Goal: Task Accomplishment & Management: Use online tool/utility

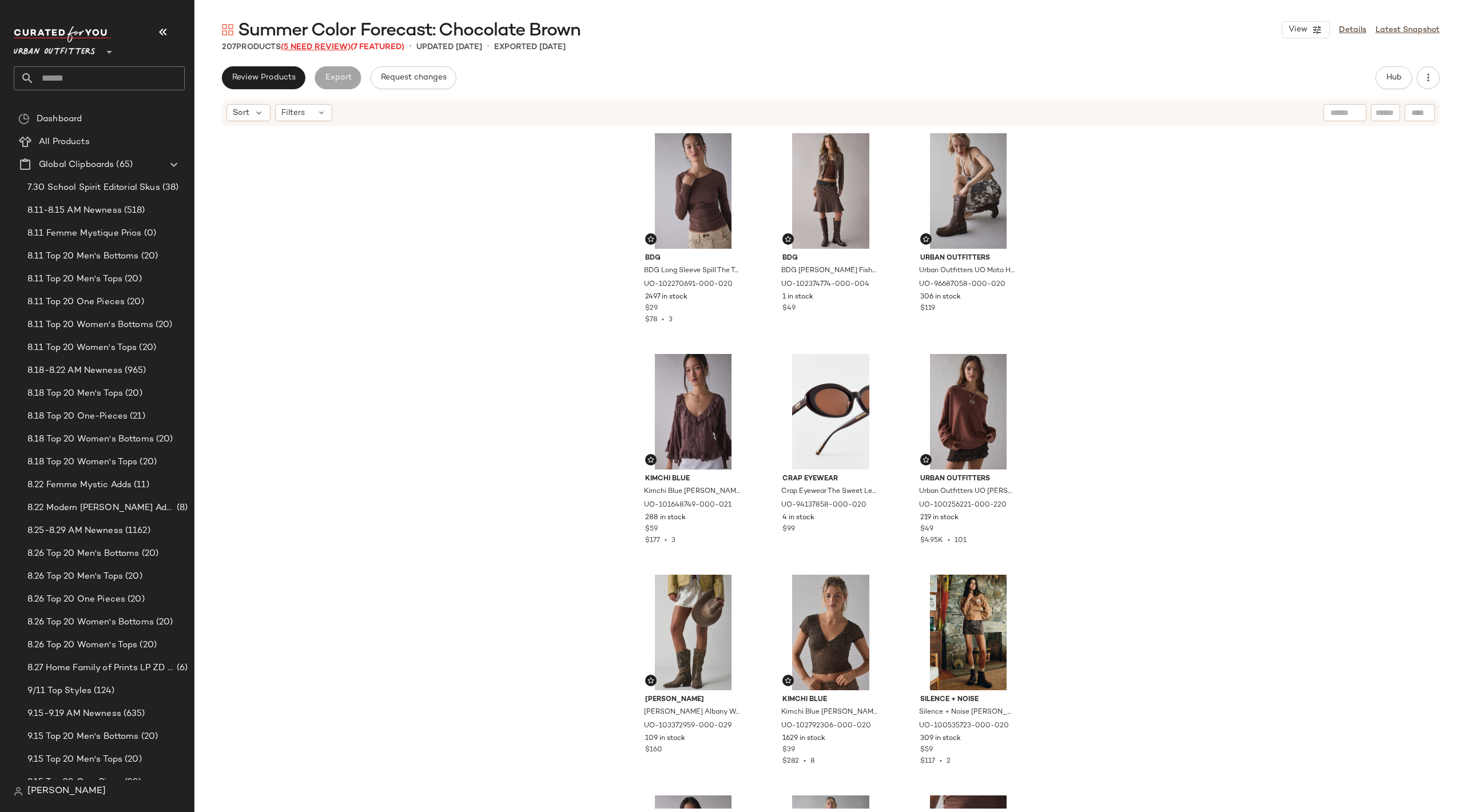
click at [300, 48] on span "(5 Need Review)" at bounding box center [316, 47] width 70 height 9
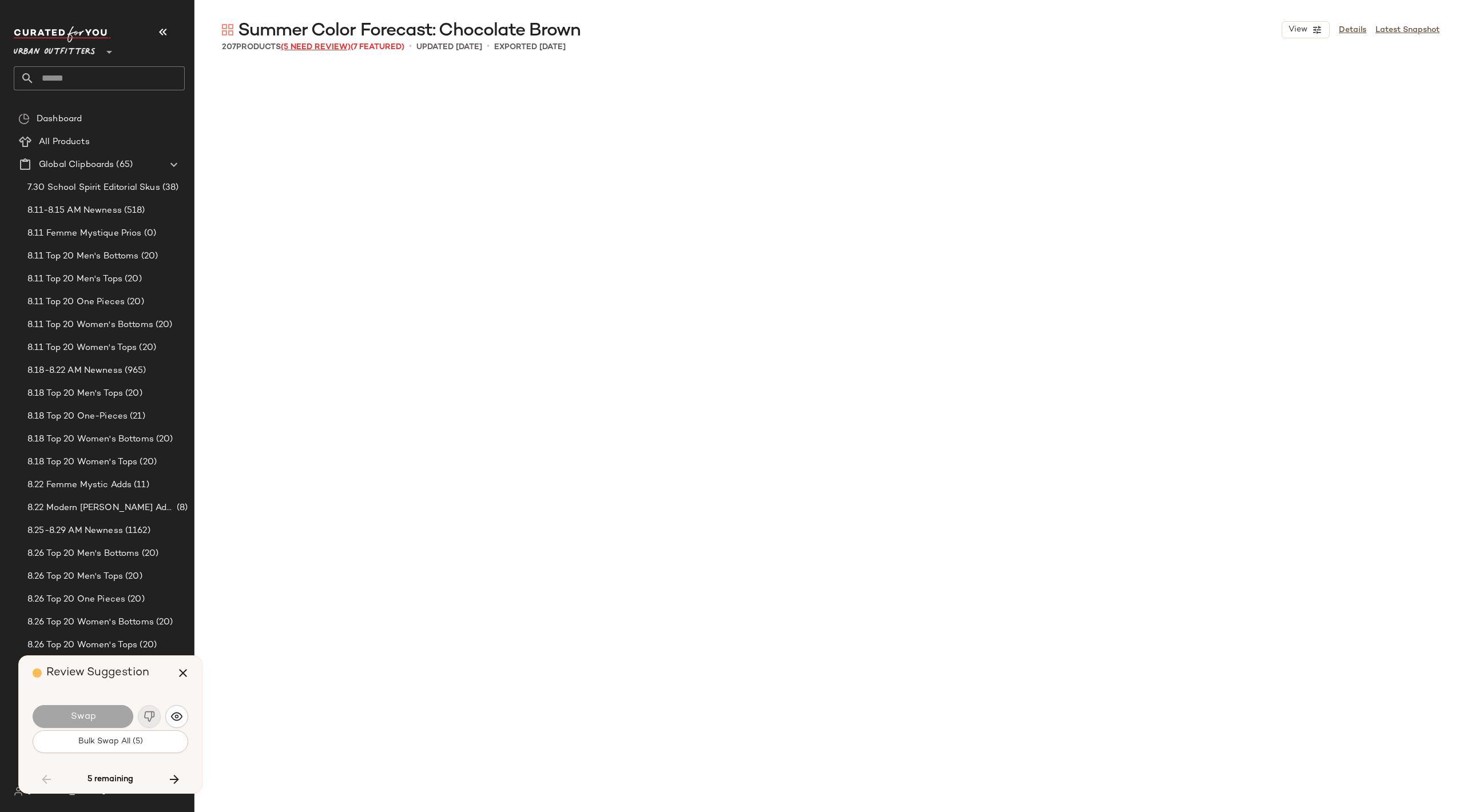
scroll to position [5517, 0]
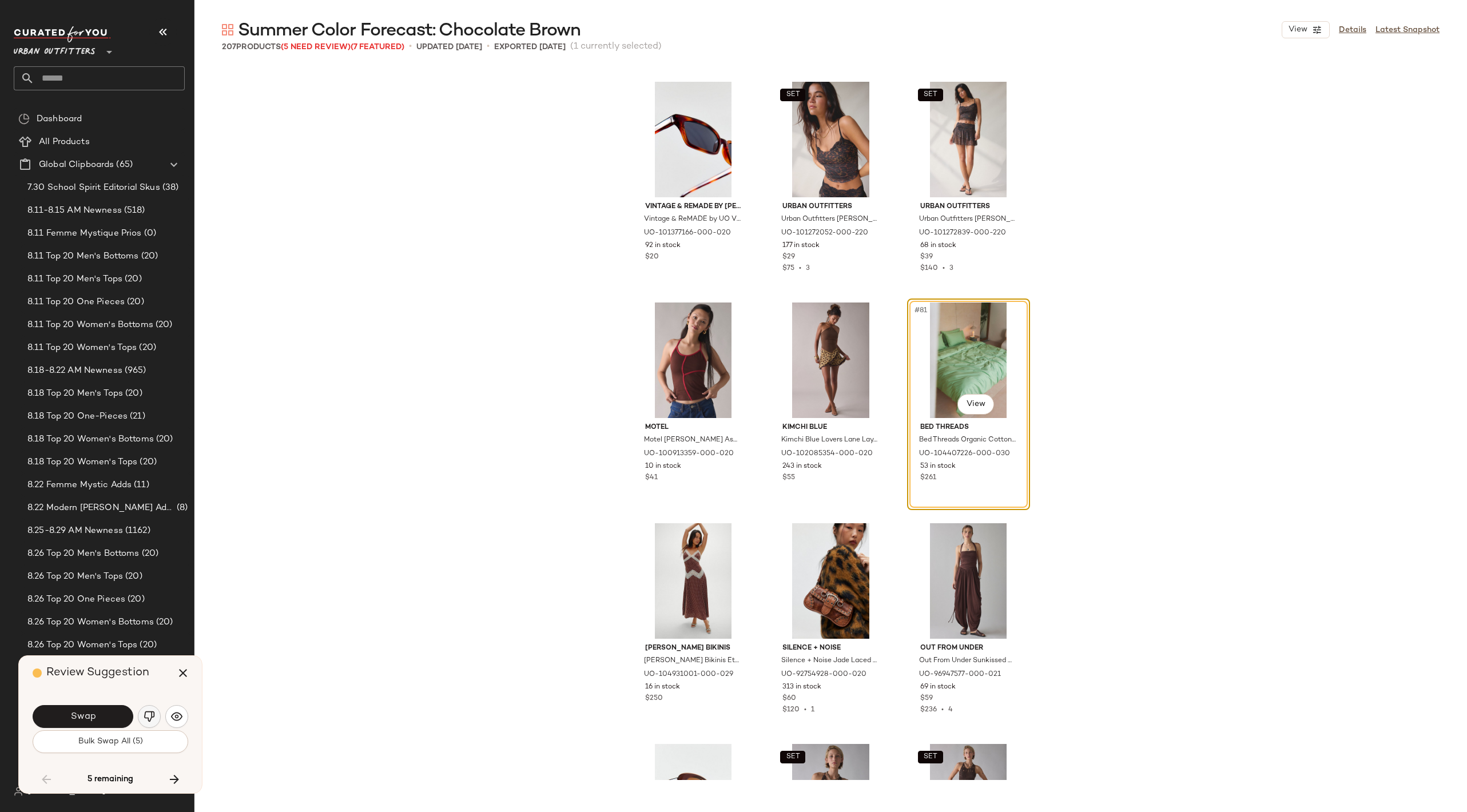
click at [150, 711] on img "button" at bounding box center [149, 717] width 11 height 11
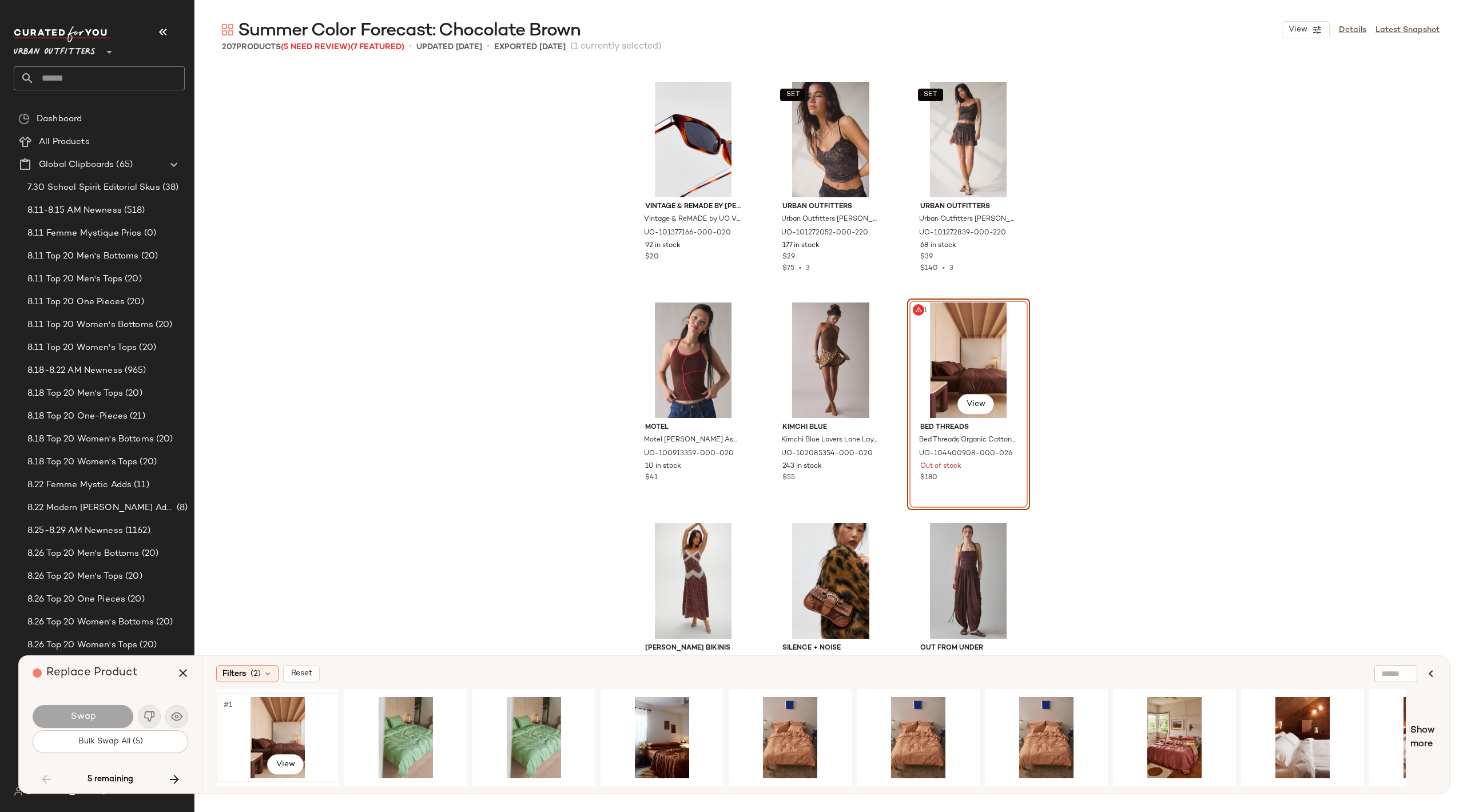
click at [281, 737] on div "#1 View" at bounding box center [278, 737] width 115 height 81
click at [117, 721] on button "Swap" at bounding box center [83, 716] width 101 height 23
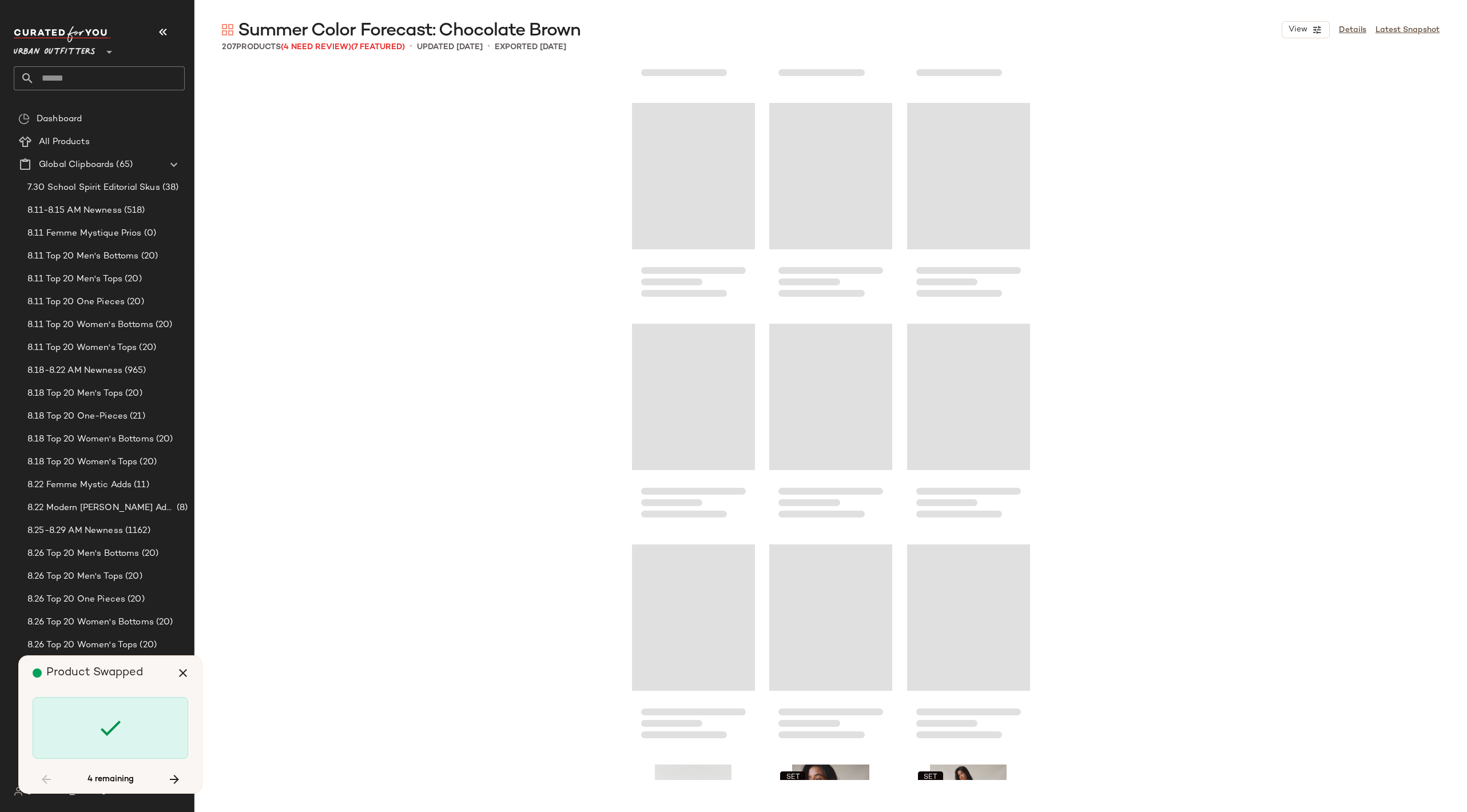
scroll to position [4713, 0]
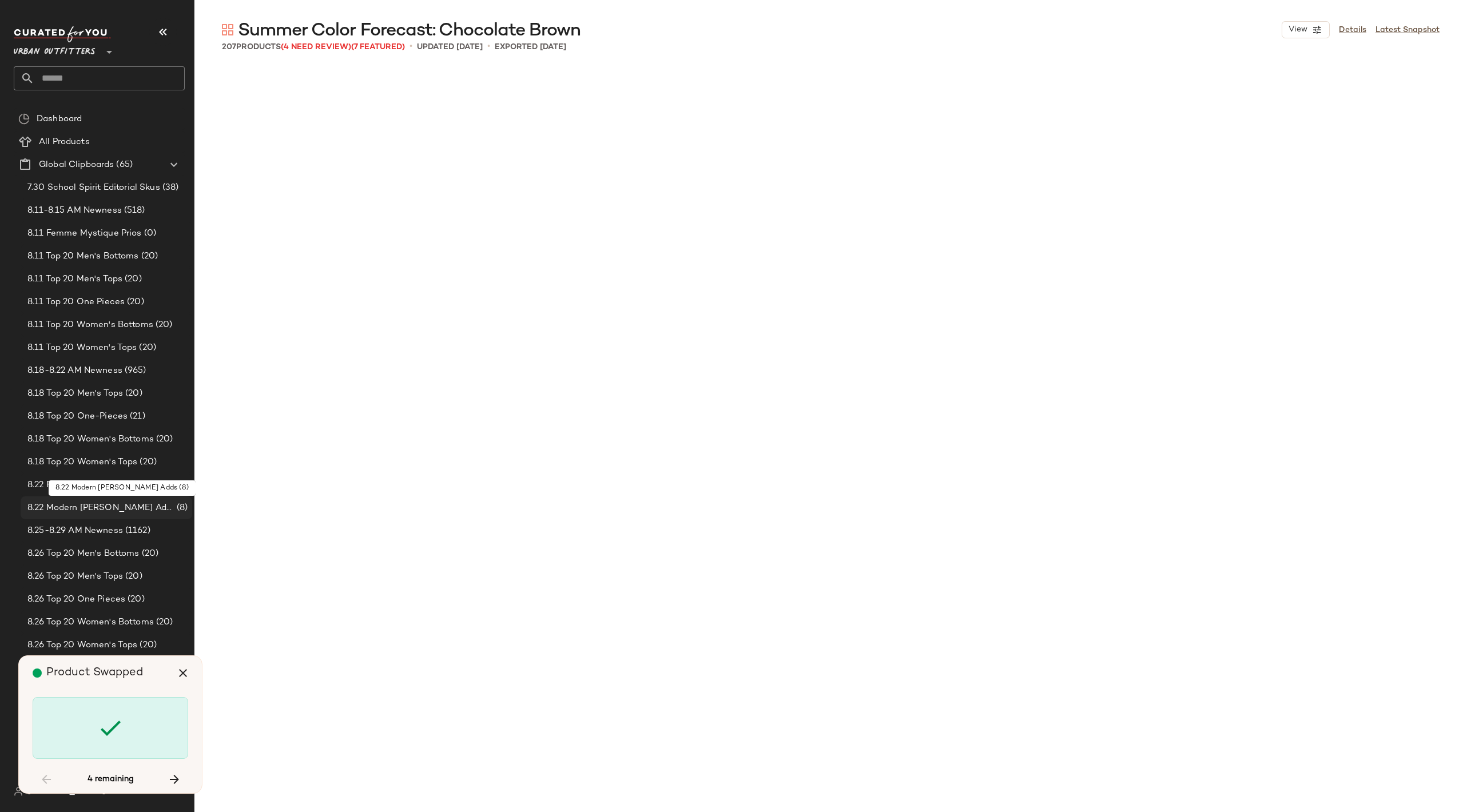
scroll to position [9048, 0]
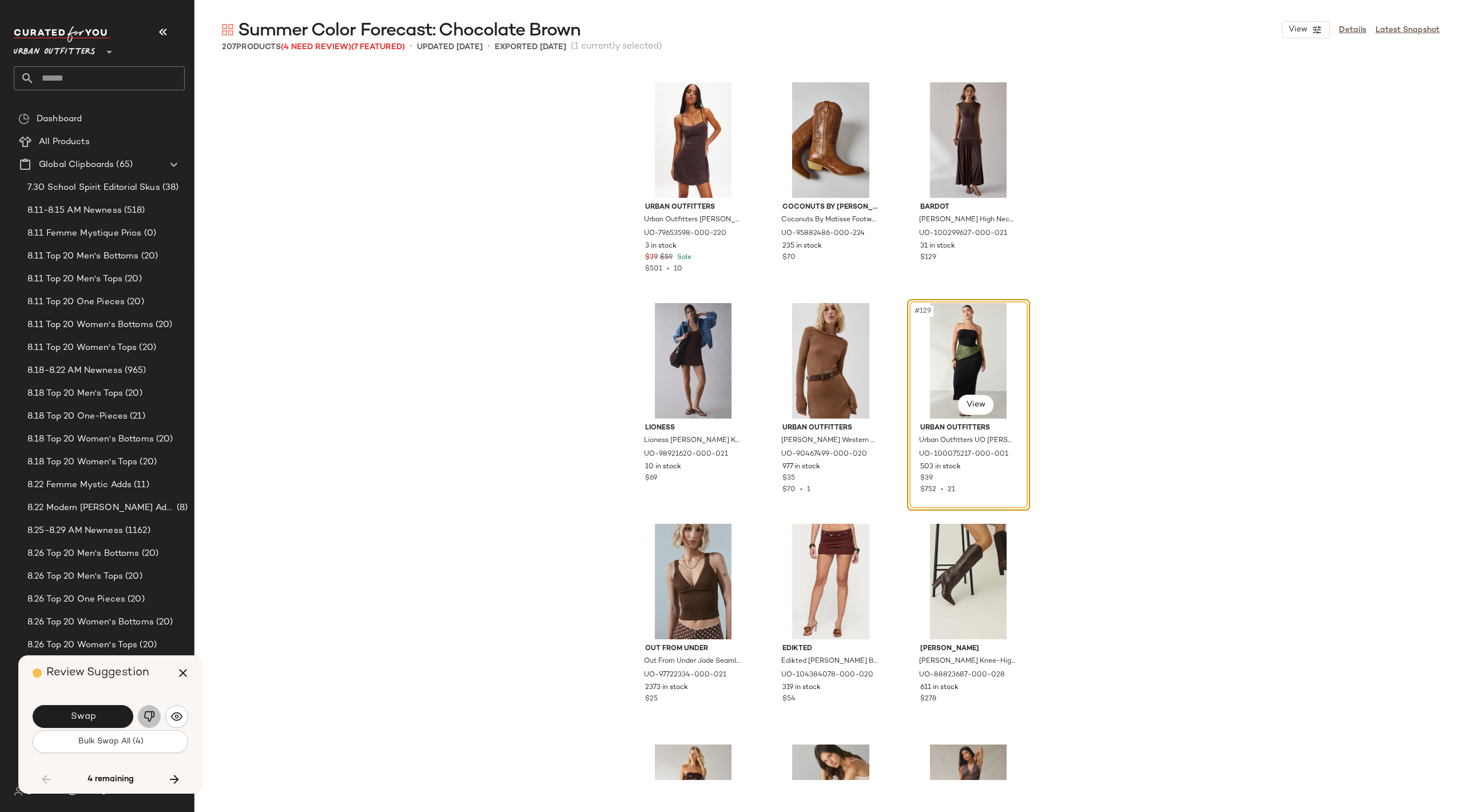
click at [140, 715] on button "button" at bounding box center [149, 716] width 23 height 23
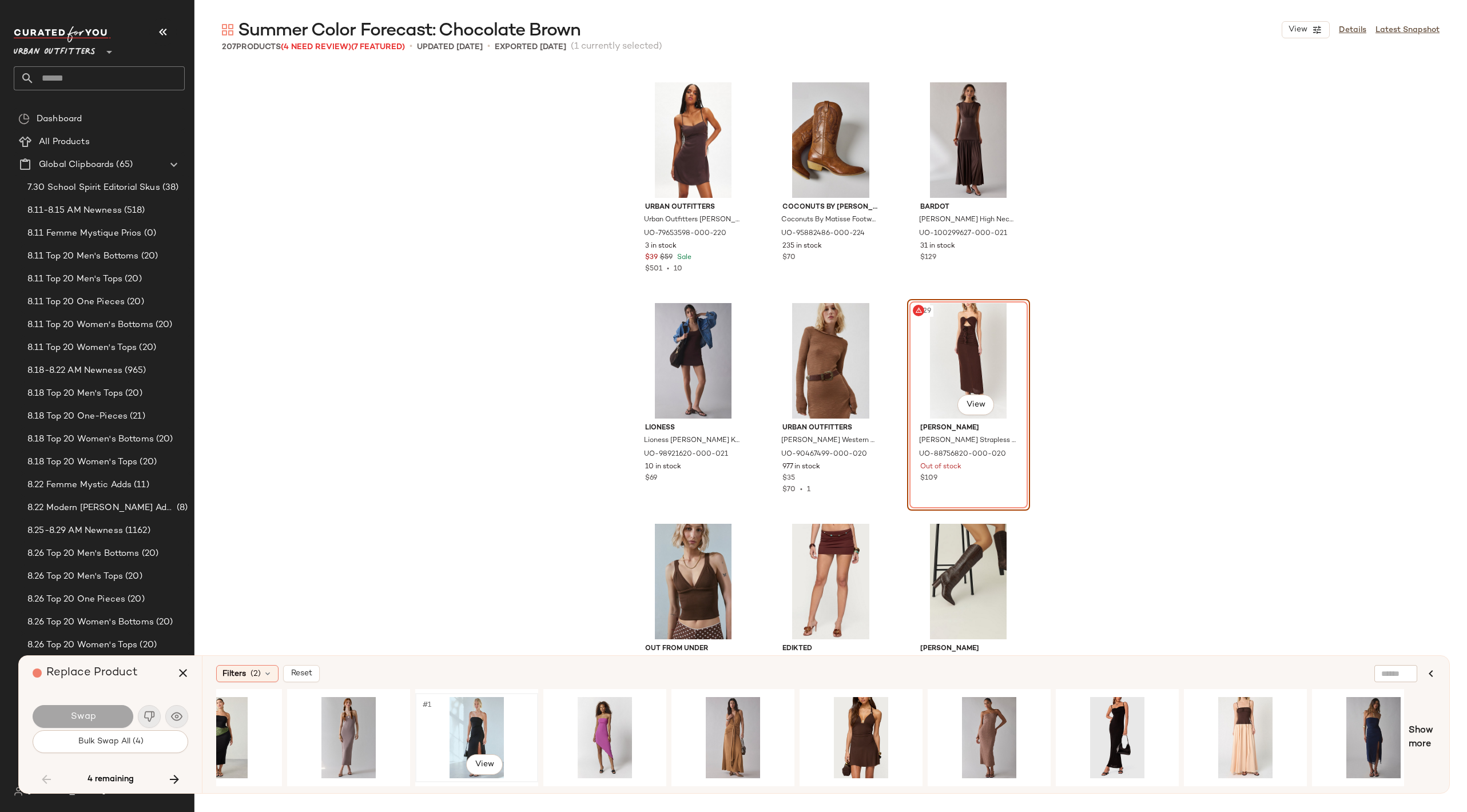
scroll to position [0, 87]
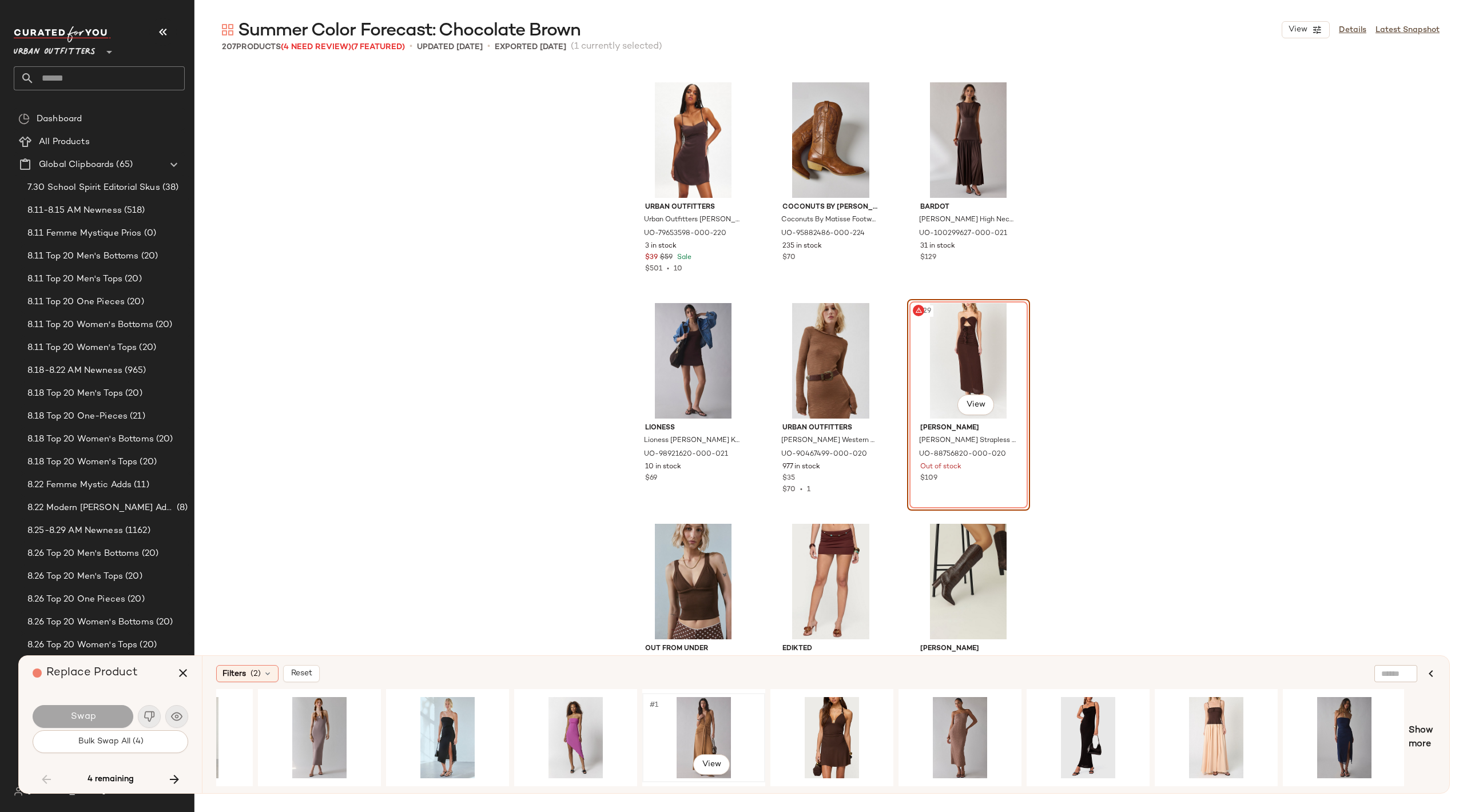
click at [683, 716] on div "#1 View" at bounding box center [704, 737] width 115 height 81
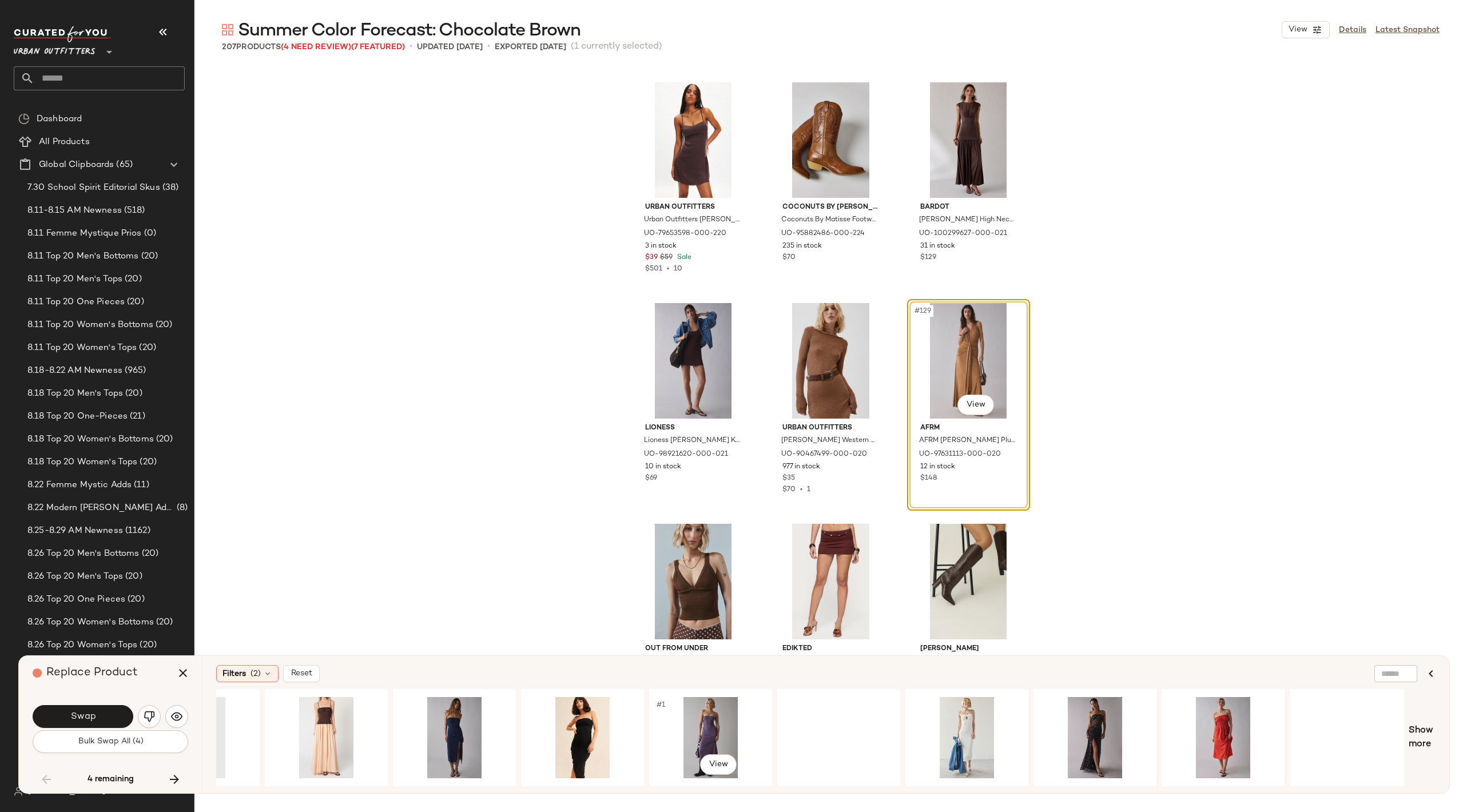
scroll to position [0, 984]
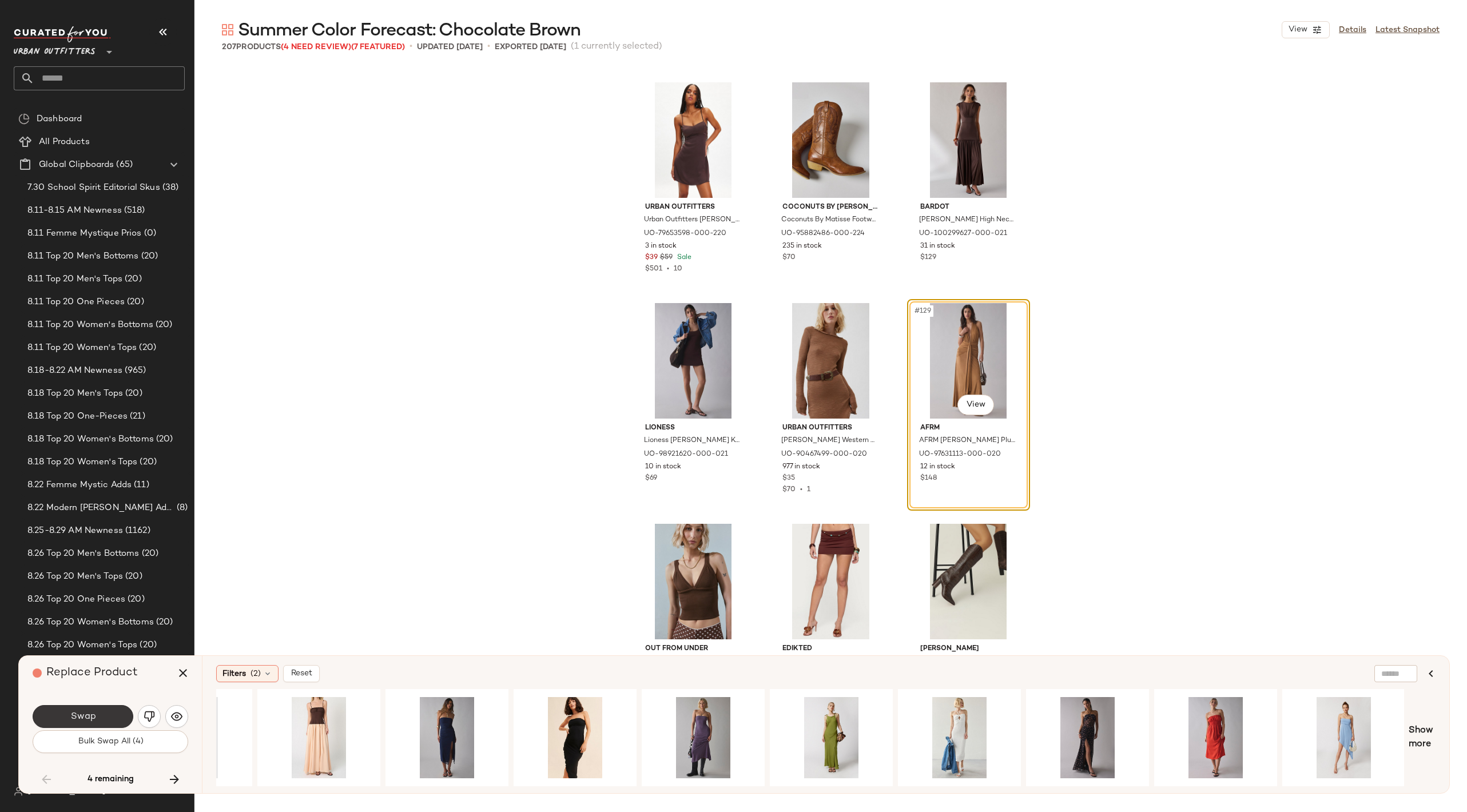
click at [120, 712] on button "Swap" at bounding box center [83, 716] width 101 height 23
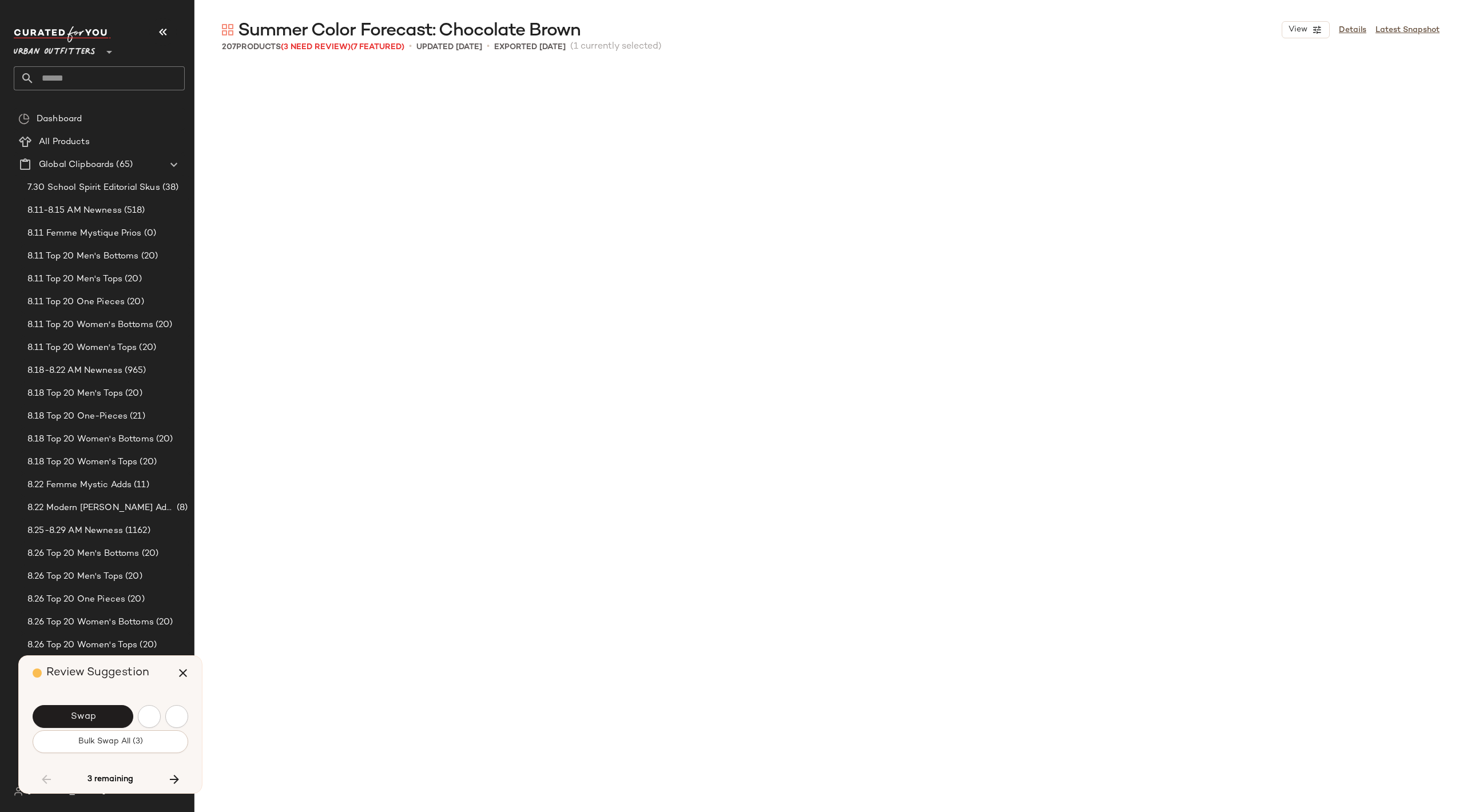
scroll to position [9931, 0]
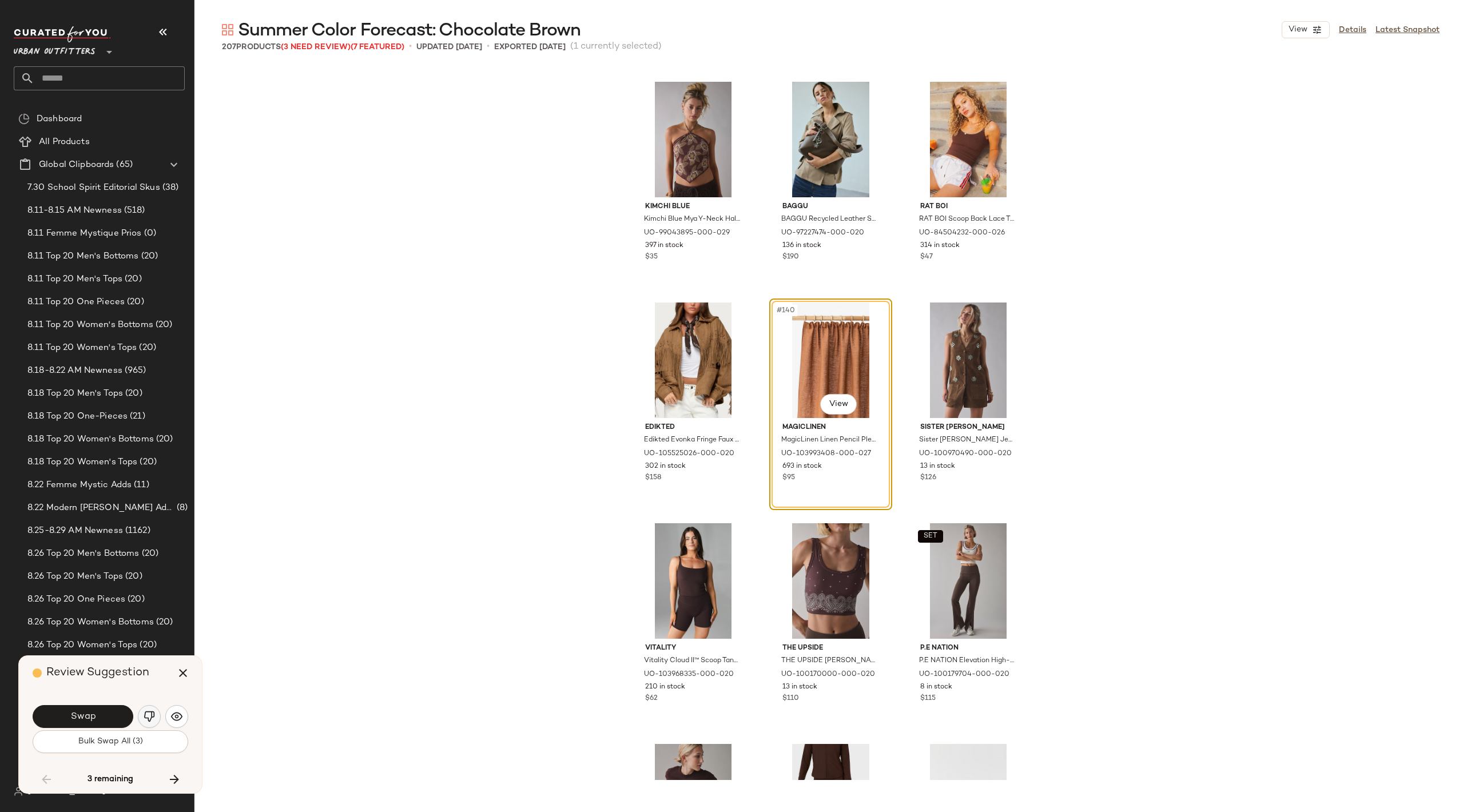
click at [147, 721] on img "button" at bounding box center [149, 717] width 11 height 11
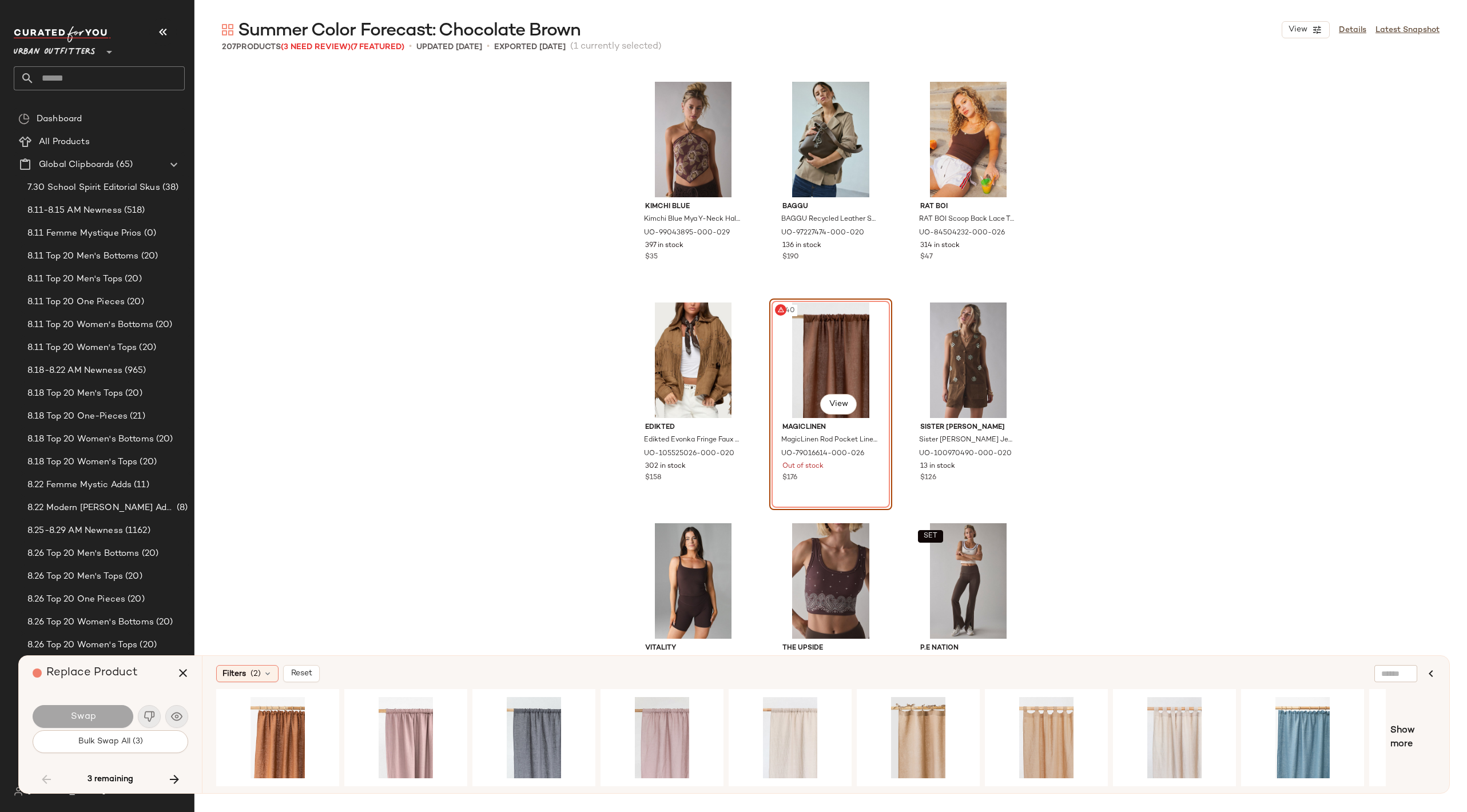
scroll to position [0, 105]
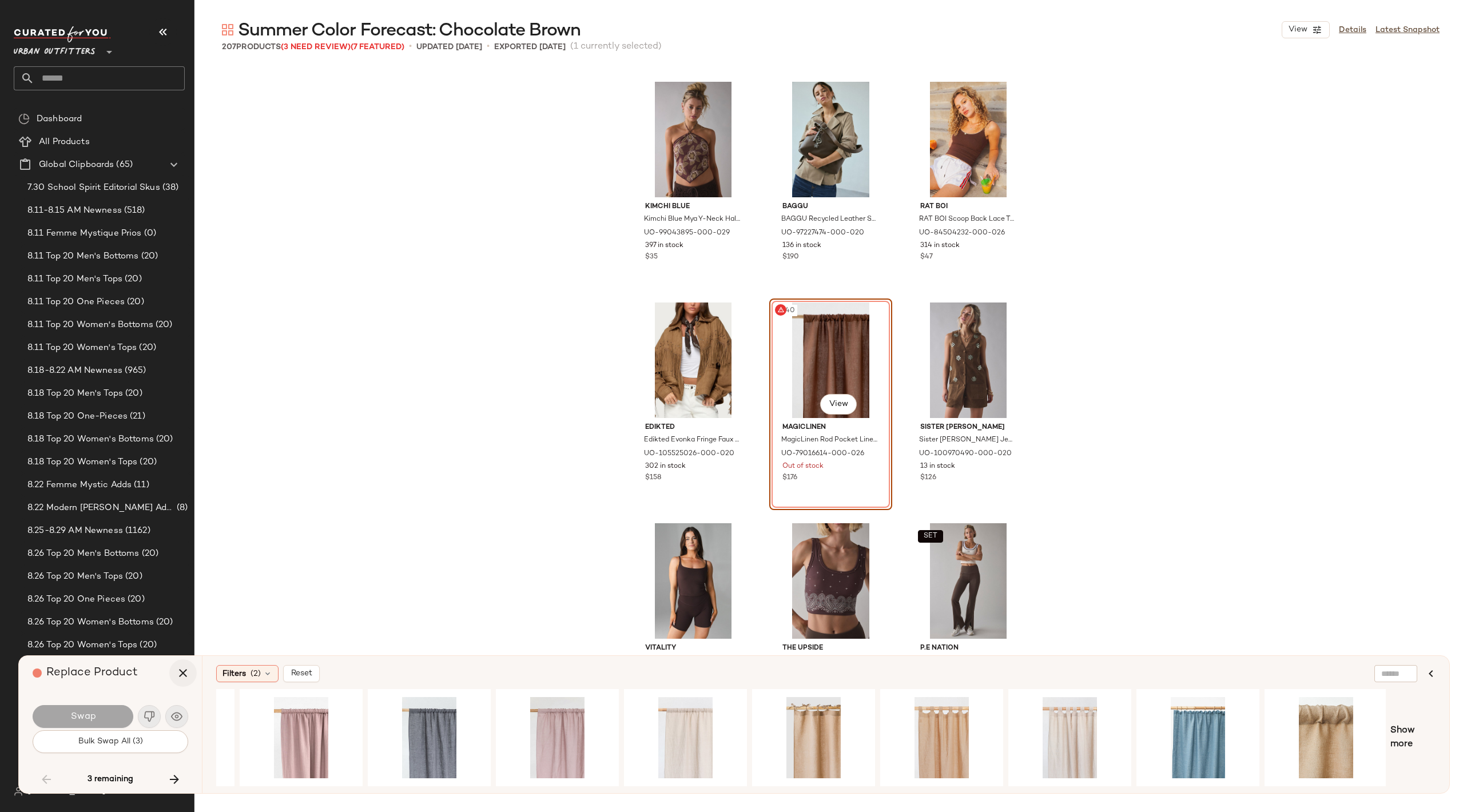
click at [187, 674] on icon "button" at bounding box center [183, 673] width 14 height 14
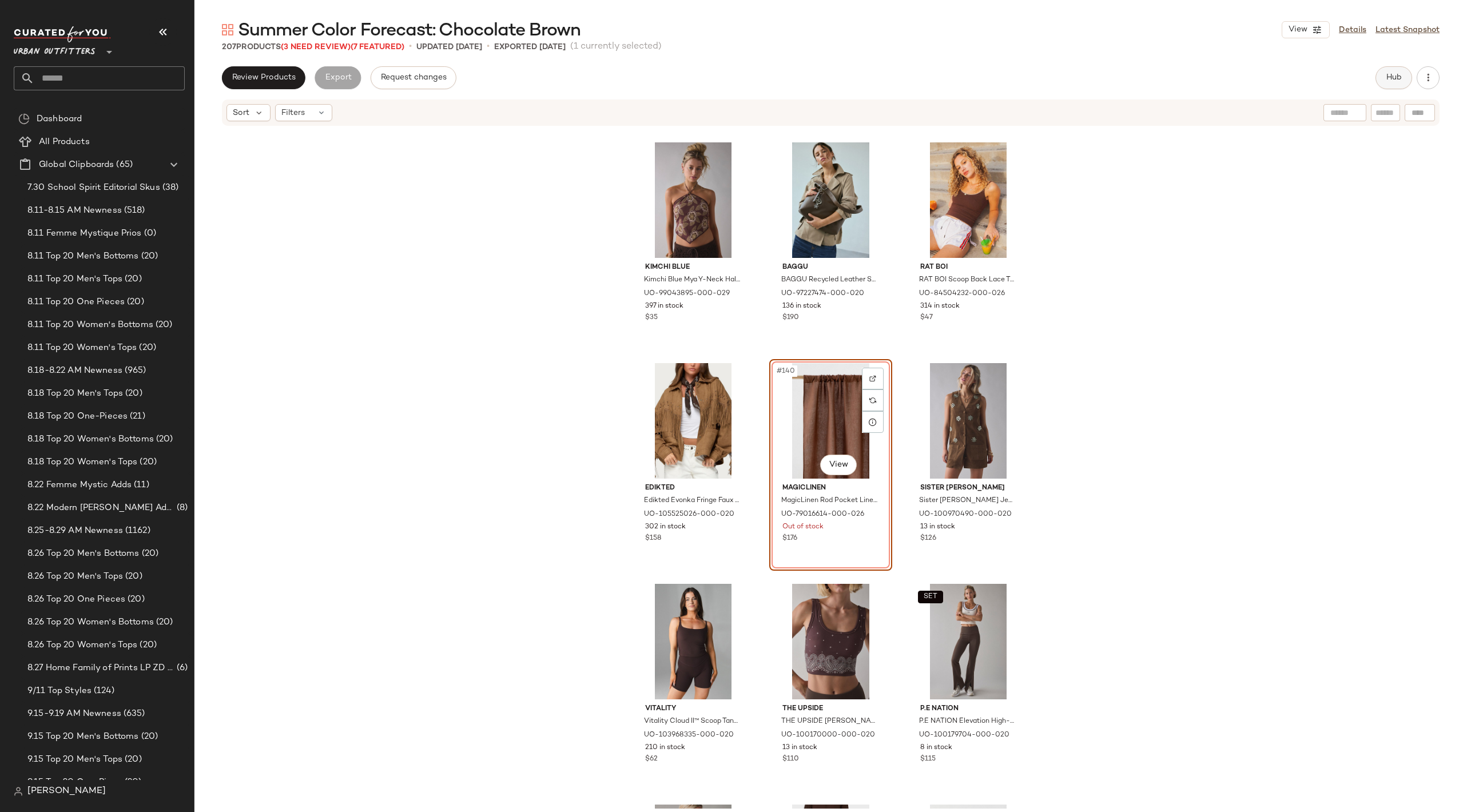
click at [1391, 75] on span "Hub" at bounding box center [1394, 77] width 16 height 9
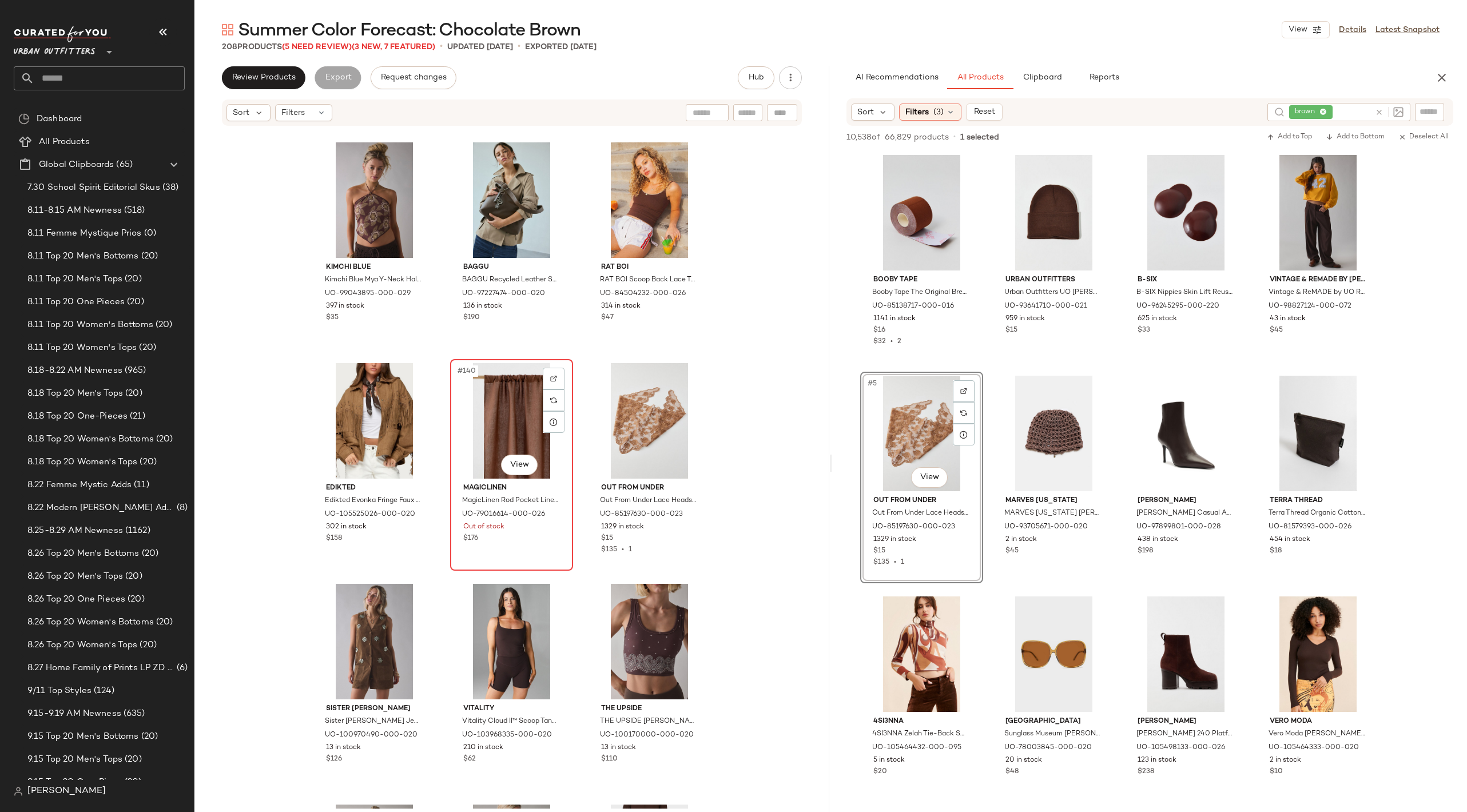
click at [513, 421] on div "#140 View" at bounding box center [512, 420] width 115 height 115
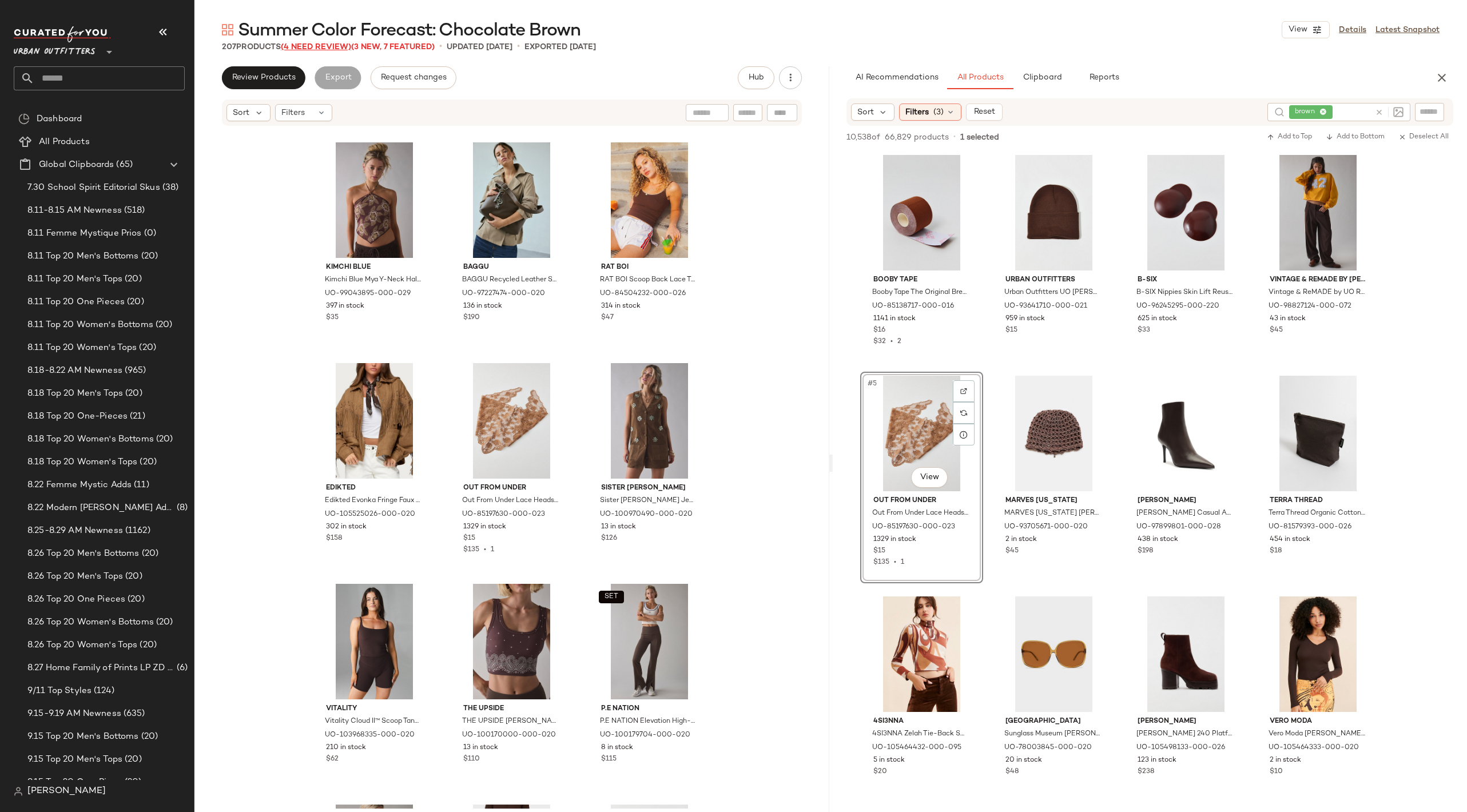
click at [329, 45] on span "(4 Need Review)" at bounding box center [316, 47] width 71 height 9
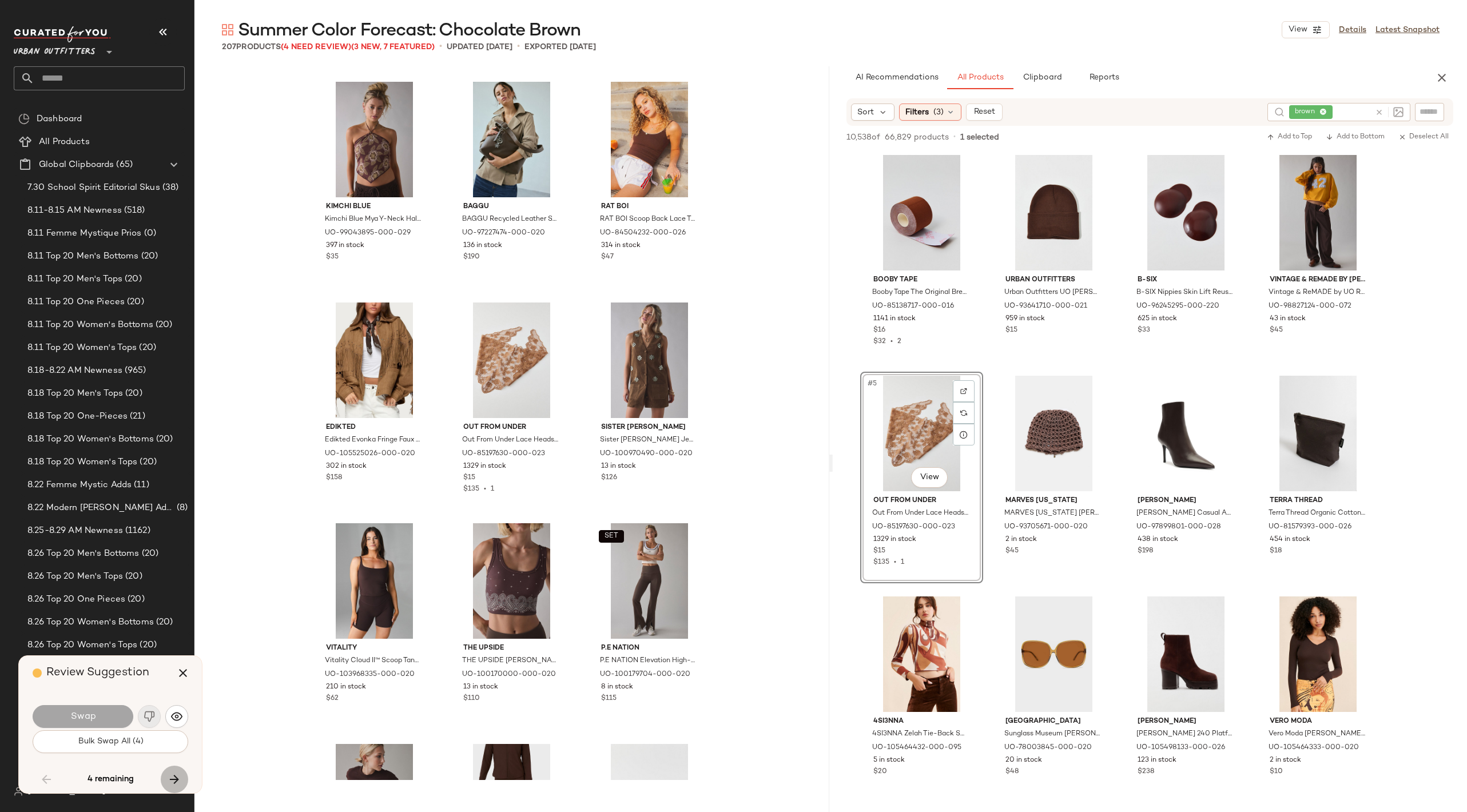
click at [171, 782] on icon "button" at bounding box center [174, 779] width 14 height 14
click at [165, 29] on icon "button" at bounding box center [163, 31] width 14 height 14
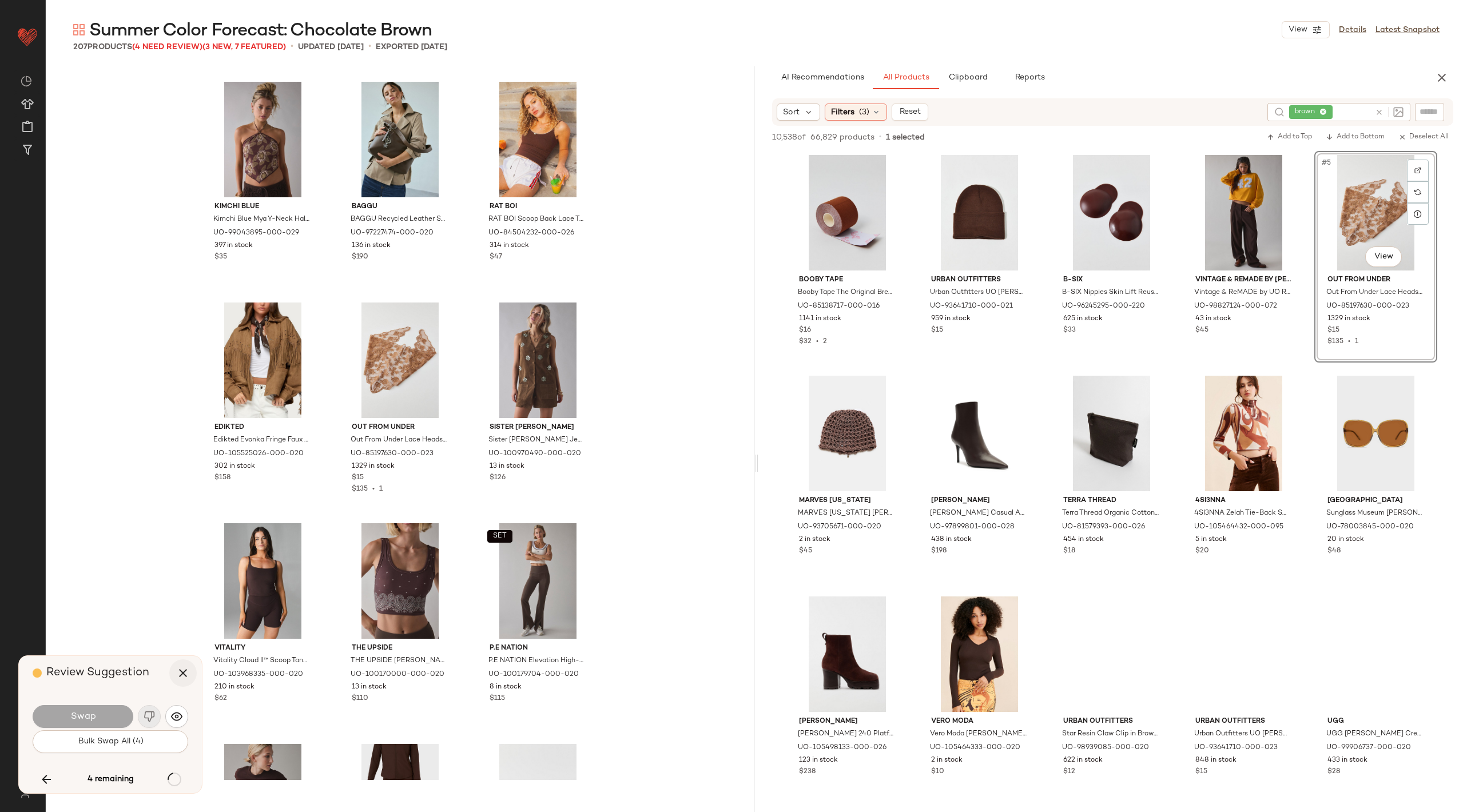
click at [183, 674] on icon "button" at bounding box center [183, 673] width 14 height 14
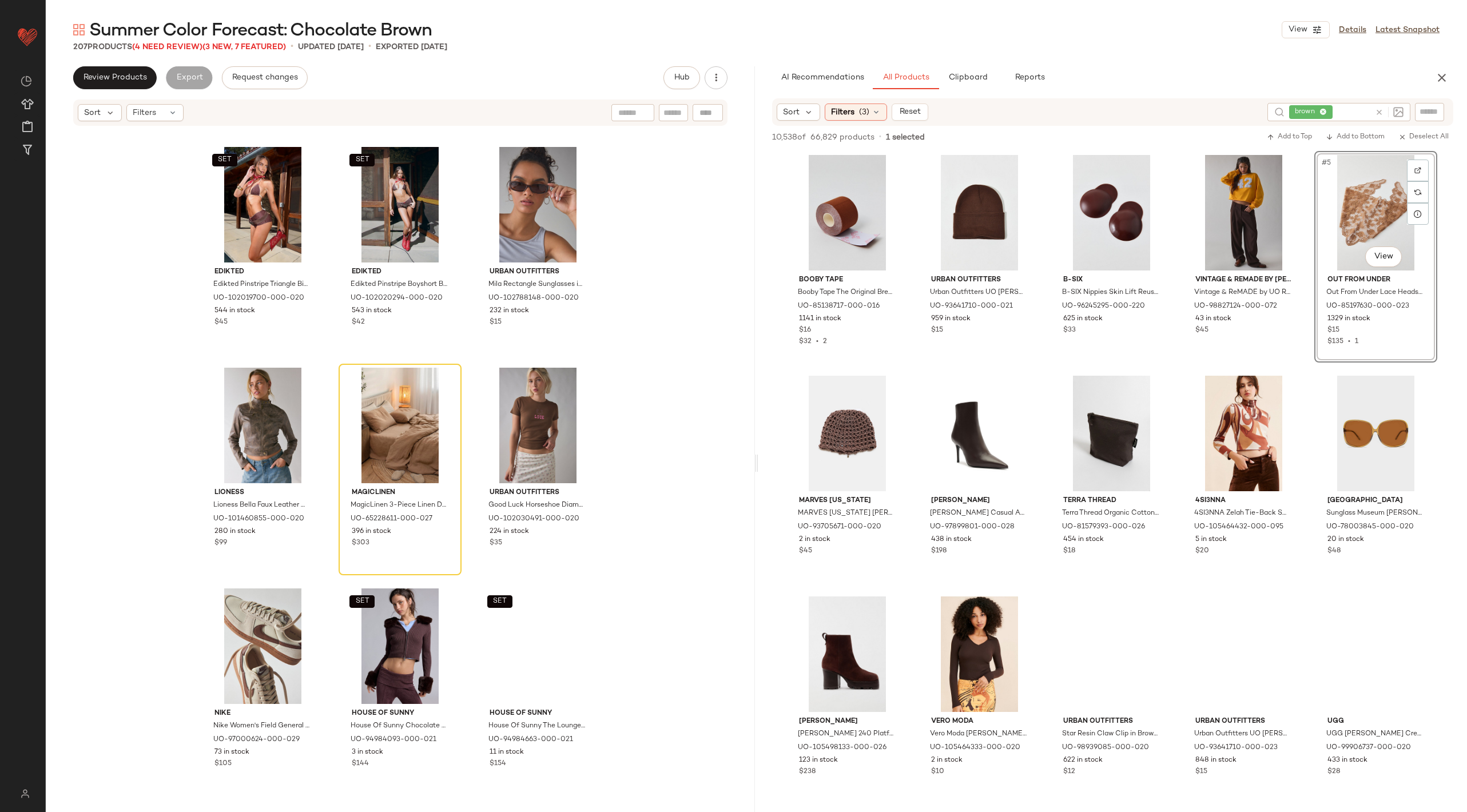
scroll to position [13463, 0]
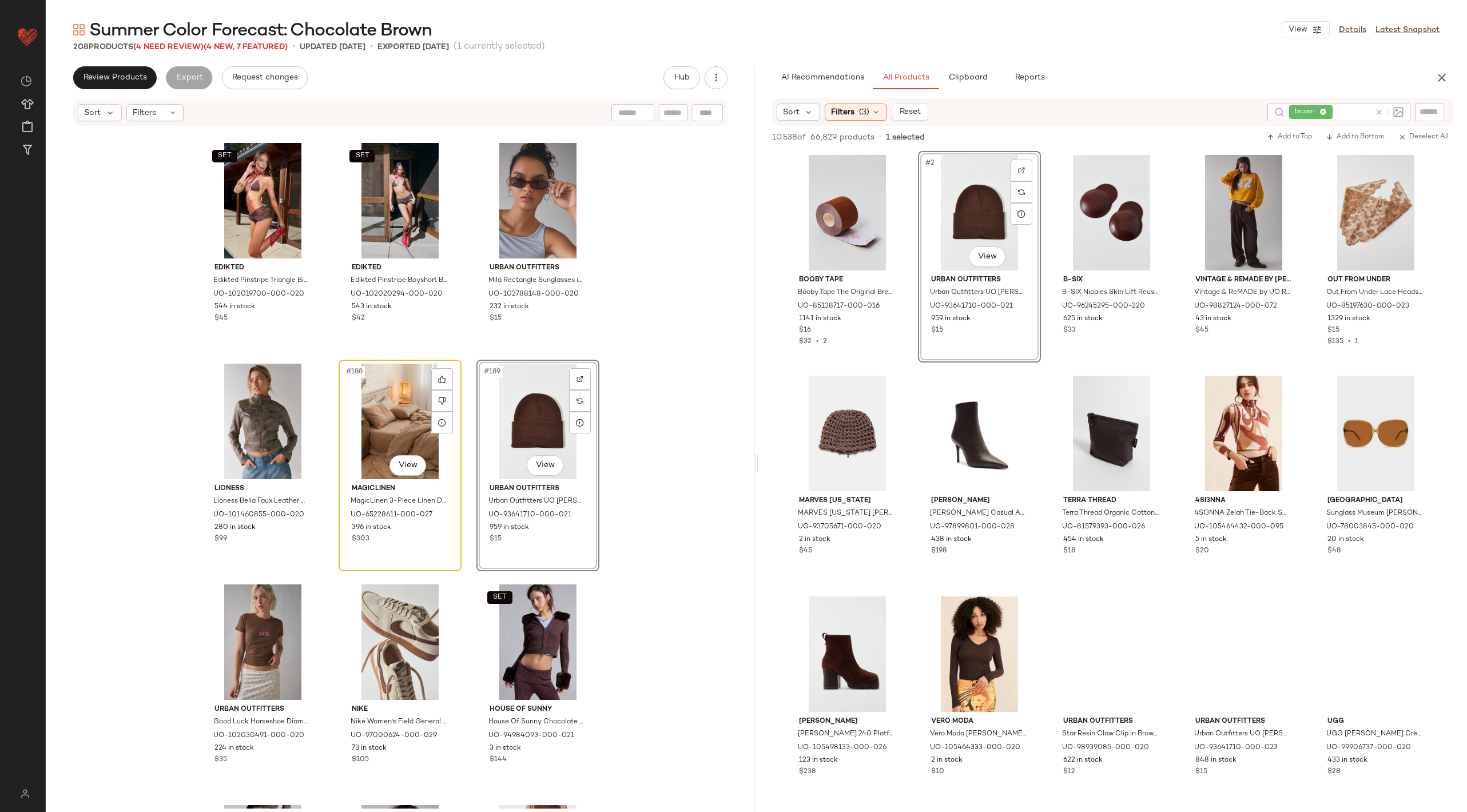
click at [417, 405] on div "#188 View" at bounding box center [401, 421] width 115 height 115
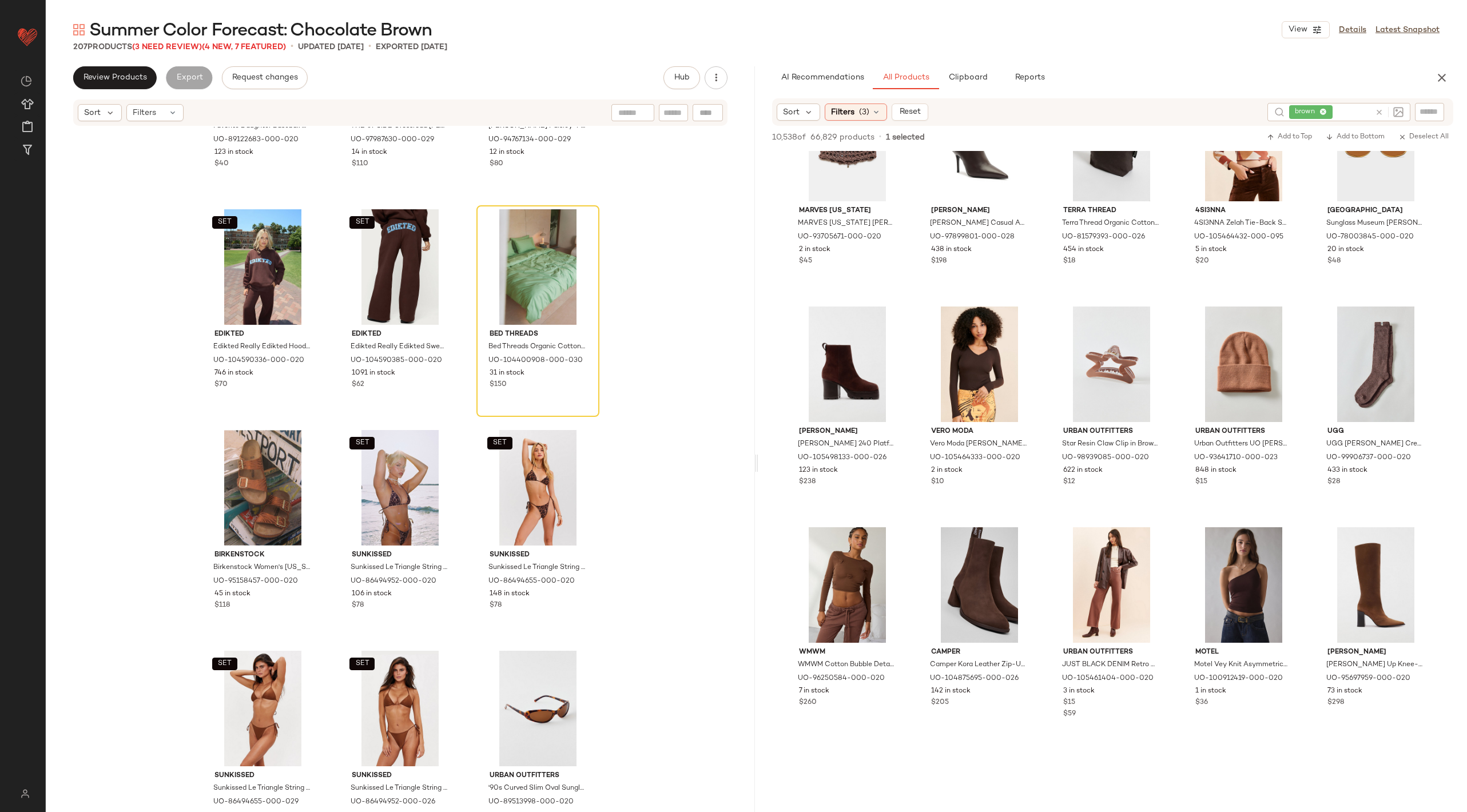
scroll to position [517, 0]
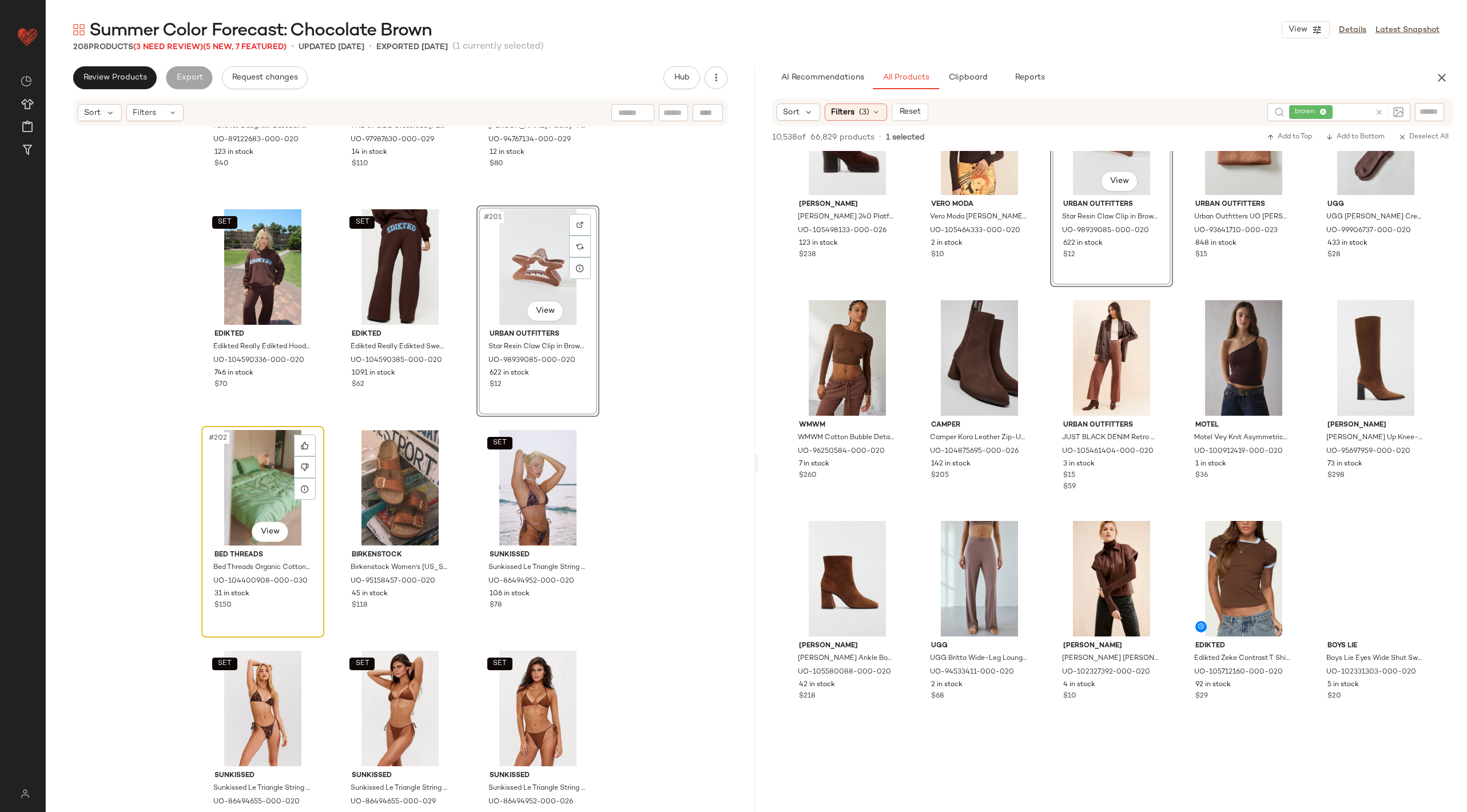
click at [226, 457] on div "#202 View" at bounding box center [263, 488] width 115 height 115
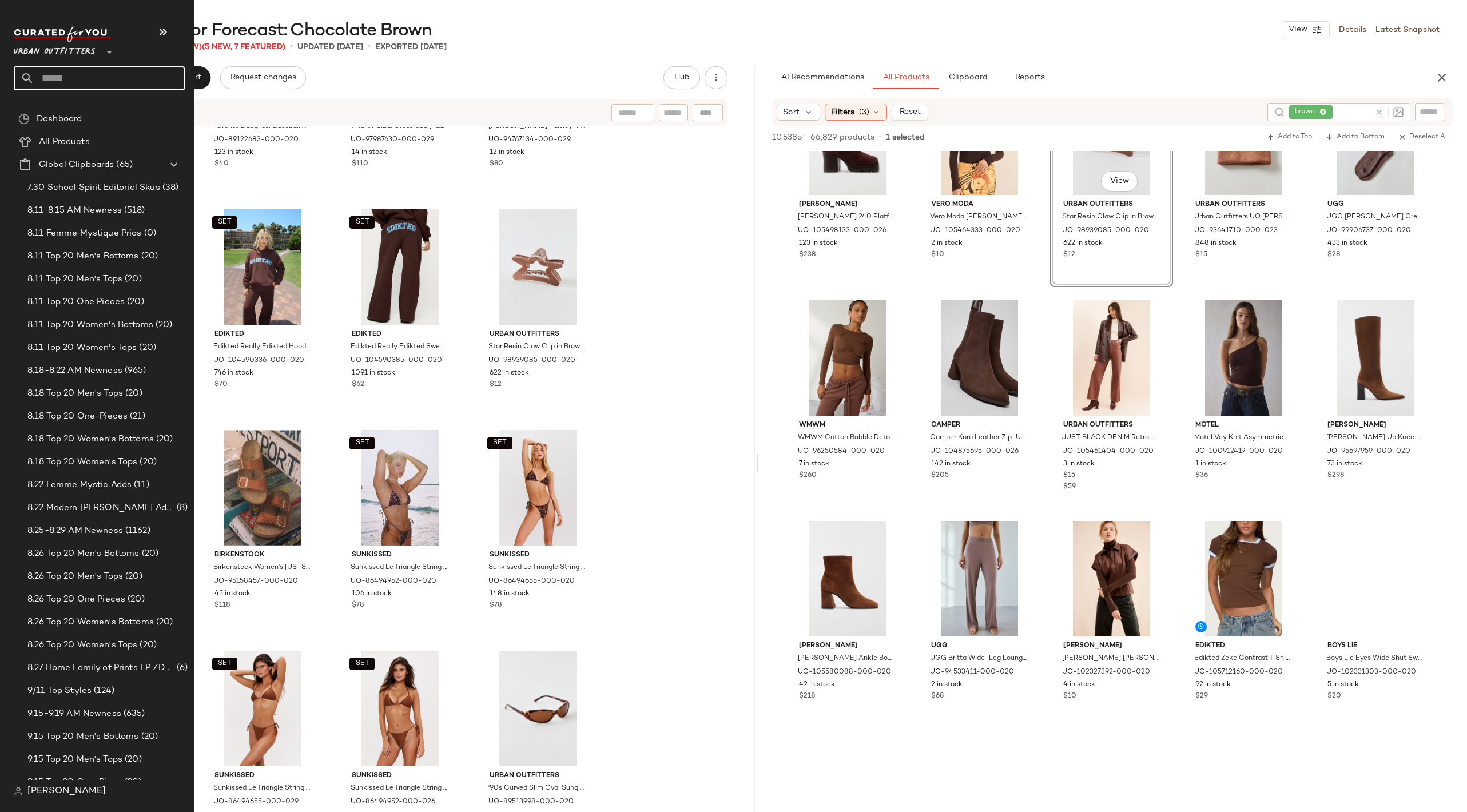
click at [95, 80] on input "text" at bounding box center [110, 78] width 151 height 24
type input "**********"
click at [119, 109] on b "Summer White" at bounding box center [145, 111] width 58 height 12
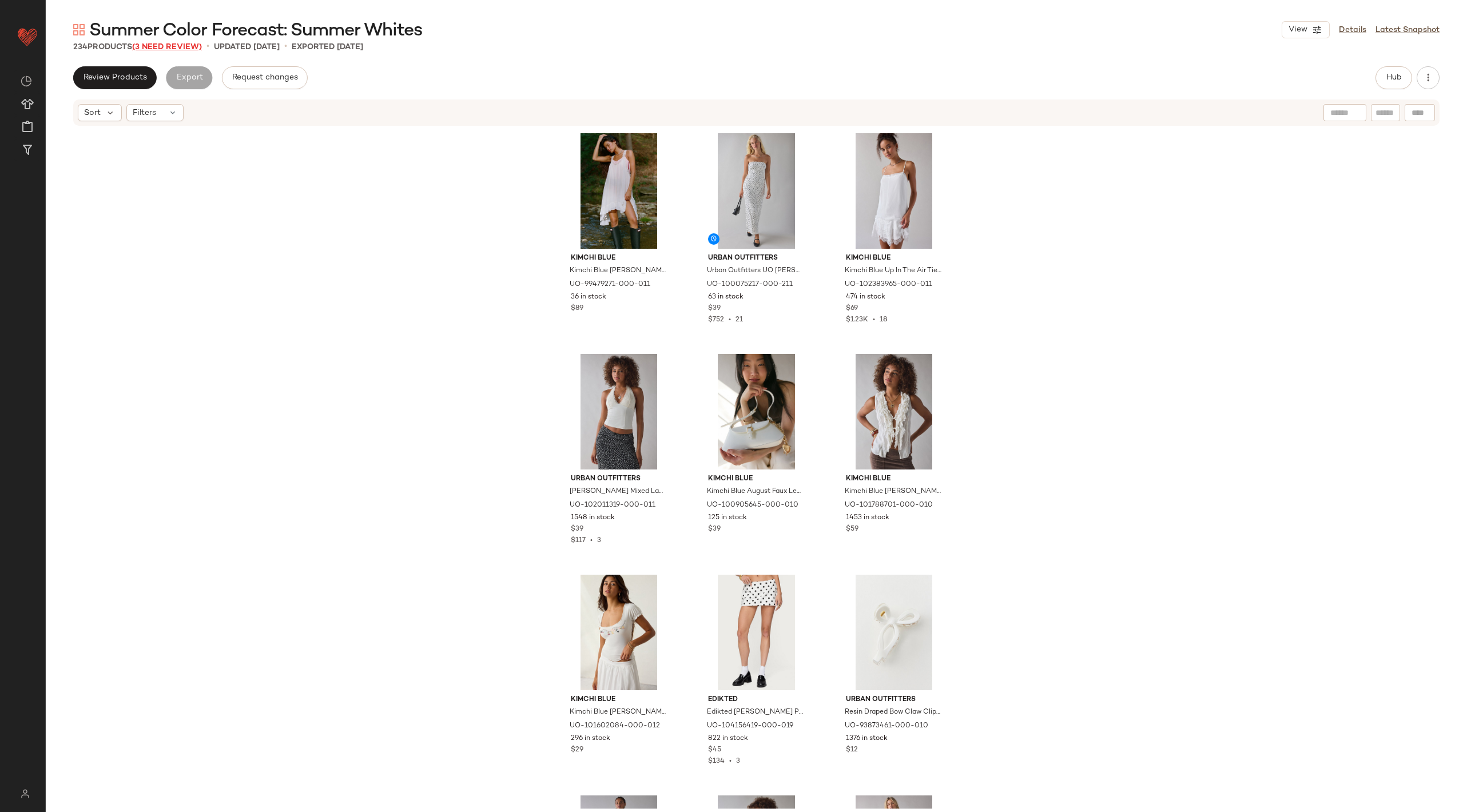
click at [185, 49] on span "(3 Need Review)" at bounding box center [167, 47] width 70 height 9
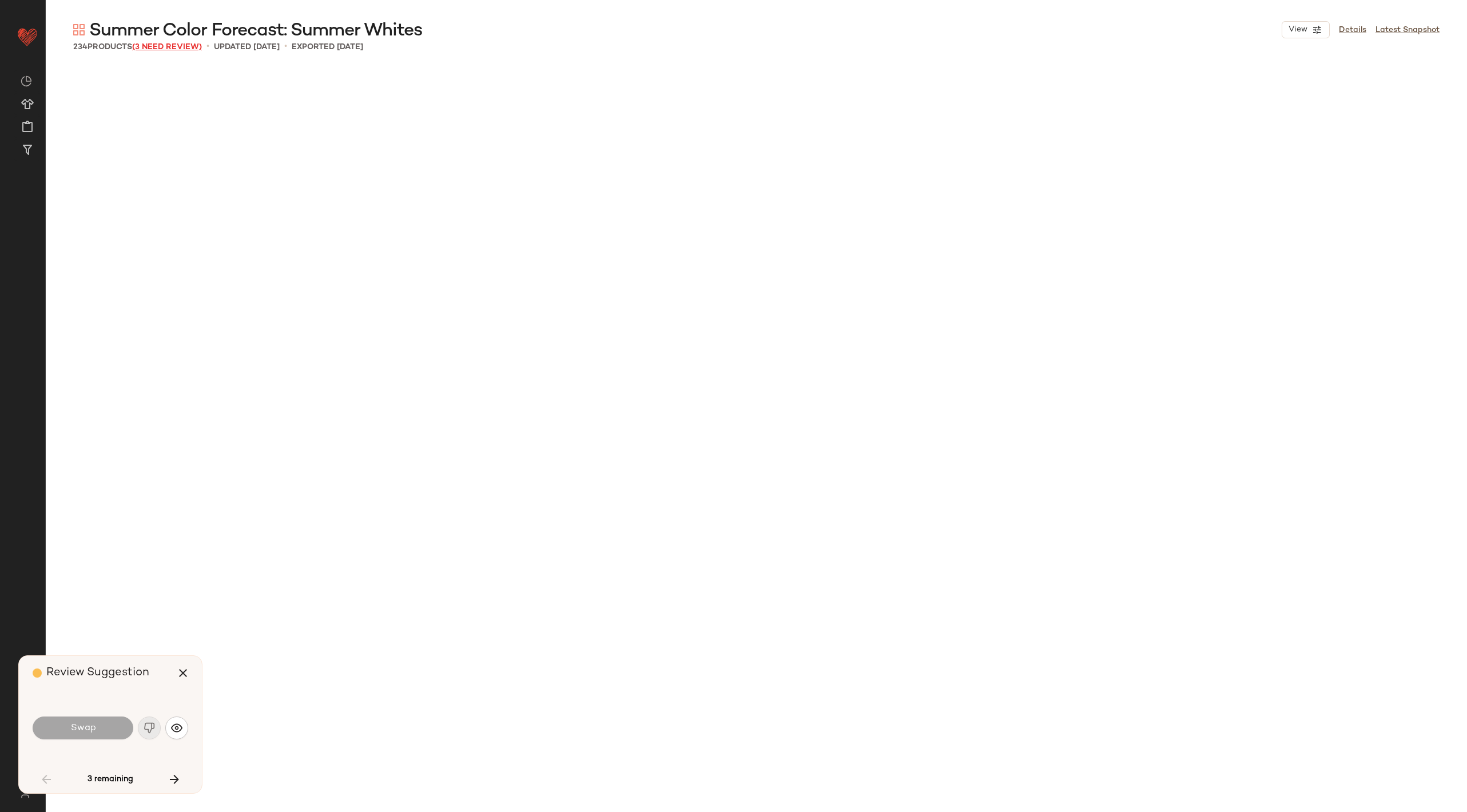
scroll to position [4194, 0]
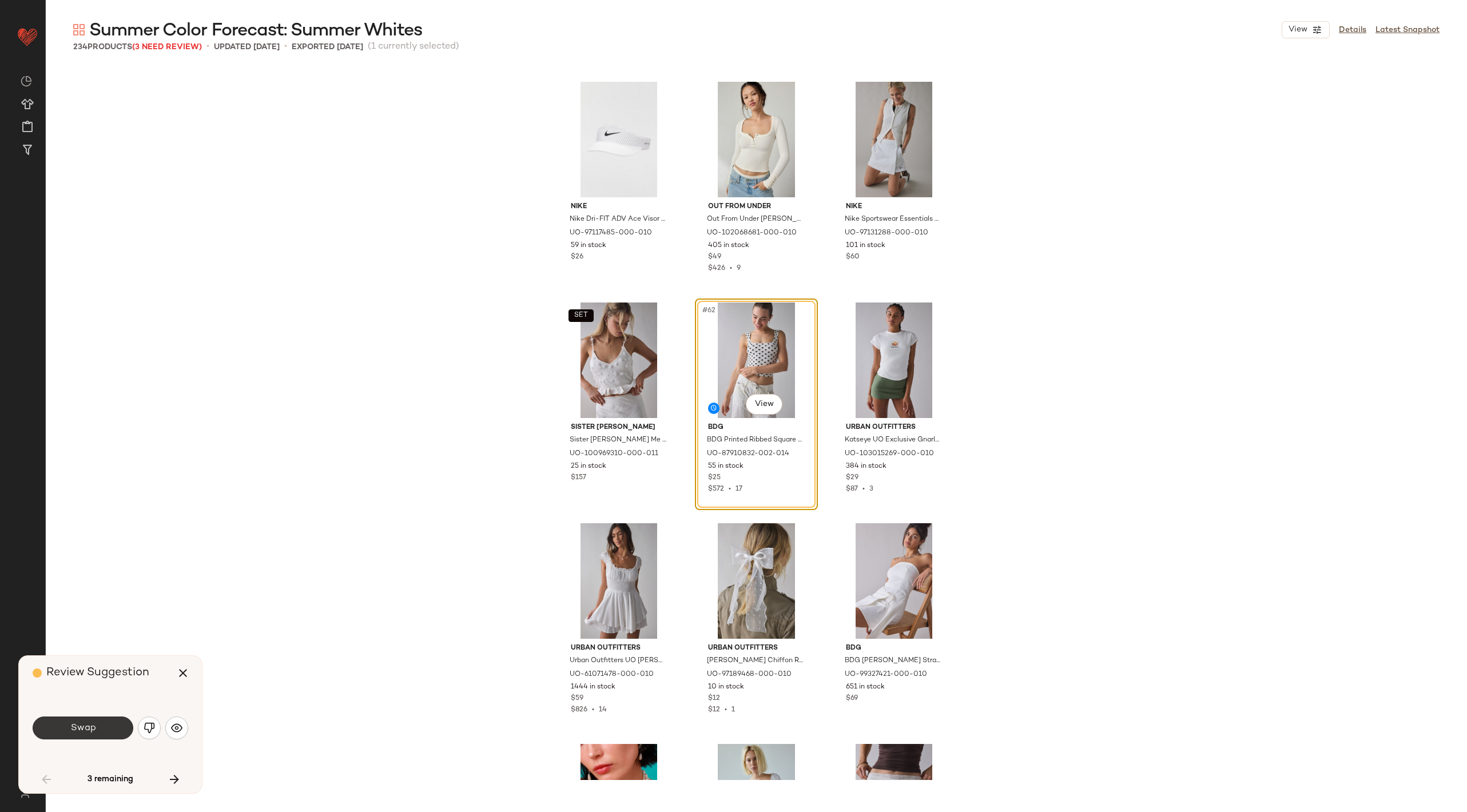
click at [66, 736] on button "Swap" at bounding box center [83, 728] width 101 height 23
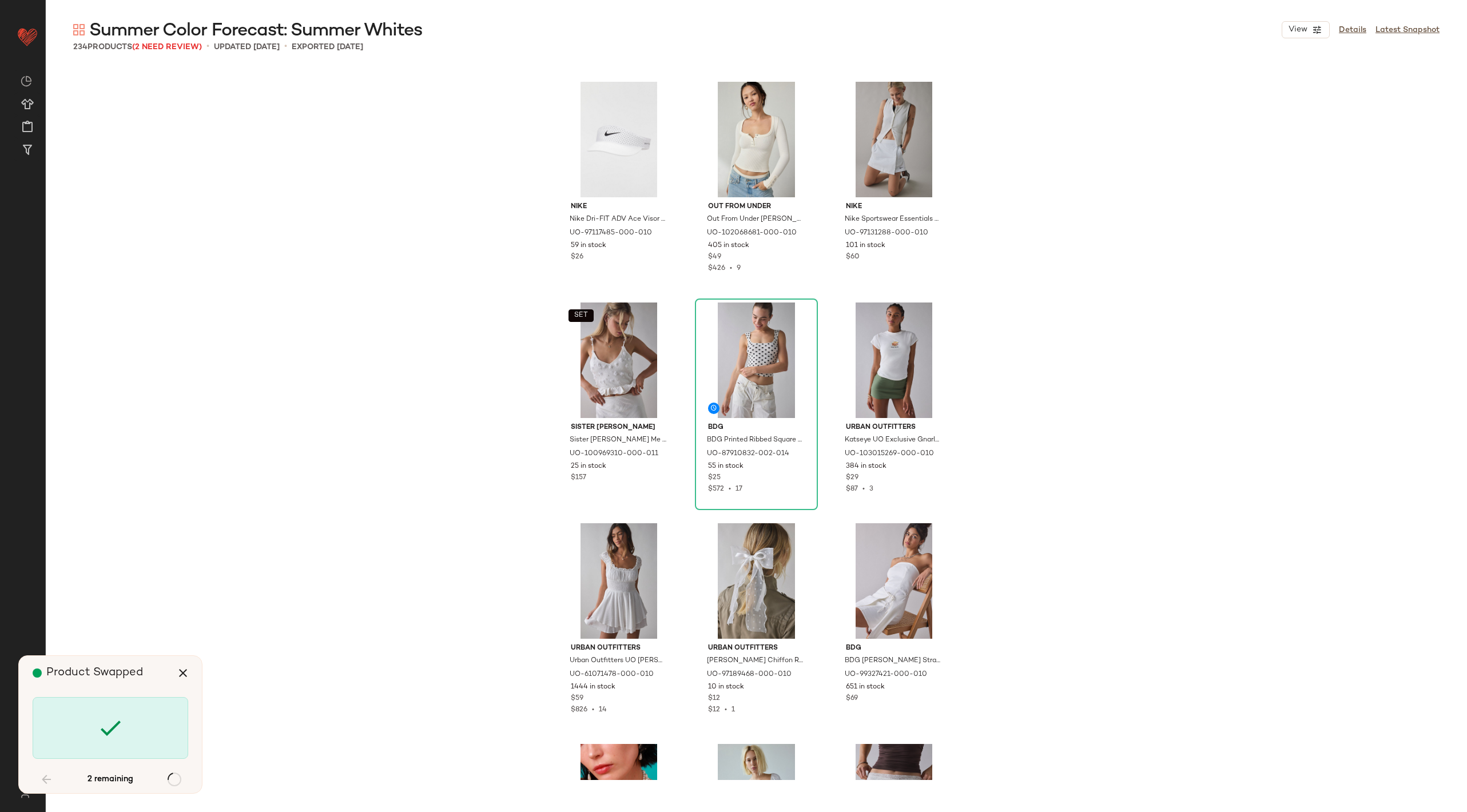
scroll to position [7062, 0]
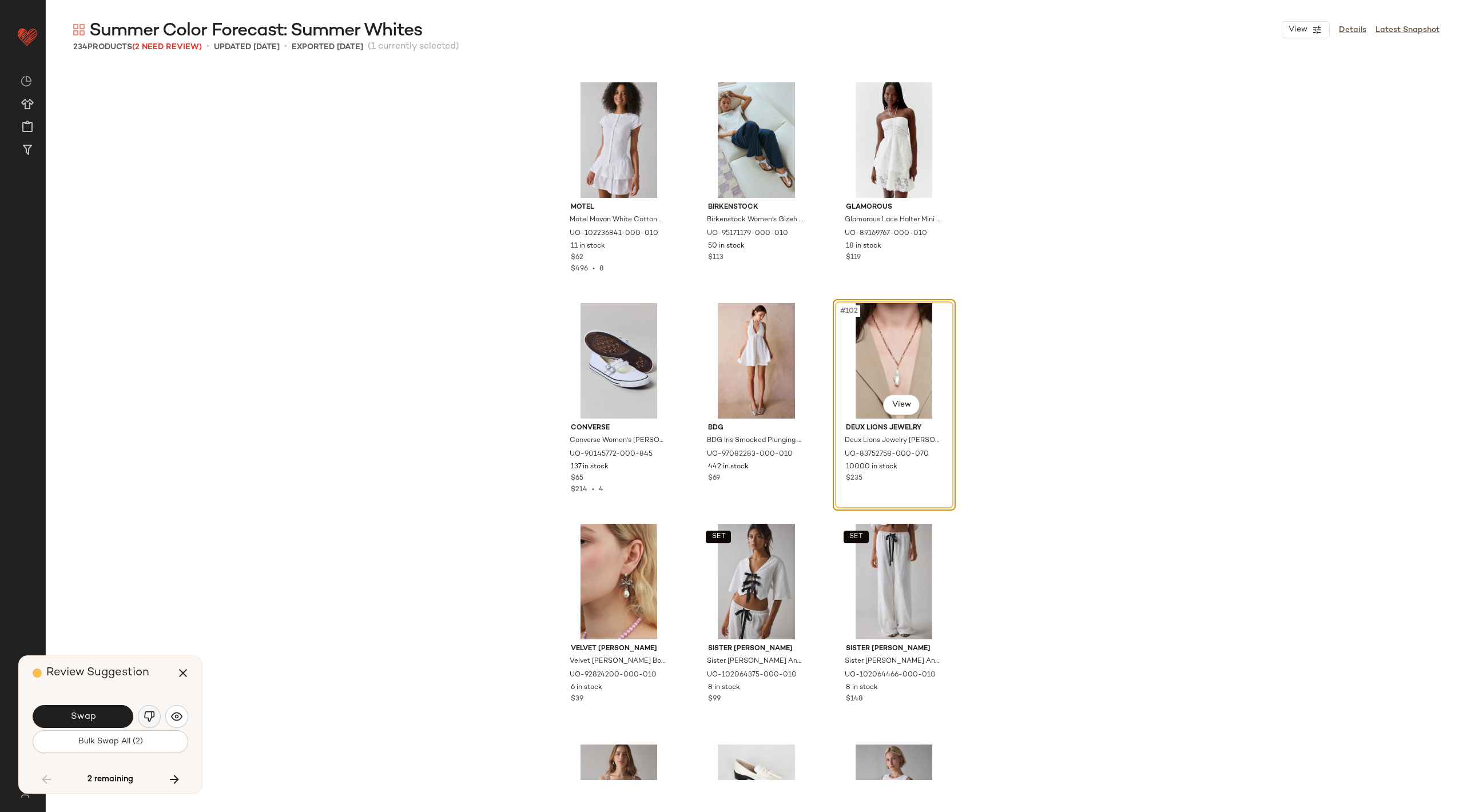
click at [145, 718] on img "button" at bounding box center [149, 717] width 11 height 11
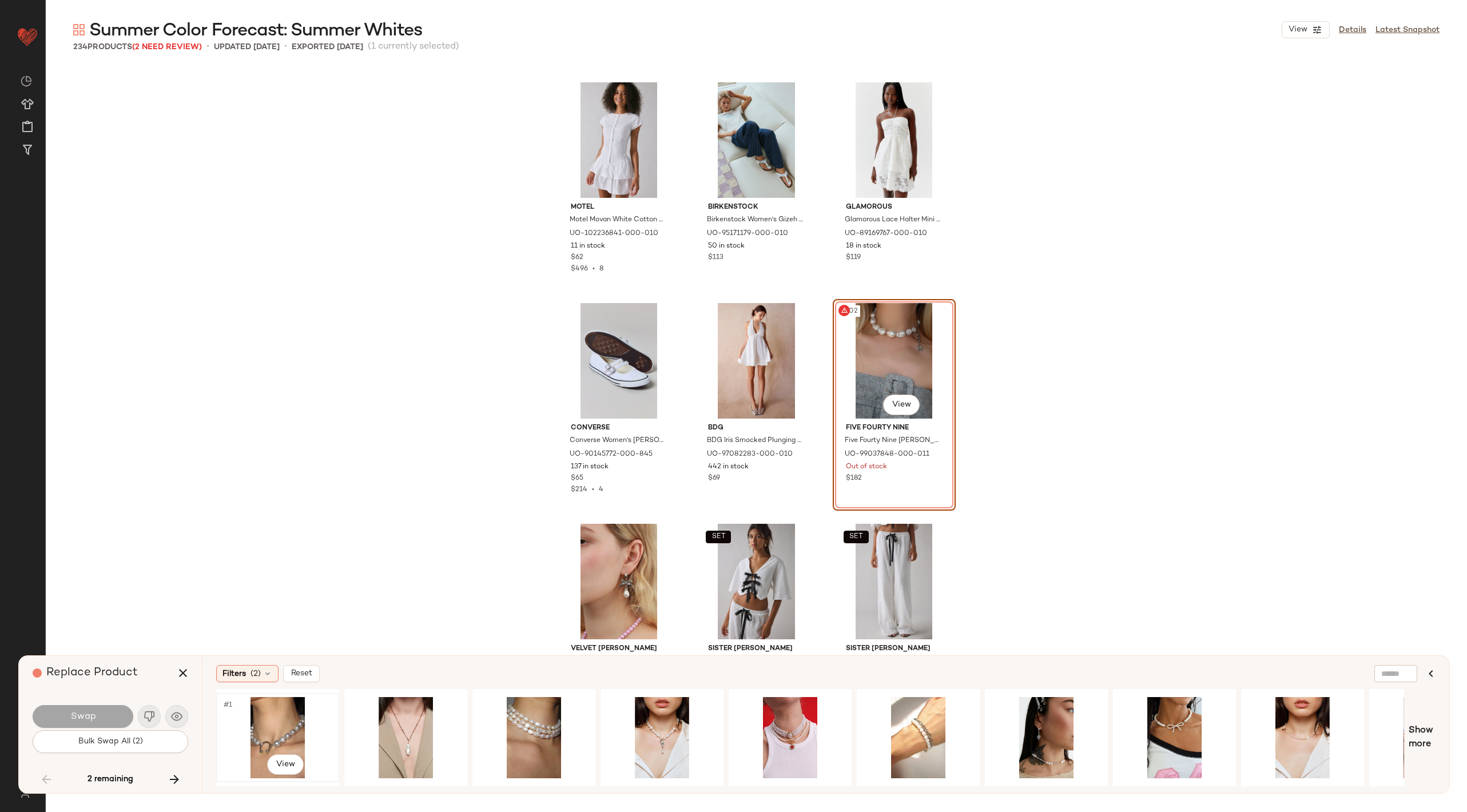
click at [276, 720] on div "#1 View" at bounding box center [278, 737] width 115 height 81
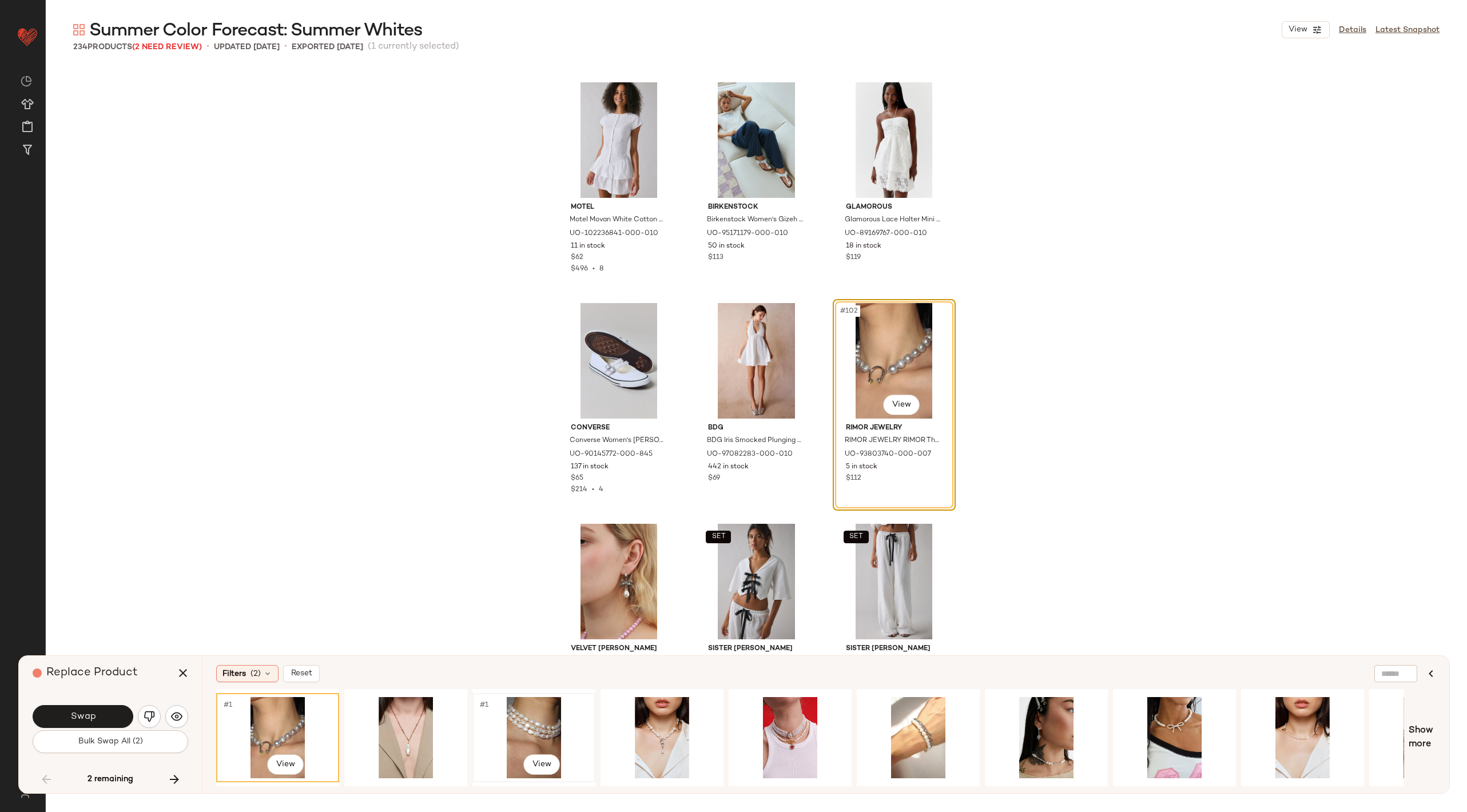
click at [533, 708] on div "#1 View" at bounding box center [534, 737] width 115 height 81
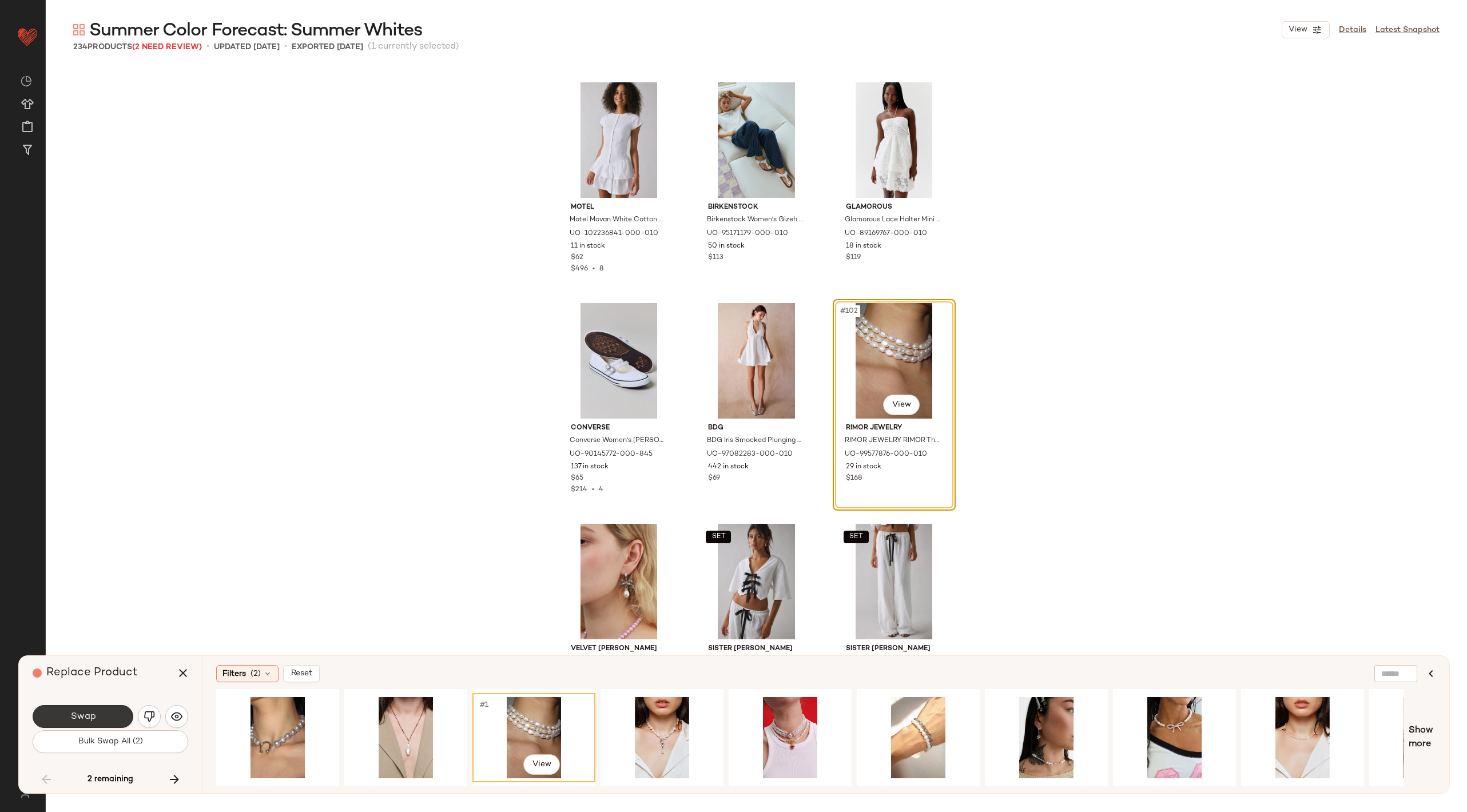
click at [107, 707] on button "Swap" at bounding box center [83, 716] width 101 height 23
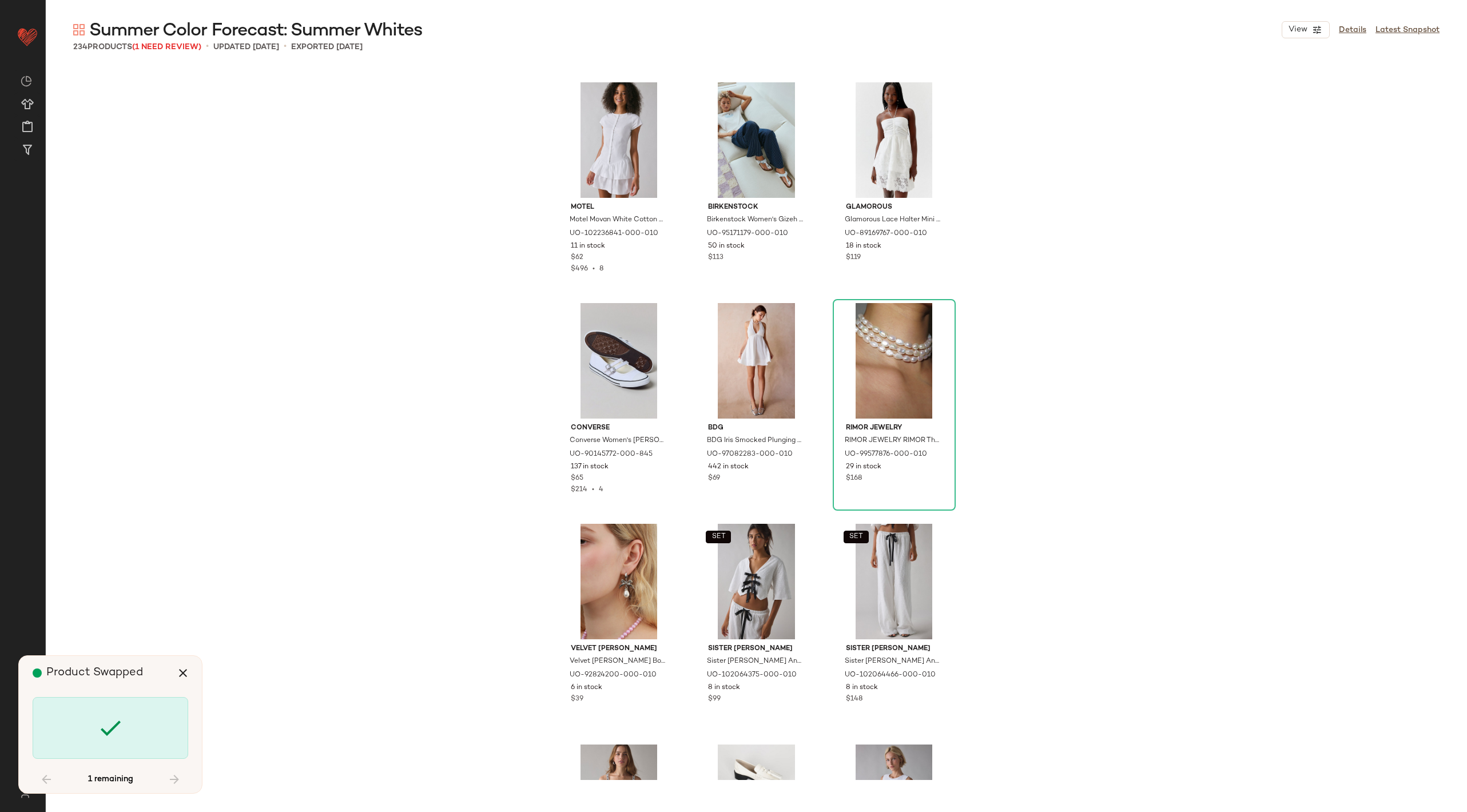
scroll to position [11697, 0]
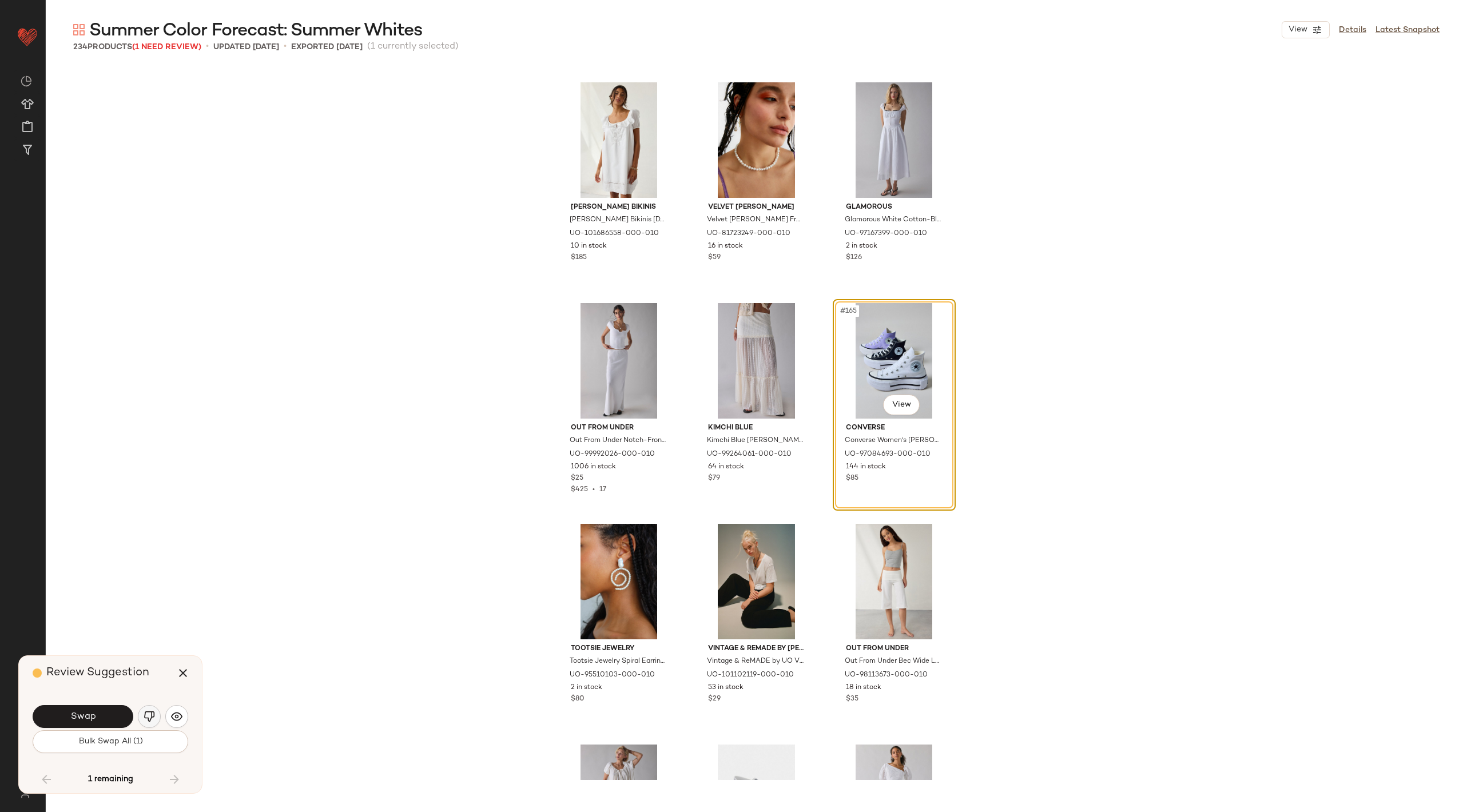
click at [149, 721] on img "button" at bounding box center [149, 717] width 11 height 11
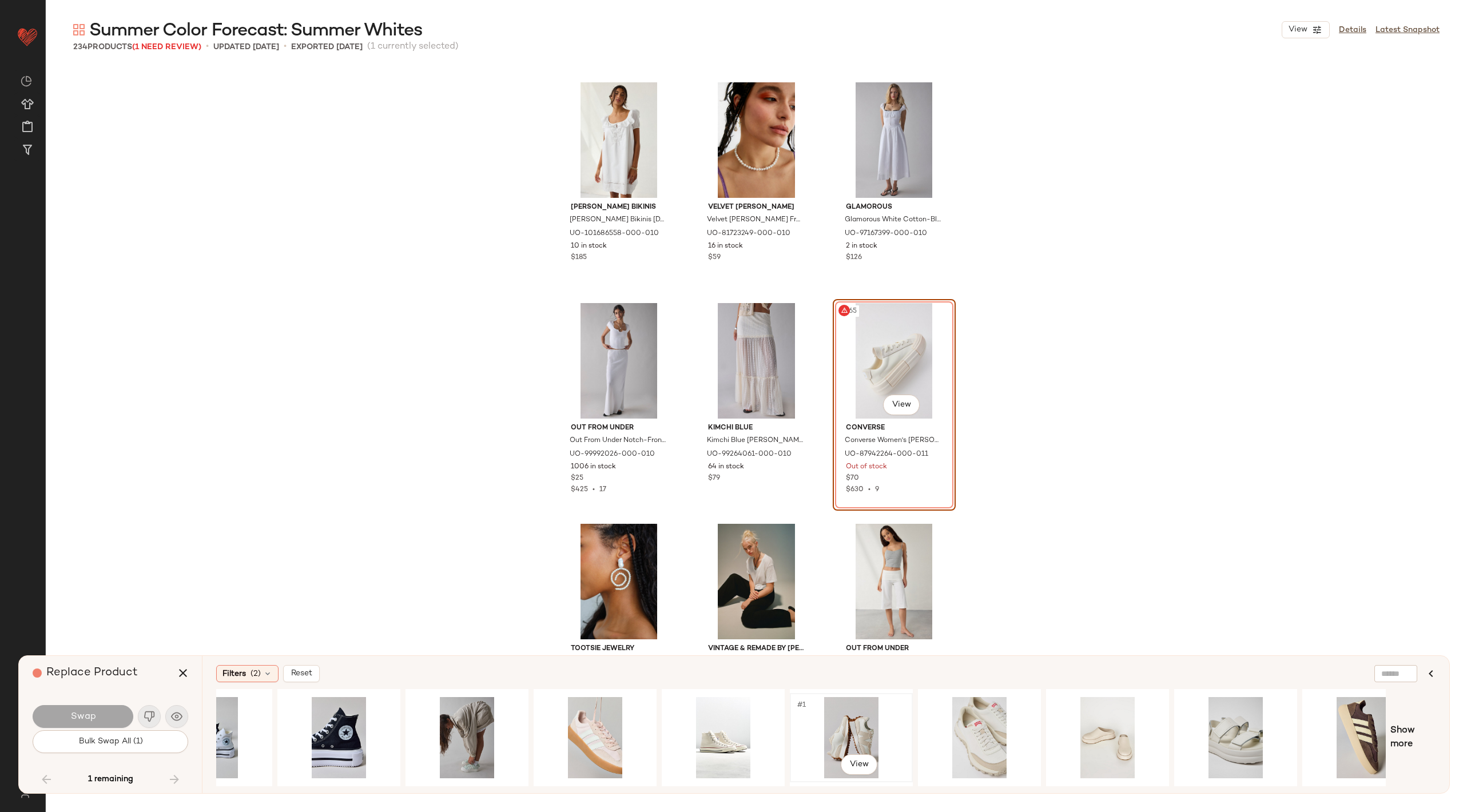
scroll to position [0, 105]
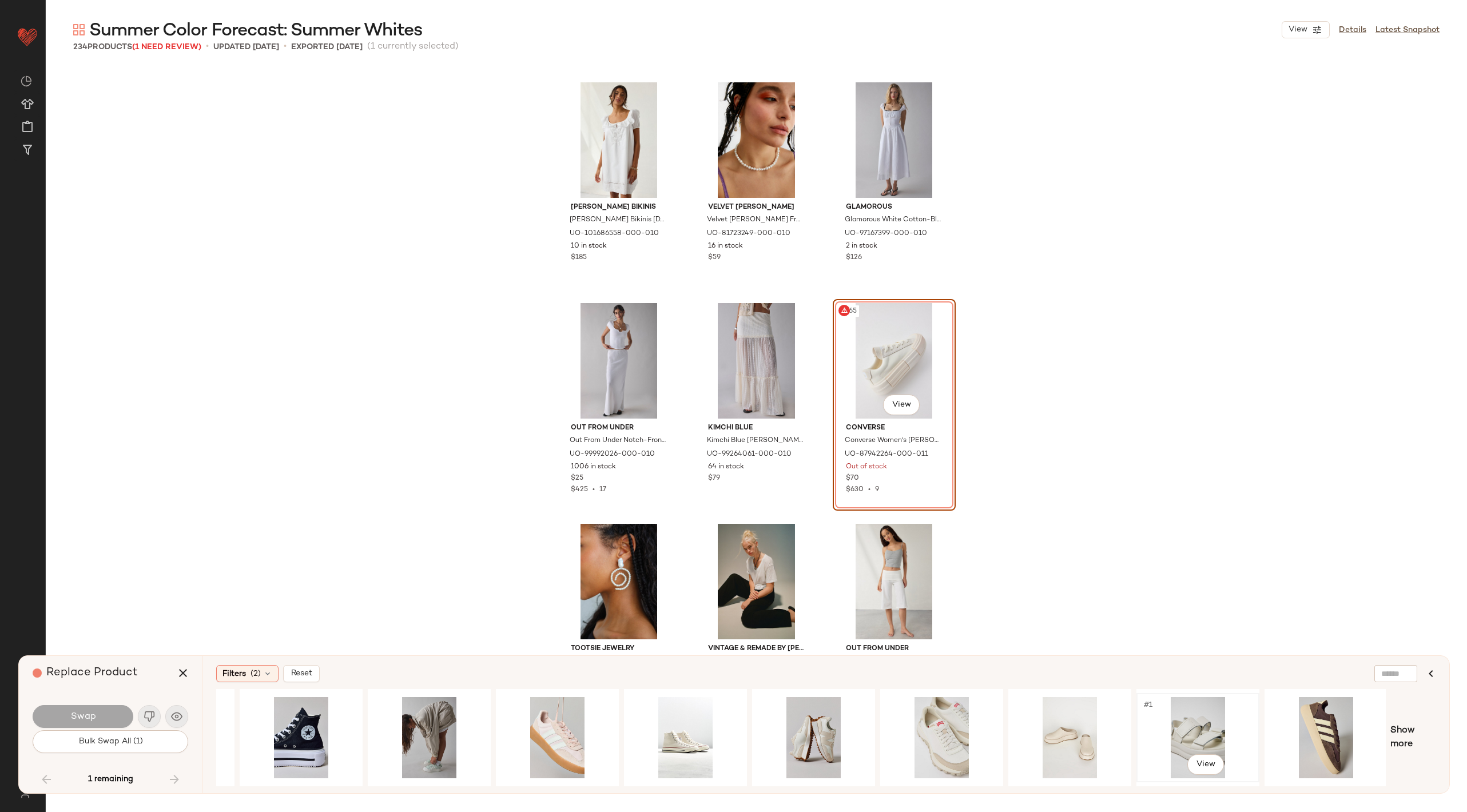
click at [1201, 715] on div "#1 View" at bounding box center [1199, 737] width 115 height 81
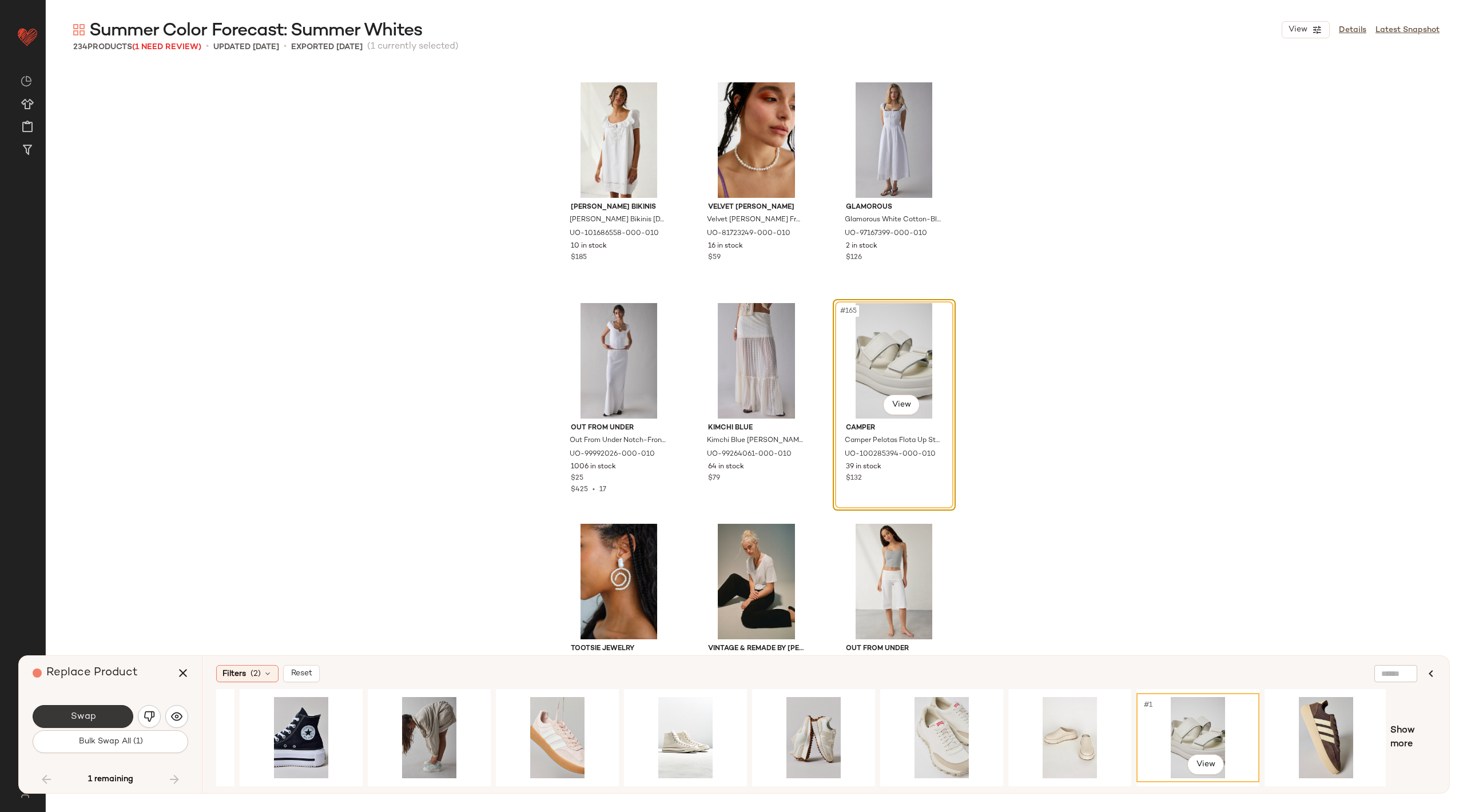
click at [98, 718] on button "Swap" at bounding box center [83, 716] width 101 height 23
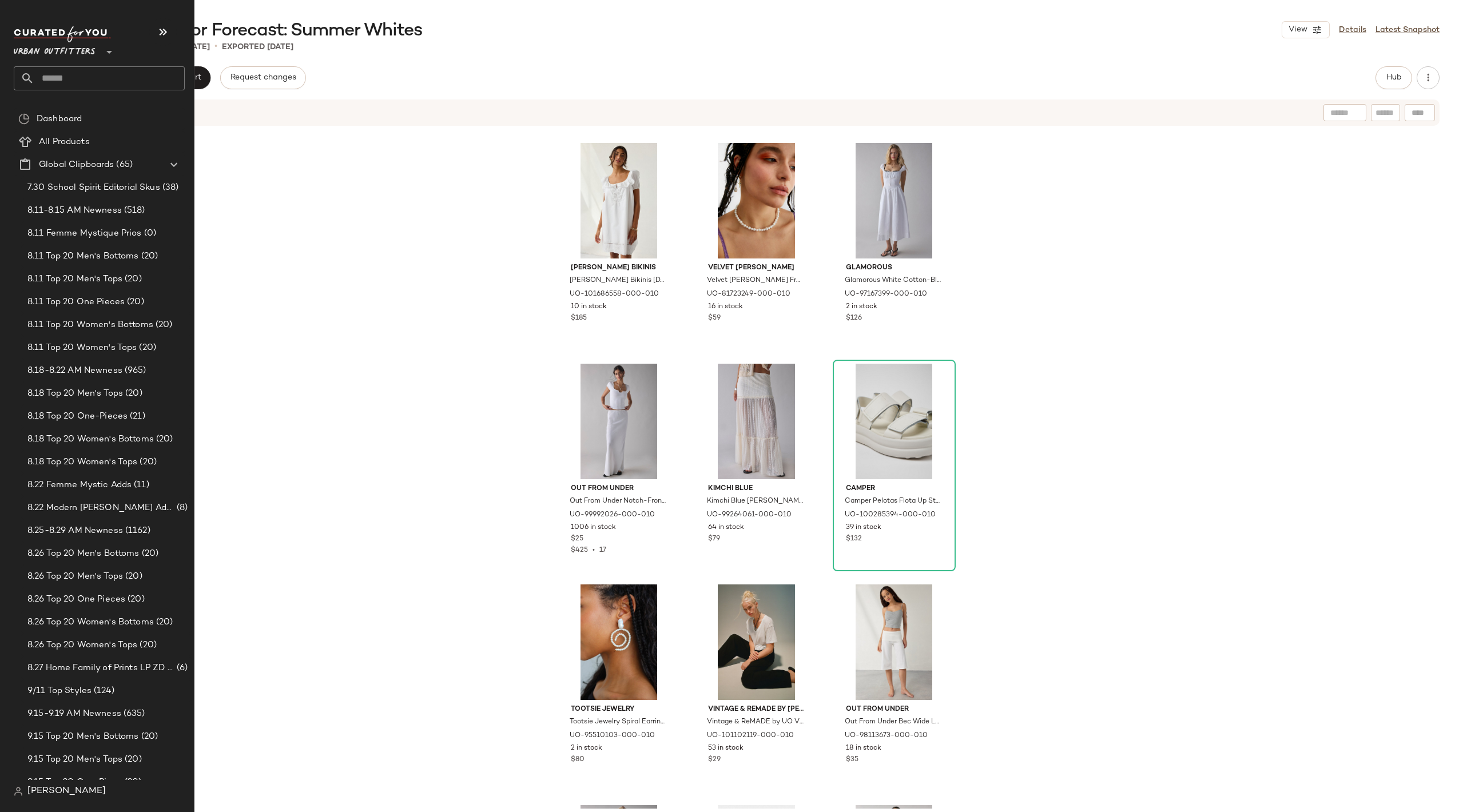
click at [59, 78] on input "text" at bounding box center [110, 78] width 151 height 24
type input "**********"
click at [56, 113] on b "Floral Dresses" at bounding box center [82, 111] width 54 height 12
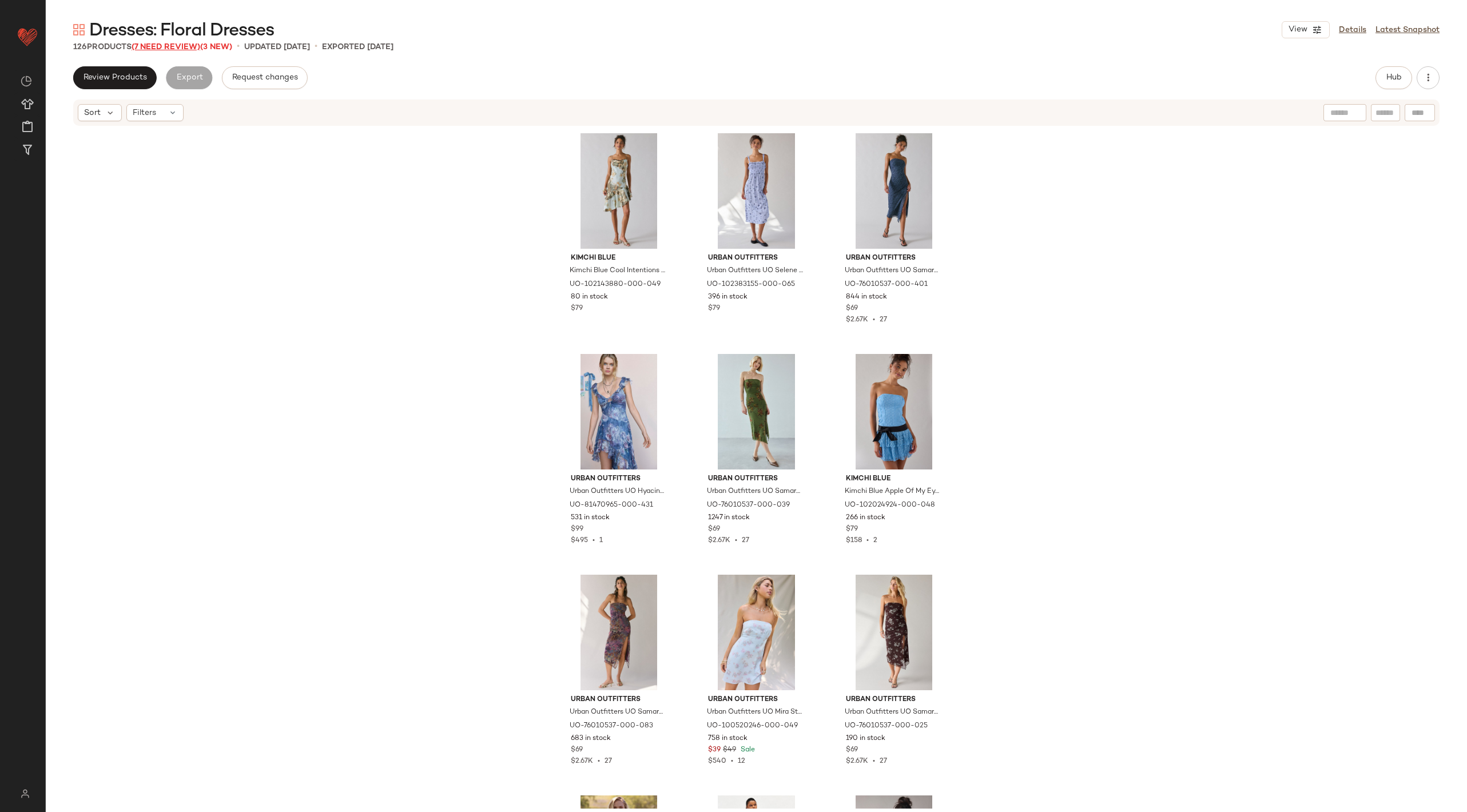
click at [182, 45] on span "(7 Need Review)" at bounding box center [166, 47] width 69 height 9
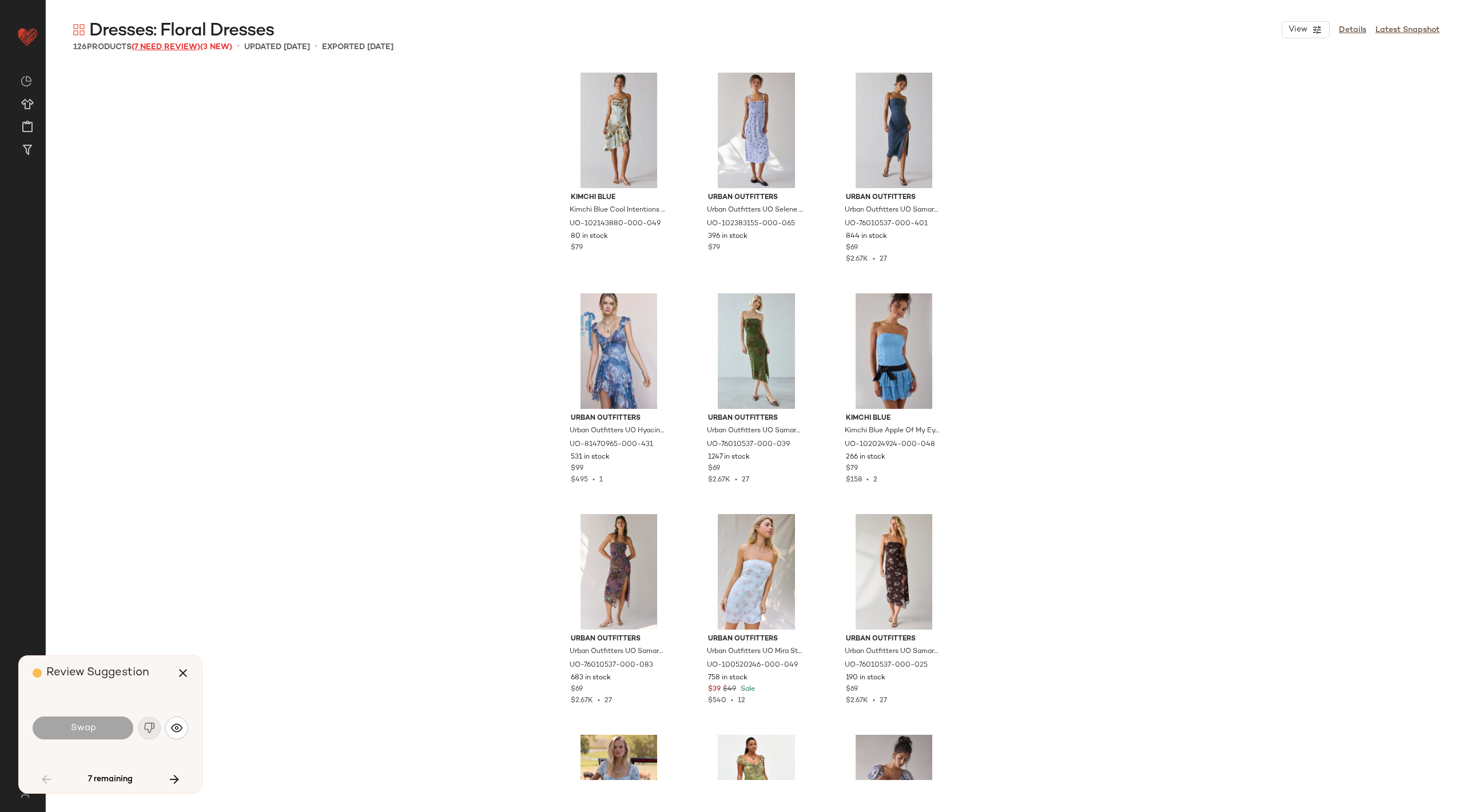
scroll to position [1112, 0]
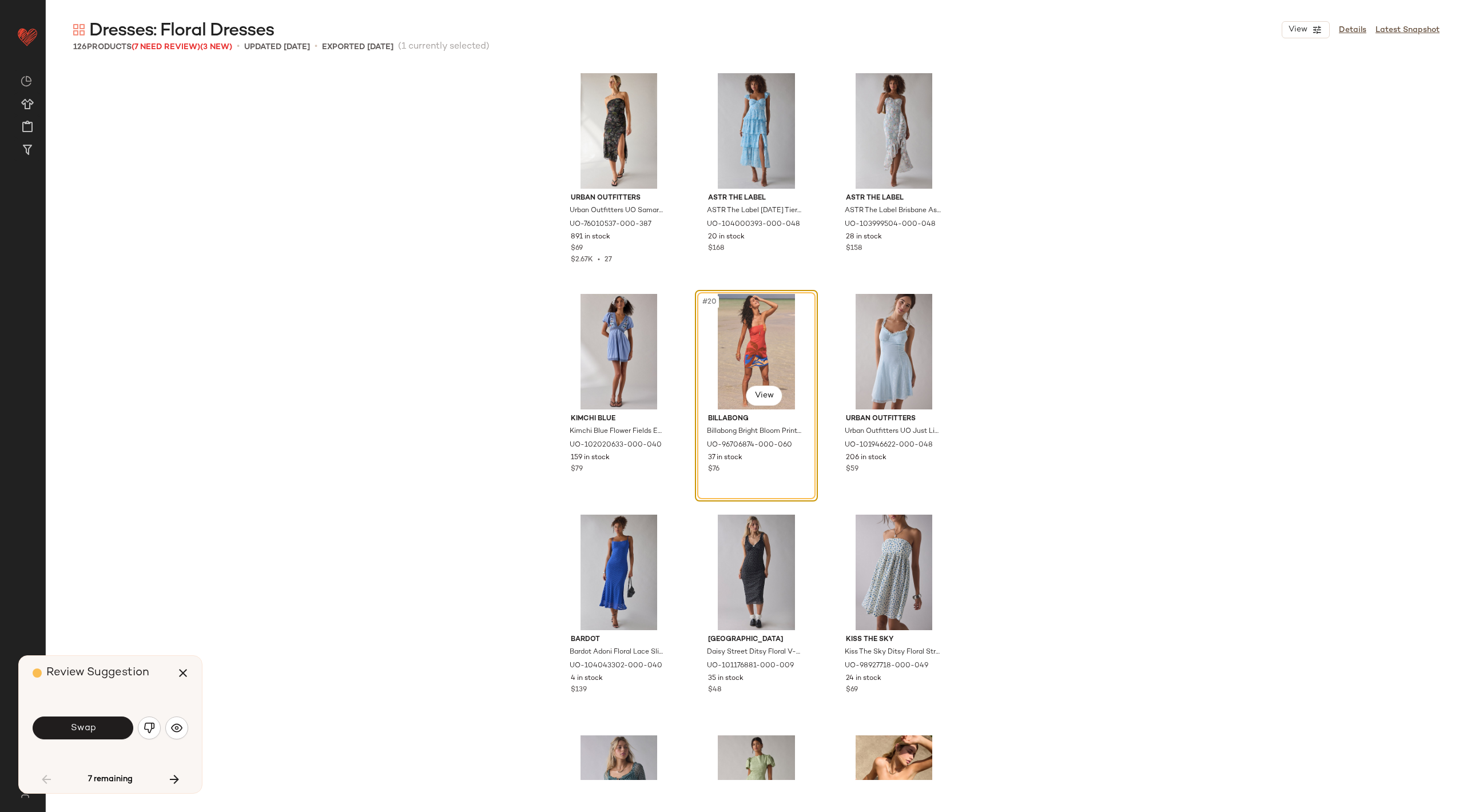
click at [136, 728] on div "Swap" at bounding box center [111, 728] width 155 height 27
click at [146, 729] on img "button" at bounding box center [149, 728] width 11 height 11
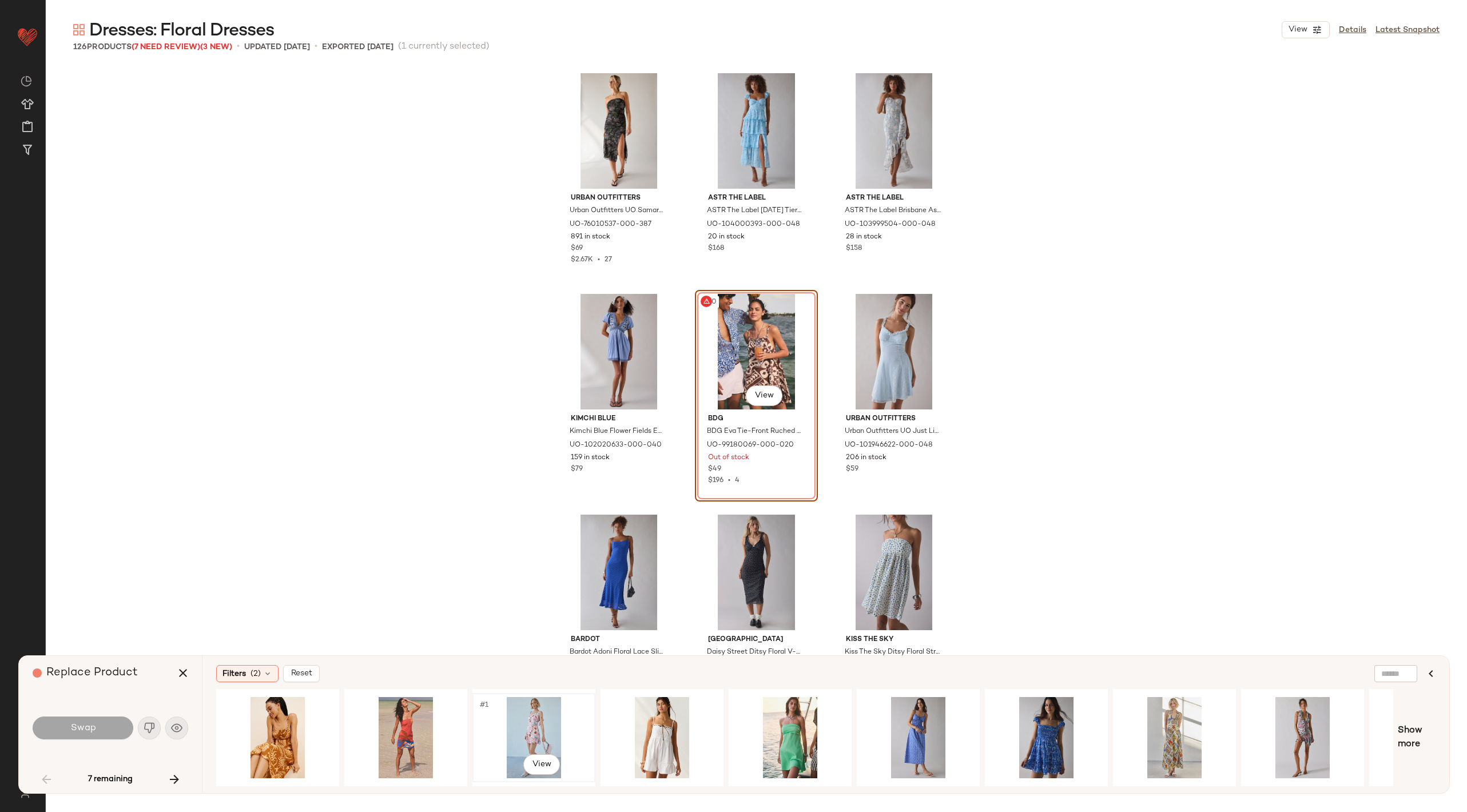
scroll to position [0, 354]
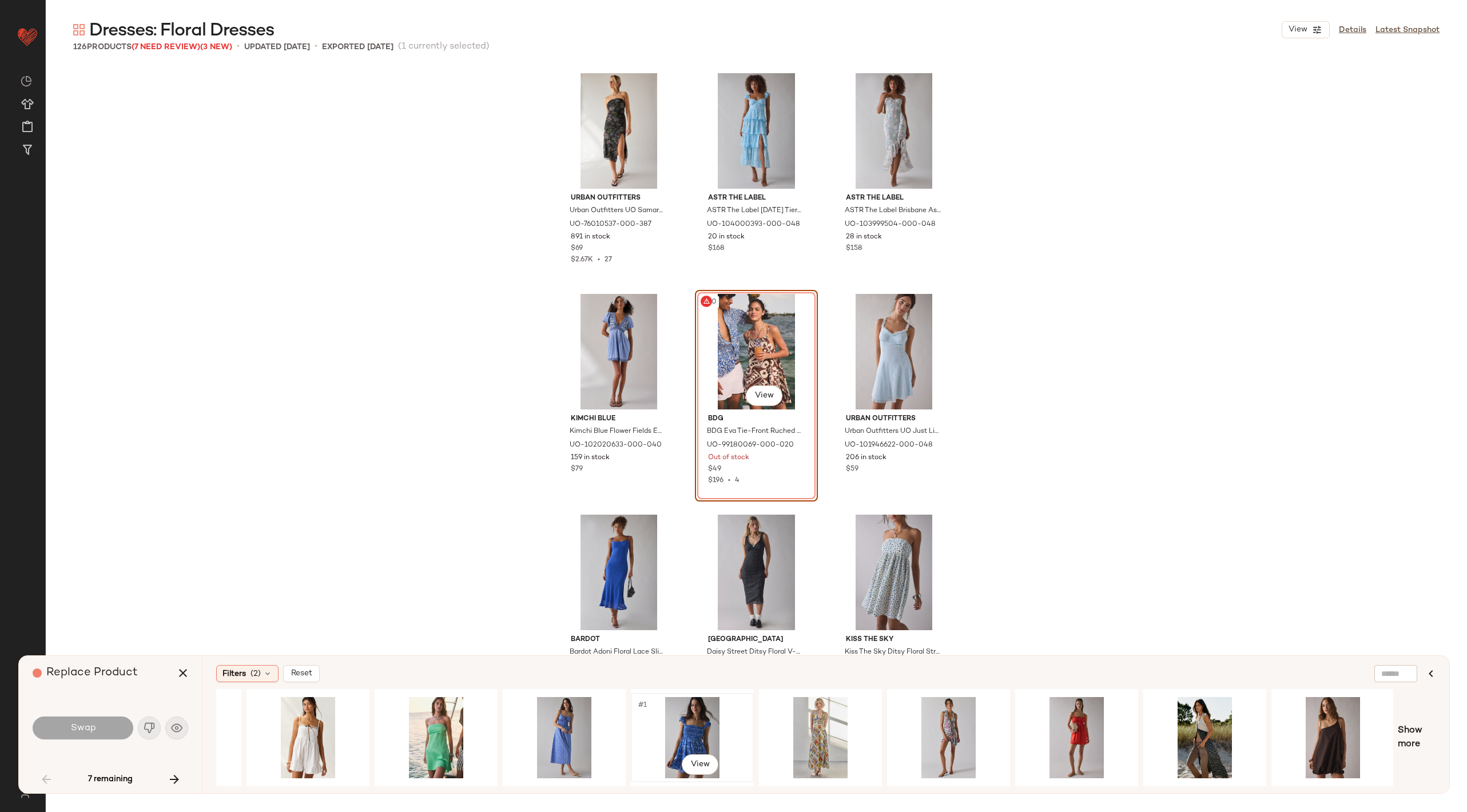
click at [688, 738] on div "#1 View" at bounding box center [693, 737] width 115 height 81
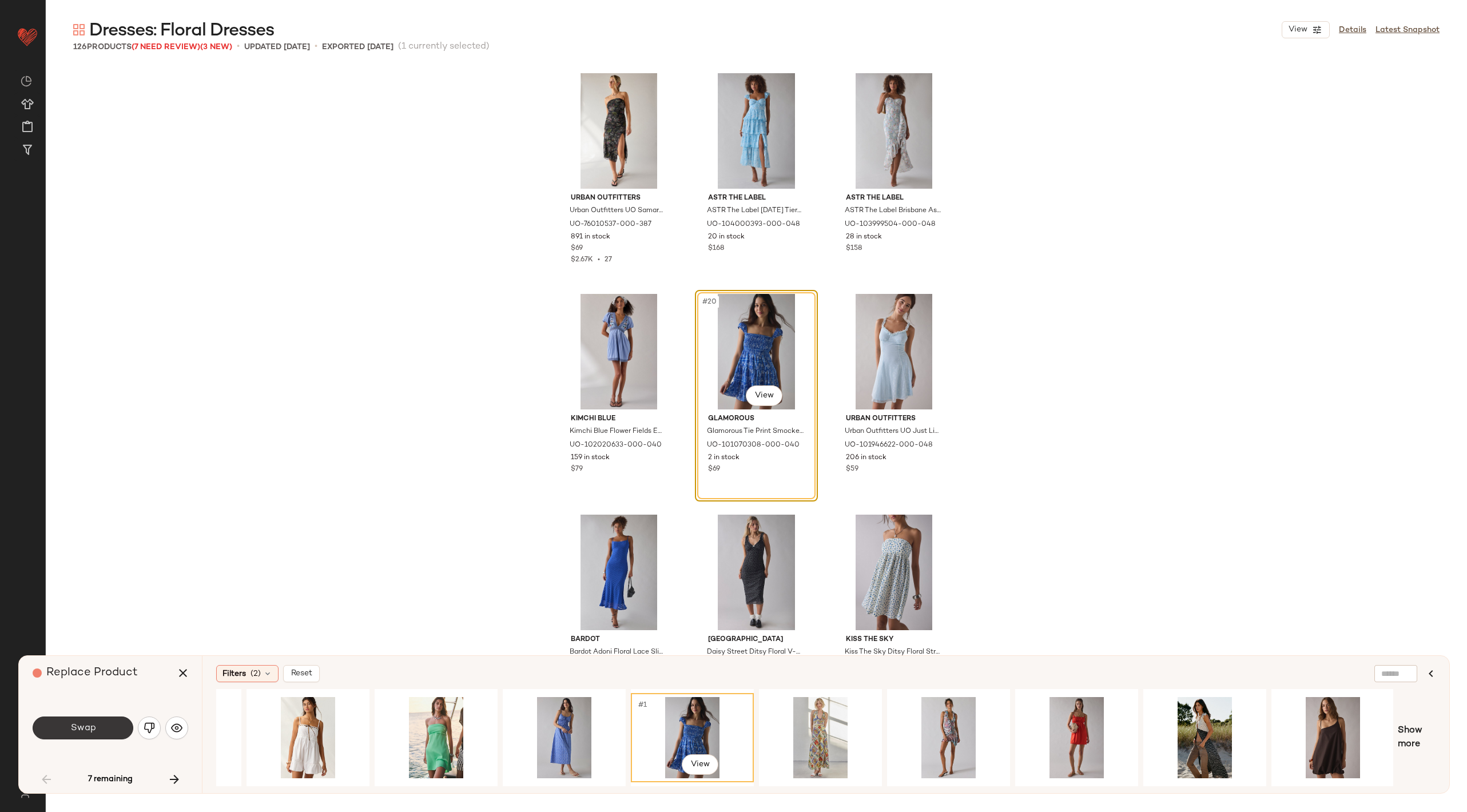
click at [91, 730] on span "Swap" at bounding box center [83, 729] width 26 height 11
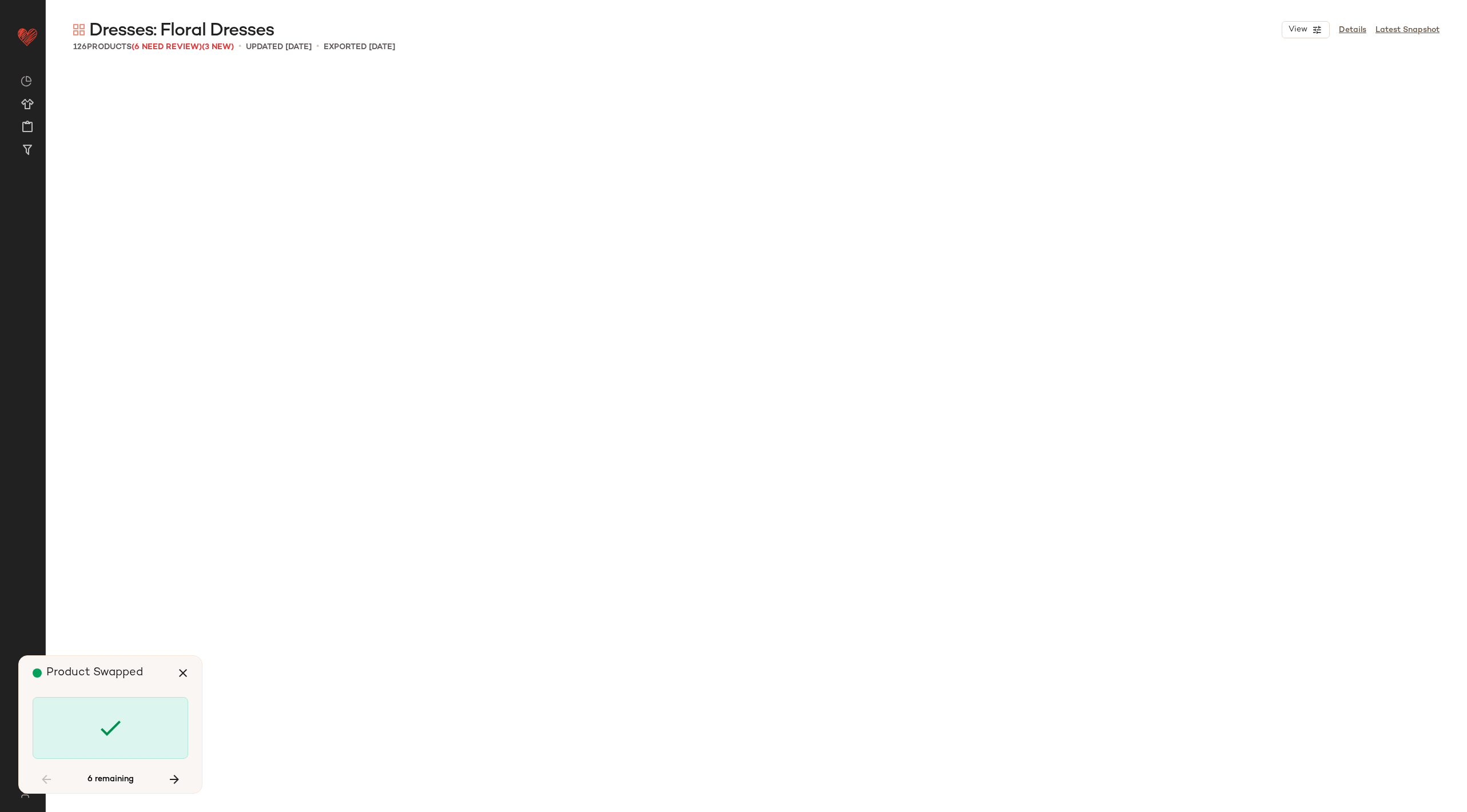
scroll to position [2869, 0]
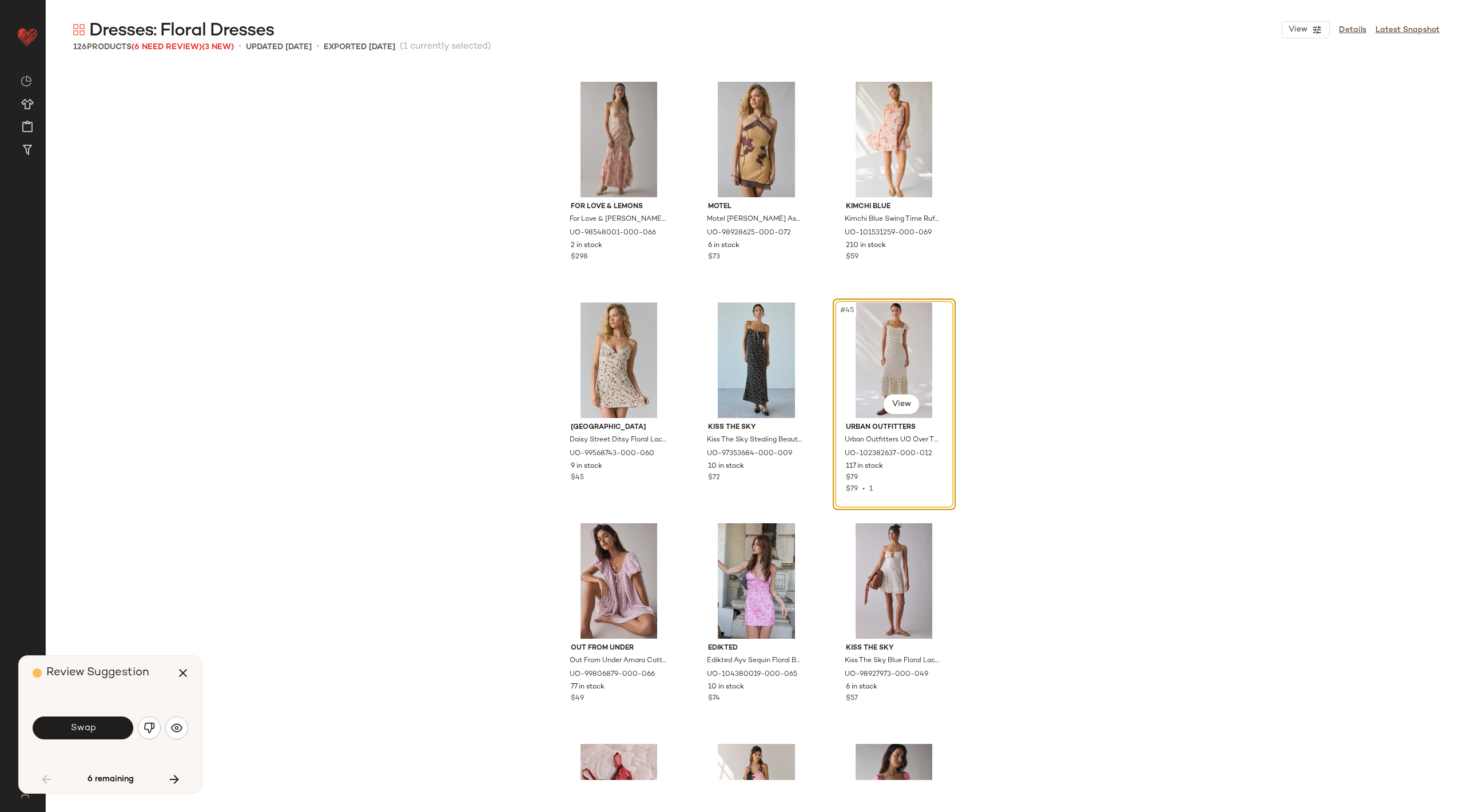
click at [163, 724] on div "Swap" at bounding box center [111, 728] width 155 height 27
click at [155, 725] on button "button" at bounding box center [149, 728] width 23 height 23
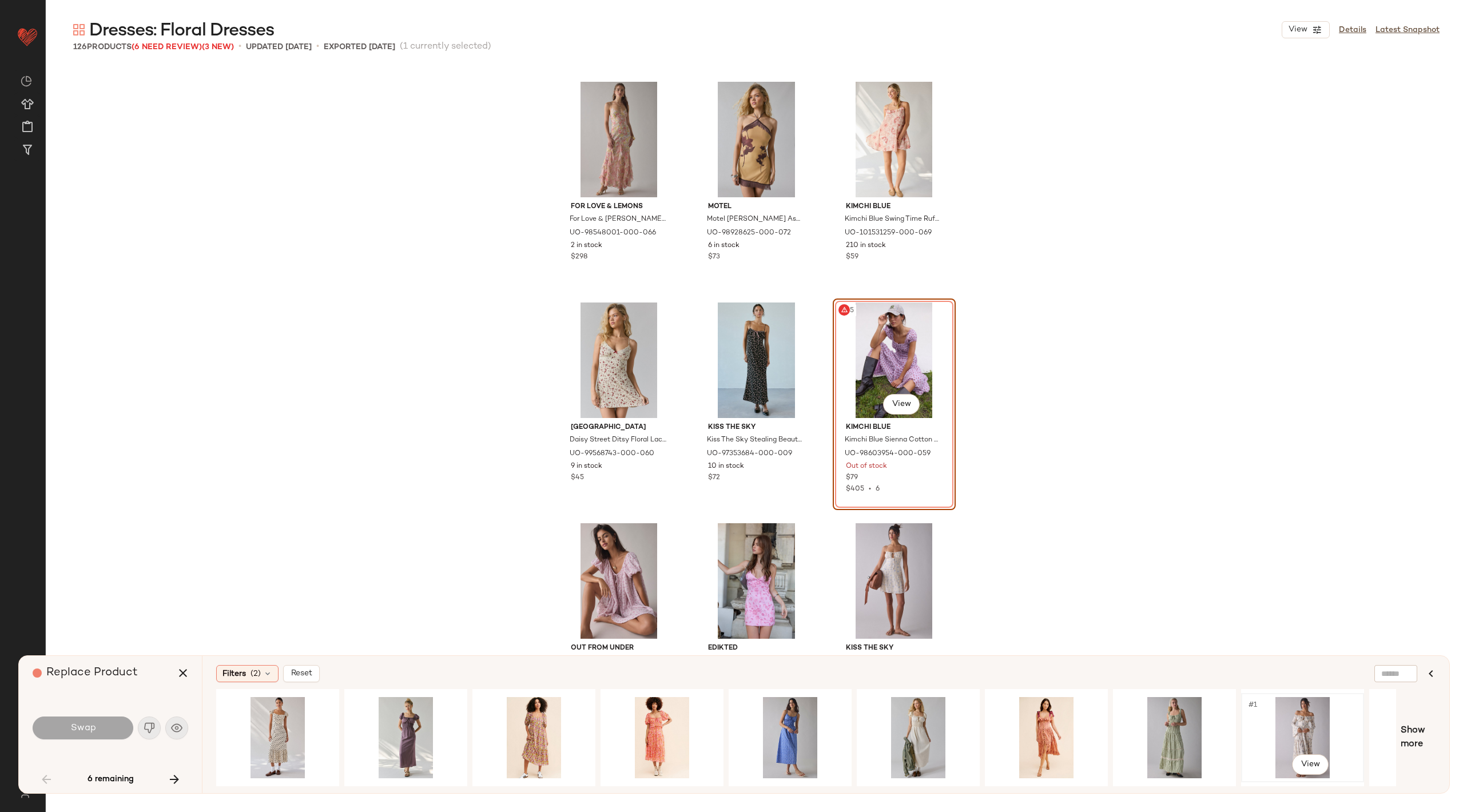
click at [1320, 725] on div "#1 View" at bounding box center [1303, 737] width 115 height 81
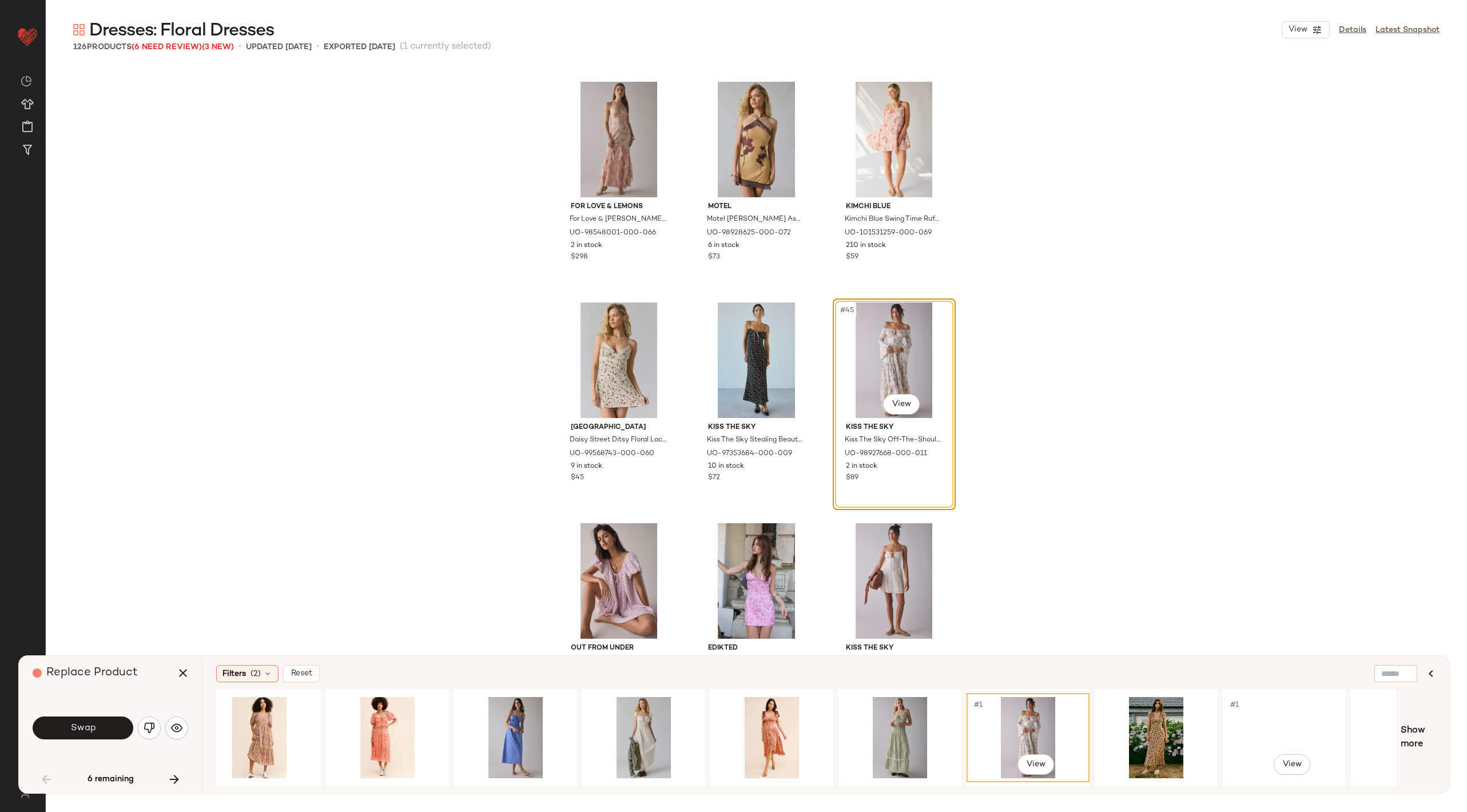
scroll to position [0, 279]
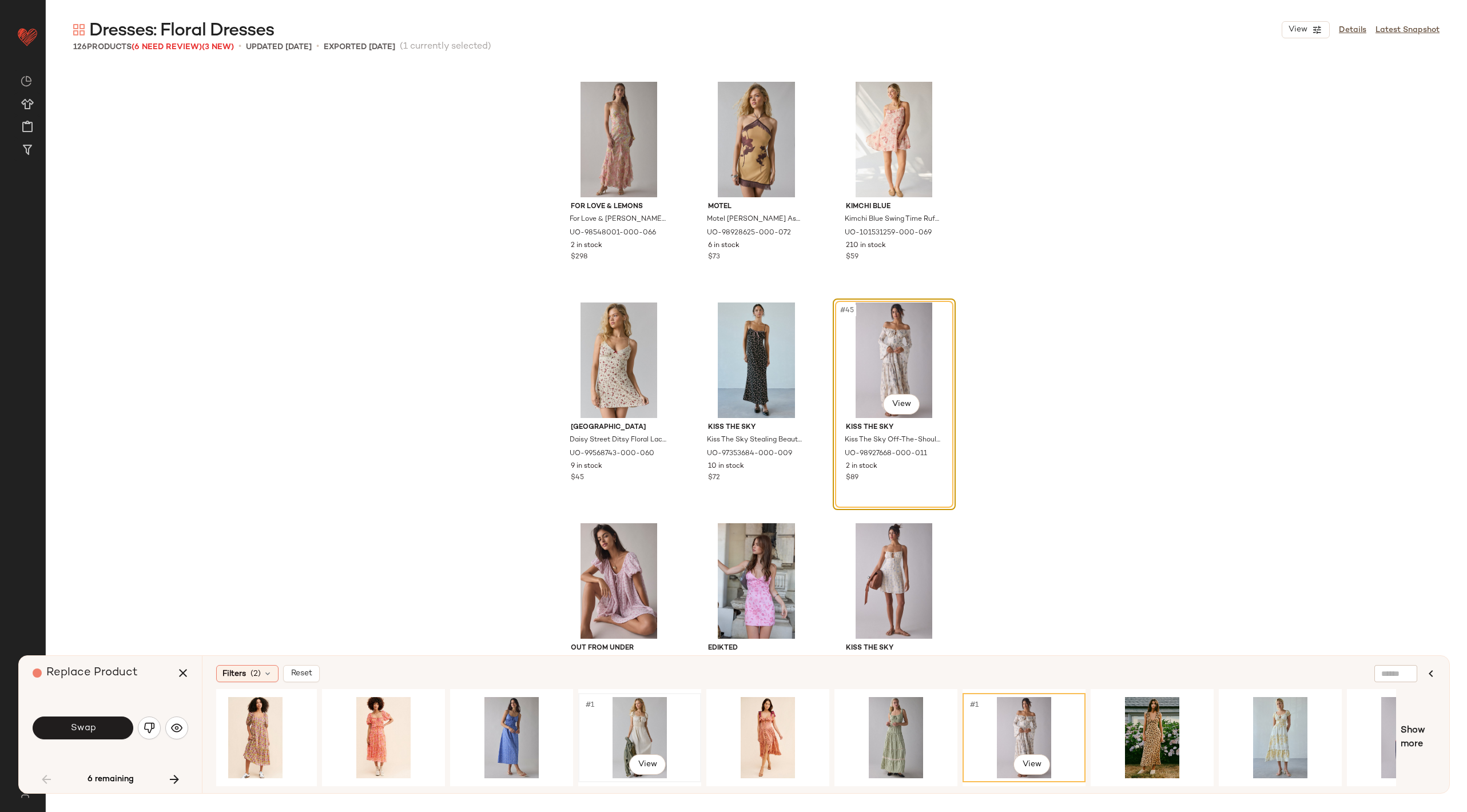
click at [618, 713] on div "#1 View" at bounding box center [640, 737] width 115 height 81
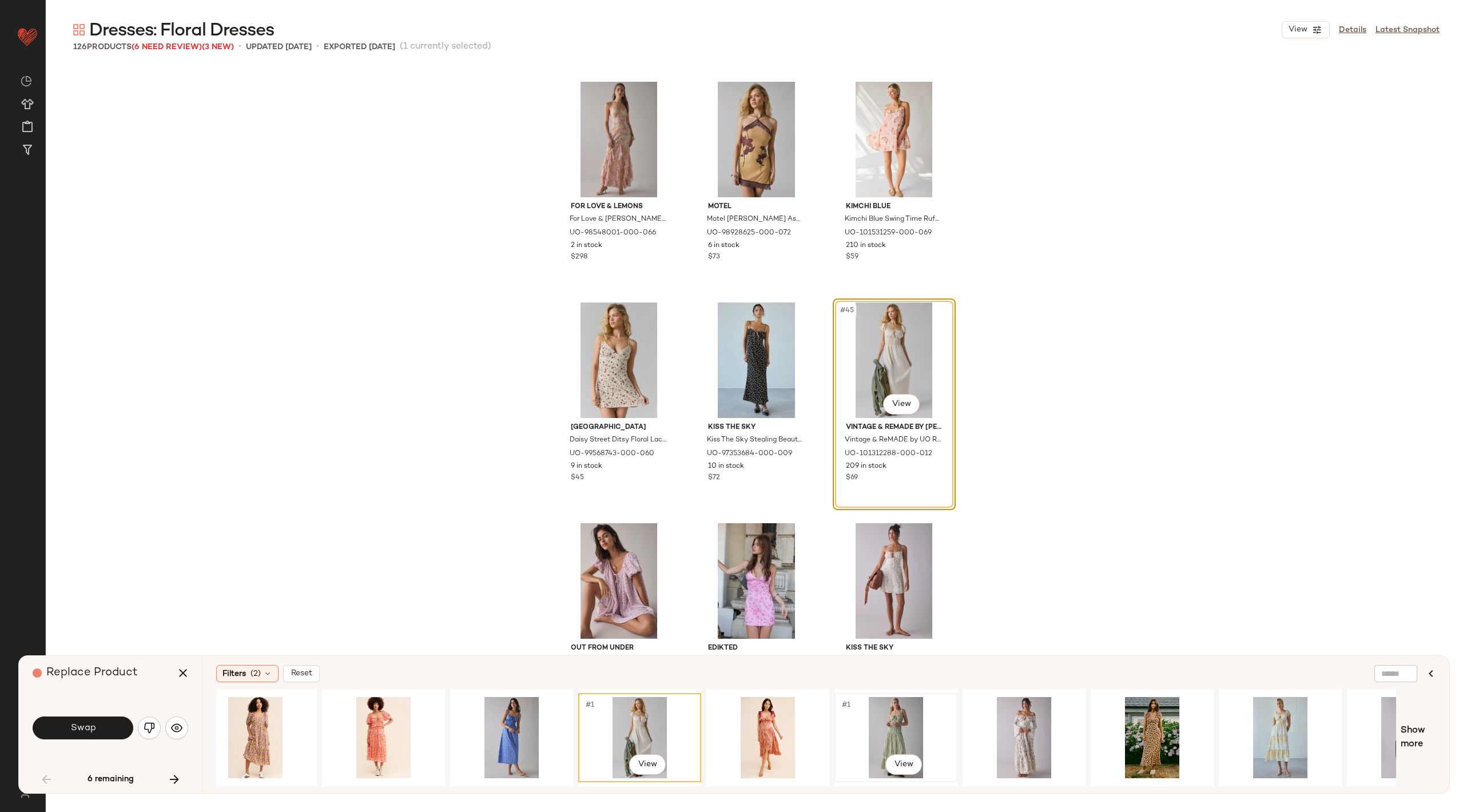
scroll to position [0, 479]
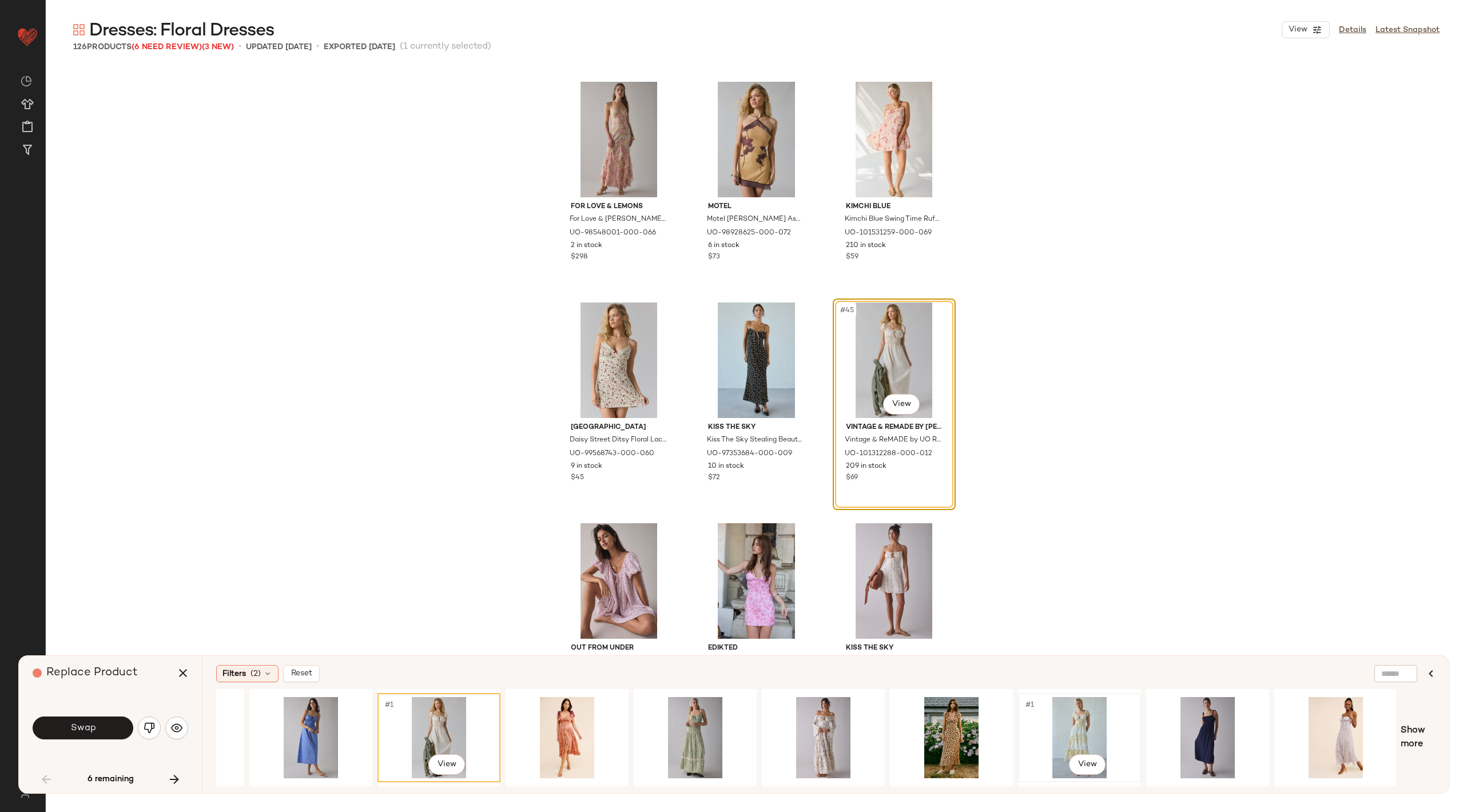
click at [1104, 713] on div "#1 View" at bounding box center [1080, 737] width 115 height 81
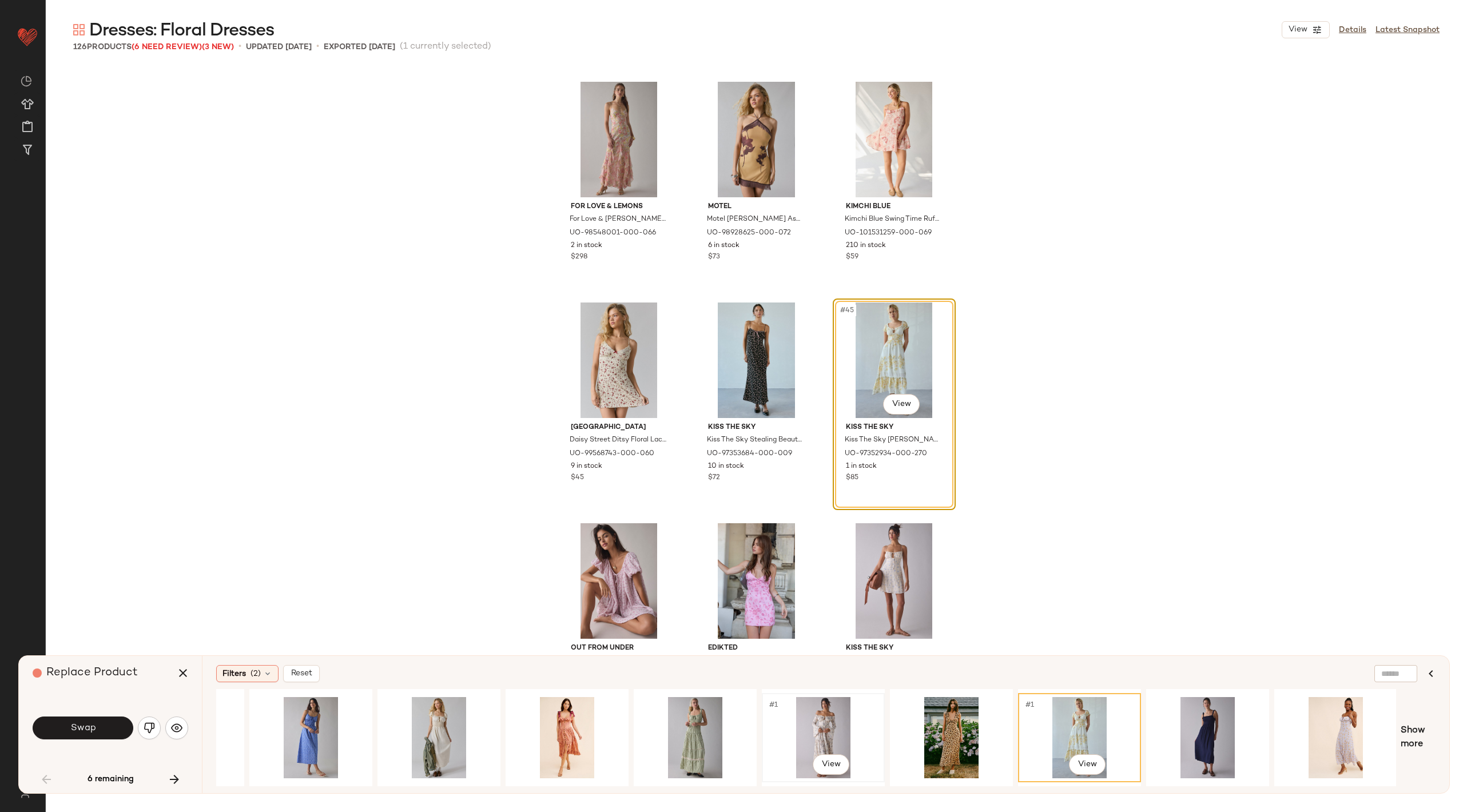
scroll to position [0, 0]
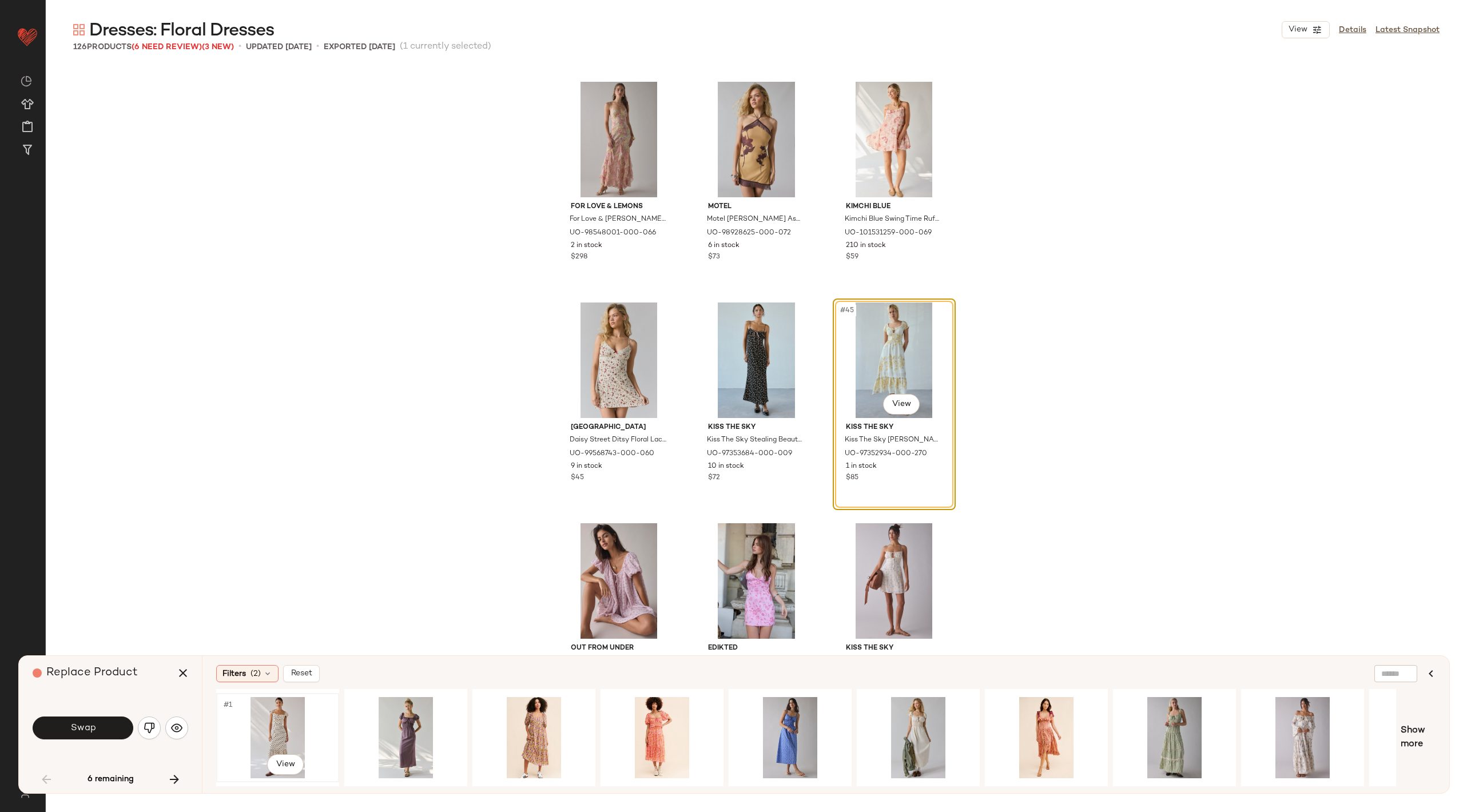
click at [302, 733] on div "#1 View" at bounding box center [278, 737] width 115 height 81
click at [515, 718] on div "#1 View" at bounding box center [534, 737] width 115 height 81
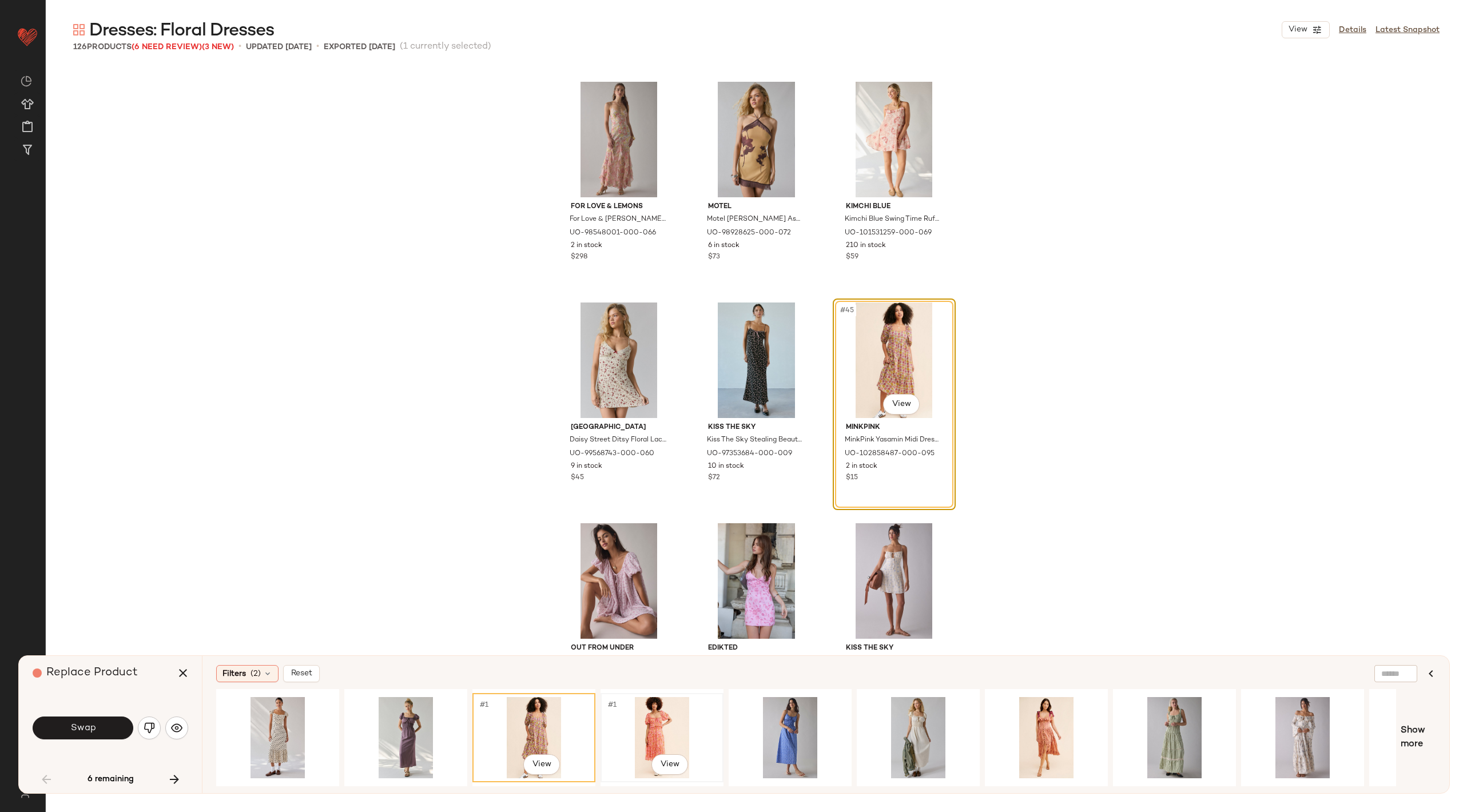
click at [669, 712] on div "#1 View" at bounding box center [663, 737] width 115 height 81
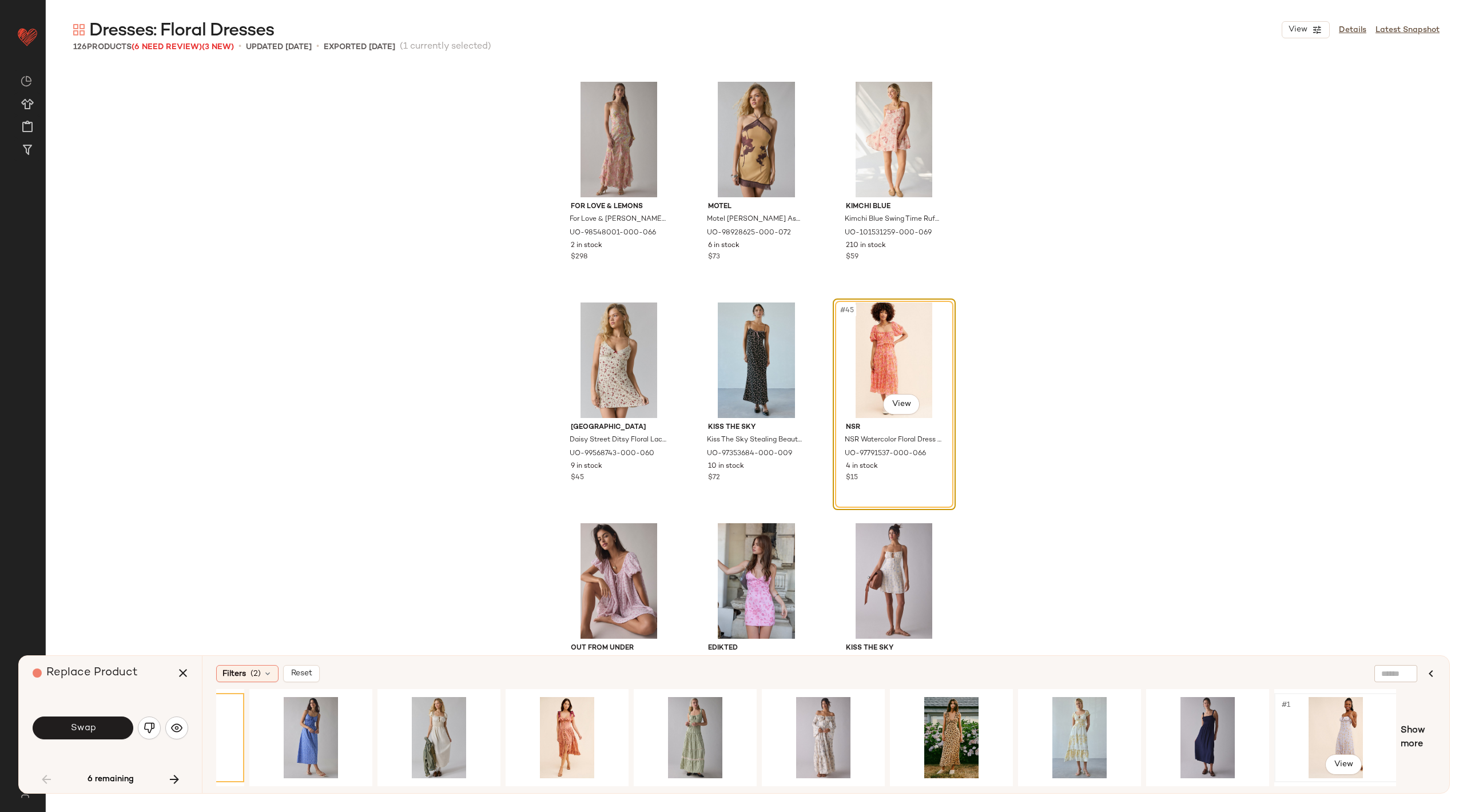
click at [1322, 713] on div "#1 View" at bounding box center [1336, 737] width 115 height 81
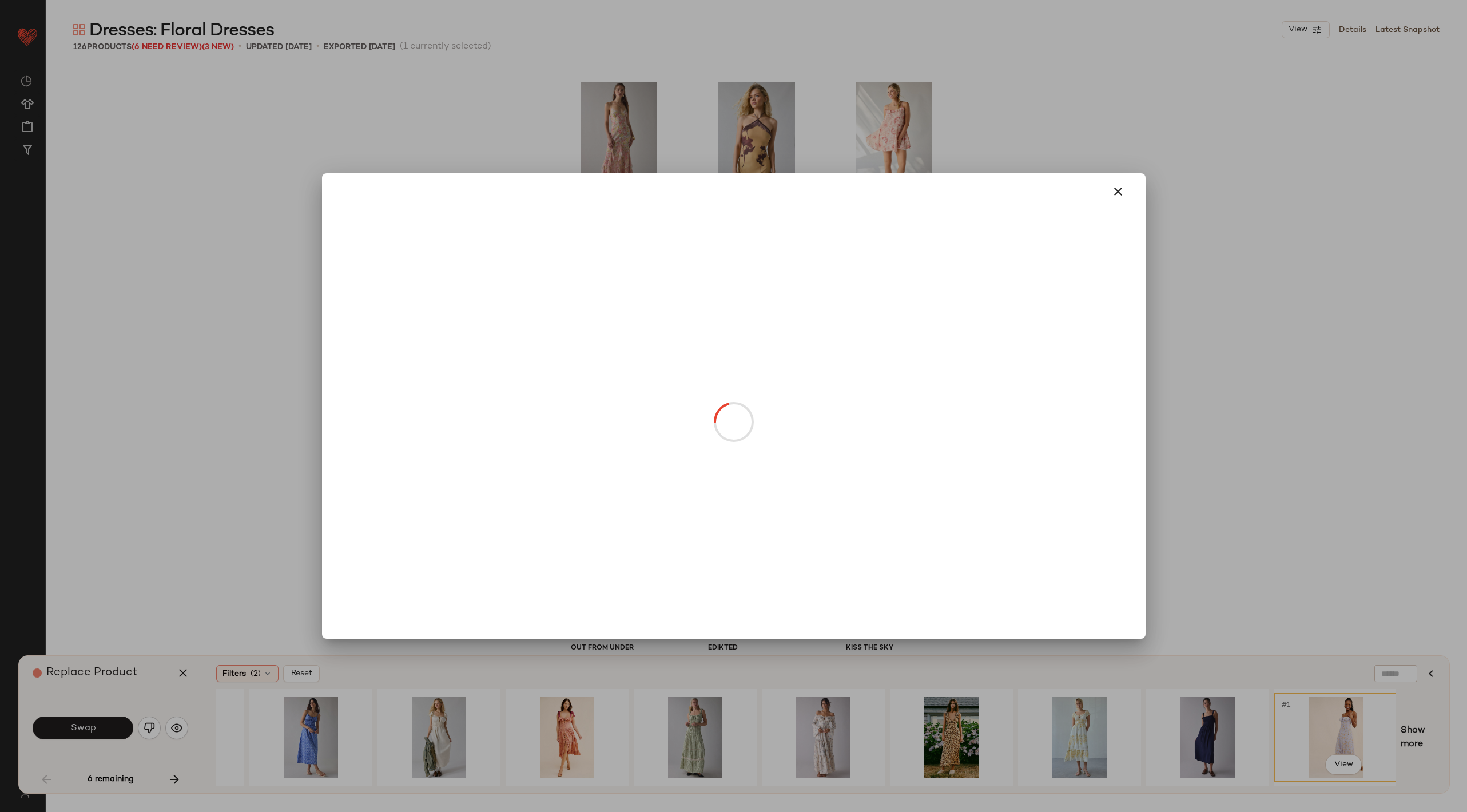
click at [885, 408] on body "Urban Outfitters ** Dashboard All Products Global Clipboards (65) Curations (19…" at bounding box center [733, 406] width 1467 height 812
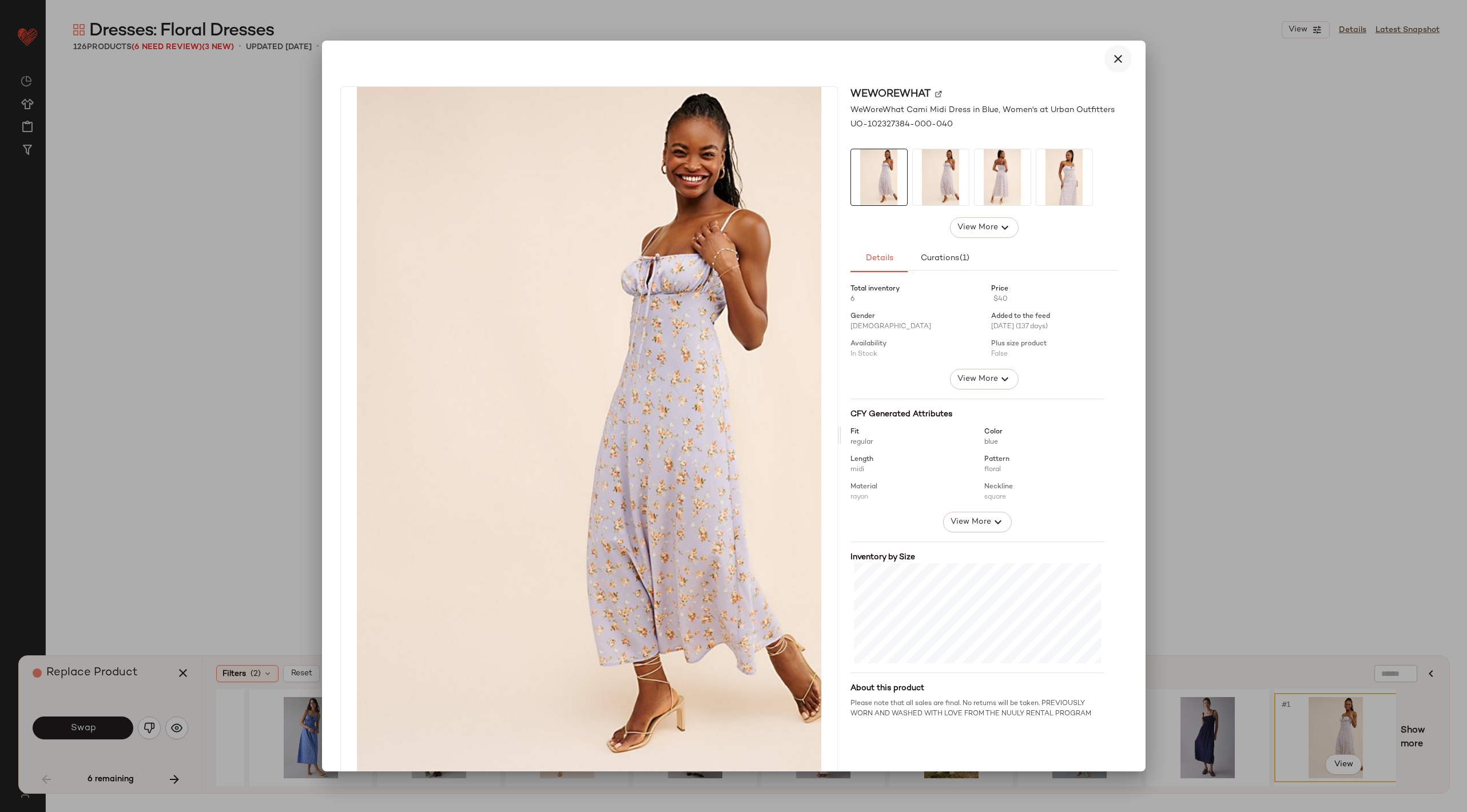
click at [1105, 68] on button "button" at bounding box center [1118, 58] width 27 height 27
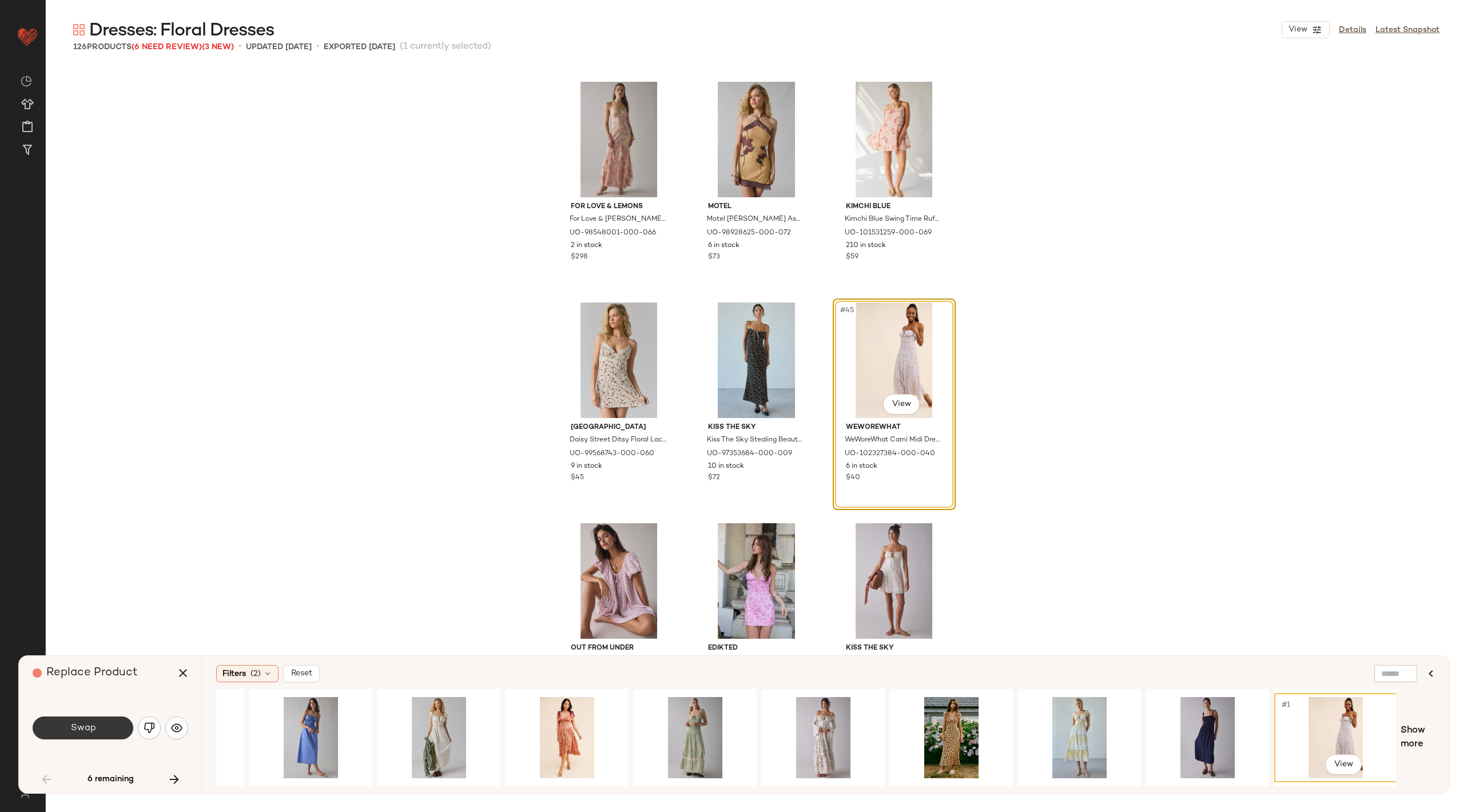
click at [115, 721] on button "Swap" at bounding box center [83, 728] width 101 height 23
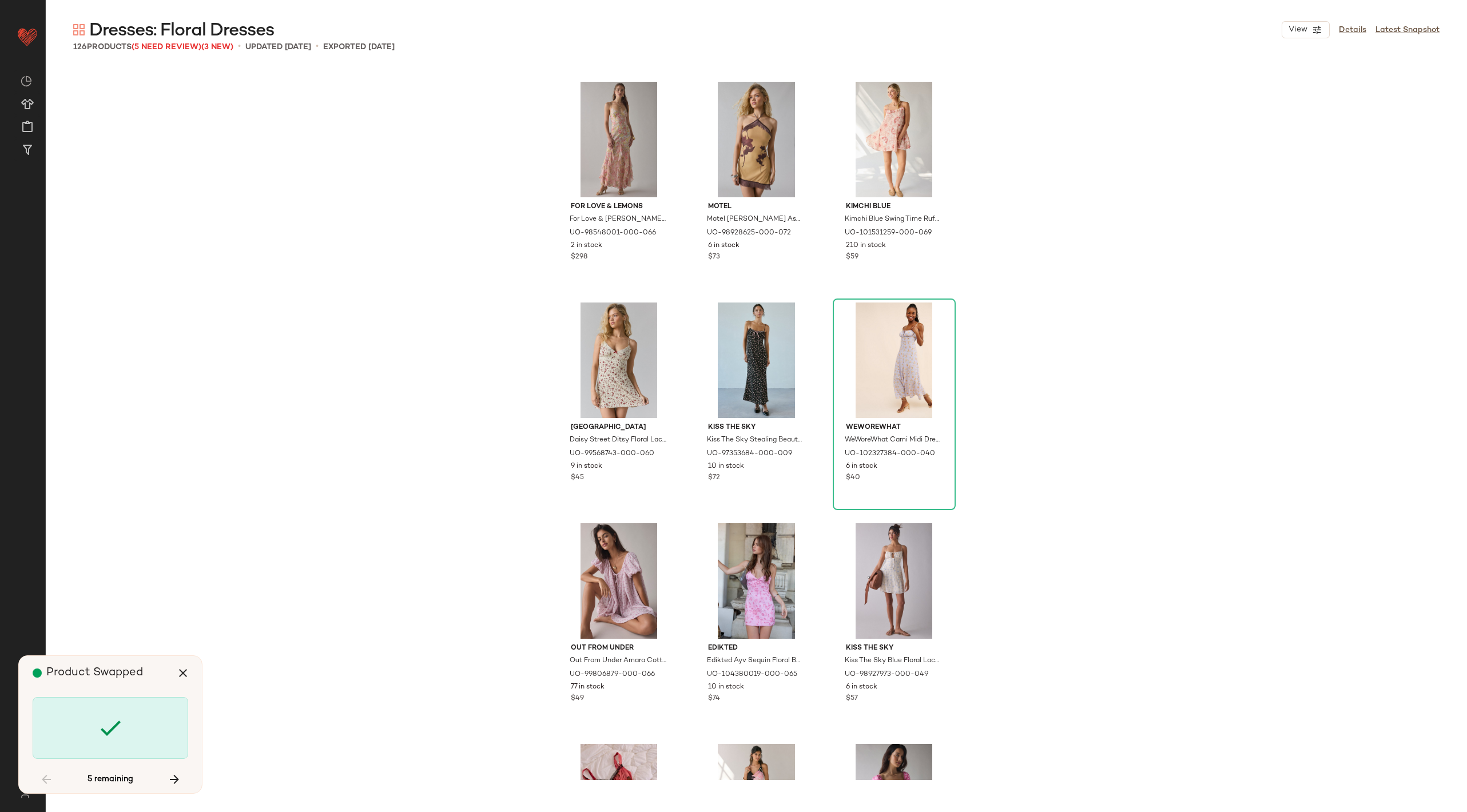
scroll to position [5517, 0]
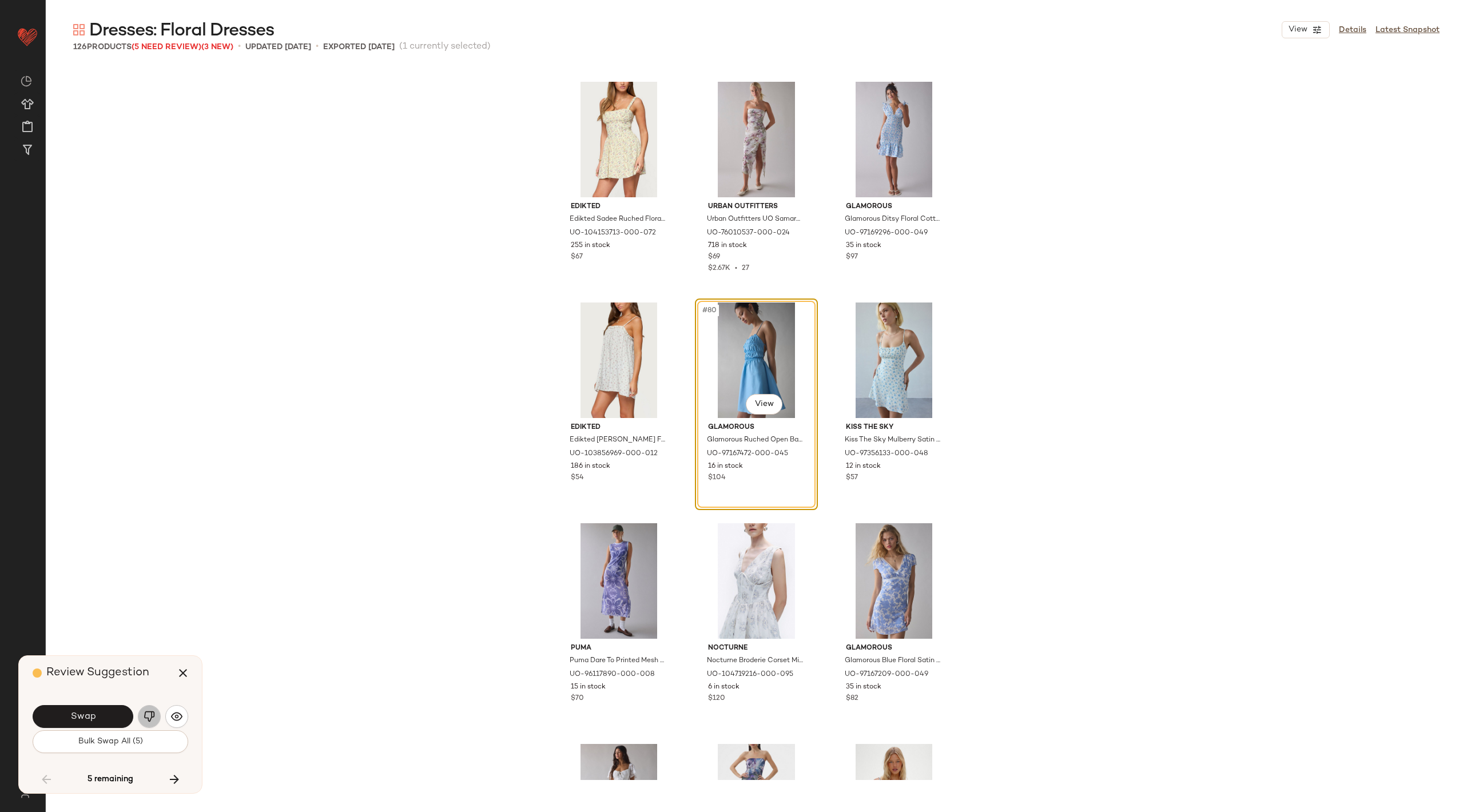
click at [155, 714] on img "button" at bounding box center [149, 717] width 11 height 11
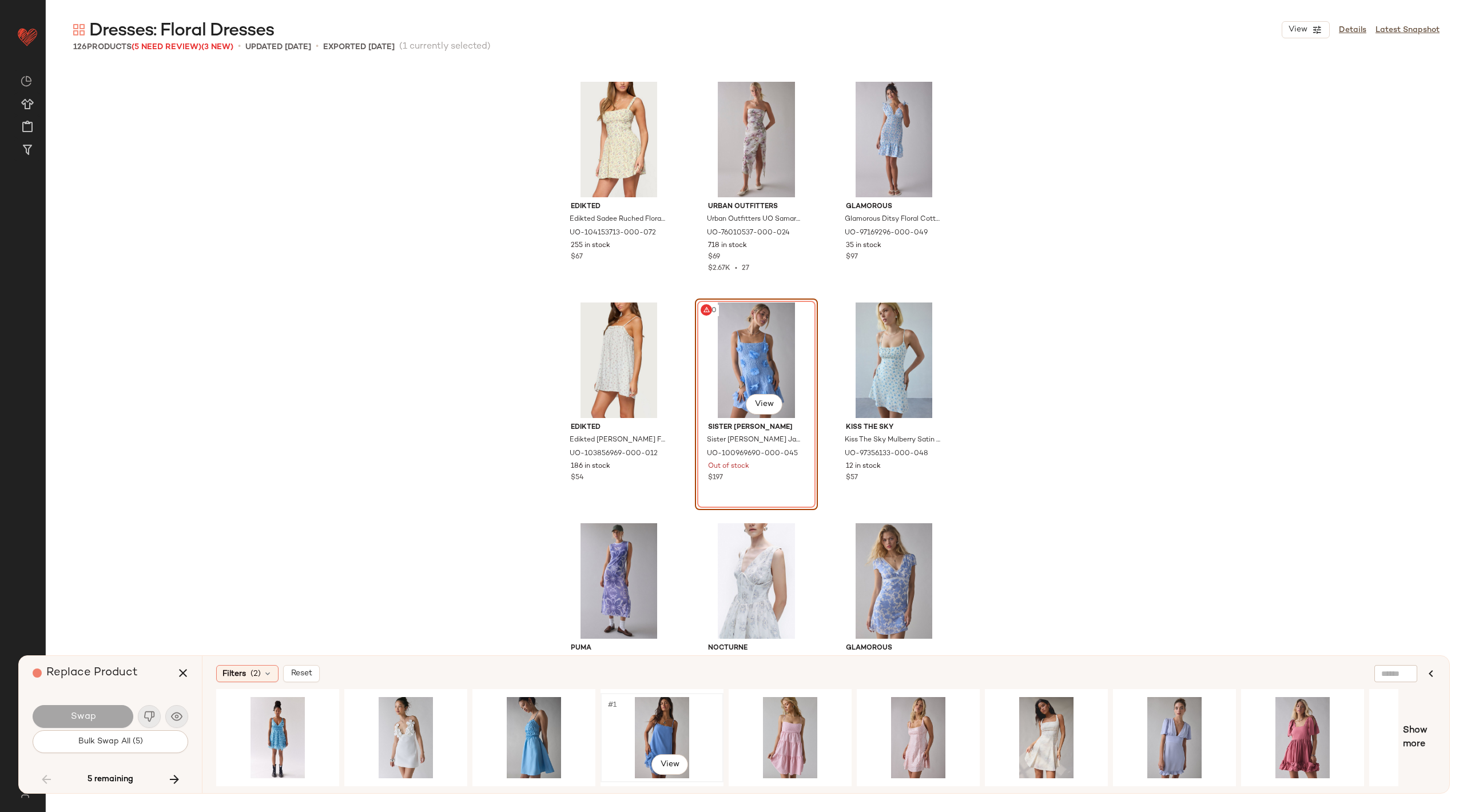
click at [635, 743] on div "#1 View" at bounding box center [663, 737] width 115 height 81
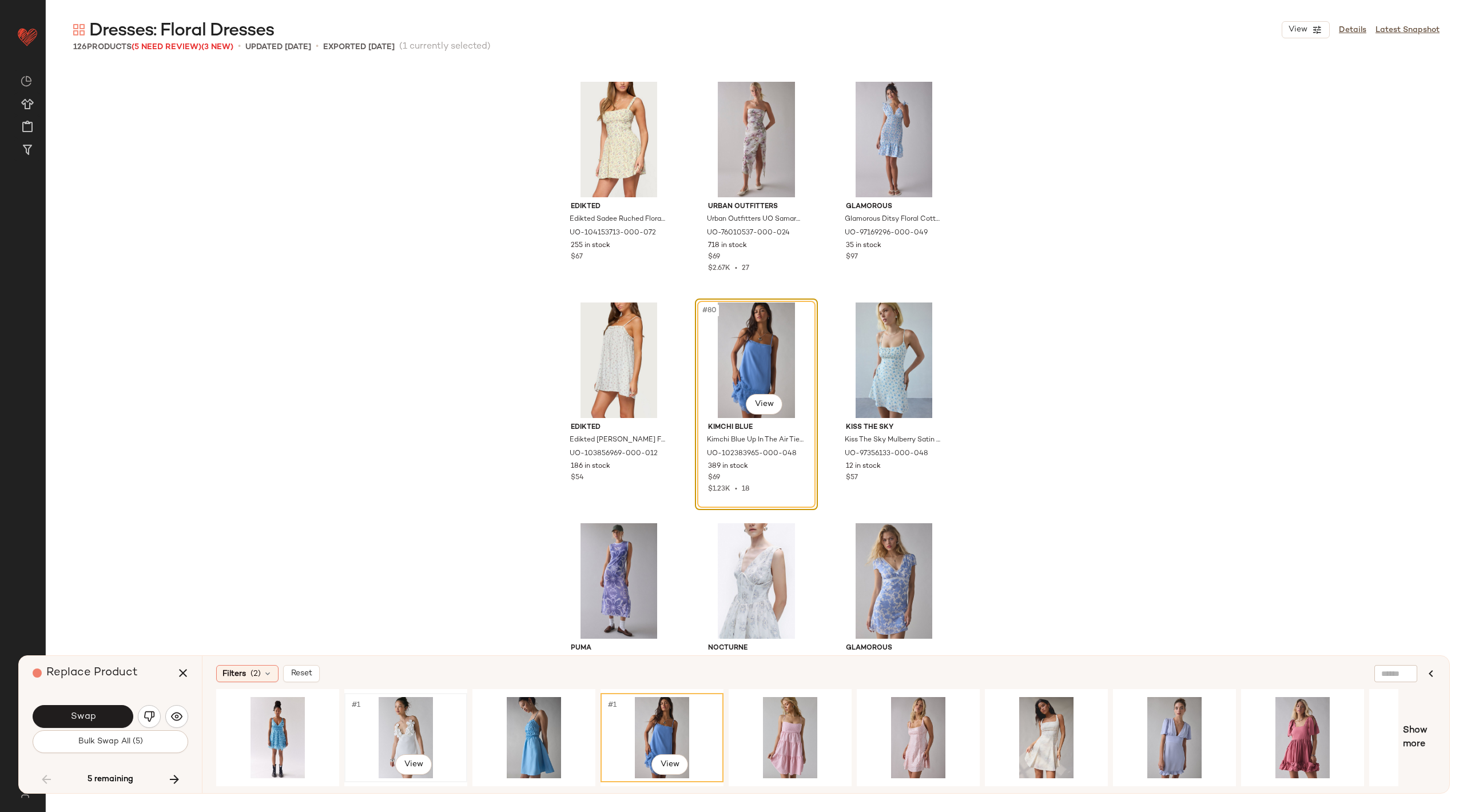
click at [380, 725] on div "#1 View" at bounding box center [406, 737] width 115 height 81
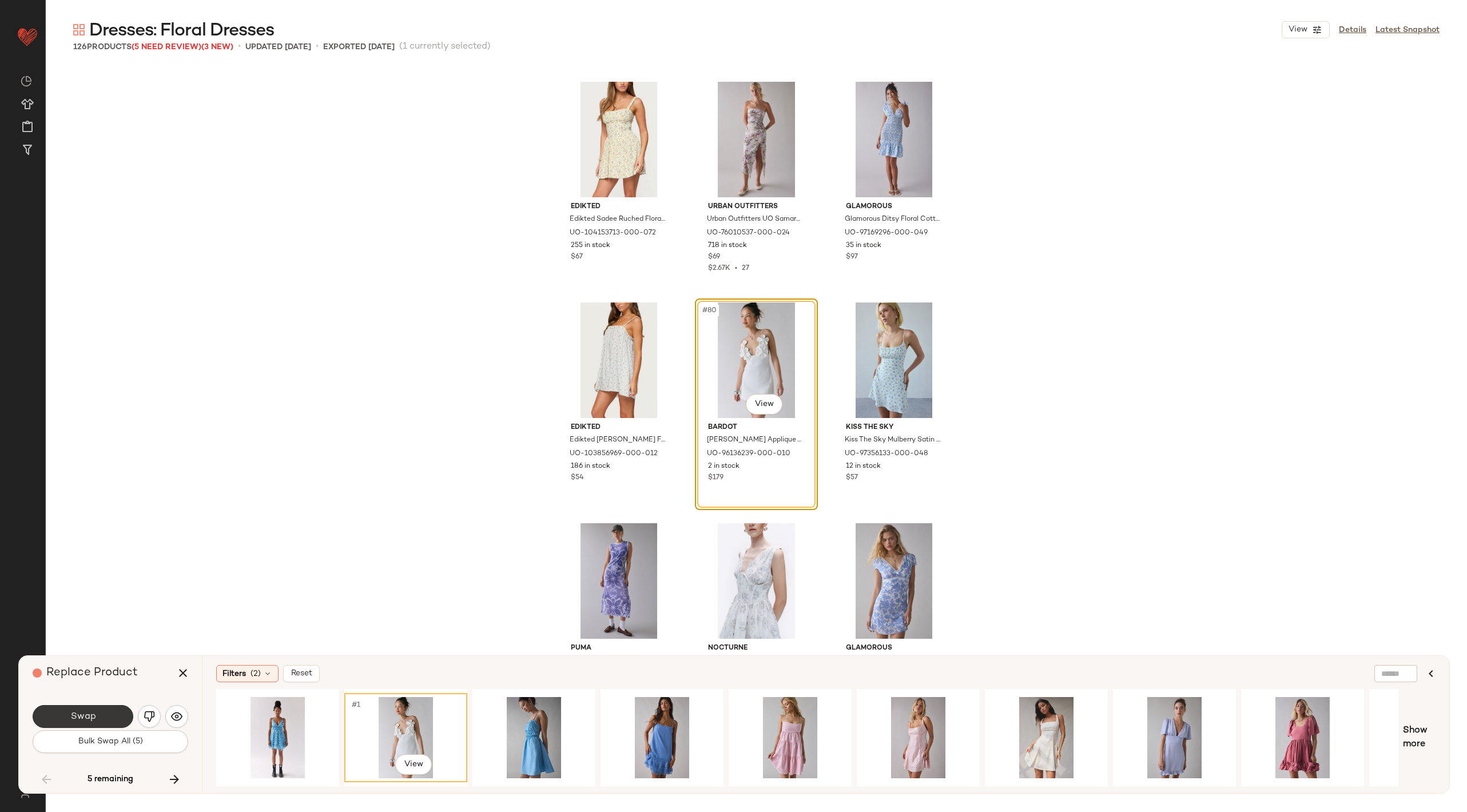
click at [75, 716] on span "Swap" at bounding box center [83, 717] width 26 height 11
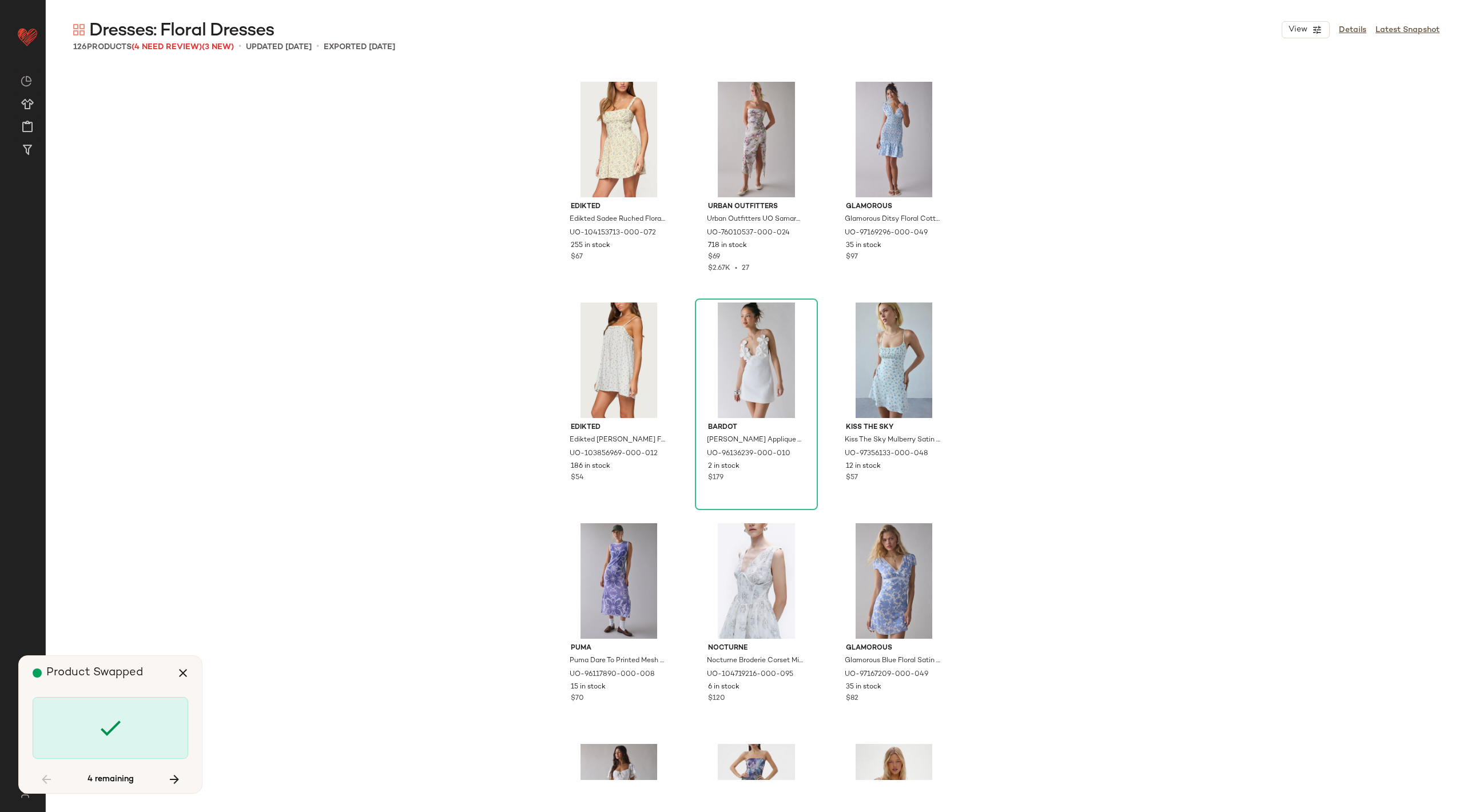
scroll to position [6180, 0]
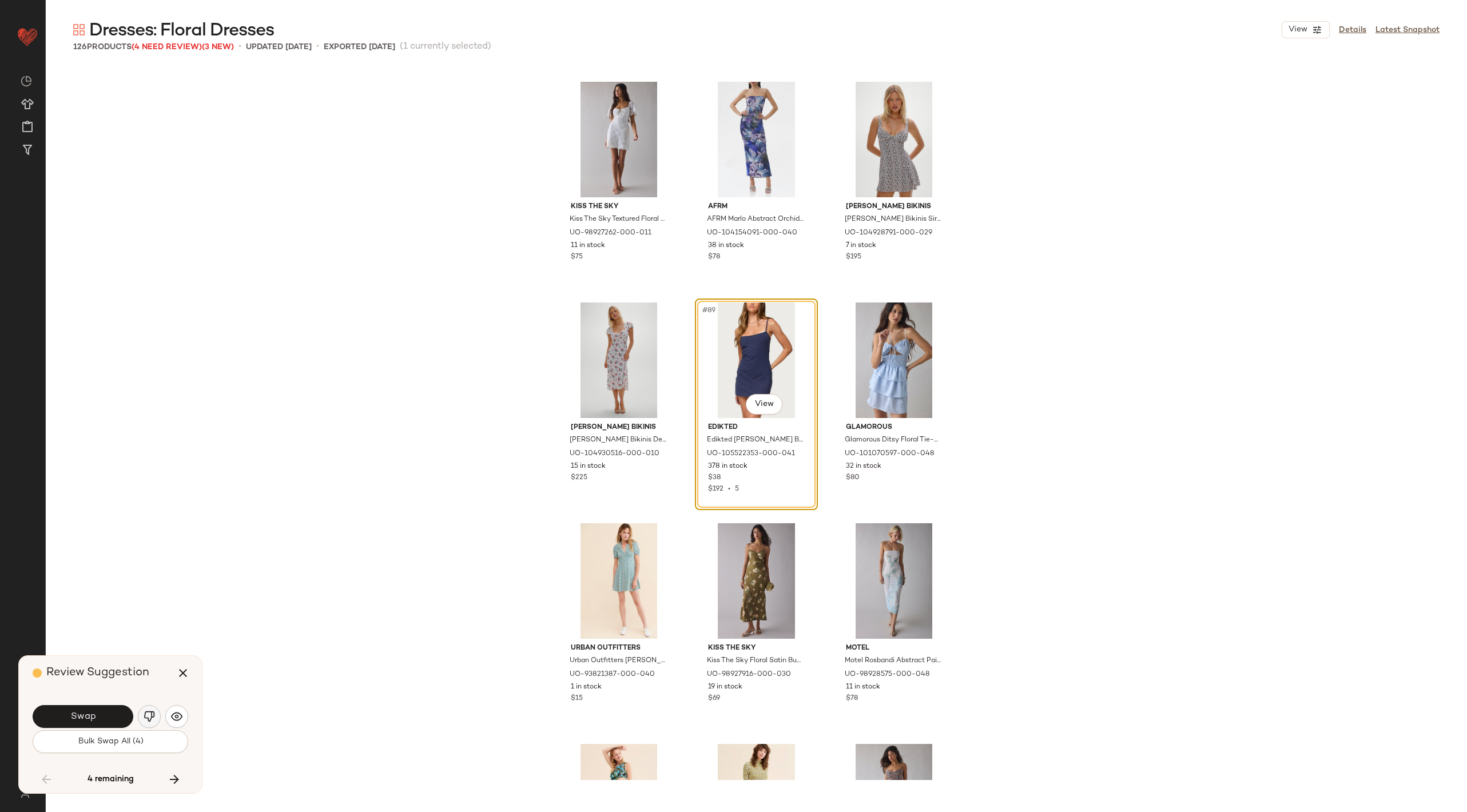
click at [147, 713] on img "button" at bounding box center [149, 717] width 11 height 11
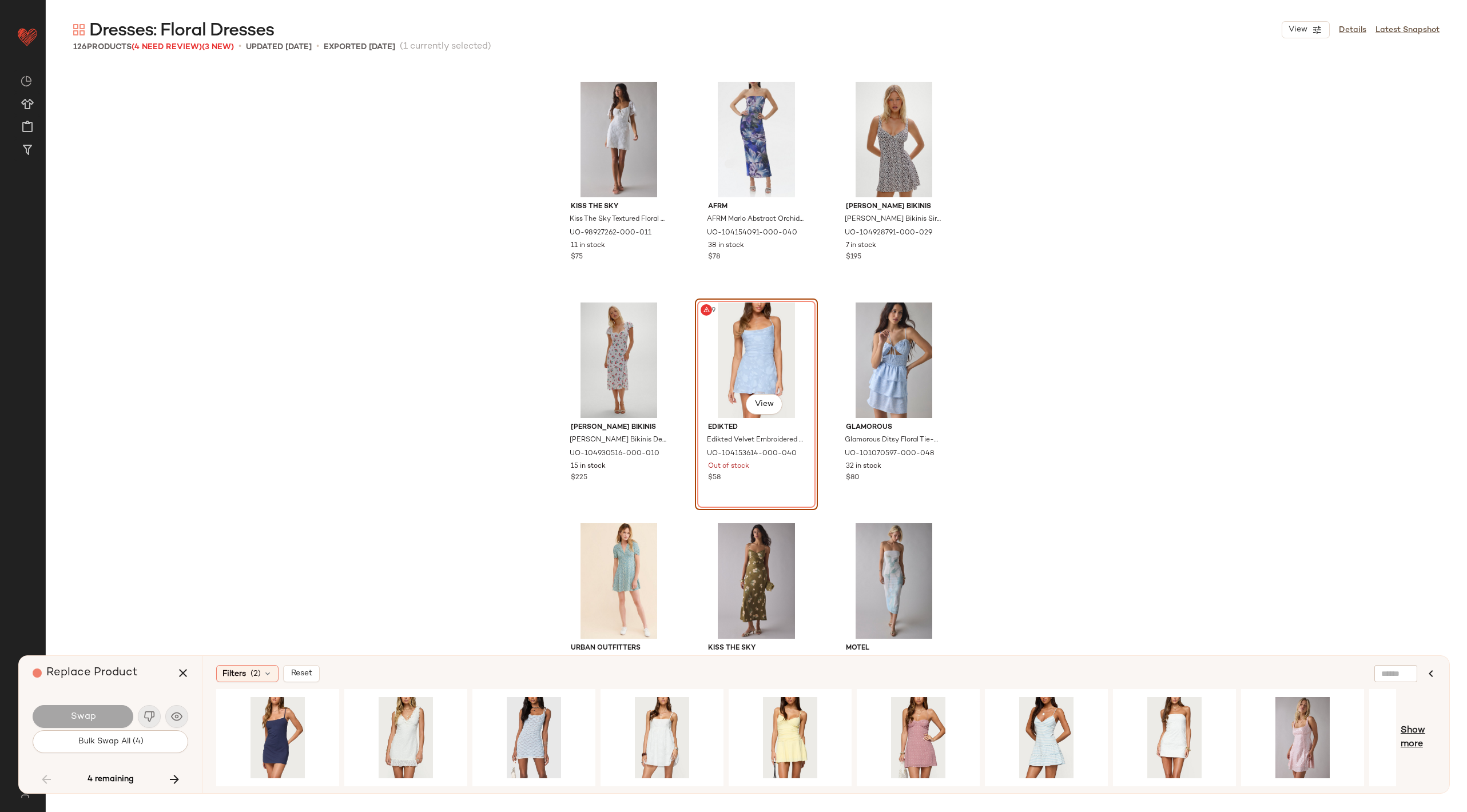
click at [1417, 746] on span "Show more" at bounding box center [1419, 738] width 35 height 27
click at [1426, 739] on span "Show more" at bounding box center [1423, 738] width 25 height 27
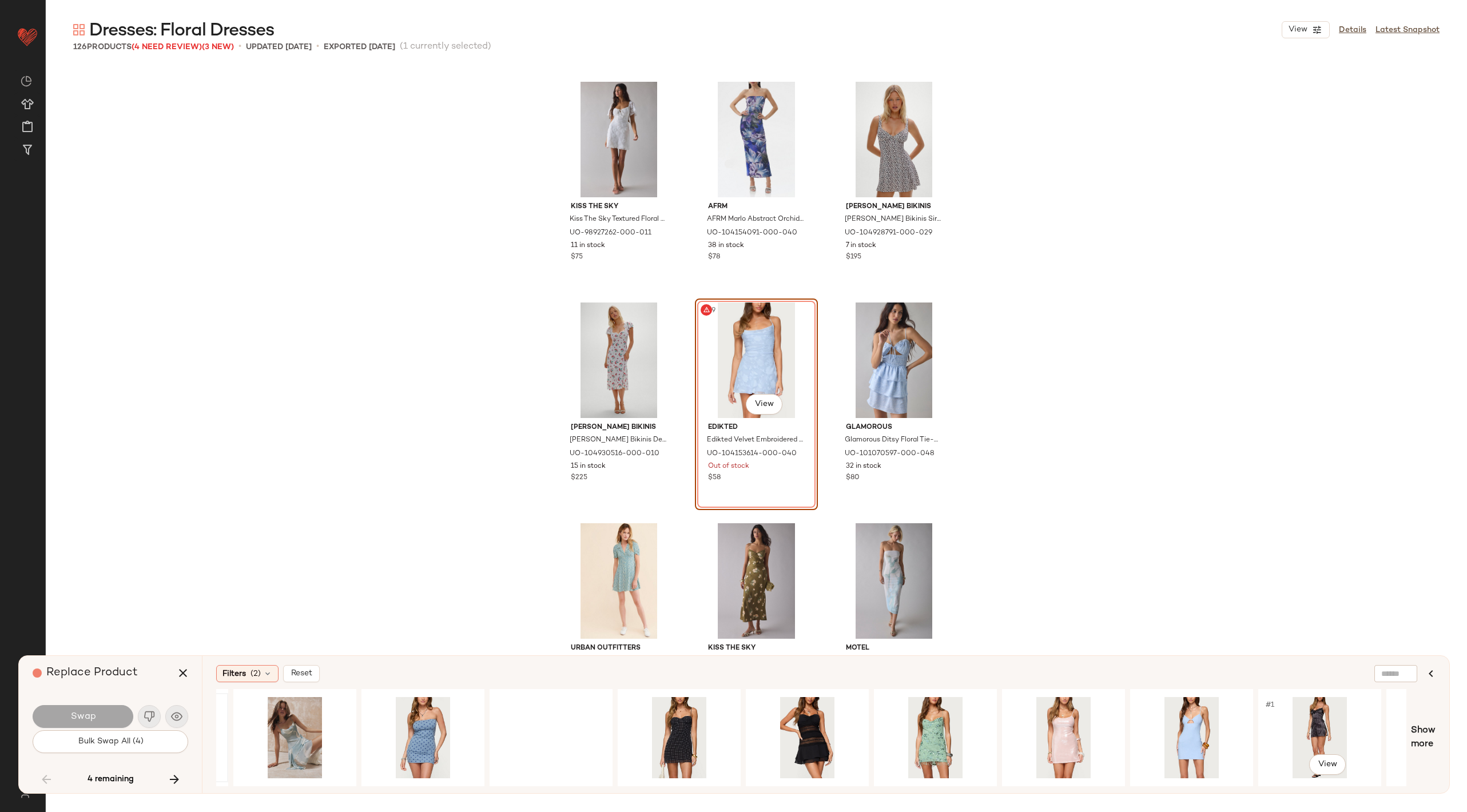
scroll to position [0, 1126]
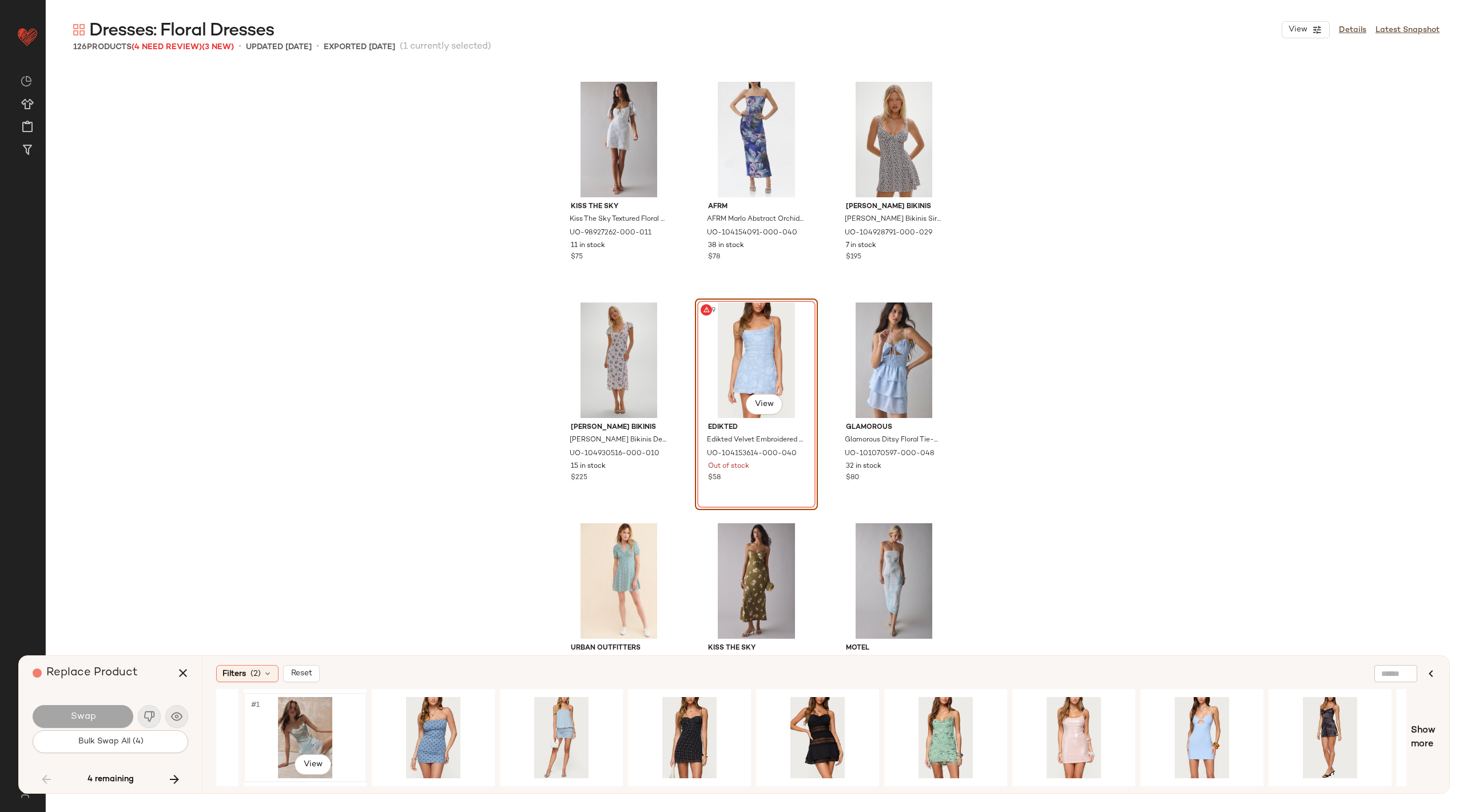
click at [296, 733] on div "#1 View" at bounding box center [305, 737] width 115 height 81
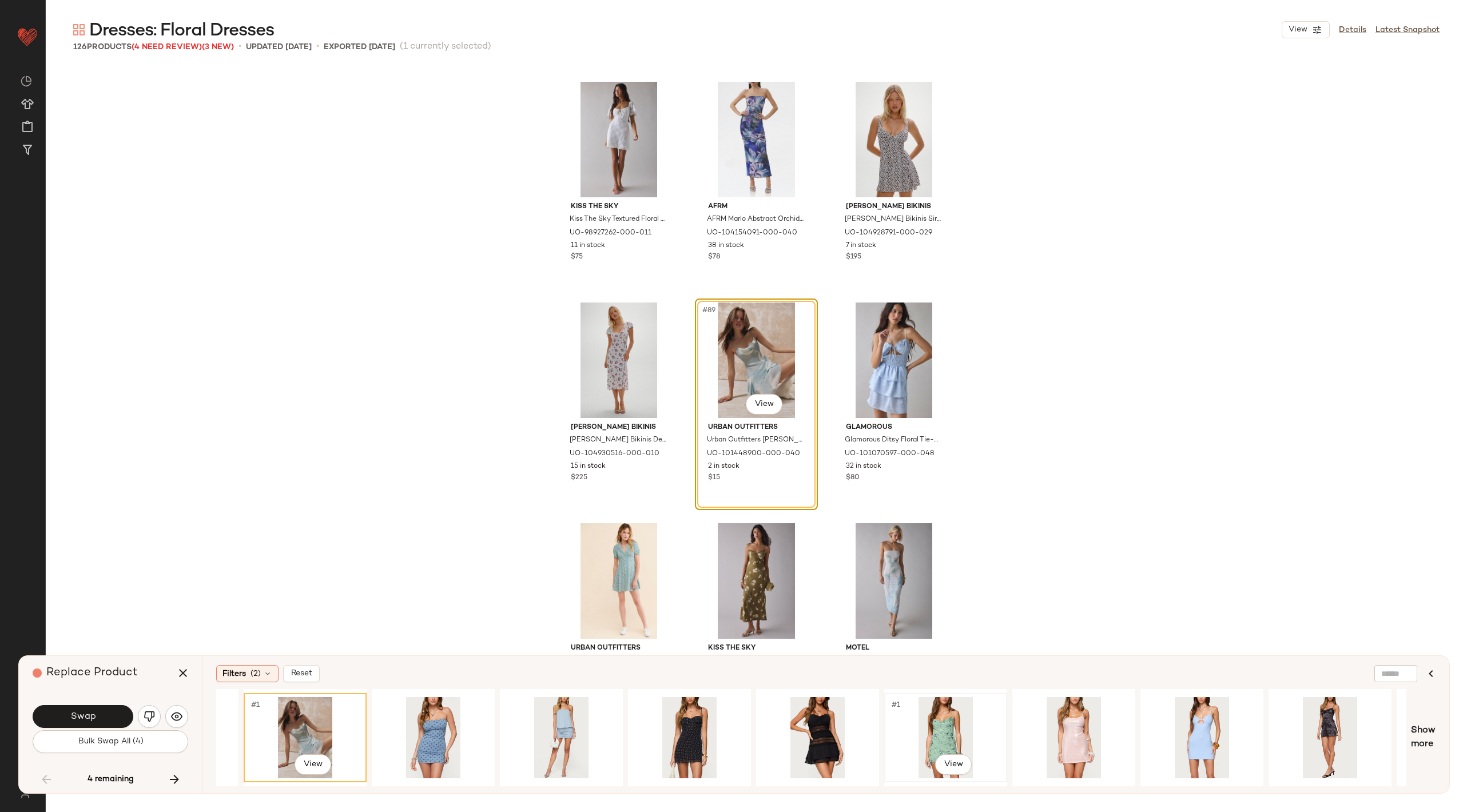
click at [925, 721] on div "#1 View" at bounding box center [946, 737] width 115 height 81
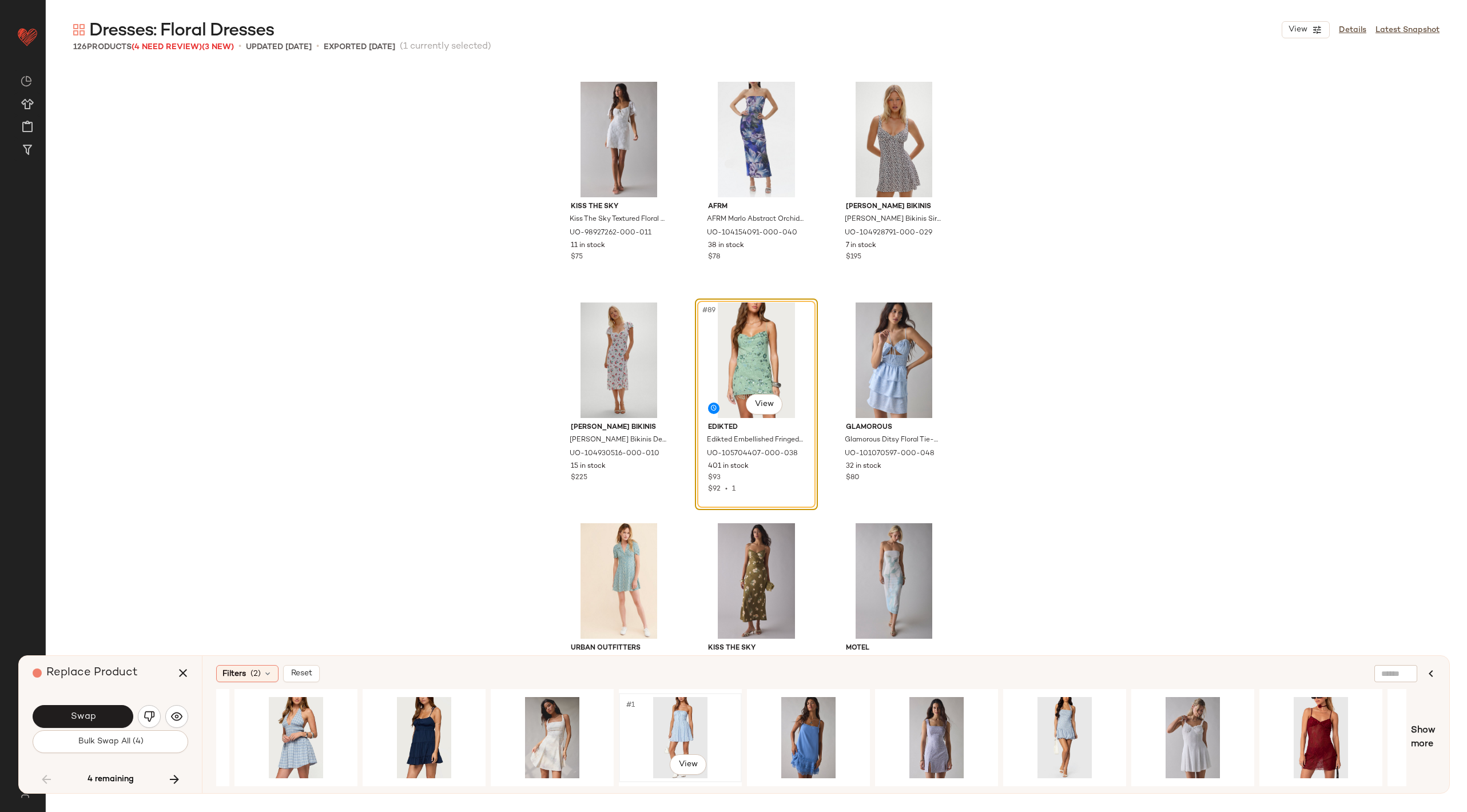
scroll to position [0, 2775]
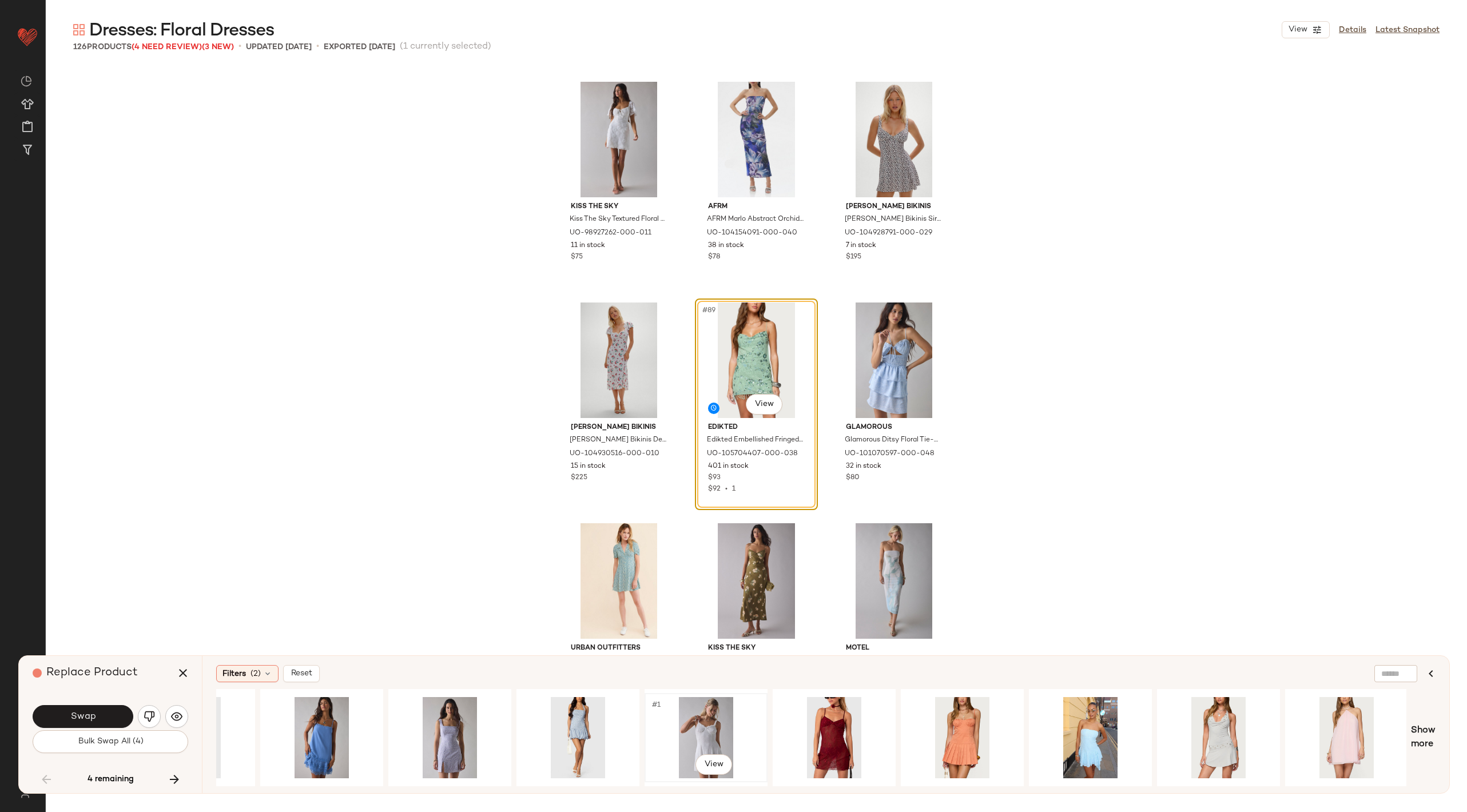
click at [683, 724] on div "#1 View" at bounding box center [707, 737] width 115 height 81
click at [776, 328] on div "#89 View" at bounding box center [757, 360] width 115 height 115
click at [760, 407] on body "Urban Outfitters ** Dashboard All Products Global Clipboards (65) Curations (19…" at bounding box center [733, 406] width 1467 height 812
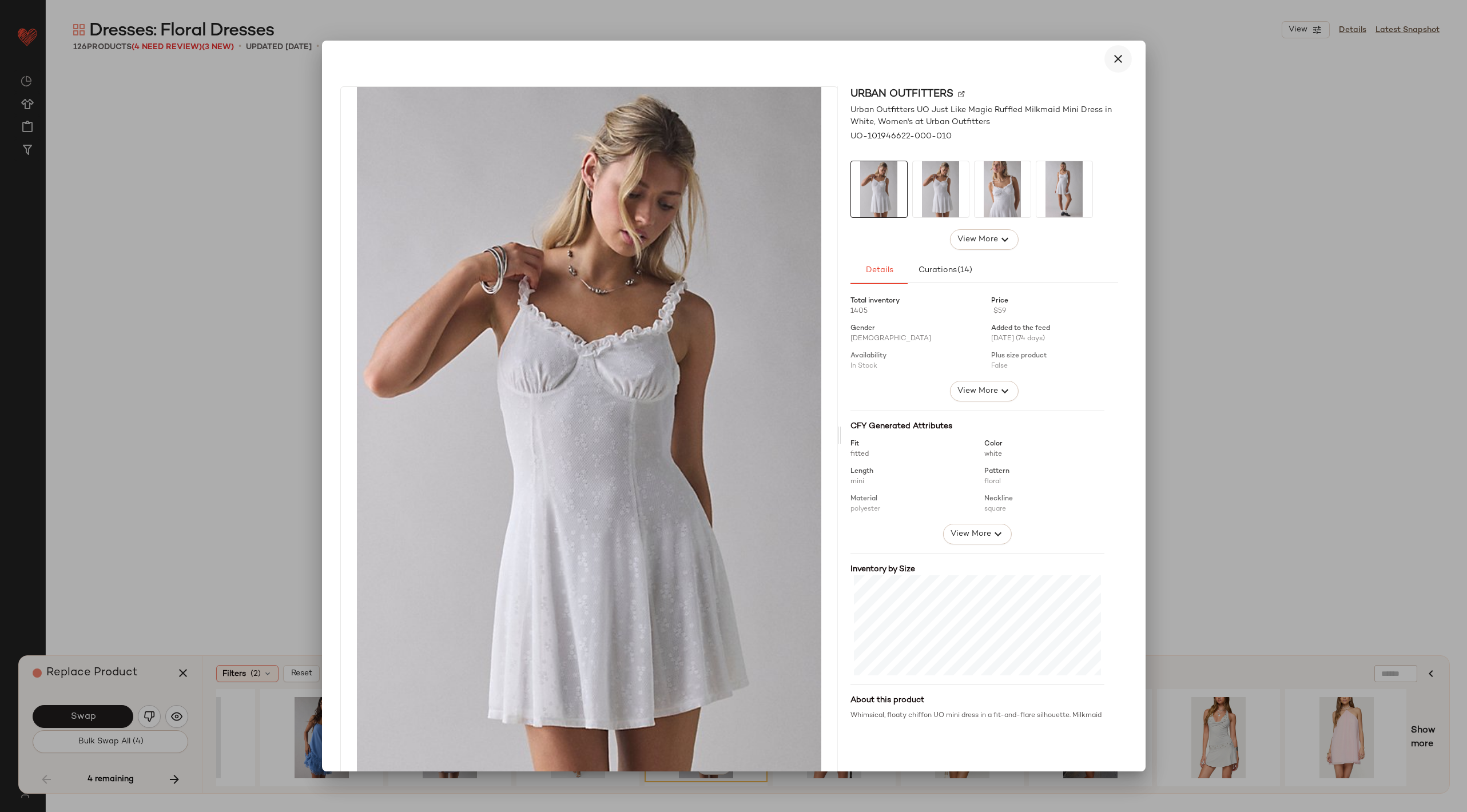
click at [1110, 68] on button "button" at bounding box center [1118, 58] width 27 height 27
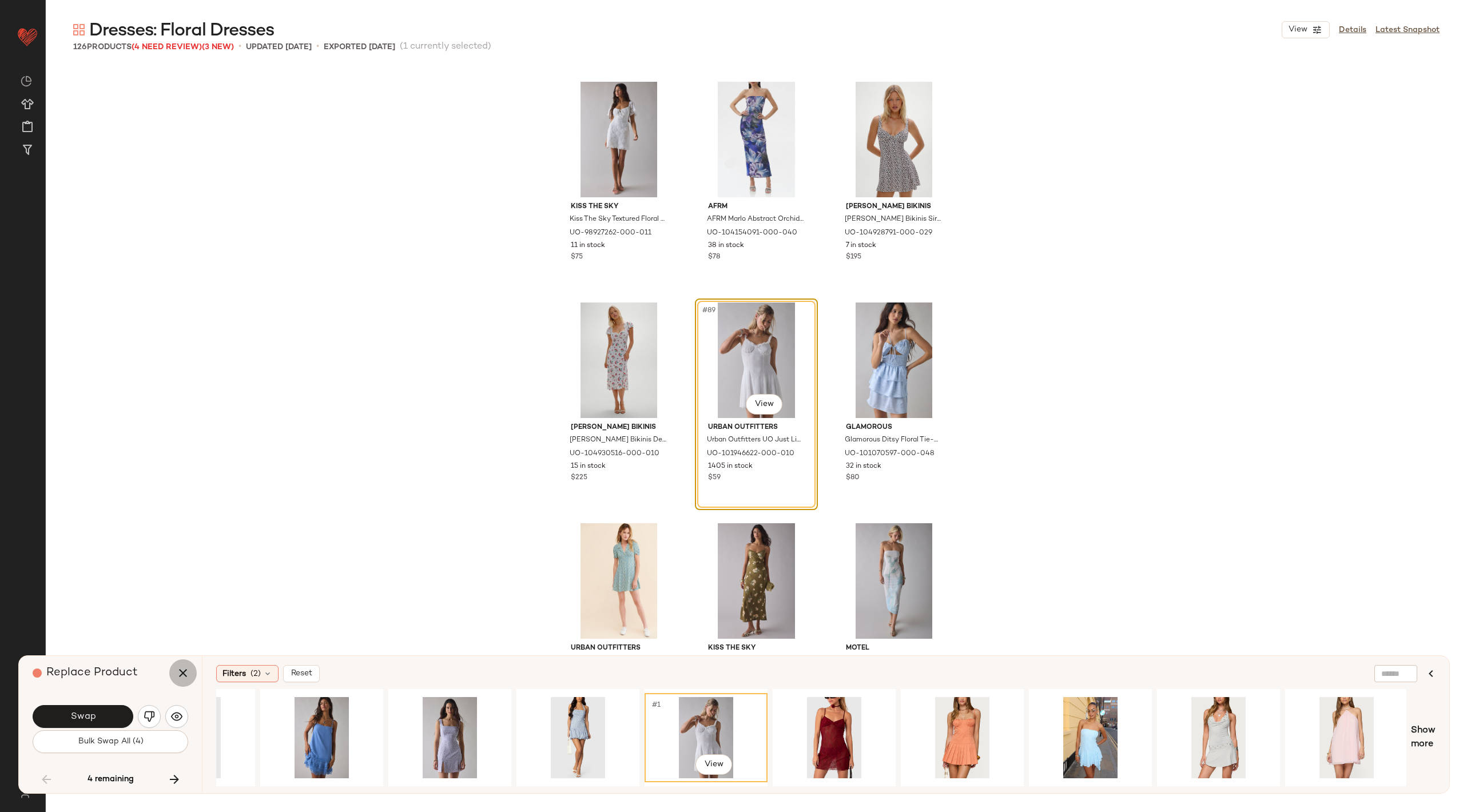
click at [187, 673] on icon "button" at bounding box center [183, 673] width 14 height 14
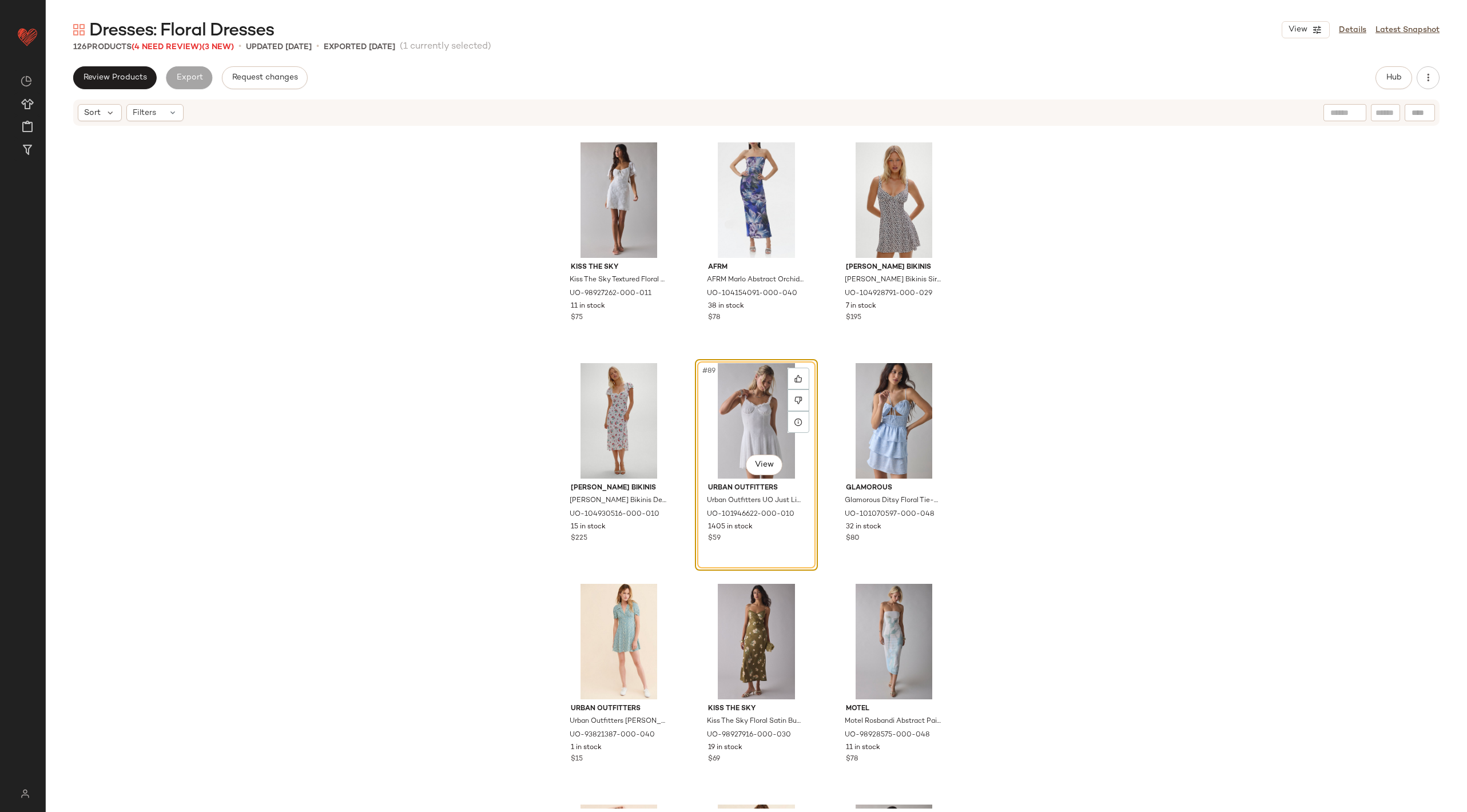
click at [702, 419] on div "#89 View" at bounding box center [757, 420] width 115 height 115
click at [795, 400] on icon at bounding box center [799, 400] width 8 height 8
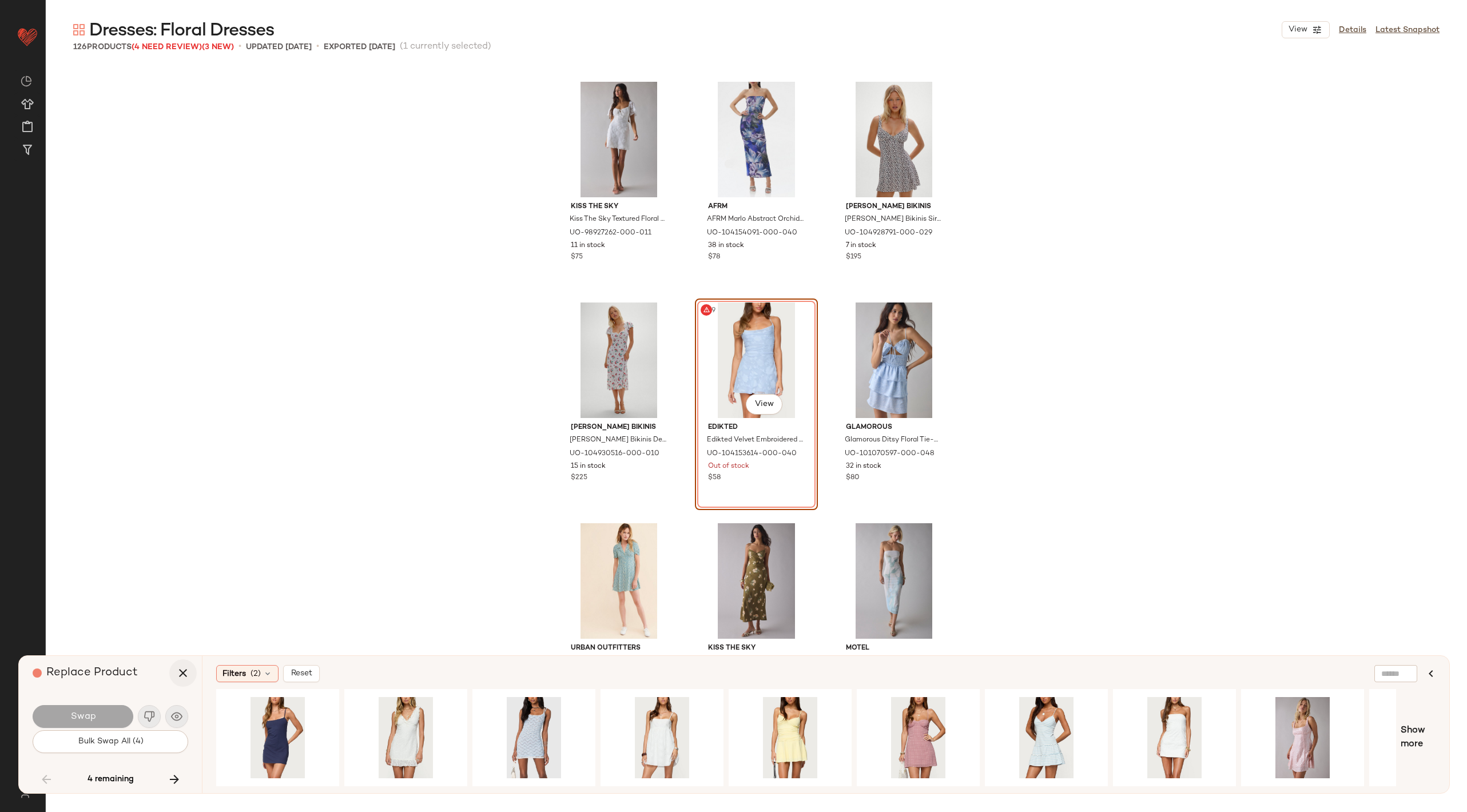
click at [176, 673] on icon "button" at bounding box center [183, 673] width 14 height 14
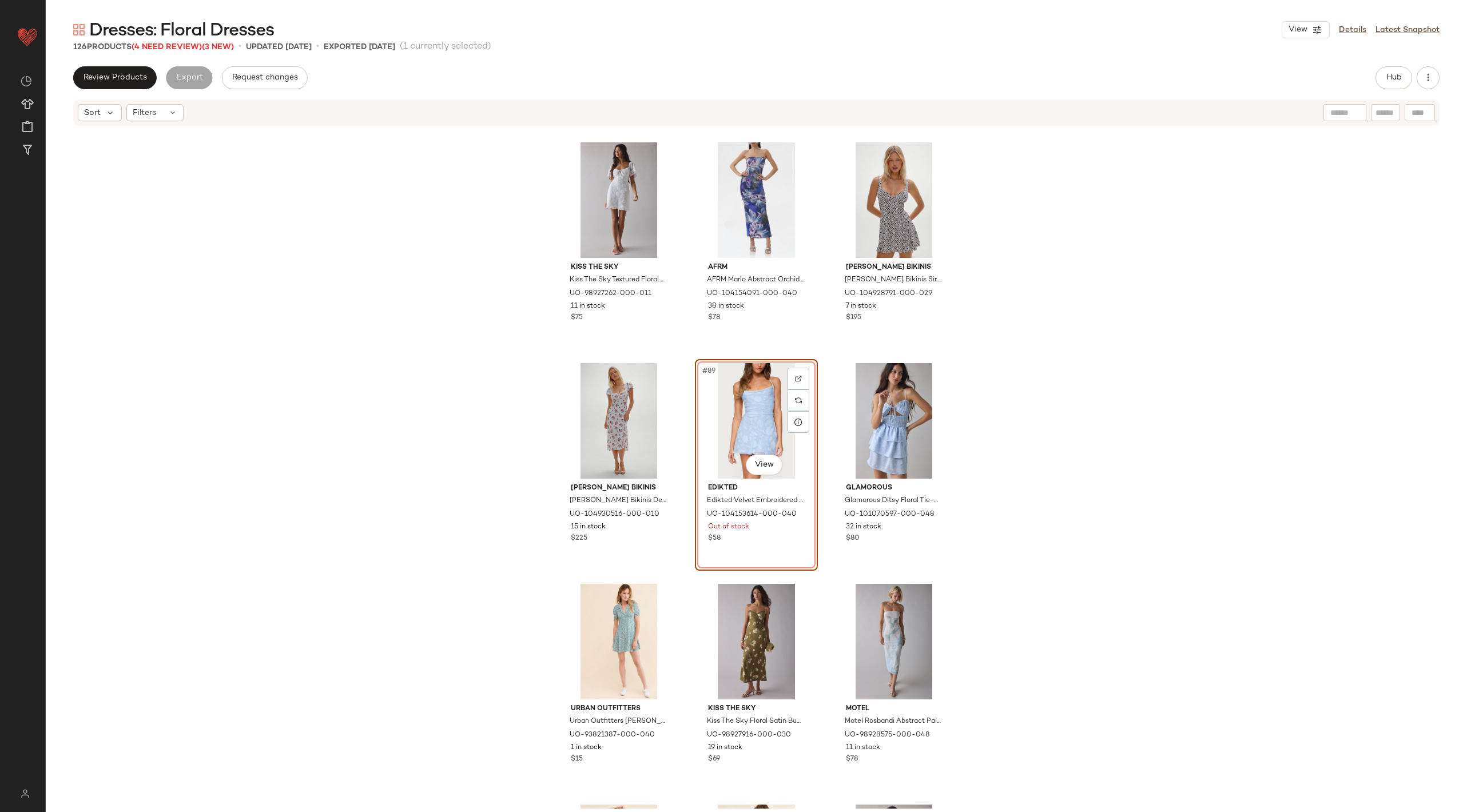
click at [776, 404] on div "#89 View" at bounding box center [757, 420] width 115 height 115
click at [796, 400] on img at bounding box center [798, 400] width 7 height 7
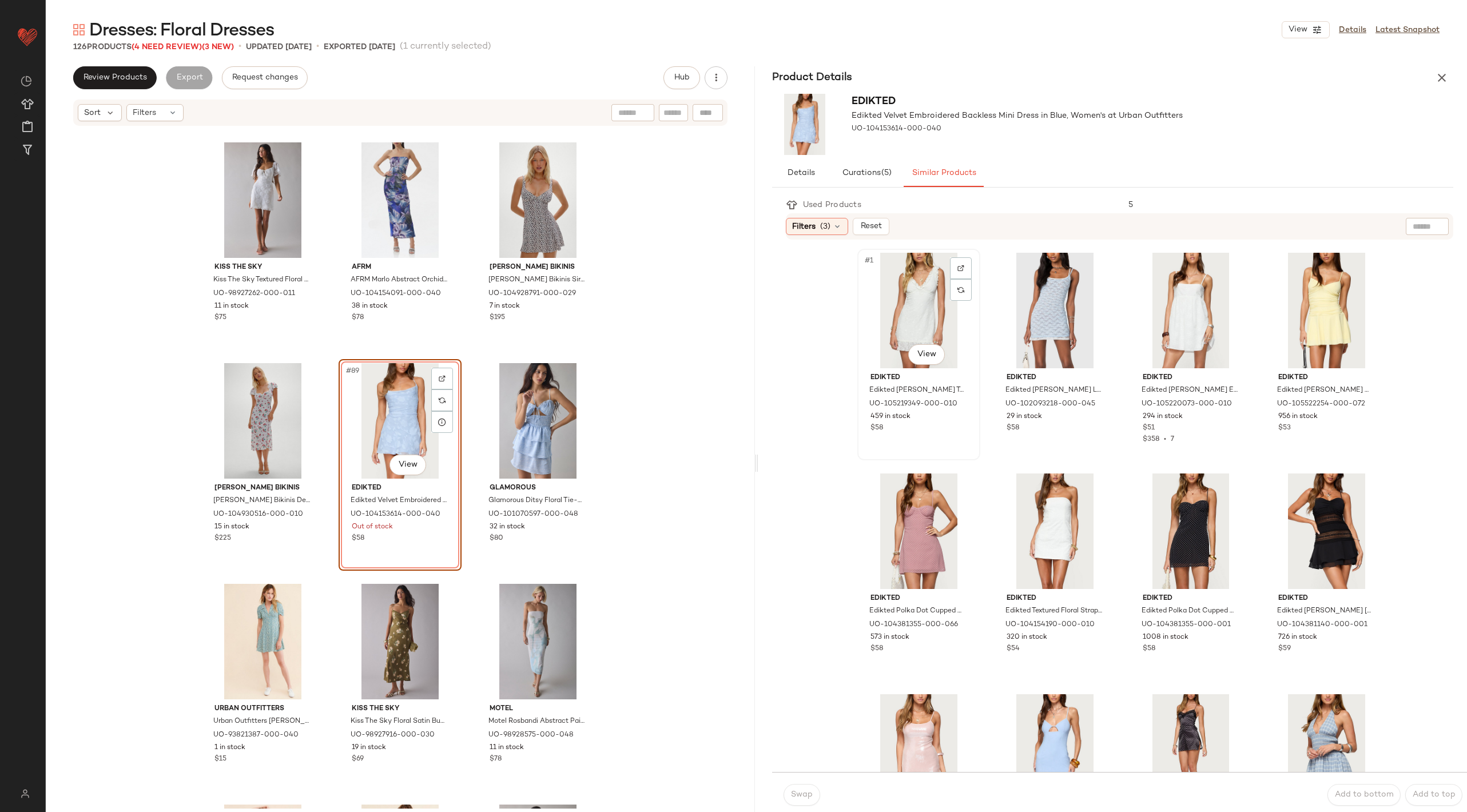
click at [909, 324] on div "#1 View" at bounding box center [919, 311] width 115 height 115
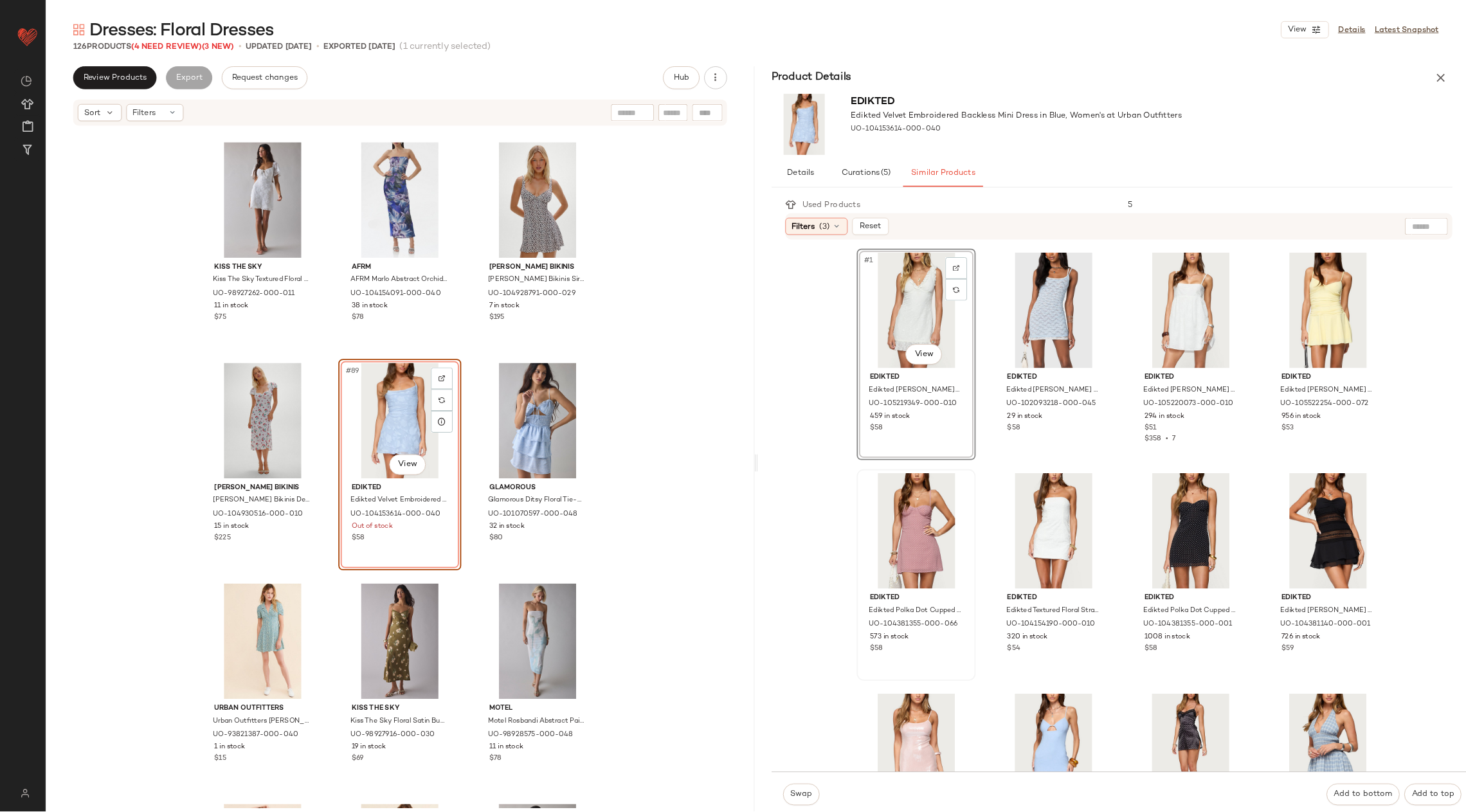
scroll to position [6947, 0]
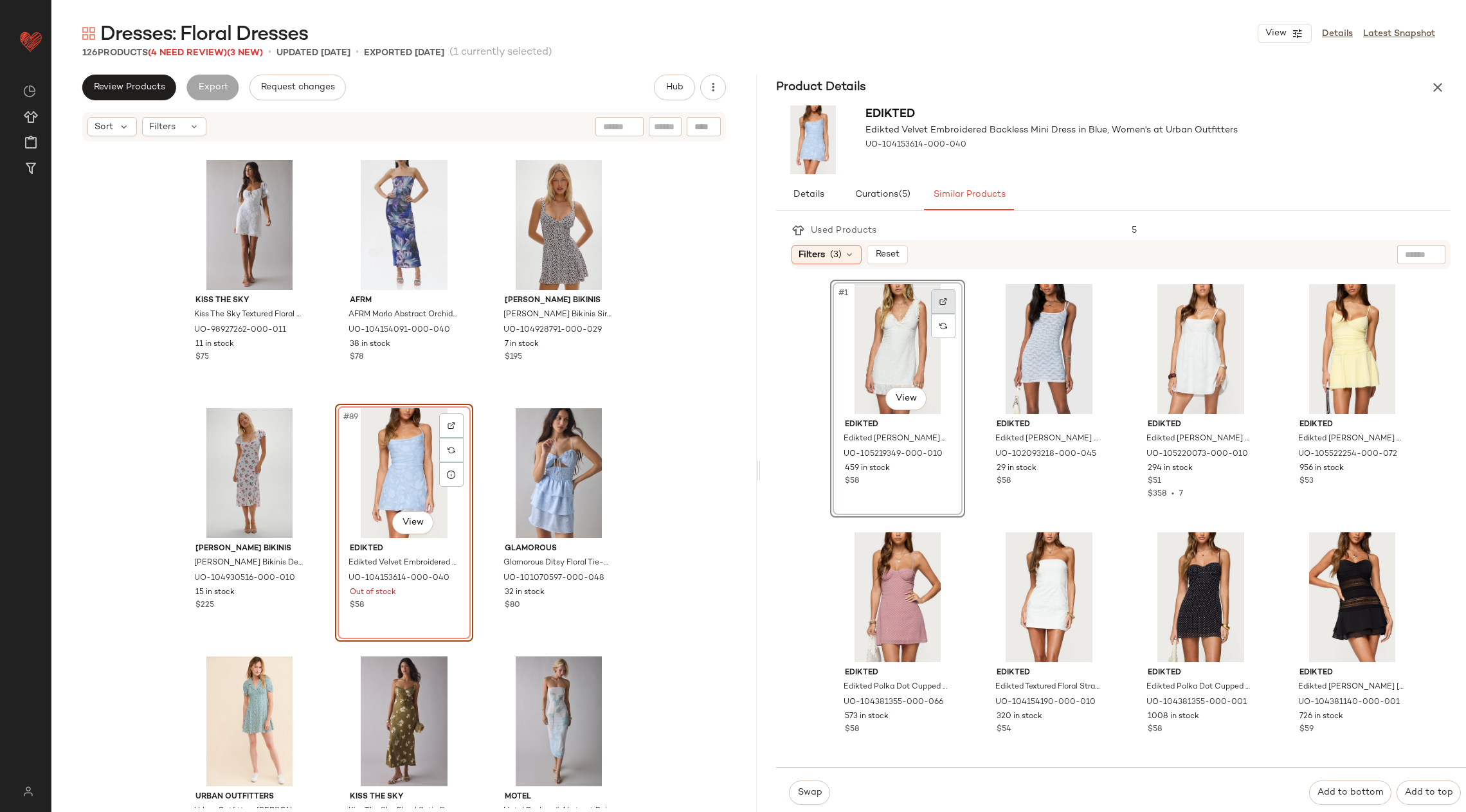
click at [944, 302] on img at bounding box center [943, 302] width 8 height 8
click at [804, 796] on span "Swap" at bounding box center [810, 792] width 25 height 10
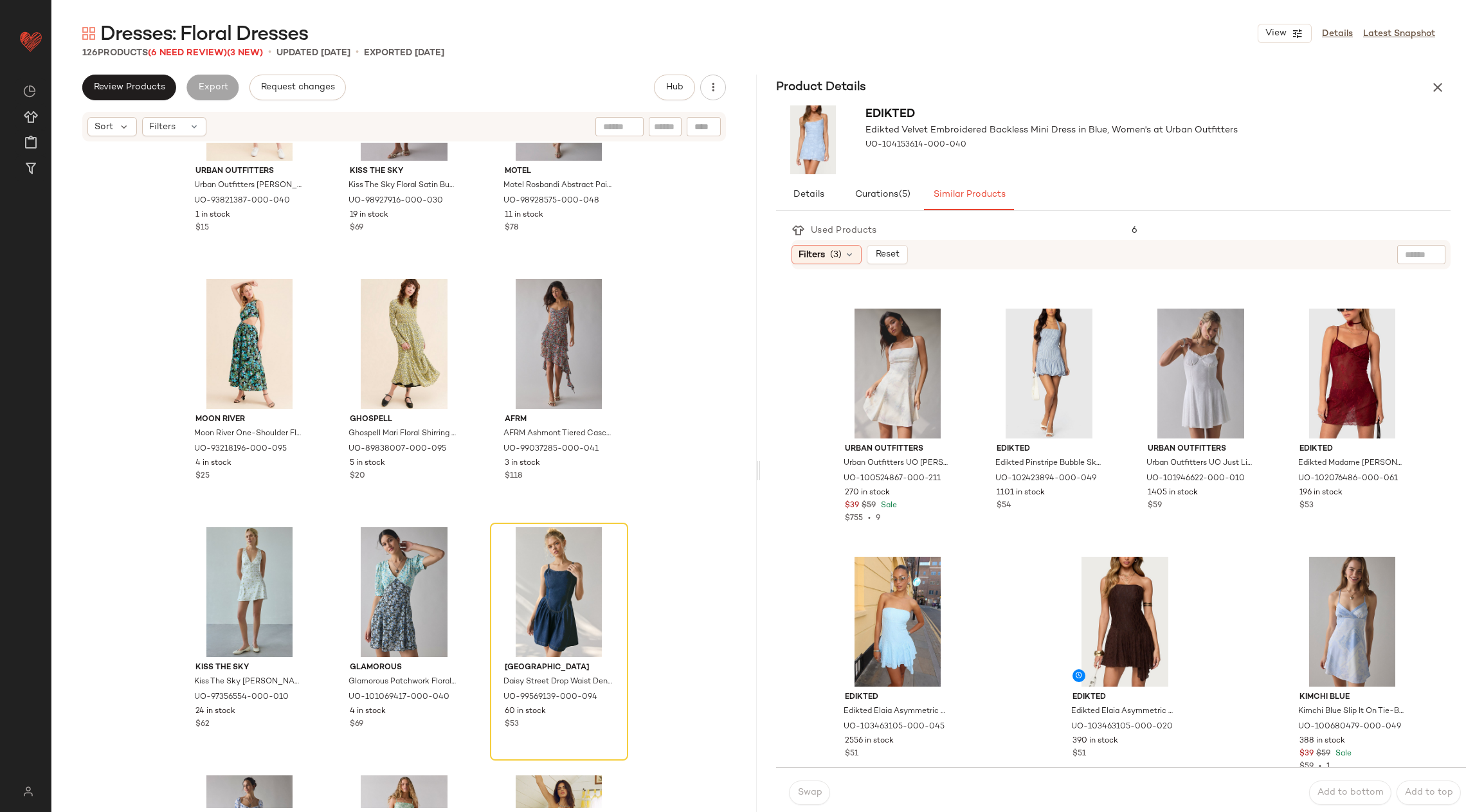
scroll to position [743, 0]
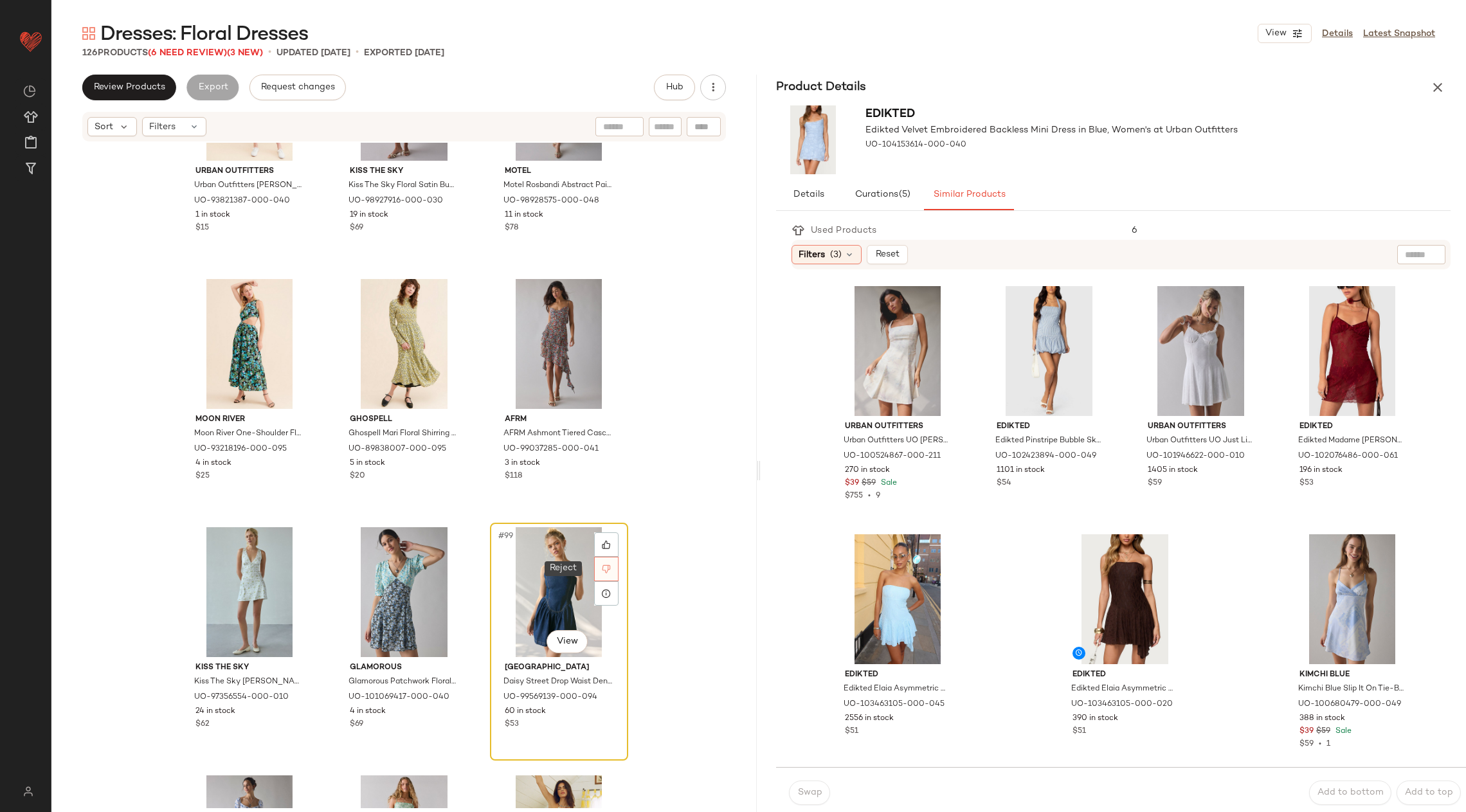
click at [603, 576] on div at bounding box center [606, 568] width 24 height 24
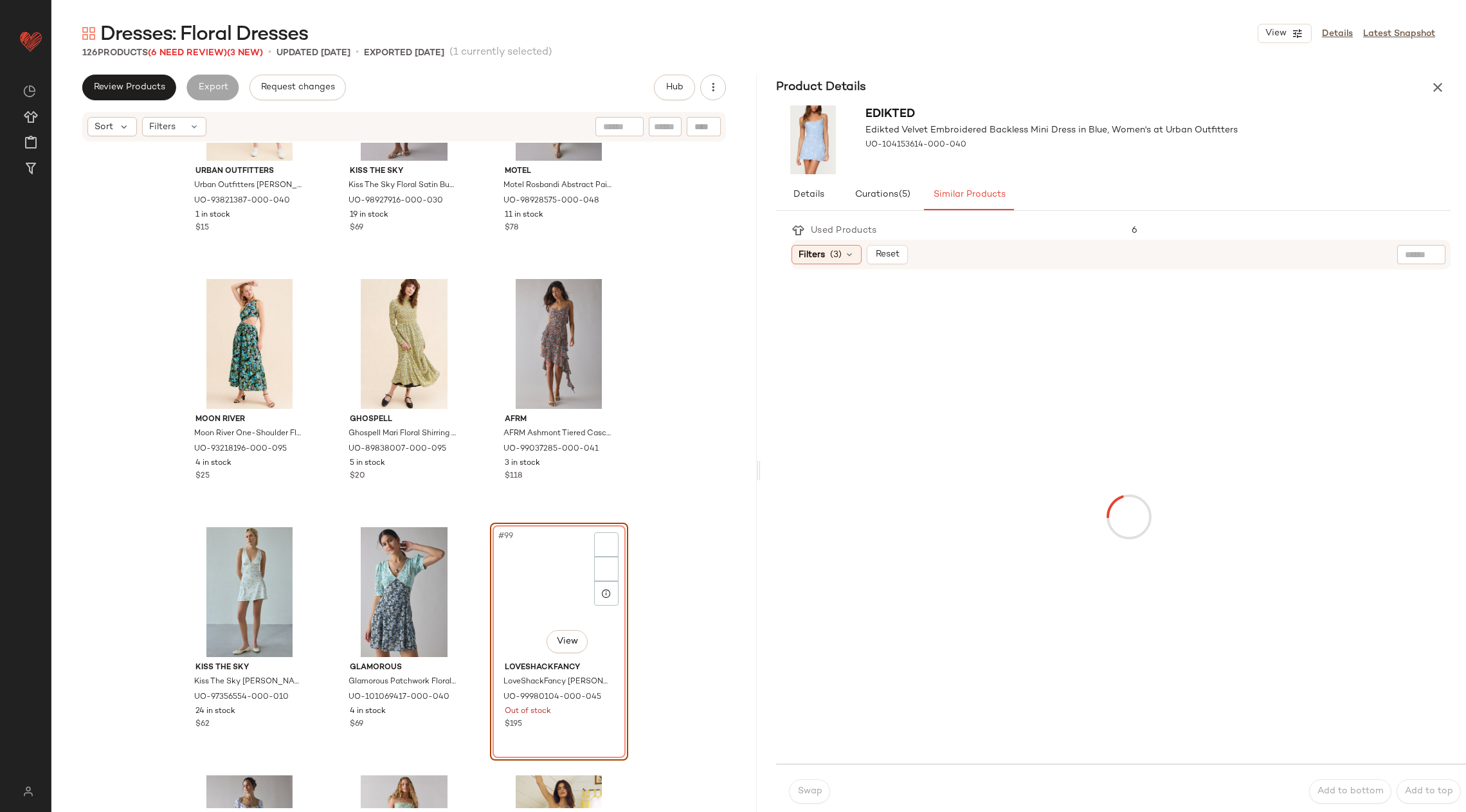
scroll to position [7691, 0]
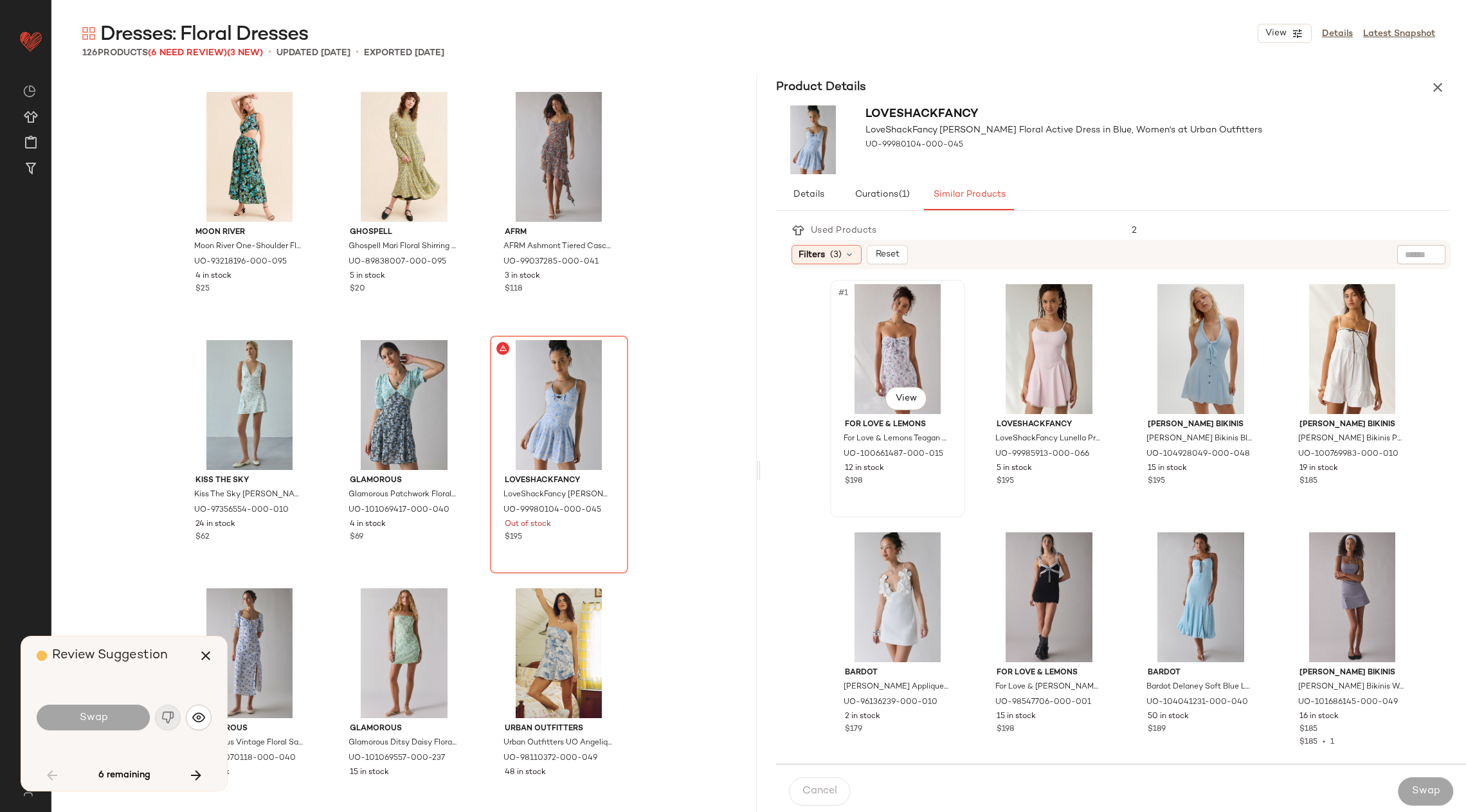
click at [915, 346] on div "#1 View" at bounding box center [898, 349] width 126 height 130
click at [914, 350] on div "#1 View" at bounding box center [898, 349] width 126 height 130
click at [213, 644] on button "button" at bounding box center [205, 655] width 31 height 31
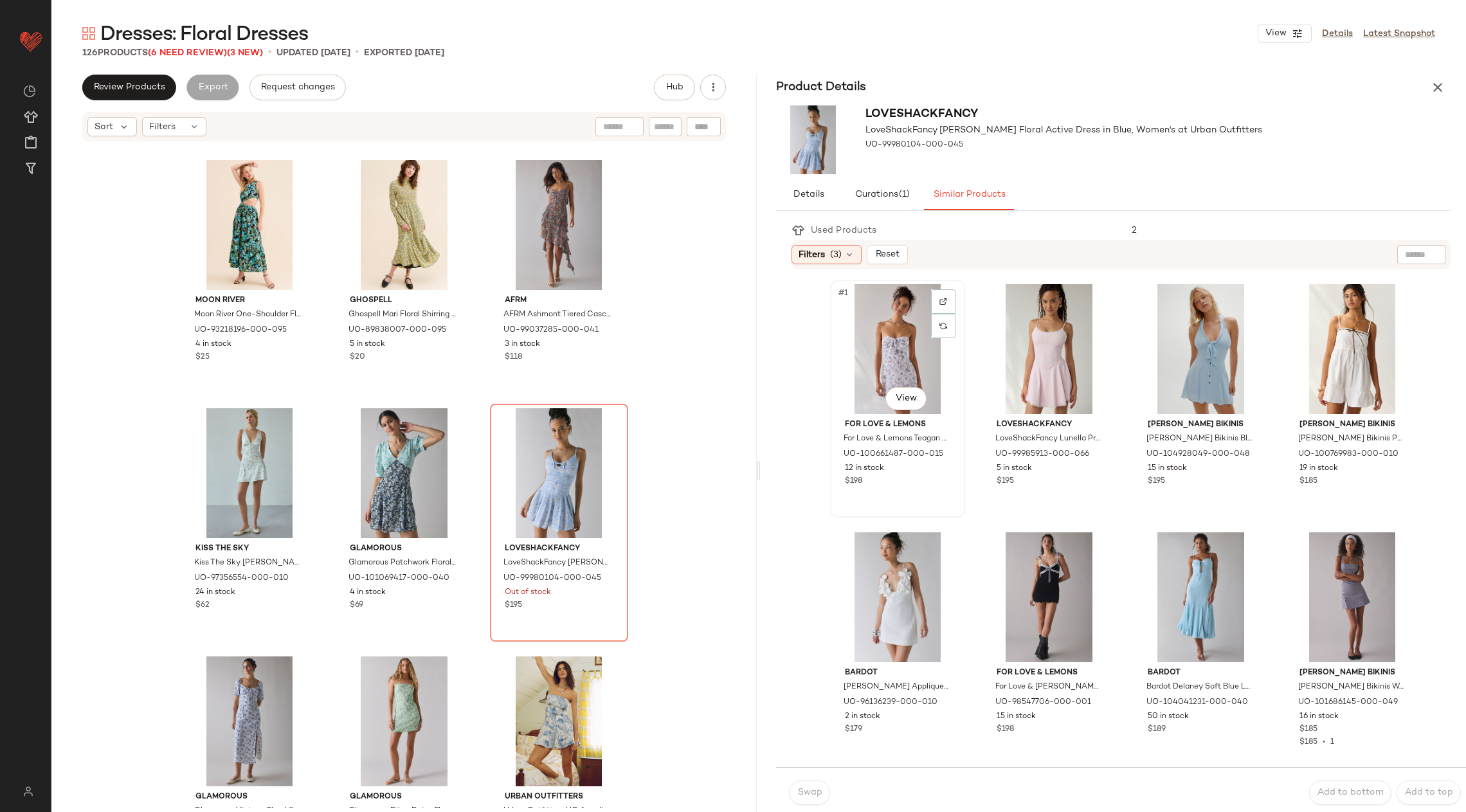
click at [882, 370] on div "#1 View" at bounding box center [898, 349] width 126 height 130
click at [824, 792] on div "Swap" at bounding box center [810, 792] width 41 height 24
click at [1435, 86] on icon "button" at bounding box center [1437, 87] width 15 height 15
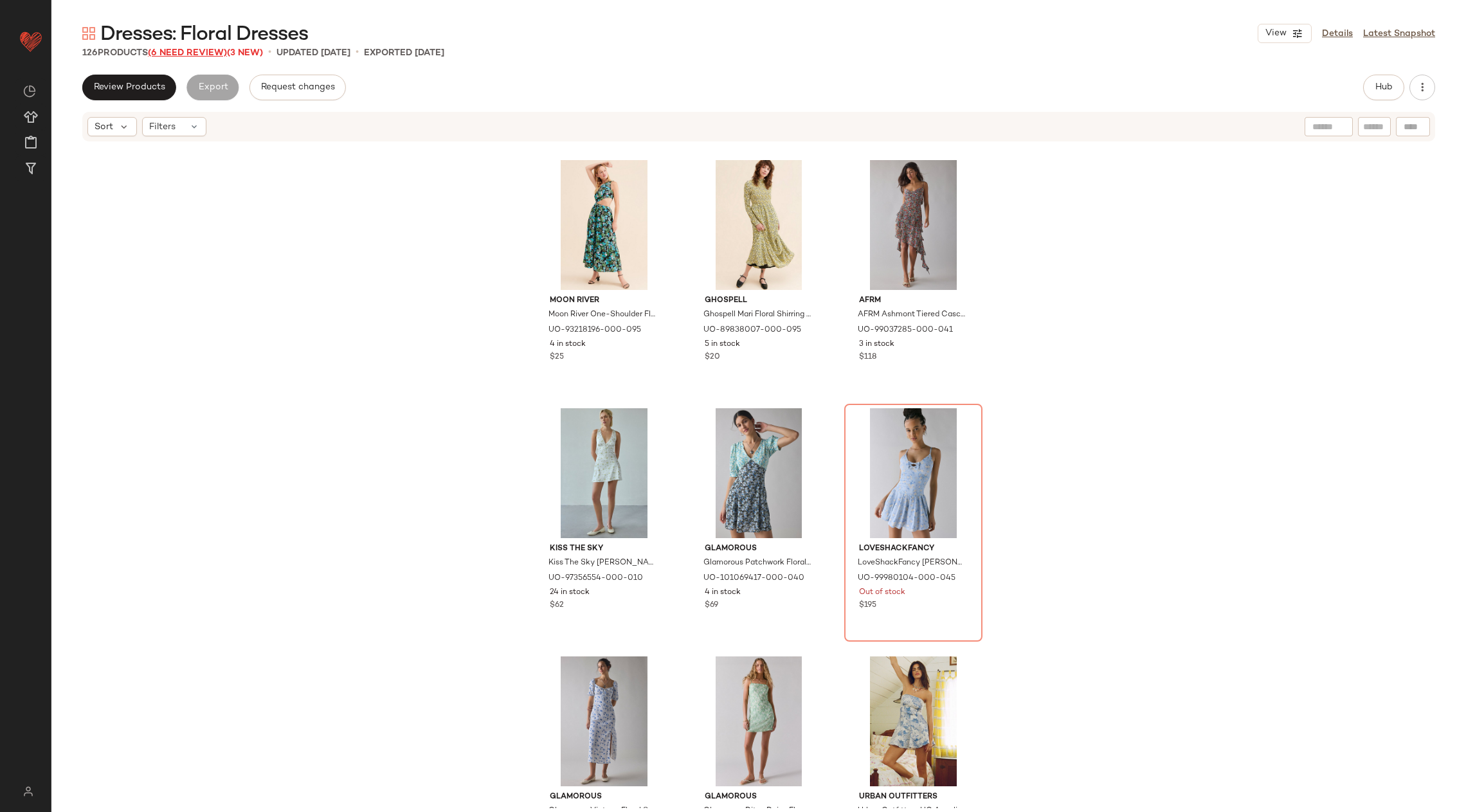
click at [167, 49] on span "(6 Need Review)" at bounding box center [187, 53] width 79 height 10
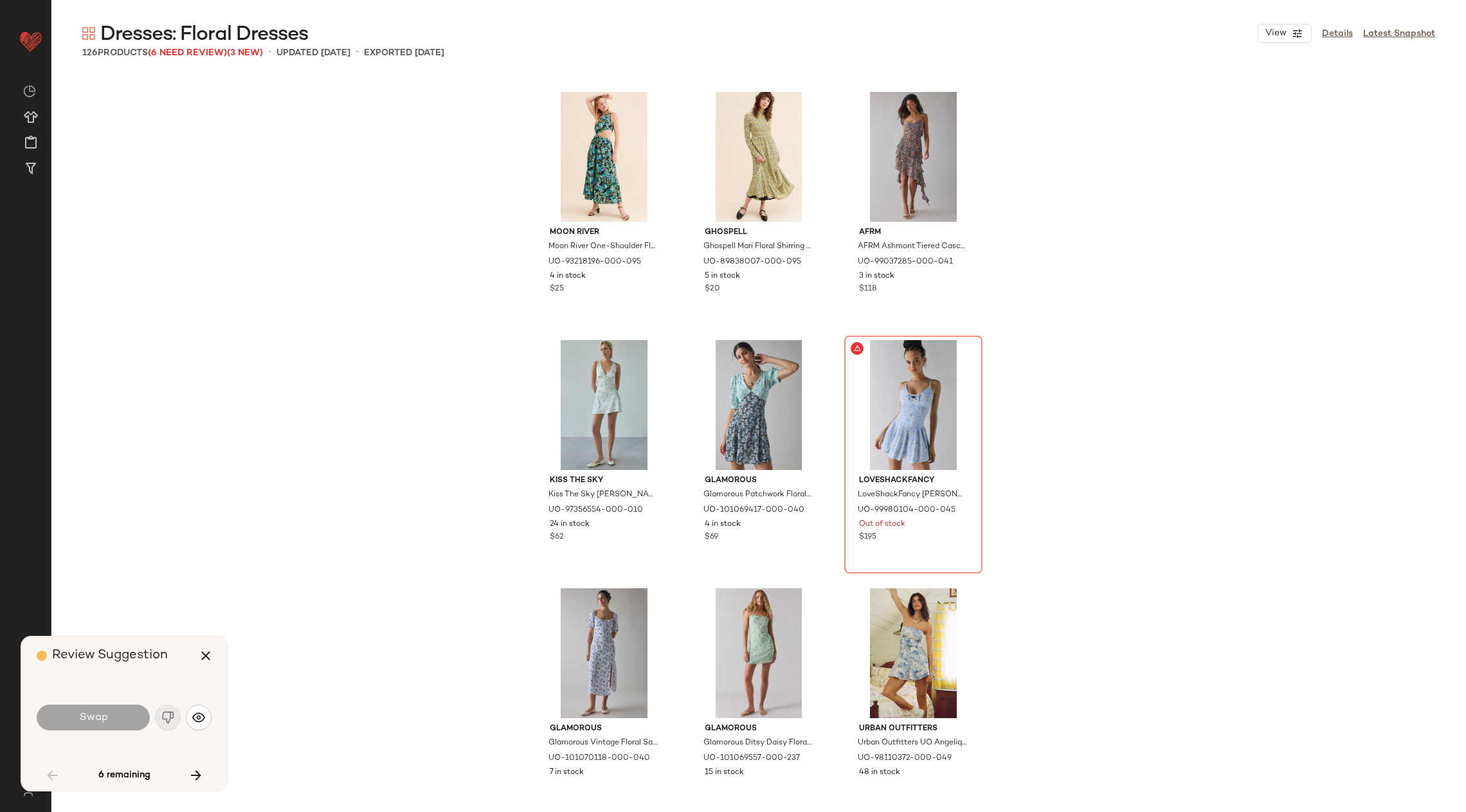
click at [171, 720] on div "Swap" at bounding box center [124, 717] width 175 height 31
click at [203, 772] on icon "button" at bounding box center [195, 775] width 15 height 15
click at [207, 664] on button "button" at bounding box center [205, 655] width 31 height 31
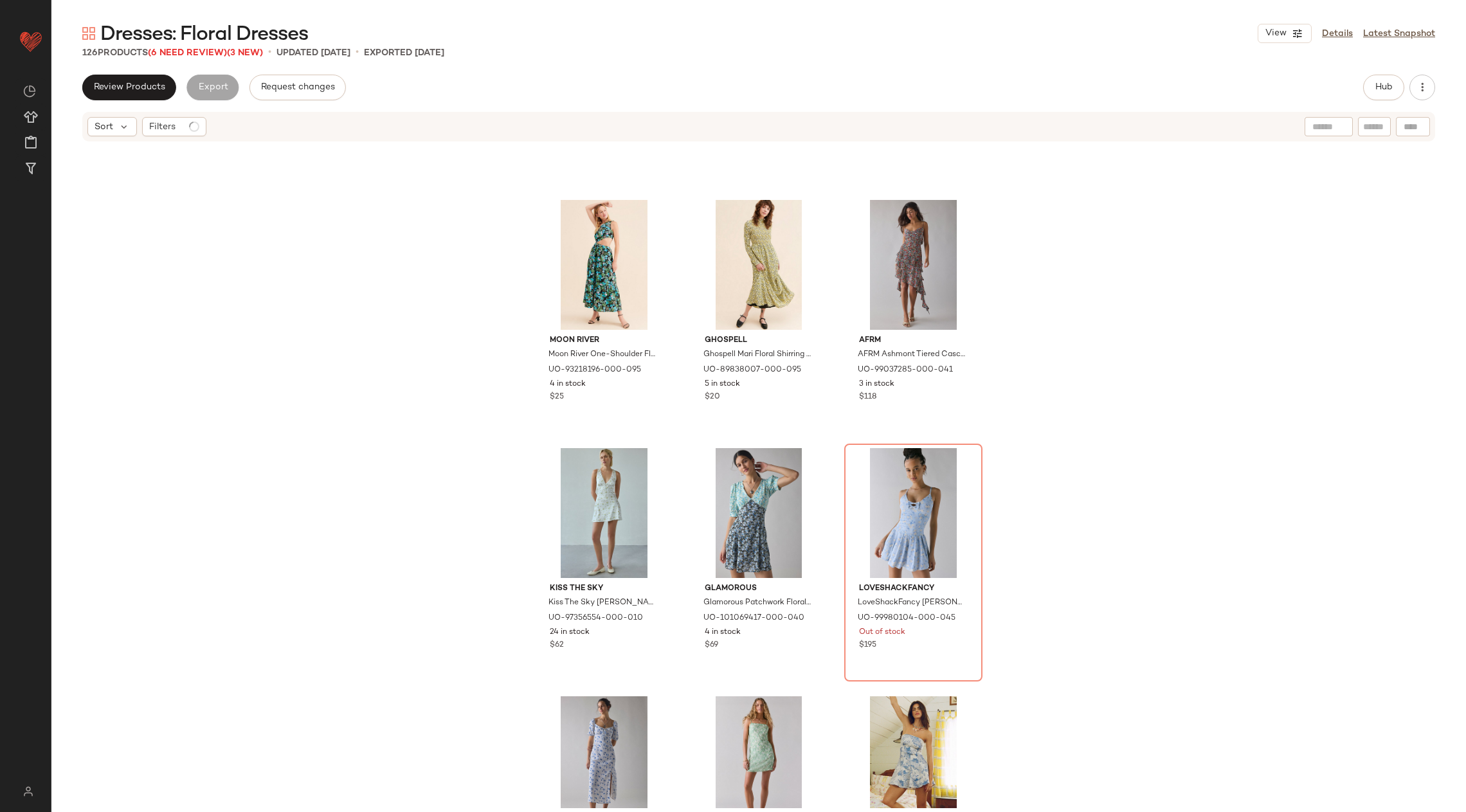
scroll to position [7490, 0]
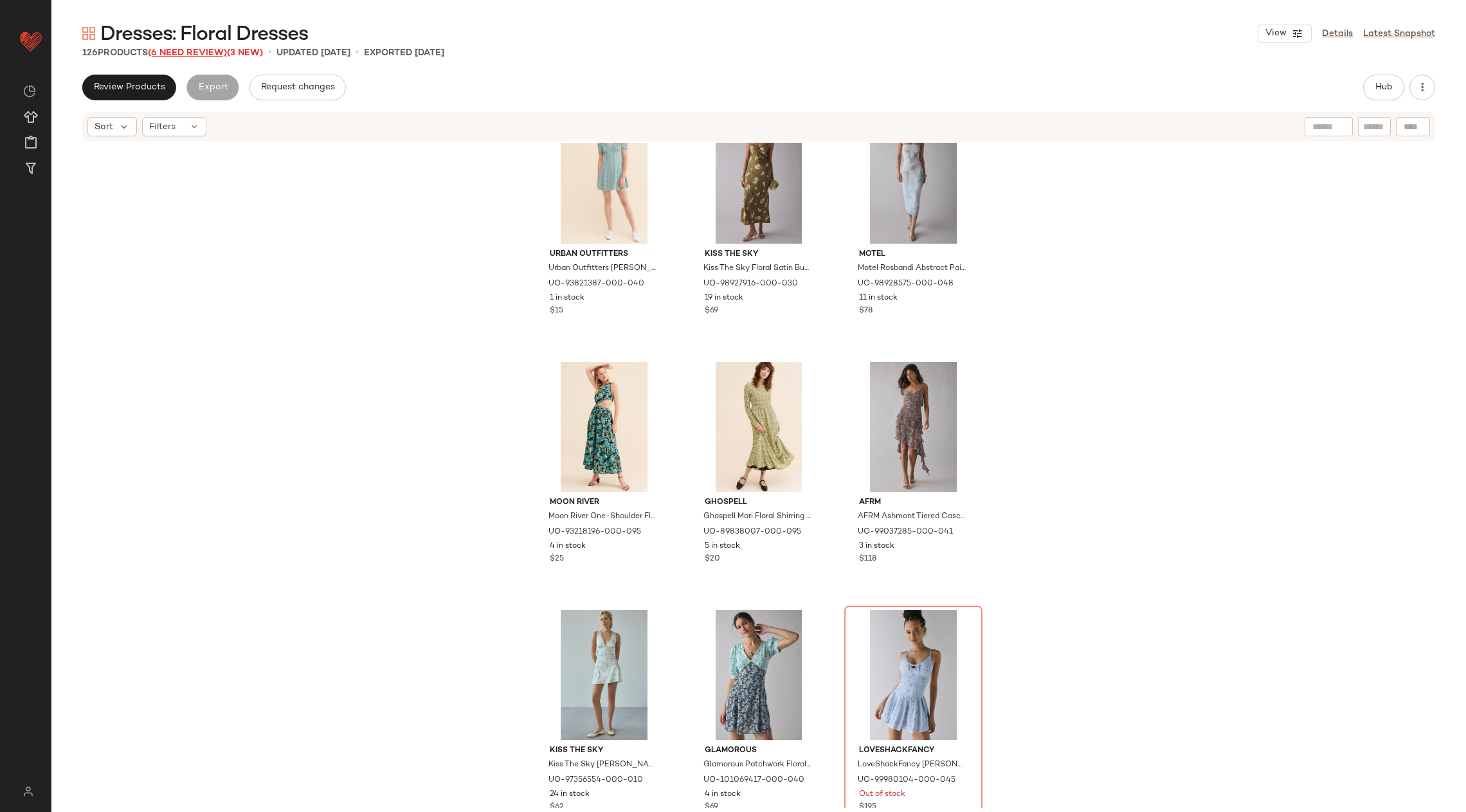
click at [202, 54] on span "(6 Need Review)" at bounding box center [187, 53] width 79 height 10
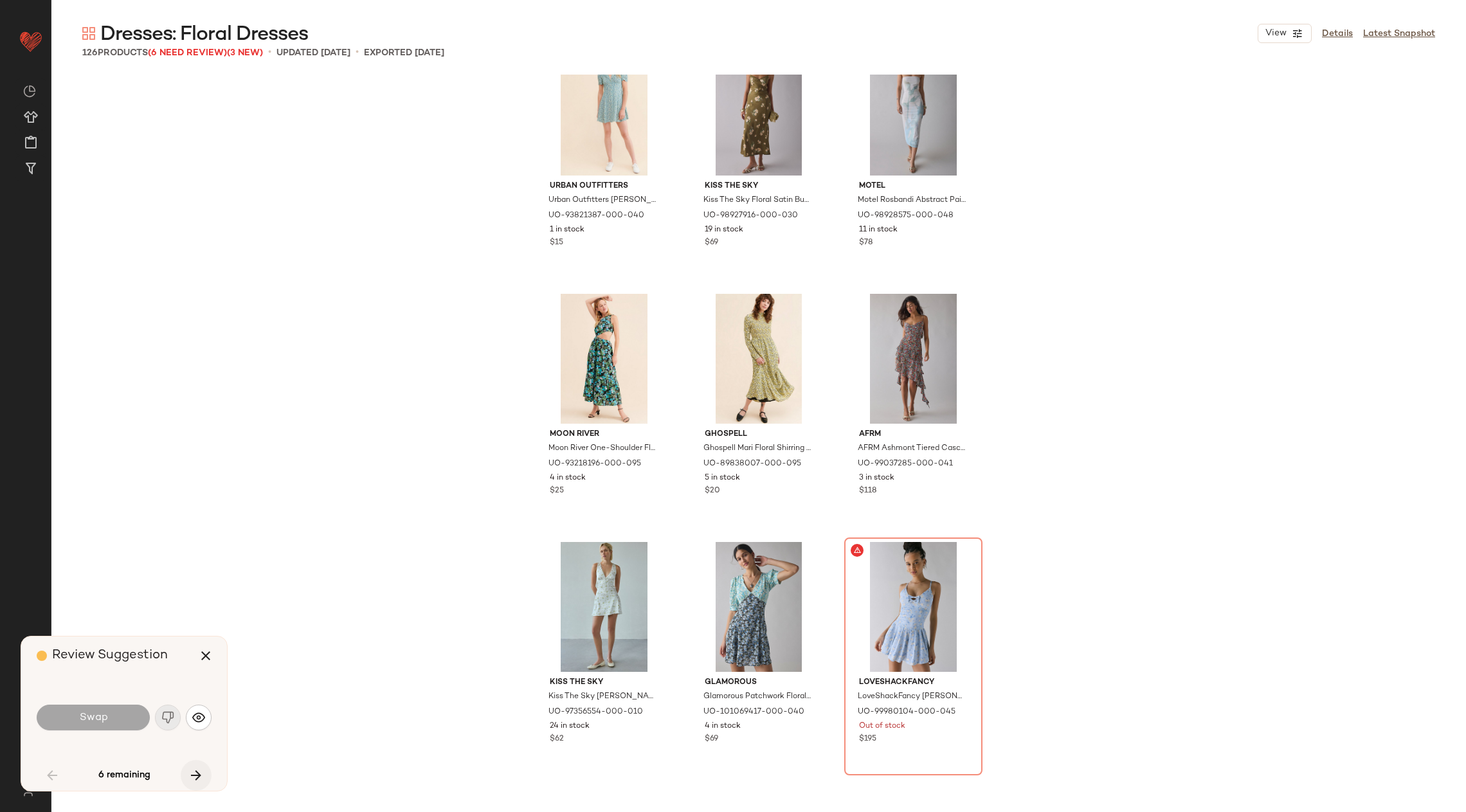
click at [192, 768] on icon "button" at bounding box center [195, 775] width 15 height 15
click at [202, 653] on icon "button" at bounding box center [205, 655] width 15 height 15
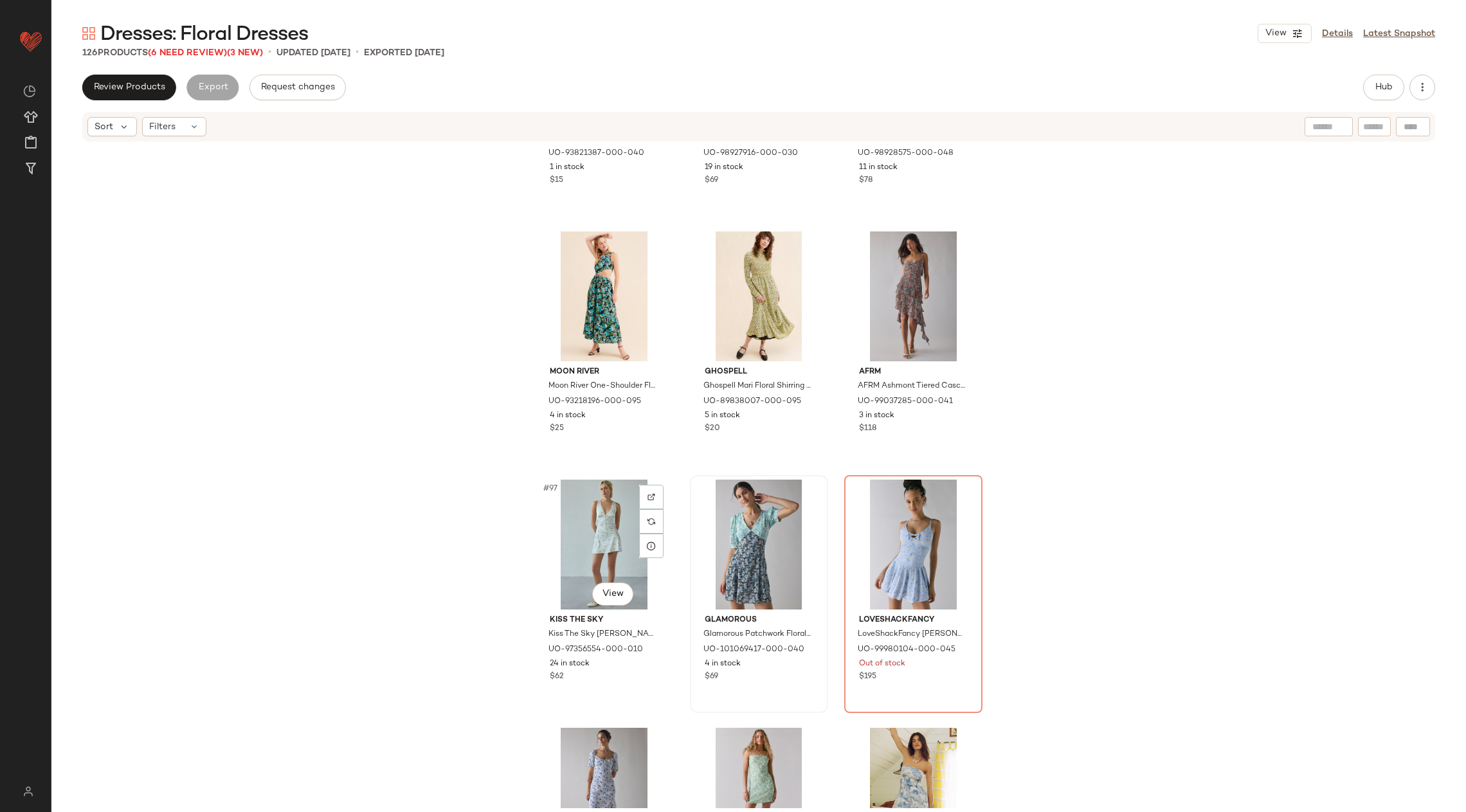
scroll to position [7726, 0]
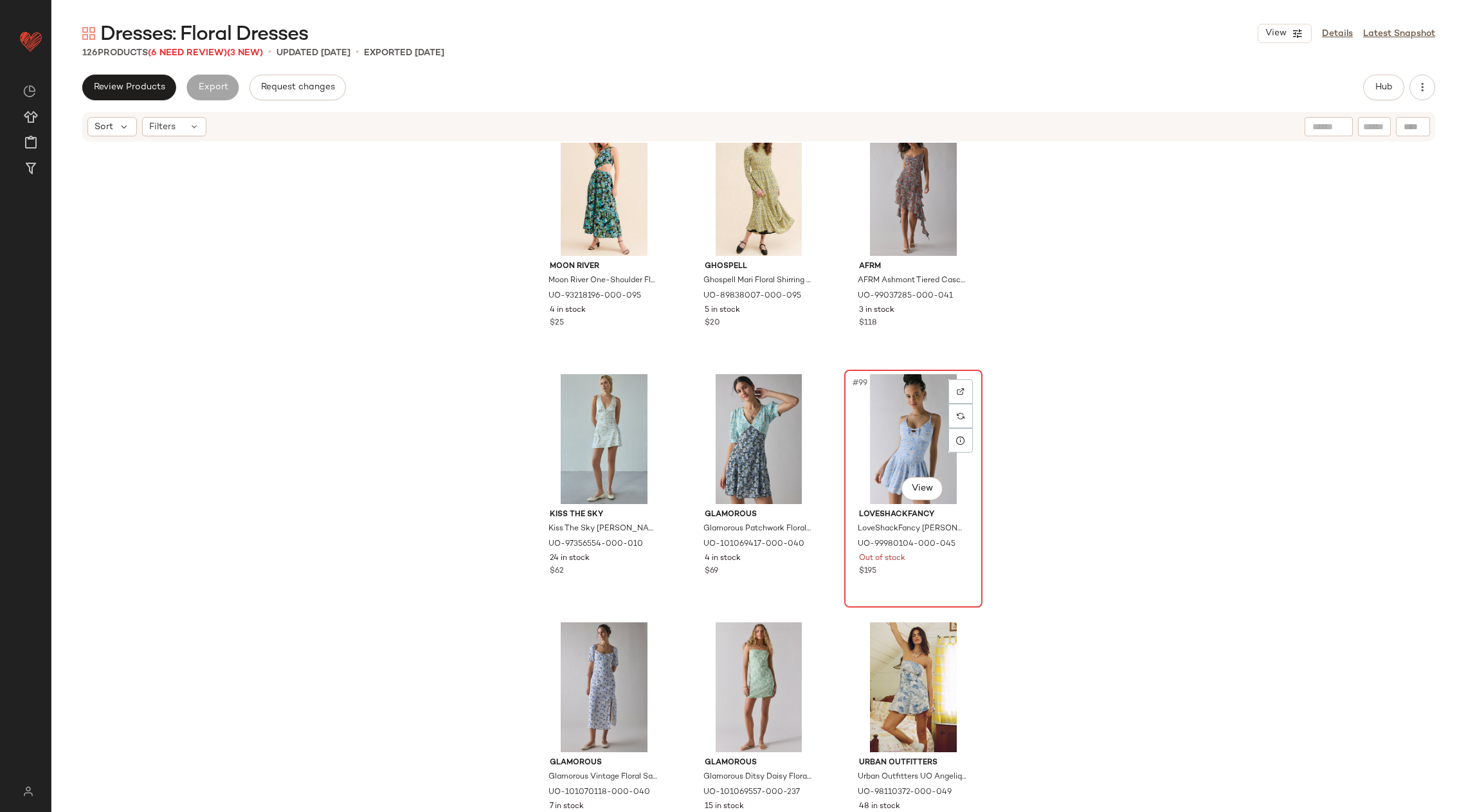
click at [873, 429] on div "#99 View" at bounding box center [914, 439] width 130 height 130
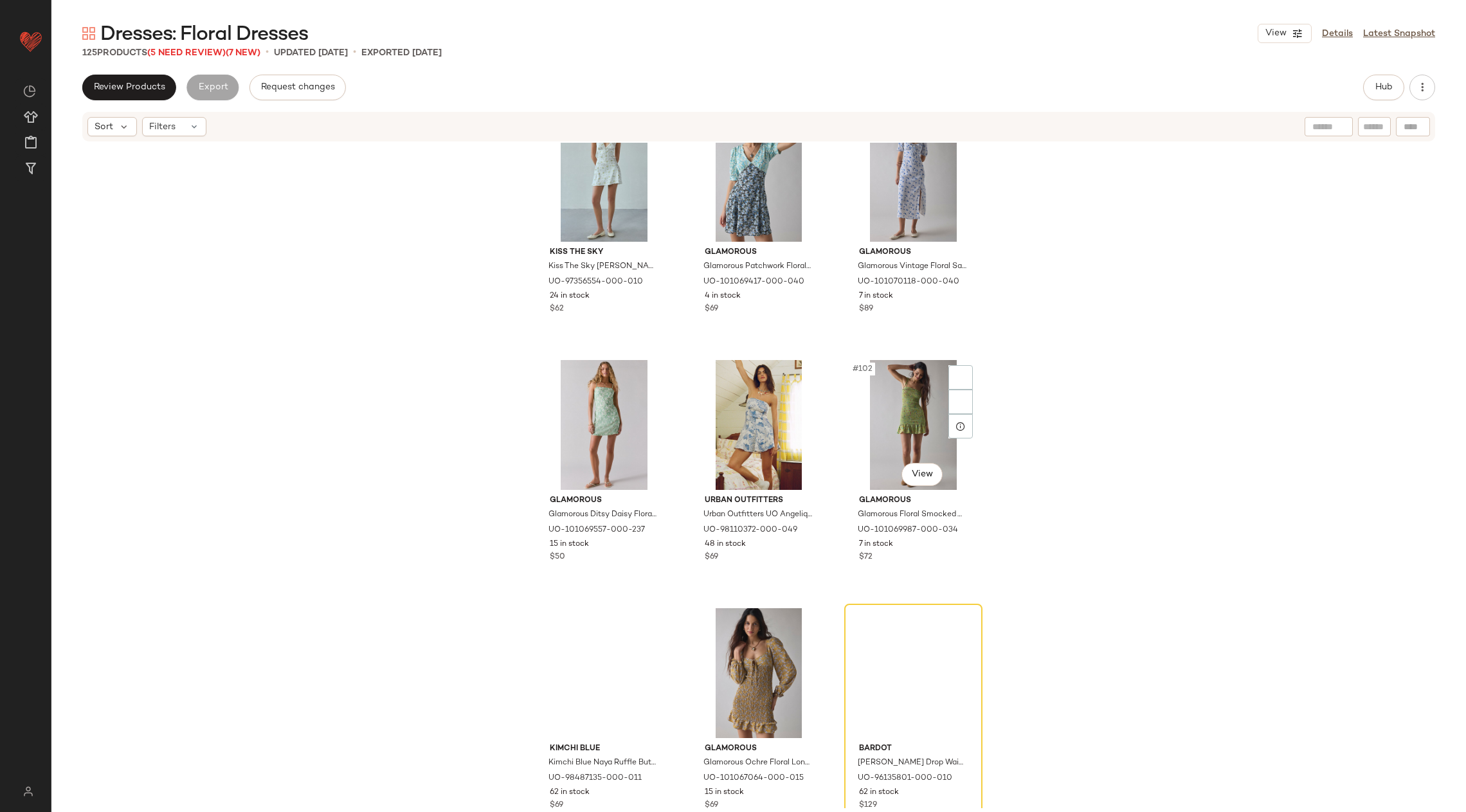
scroll to position [8124, 0]
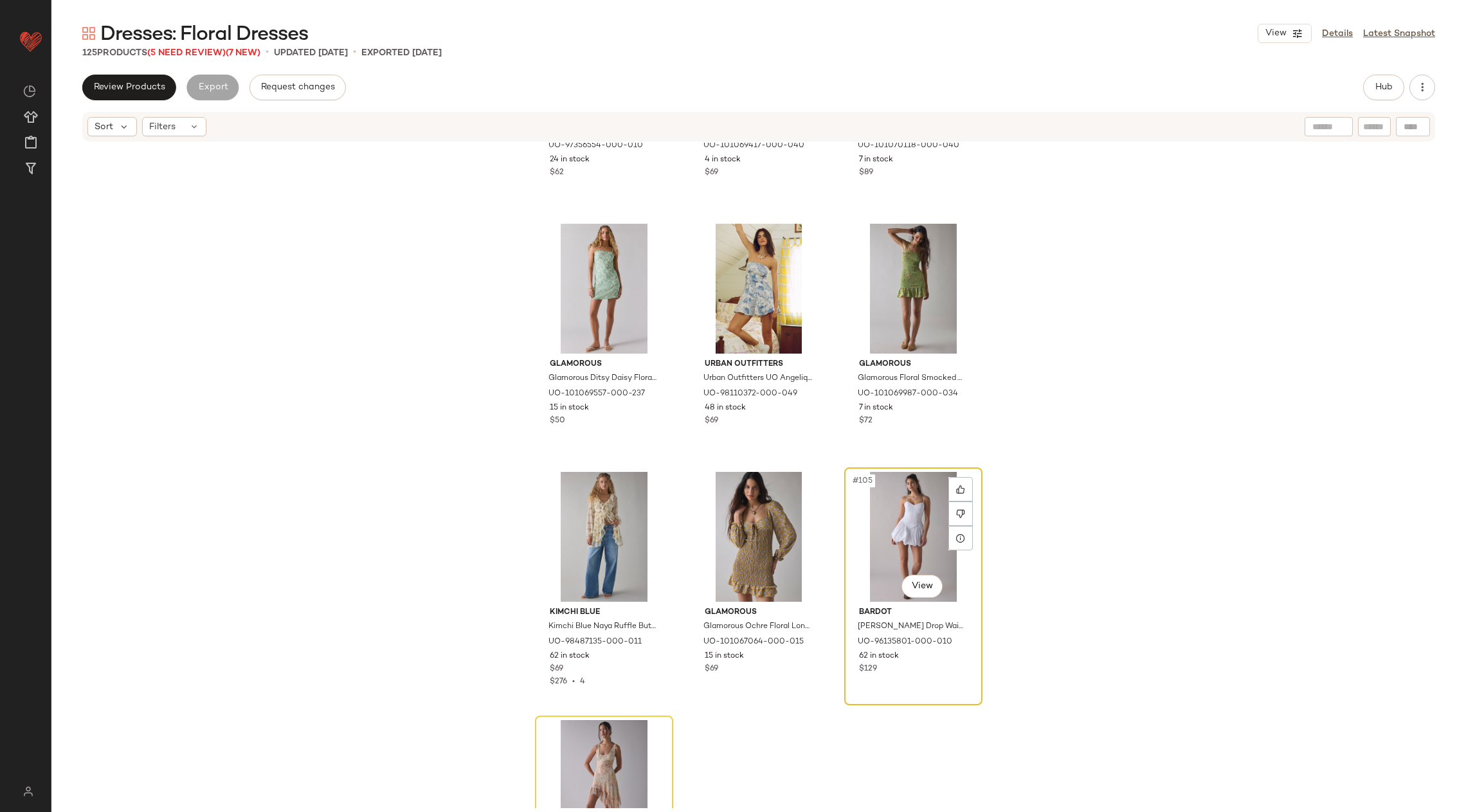
click at [905, 544] on div "#105 View" at bounding box center [914, 537] width 130 height 130
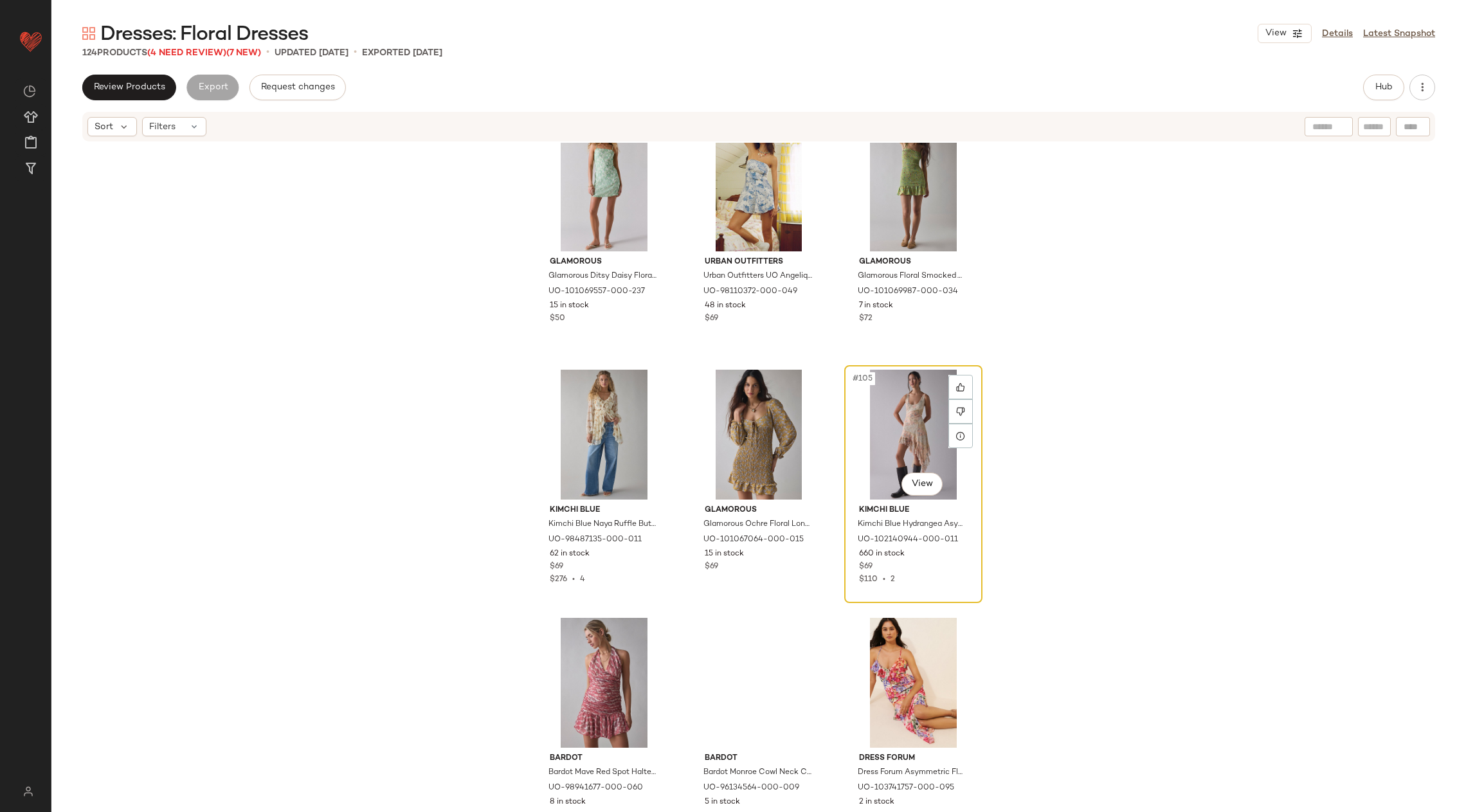
scroll to position [8248, 0]
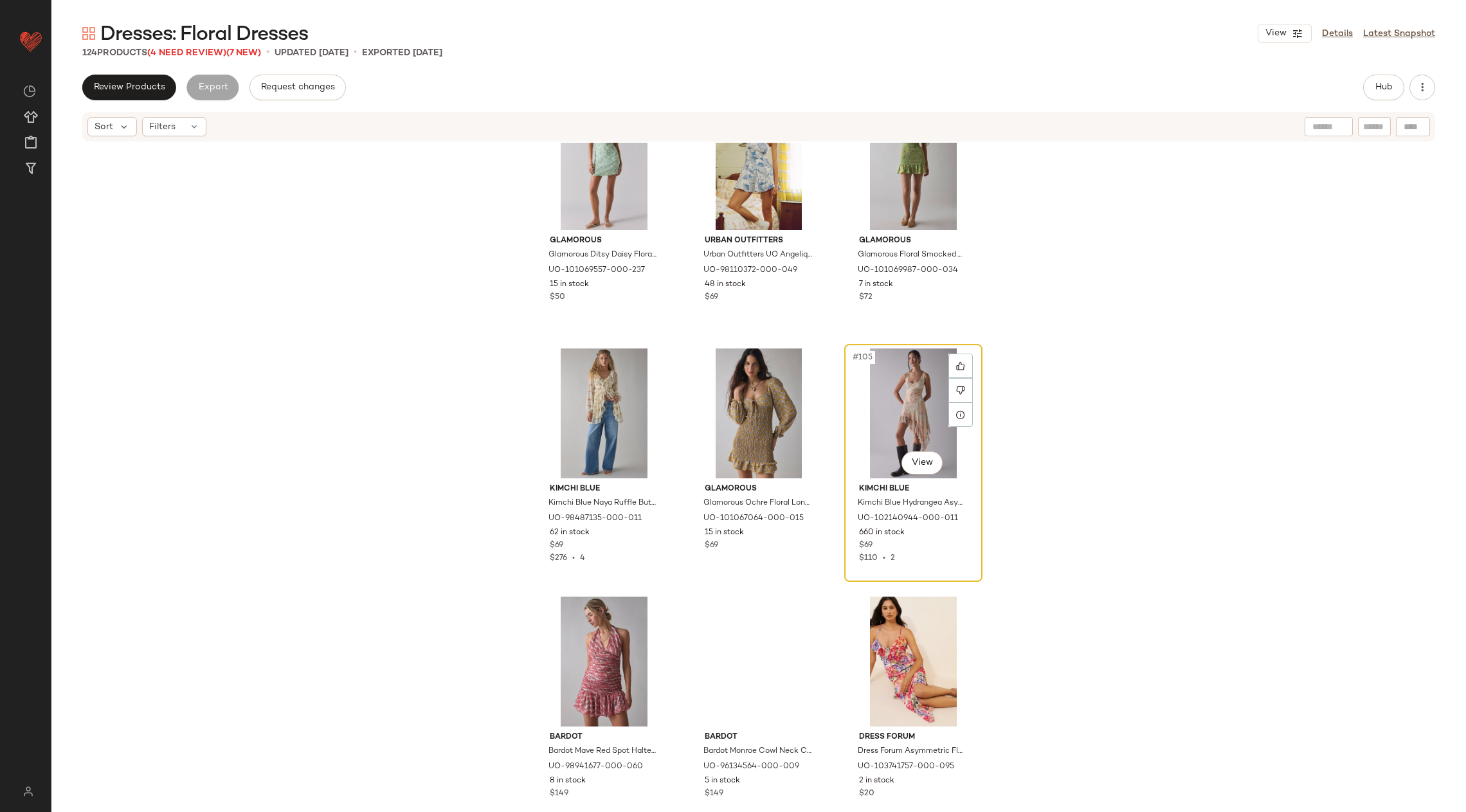
click at [920, 408] on div "#105 View" at bounding box center [914, 413] width 130 height 130
click at [956, 363] on icon at bounding box center [961, 365] width 9 height 9
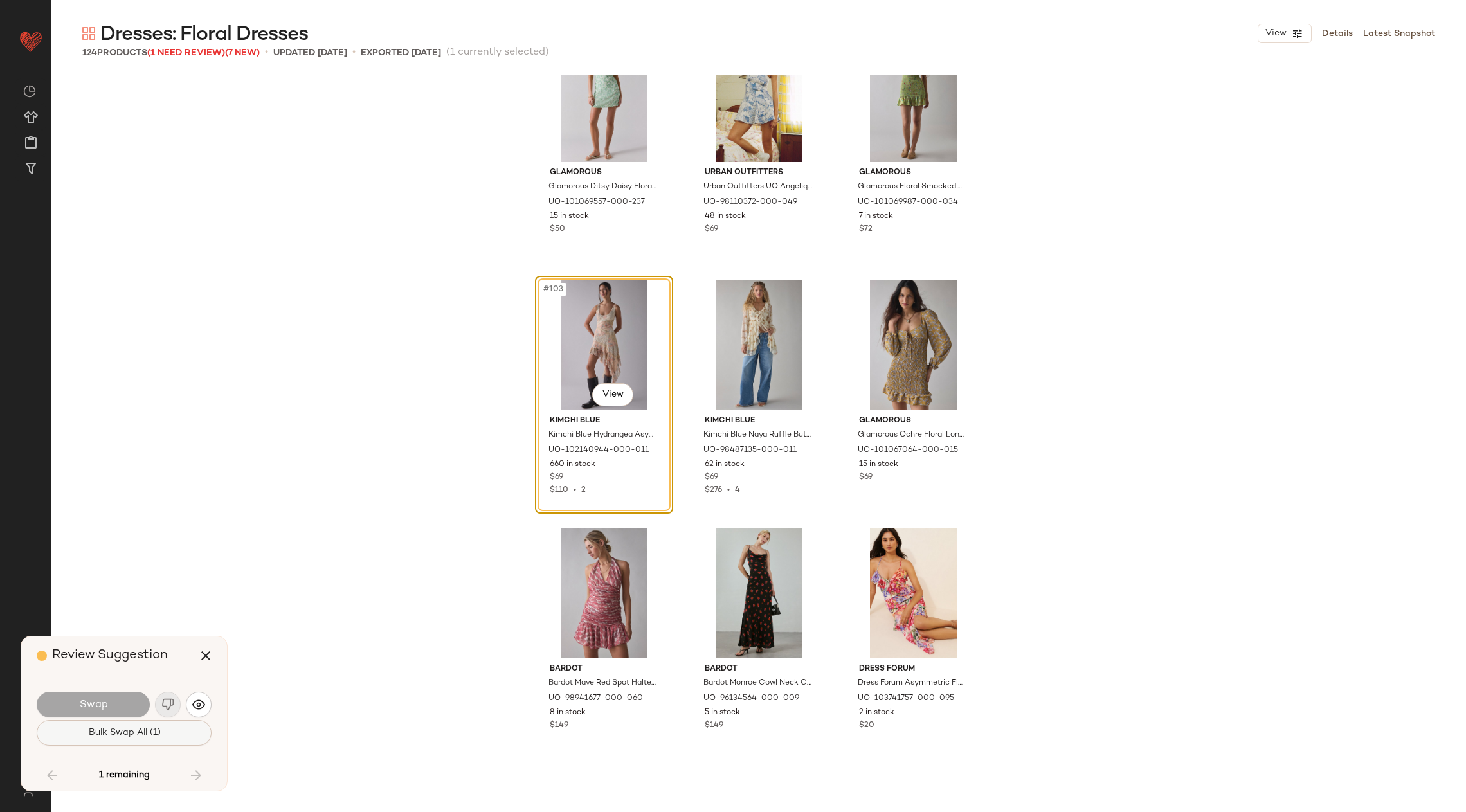
click at [158, 726] on button "Bulk Swap All (1)" at bounding box center [124, 733] width 175 height 26
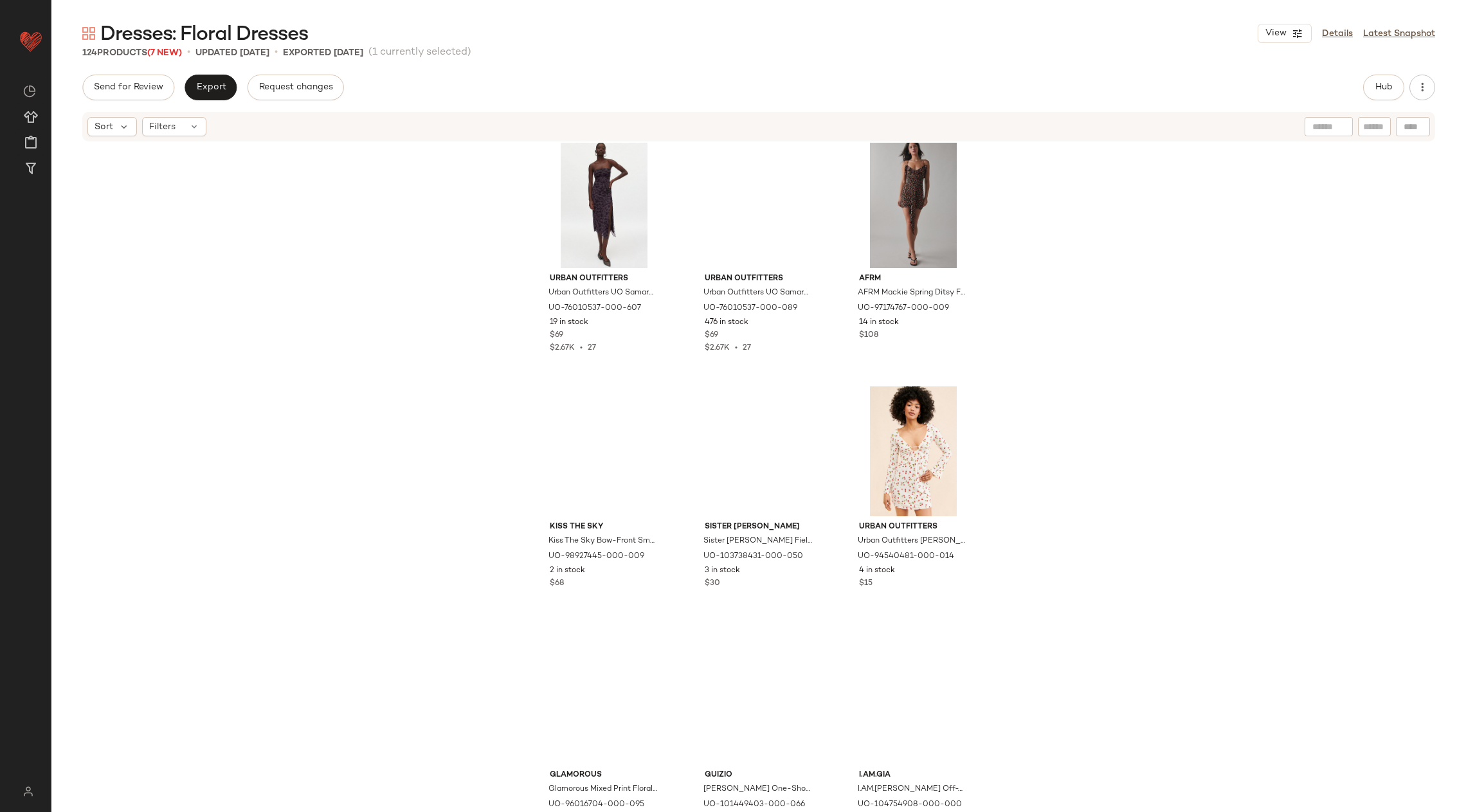
scroll to position [9758, 0]
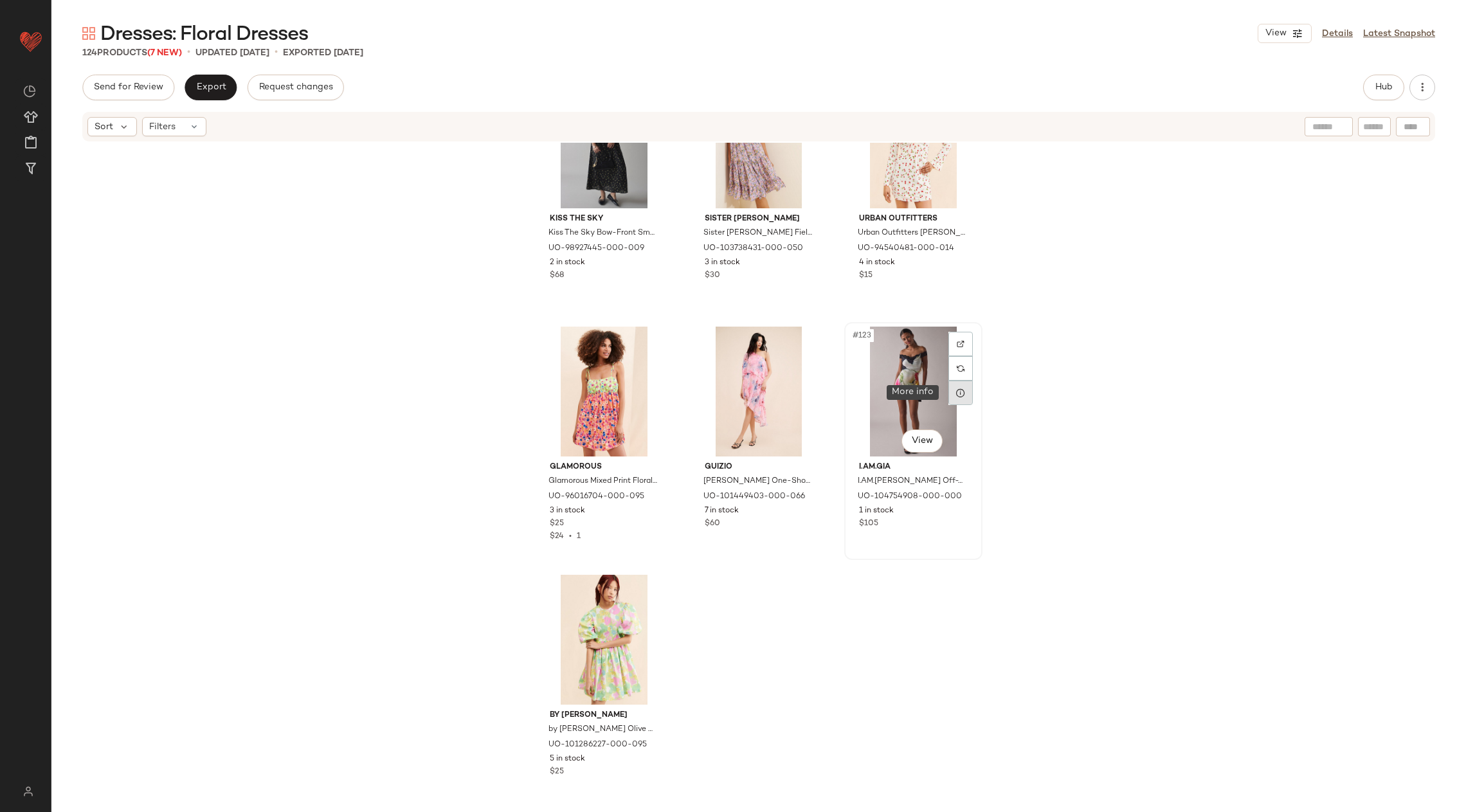
click at [948, 382] on div at bounding box center [960, 392] width 24 height 24
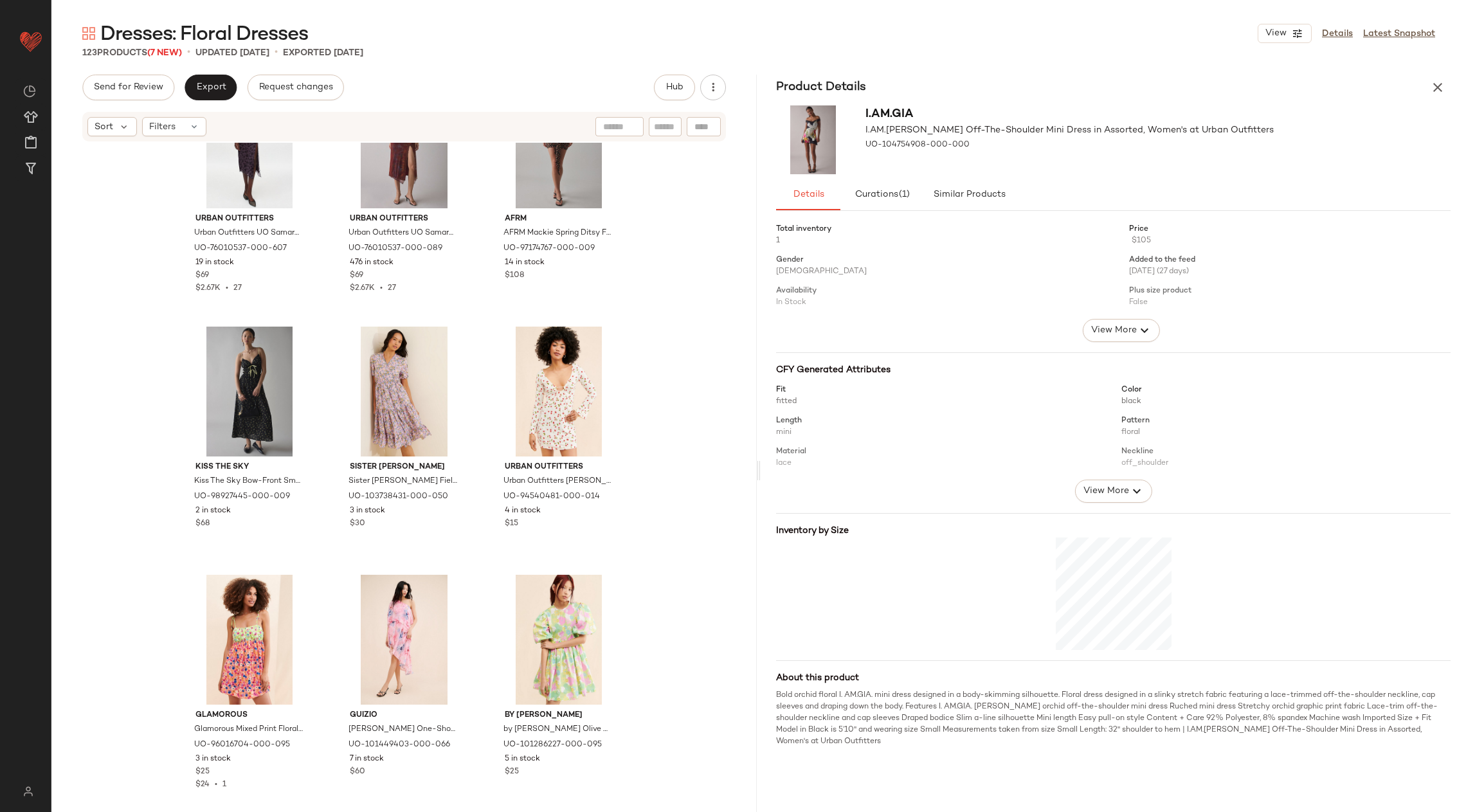
scroll to position [9510, 0]
click at [1440, 77] on button "button" at bounding box center [1437, 87] width 26 height 26
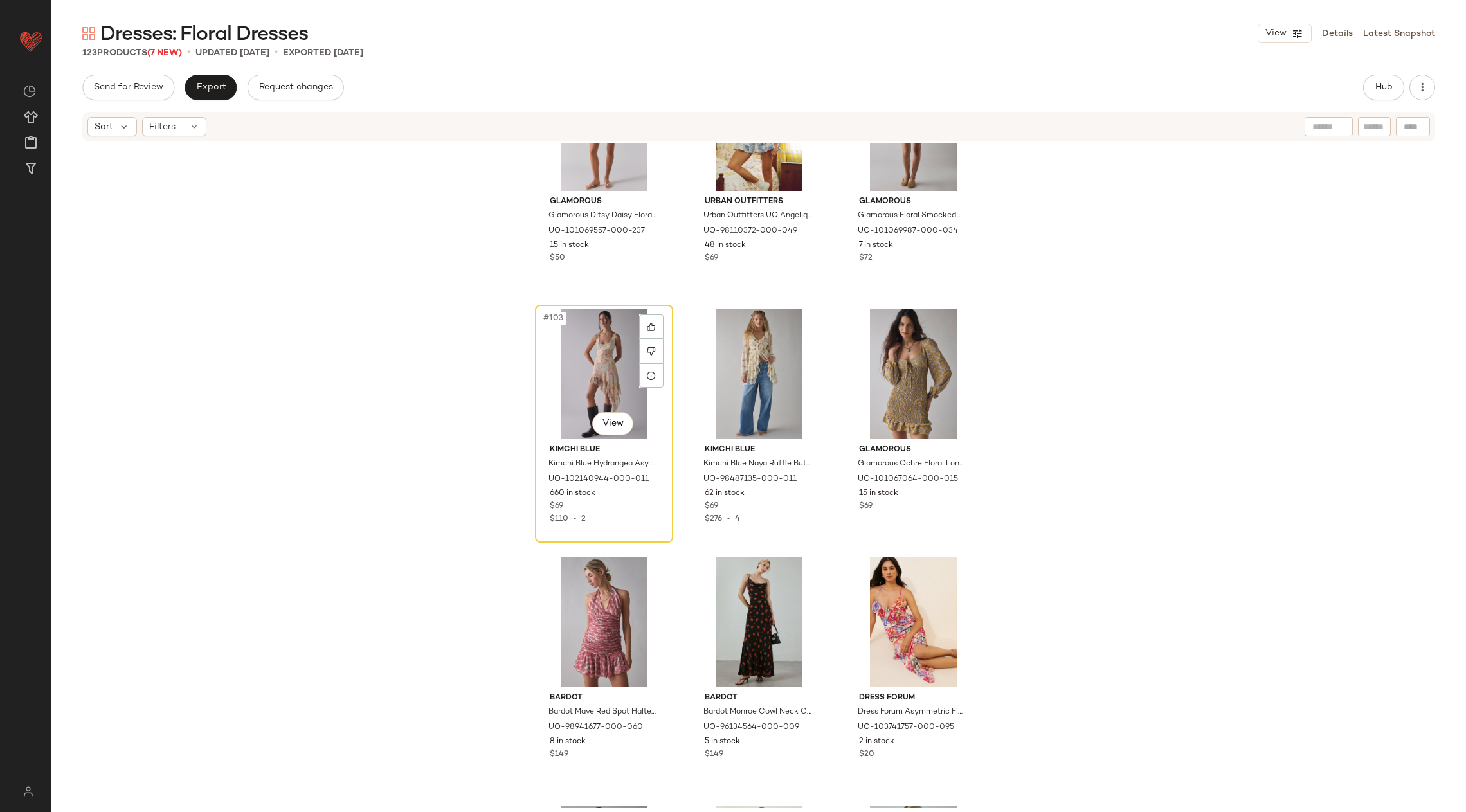
scroll to position [8302, 0]
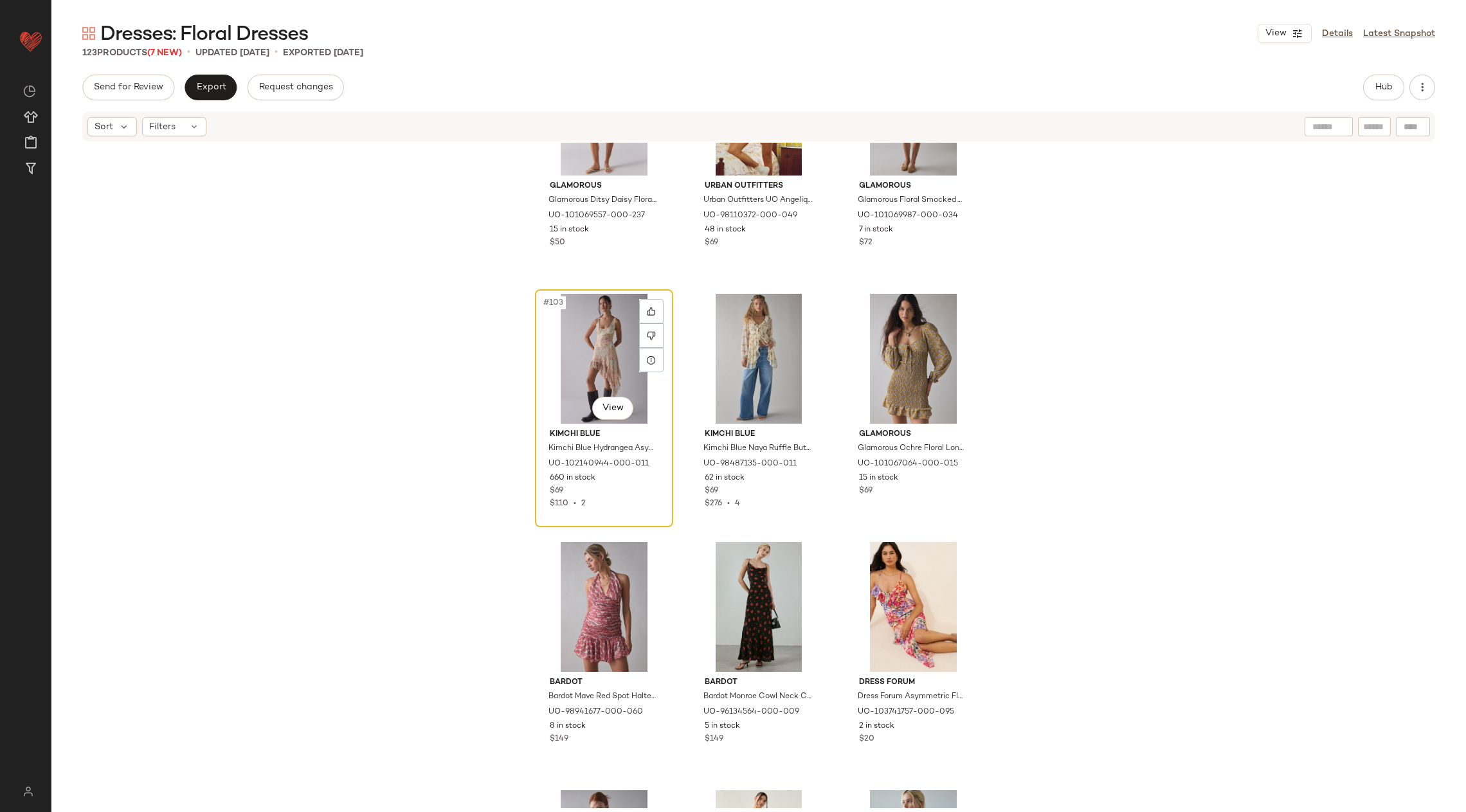
click at [594, 338] on div "#103 View" at bounding box center [604, 358] width 130 height 130
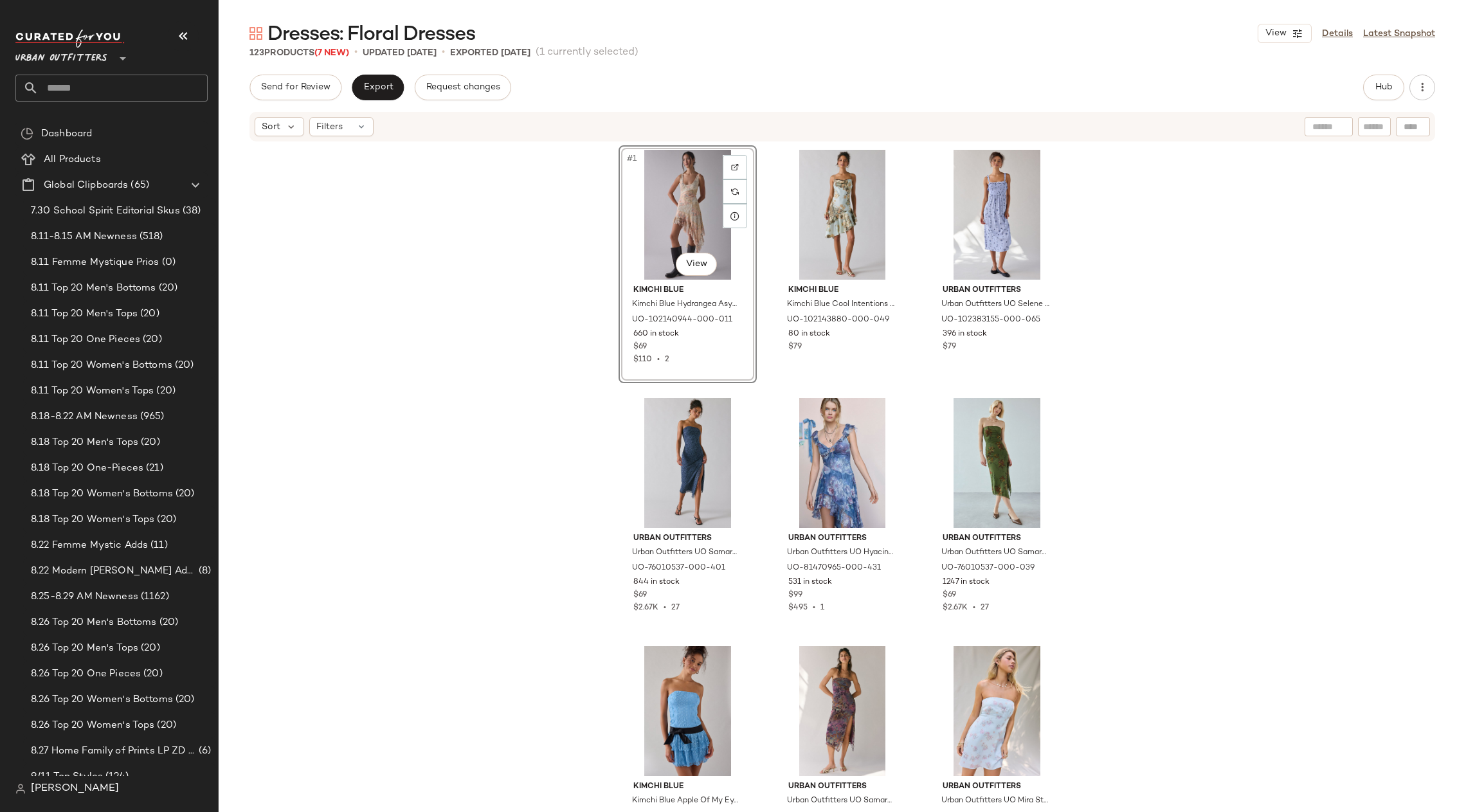
click at [1380, 70] on div "Dresses: Floral Dresses View Details Latest Snapshot 123 Products (7 New) • upd…" at bounding box center [842, 416] width 1247 height 791
click at [1372, 80] on button "Hub" at bounding box center [1384, 87] width 41 height 26
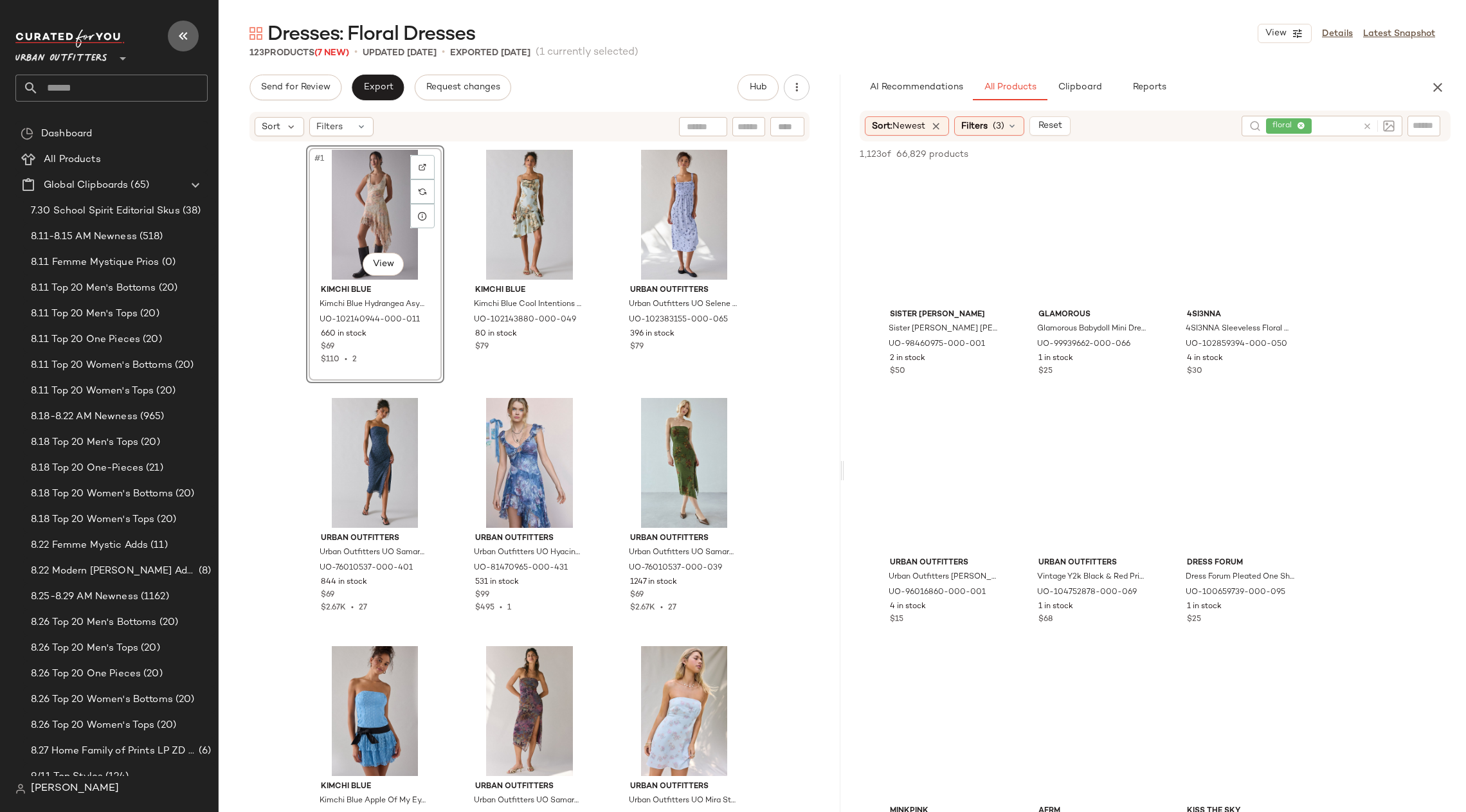
click at [178, 32] on icon "button" at bounding box center [183, 35] width 15 height 15
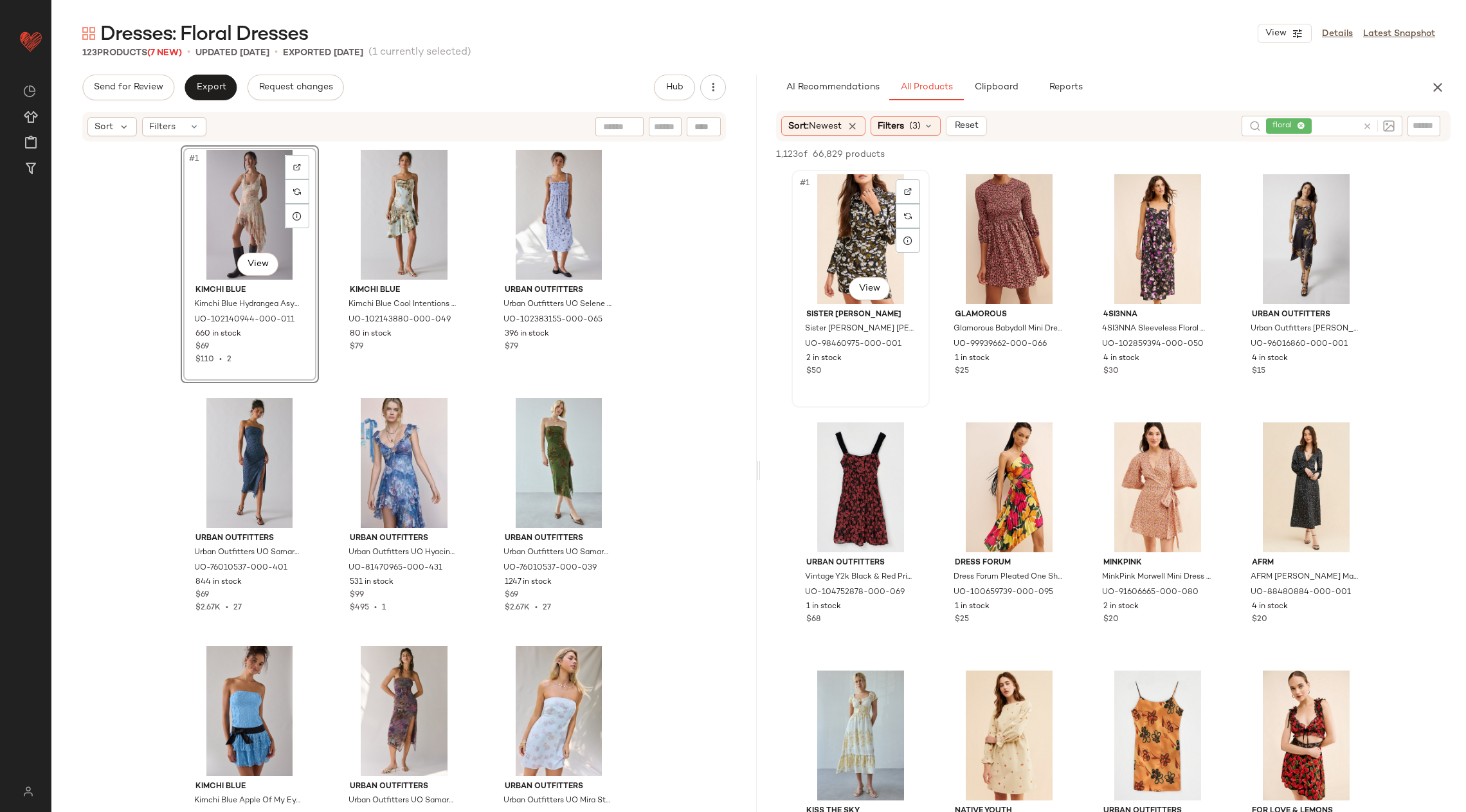
scroll to position [99, 0]
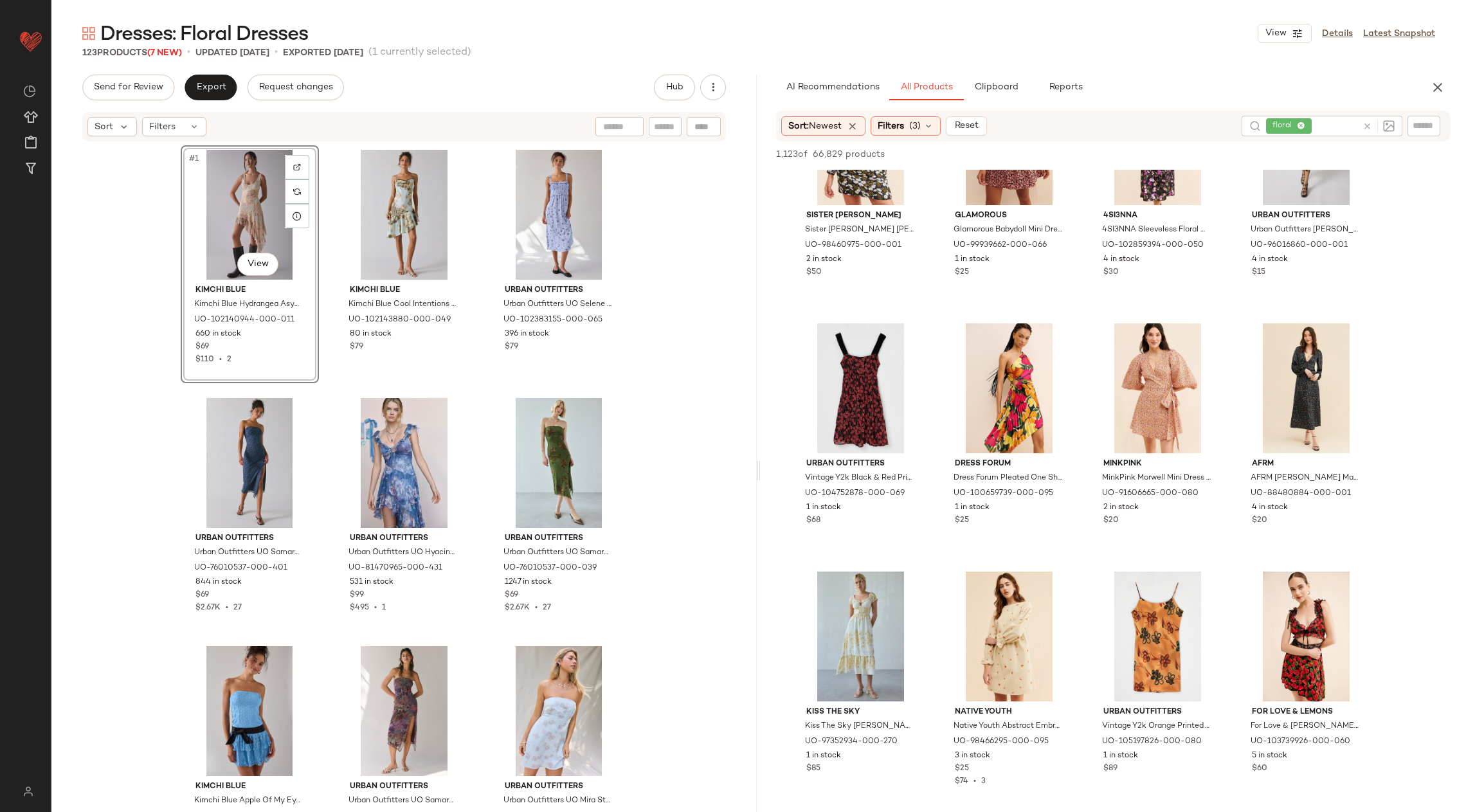
click at [231, 200] on div "#1 View" at bounding box center [250, 214] width 130 height 130
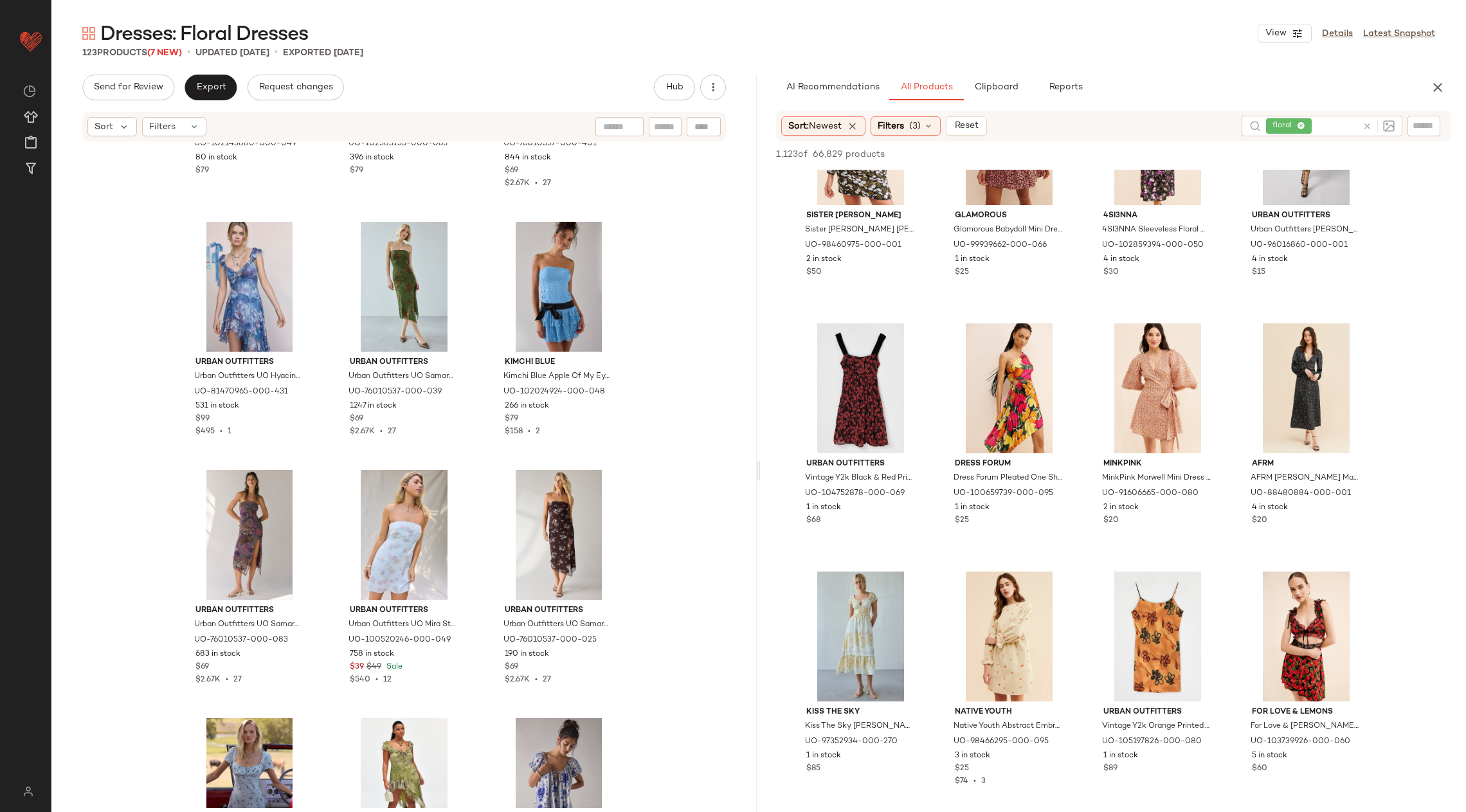
scroll to position [0, 0]
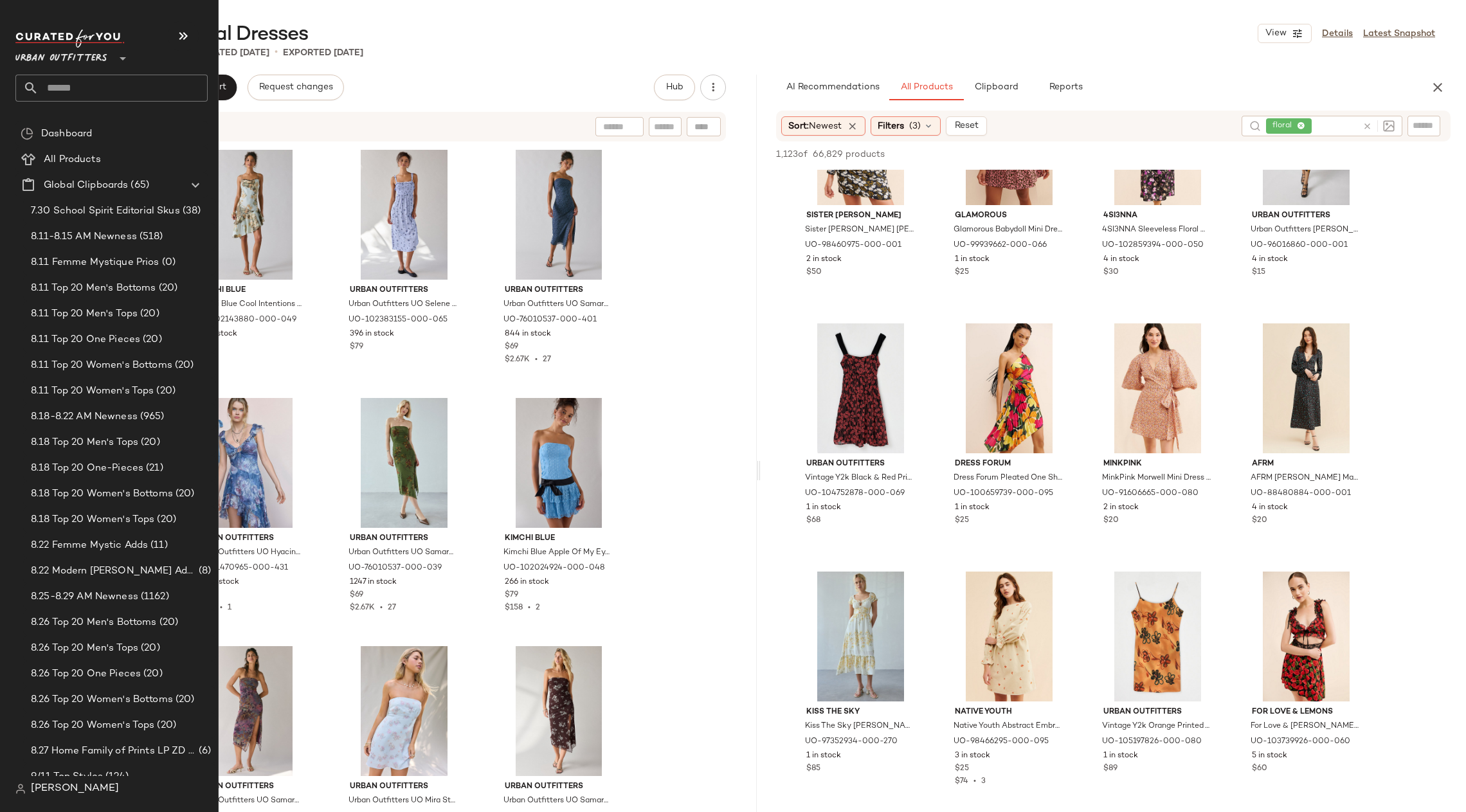
click at [68, 85] on input "text" at bounding box center [123, 88] width 169 height 27
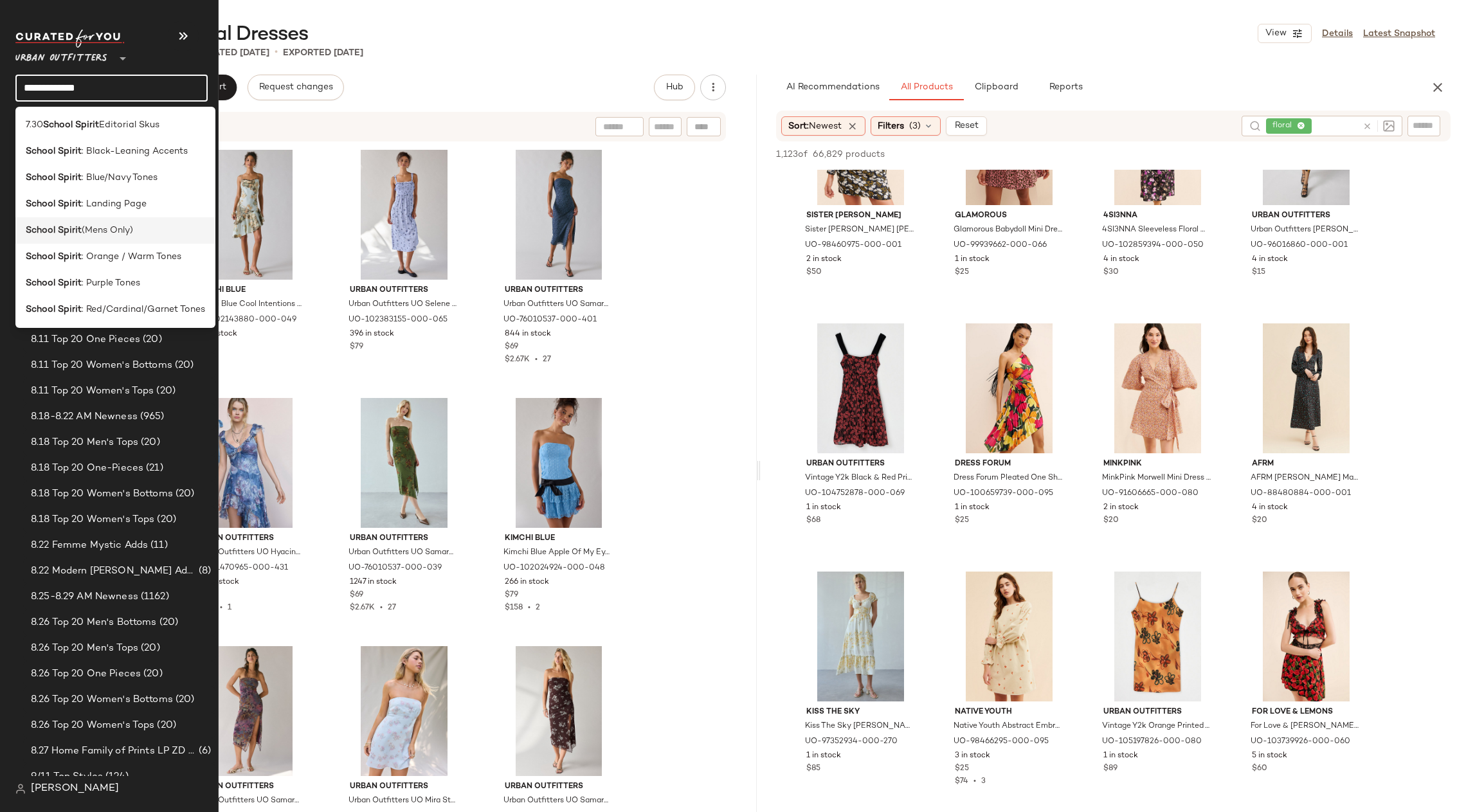
type input "**********"
click at [138, 238] on div "School Spirit (Mens Only)" at bounding box center [115, 230] width 200 height 26
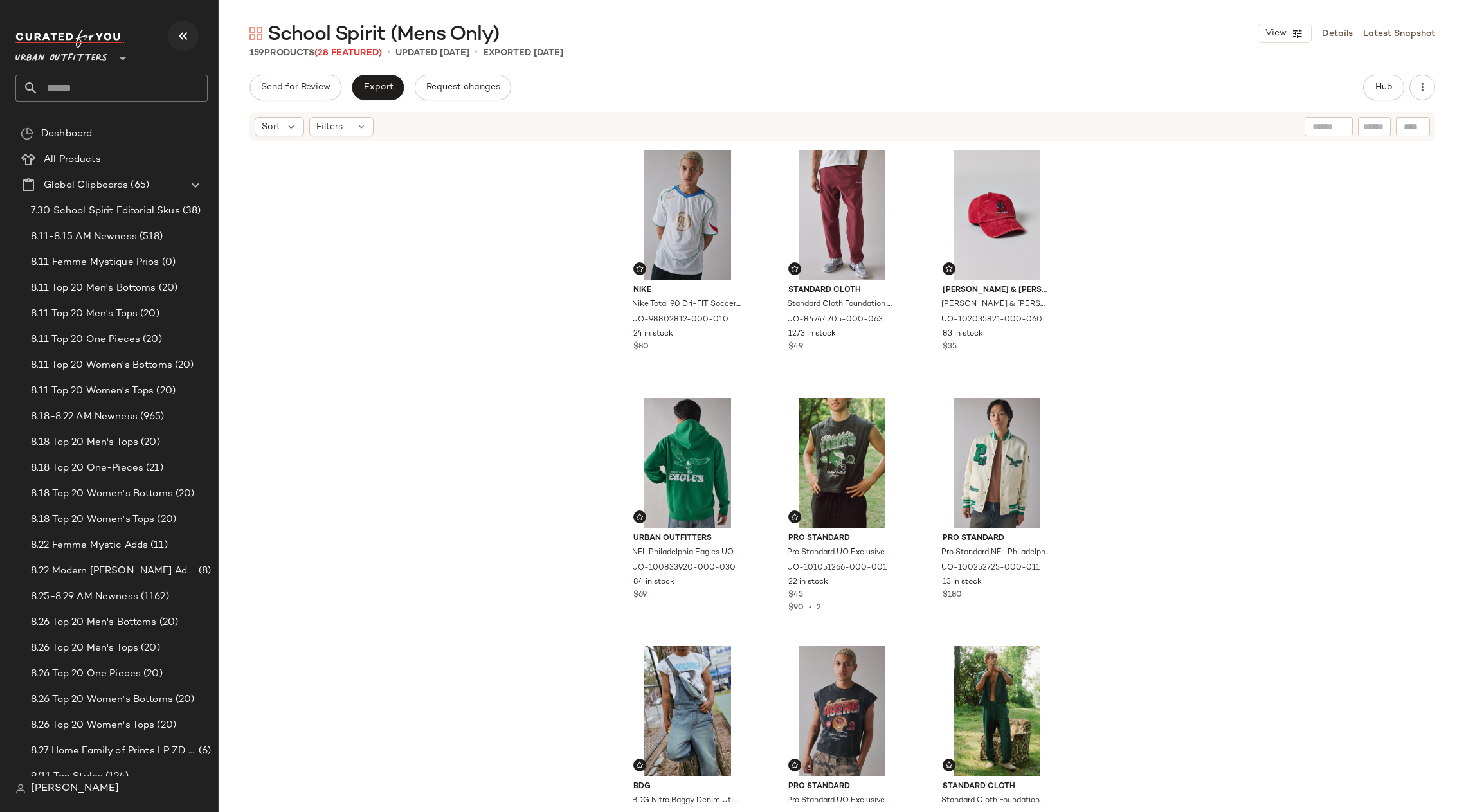
click at [187, 40] on icon "button" at bounding box center [183, 35] width 15 height 15
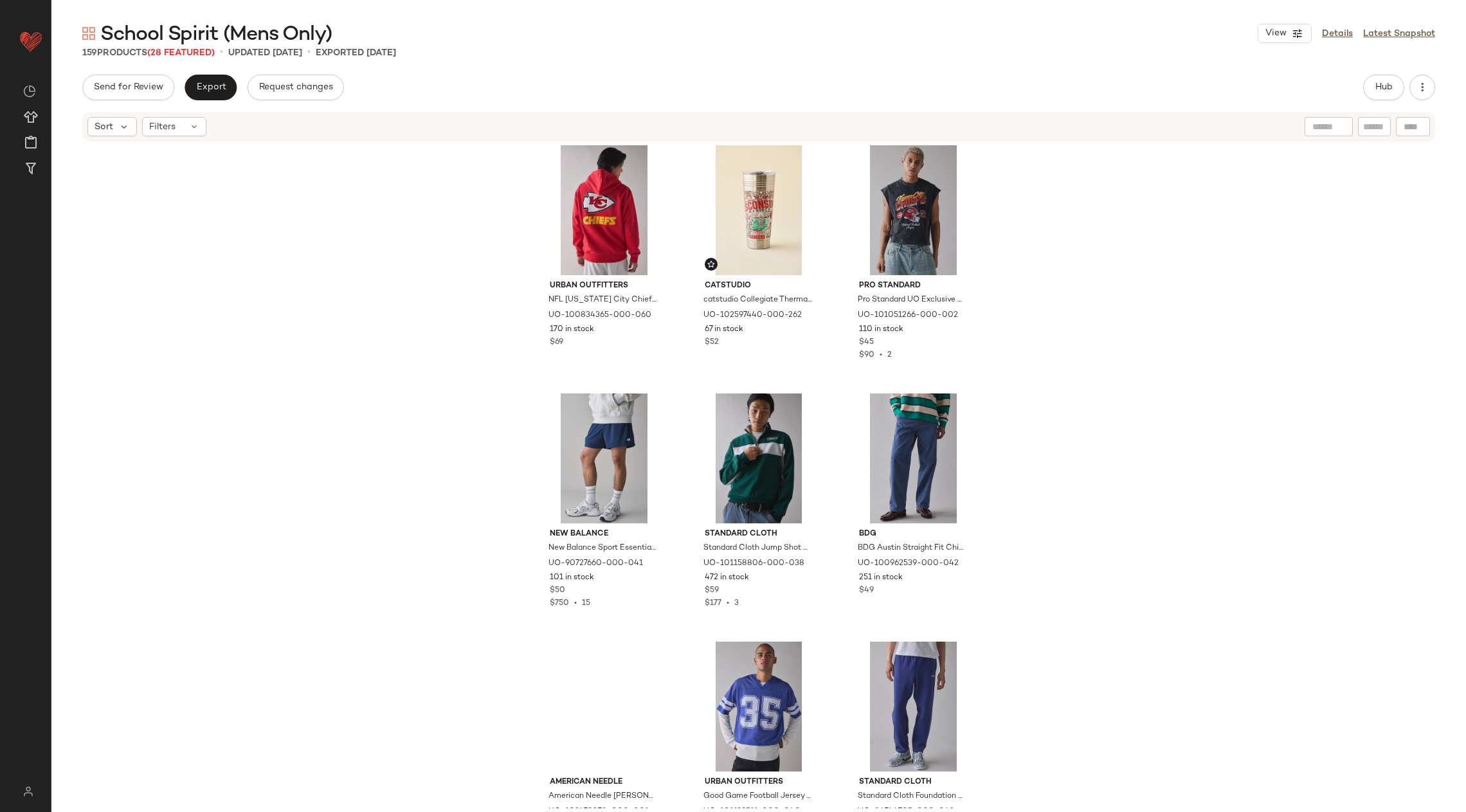
scroll to position [2255, 0]
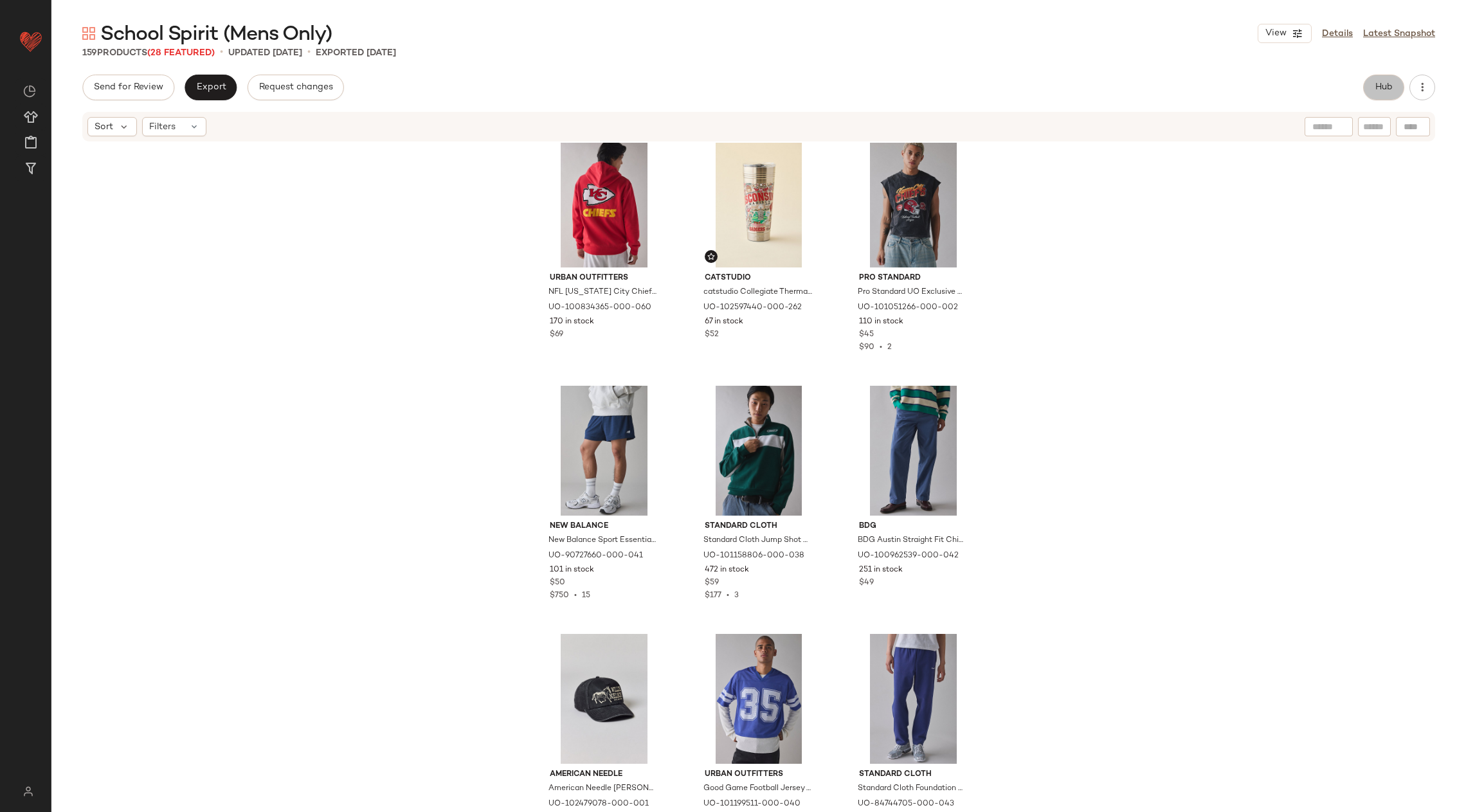
click at [1366, 95] on button "Hub" at bounding box center [1384, 87] width 41 height 26
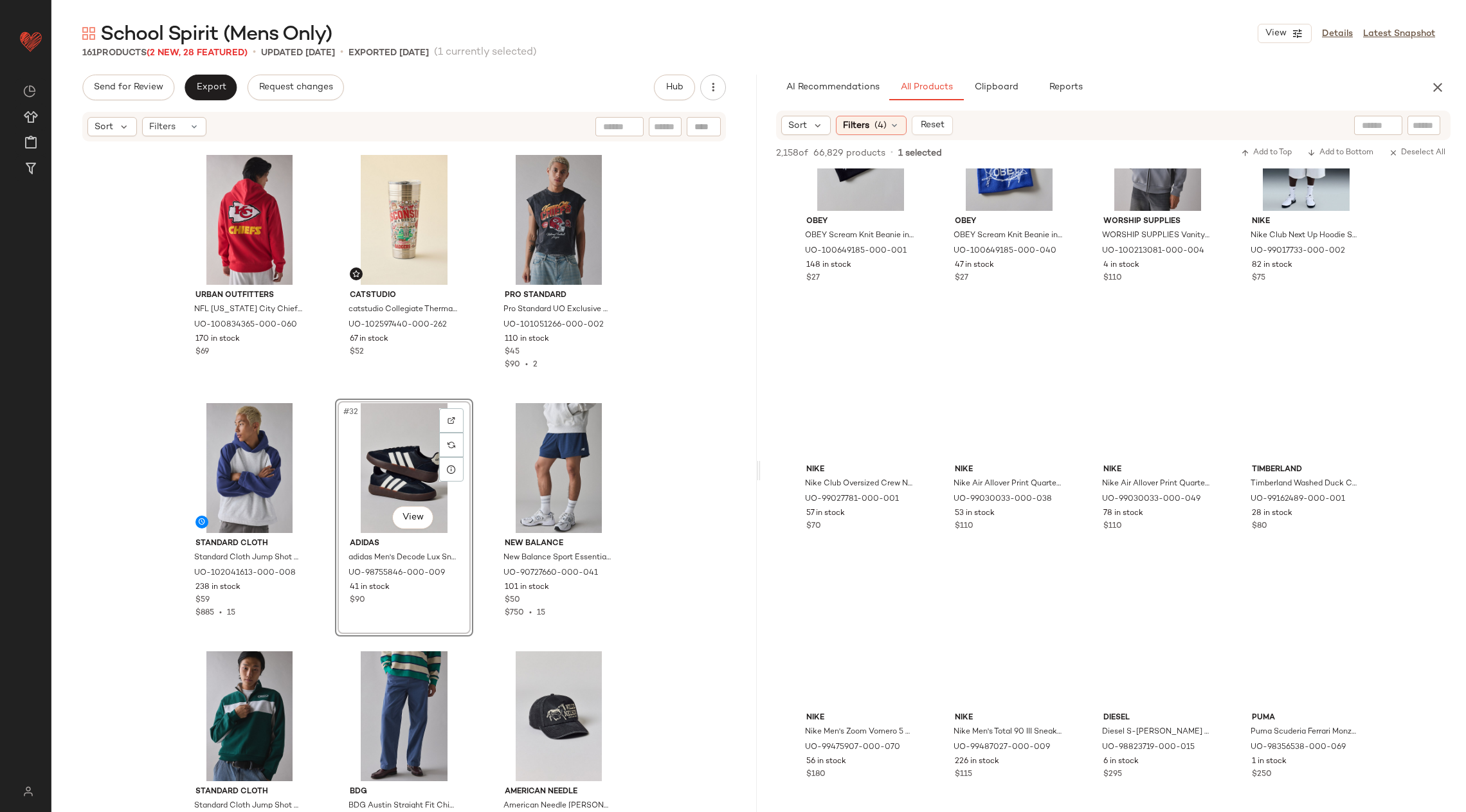
scroll to position [14572, 0]
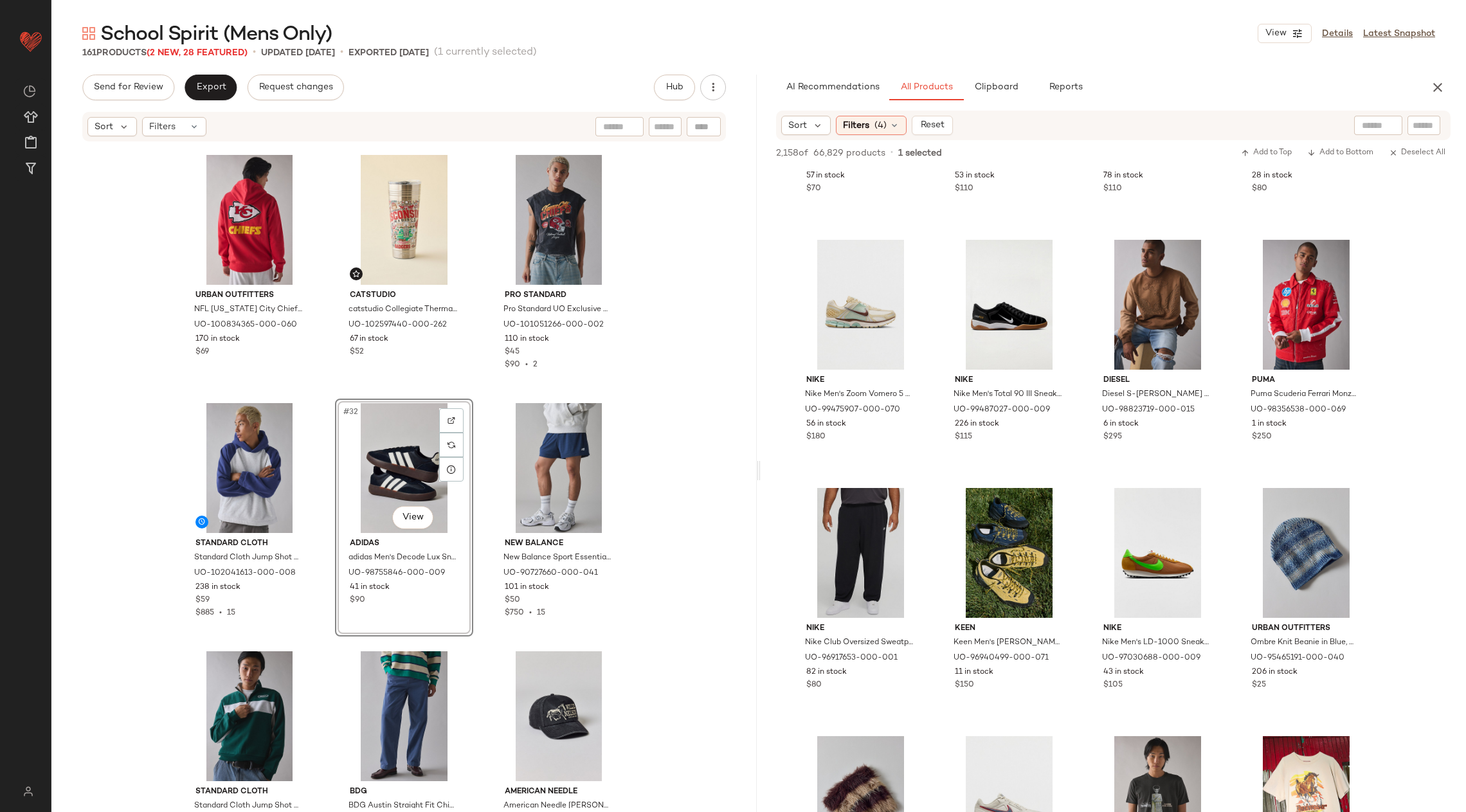
click at [1377, 125] on input "text" at bounding box center [1378, 125] width 32 height 14
type input "**********"
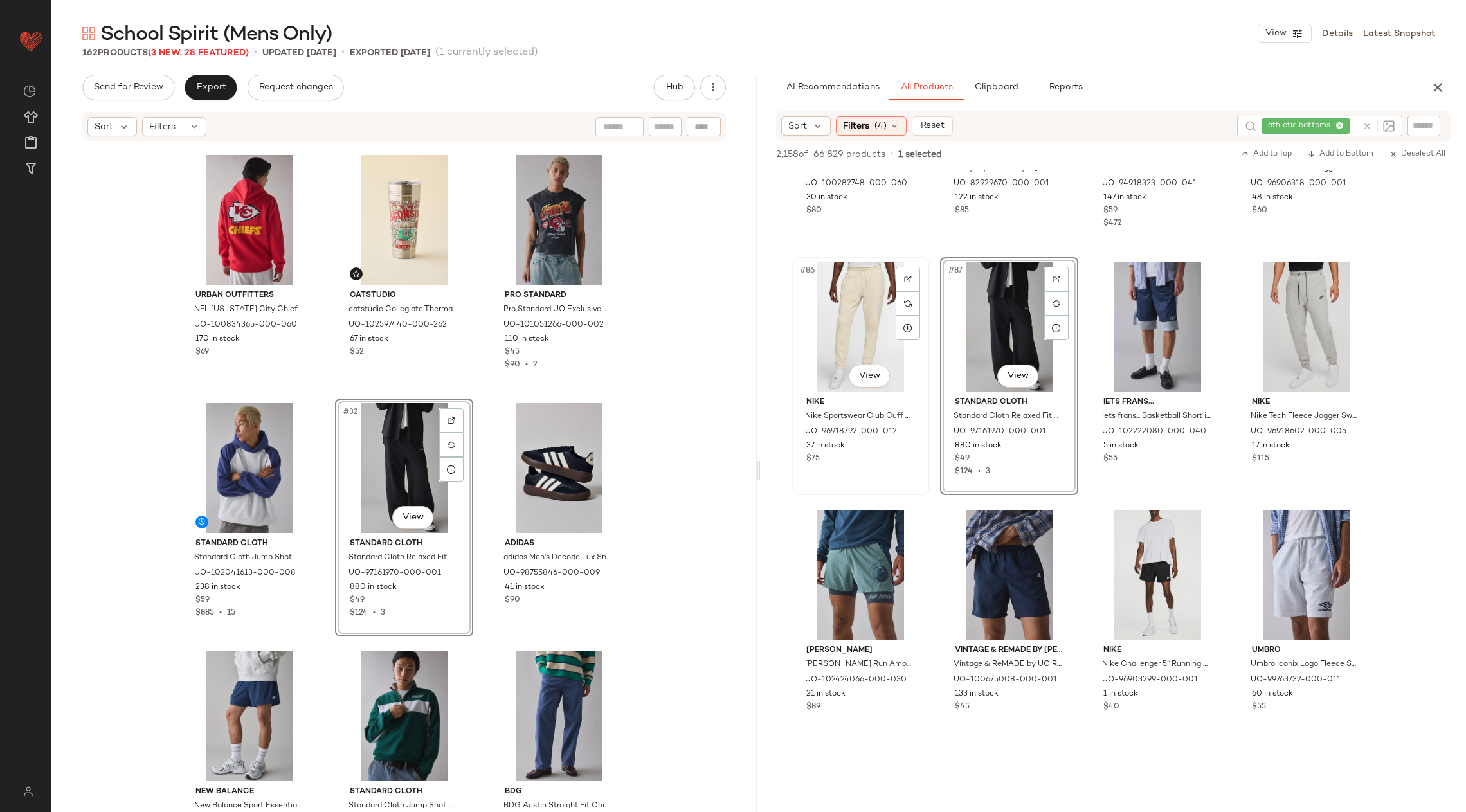
scroll to position [4628, 0]
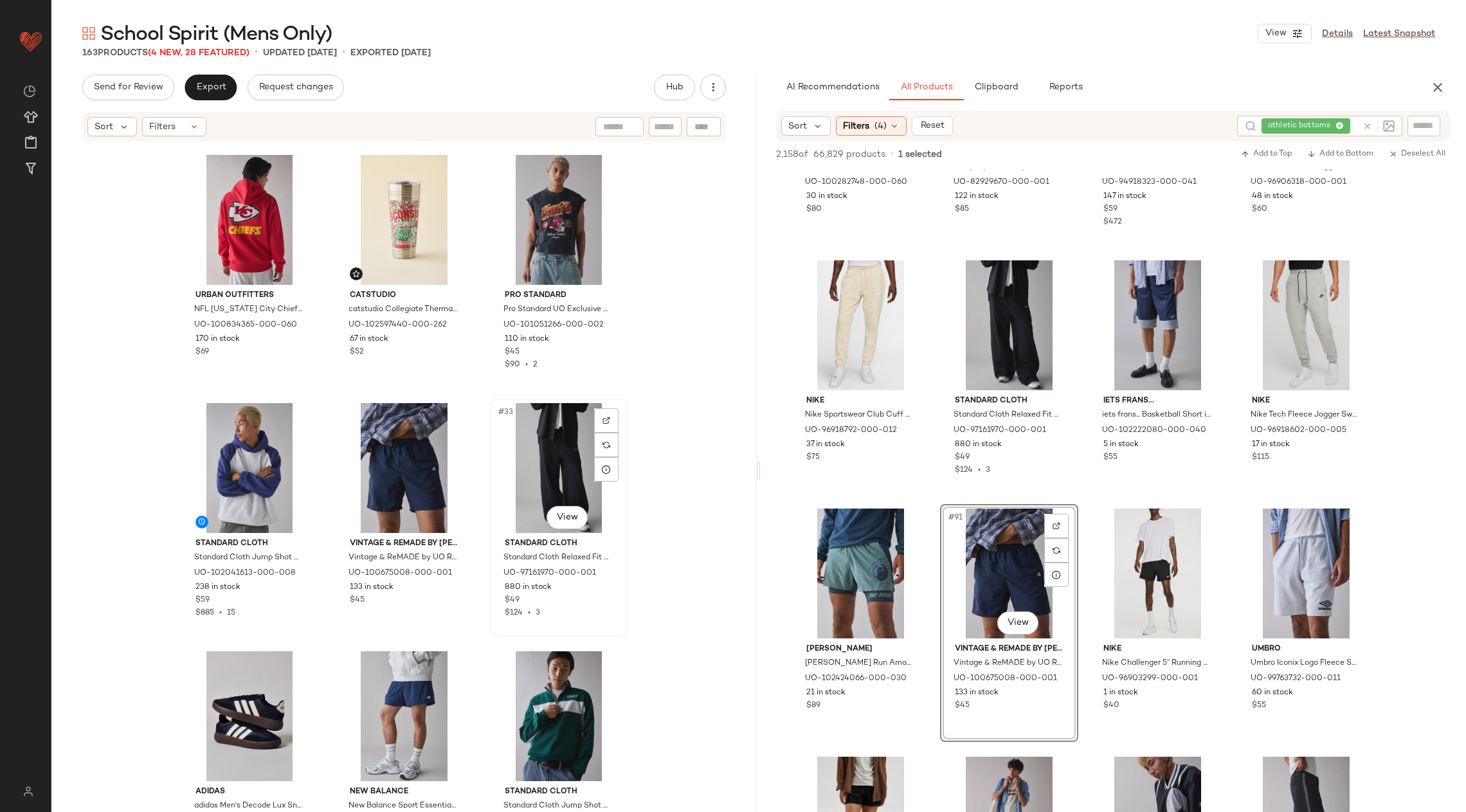
click at [538, 444] on div "#33 View" at bounding box center [559, 468] width 130 height 130
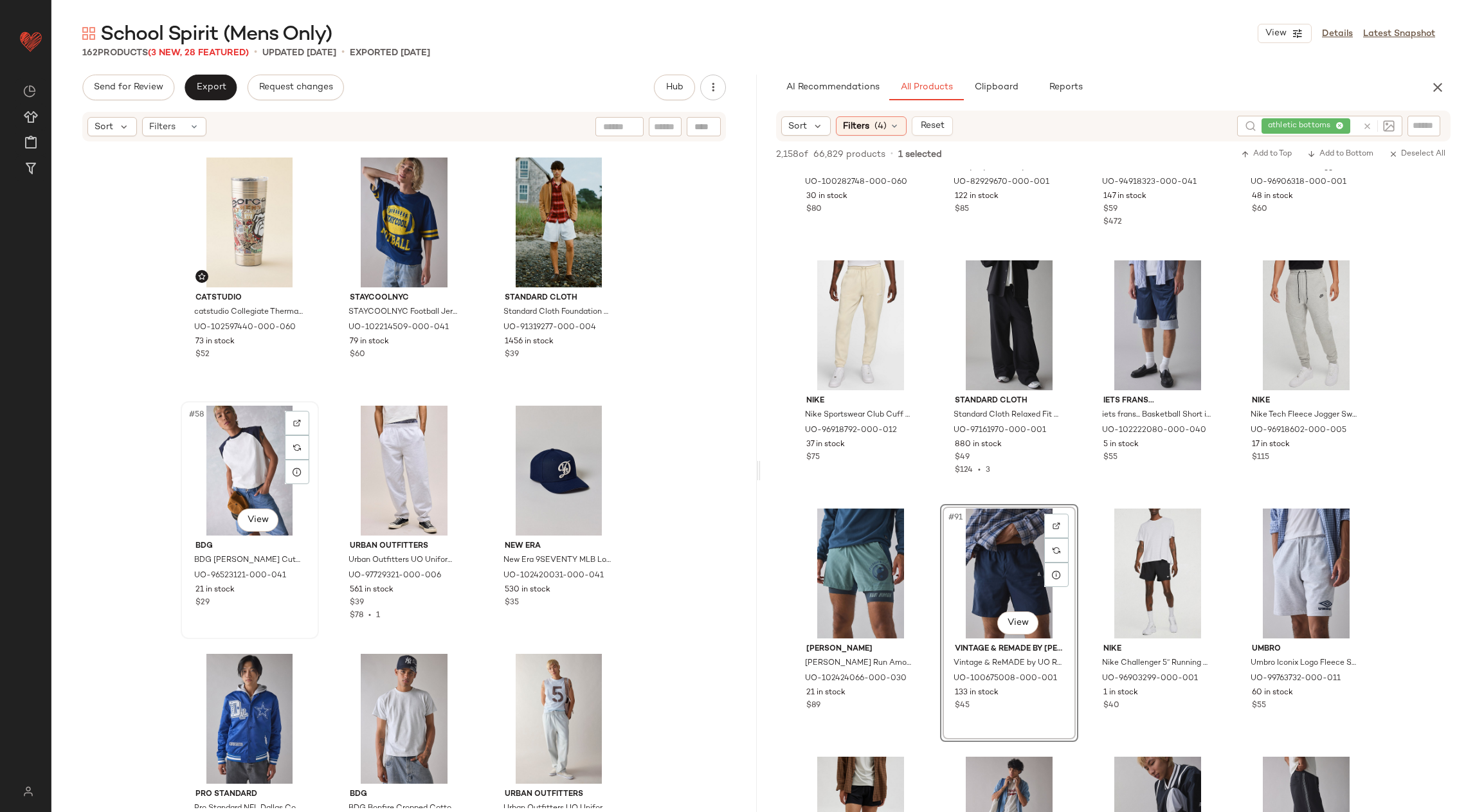
scroll to position [4397, 0]
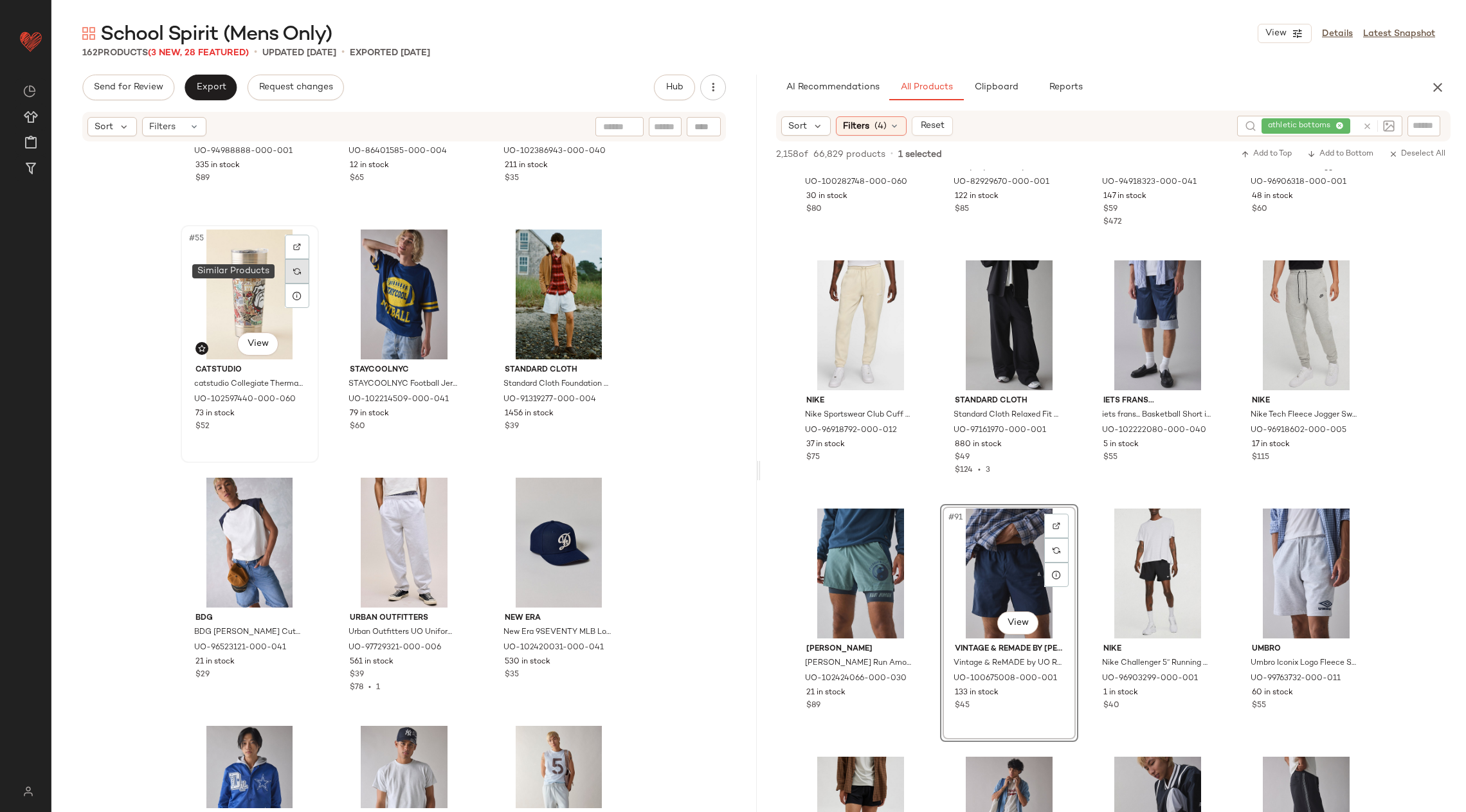
click at [286, 275] on div at bounding box center [296, 271] width 24 height 24
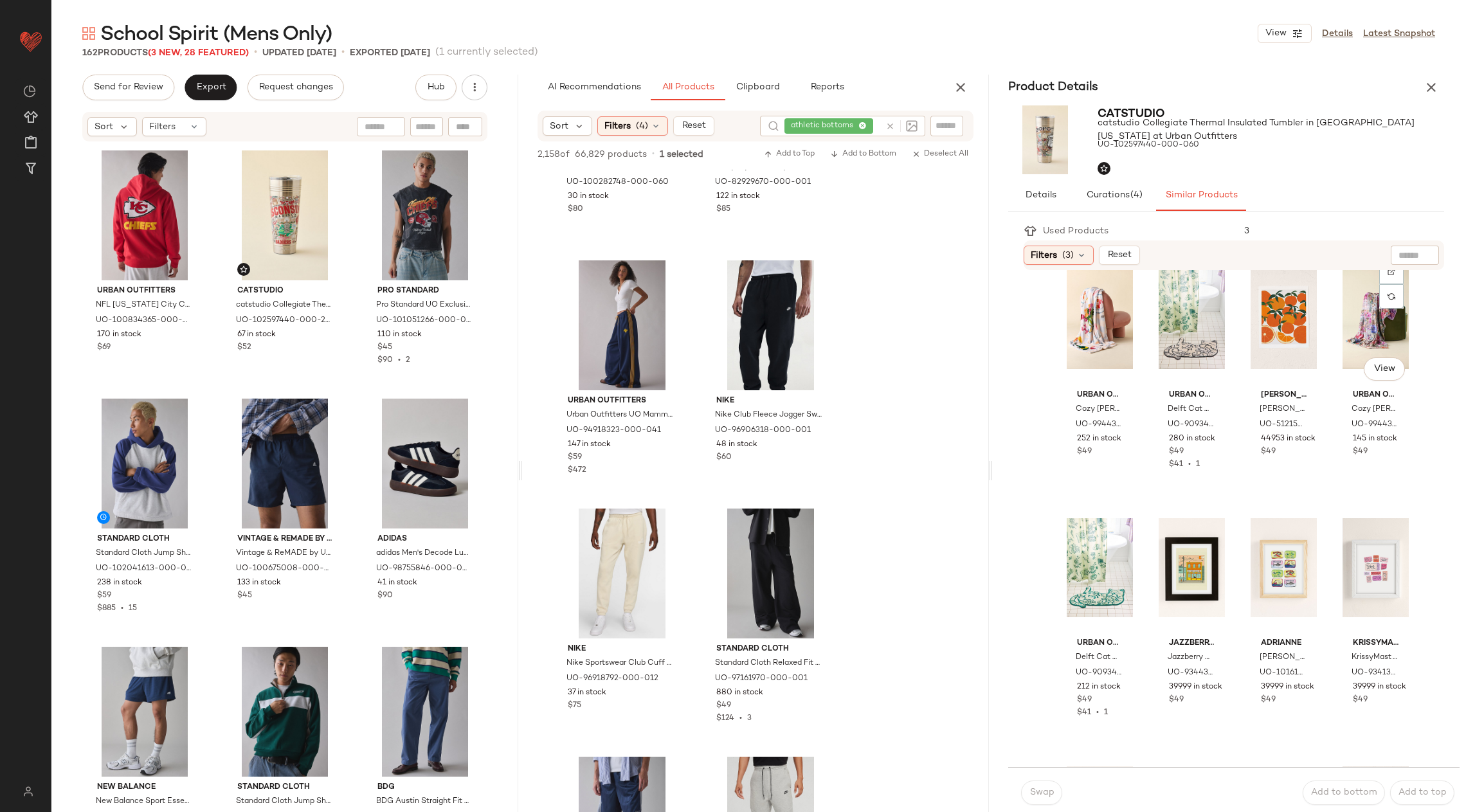
scroll to position [991, 0]
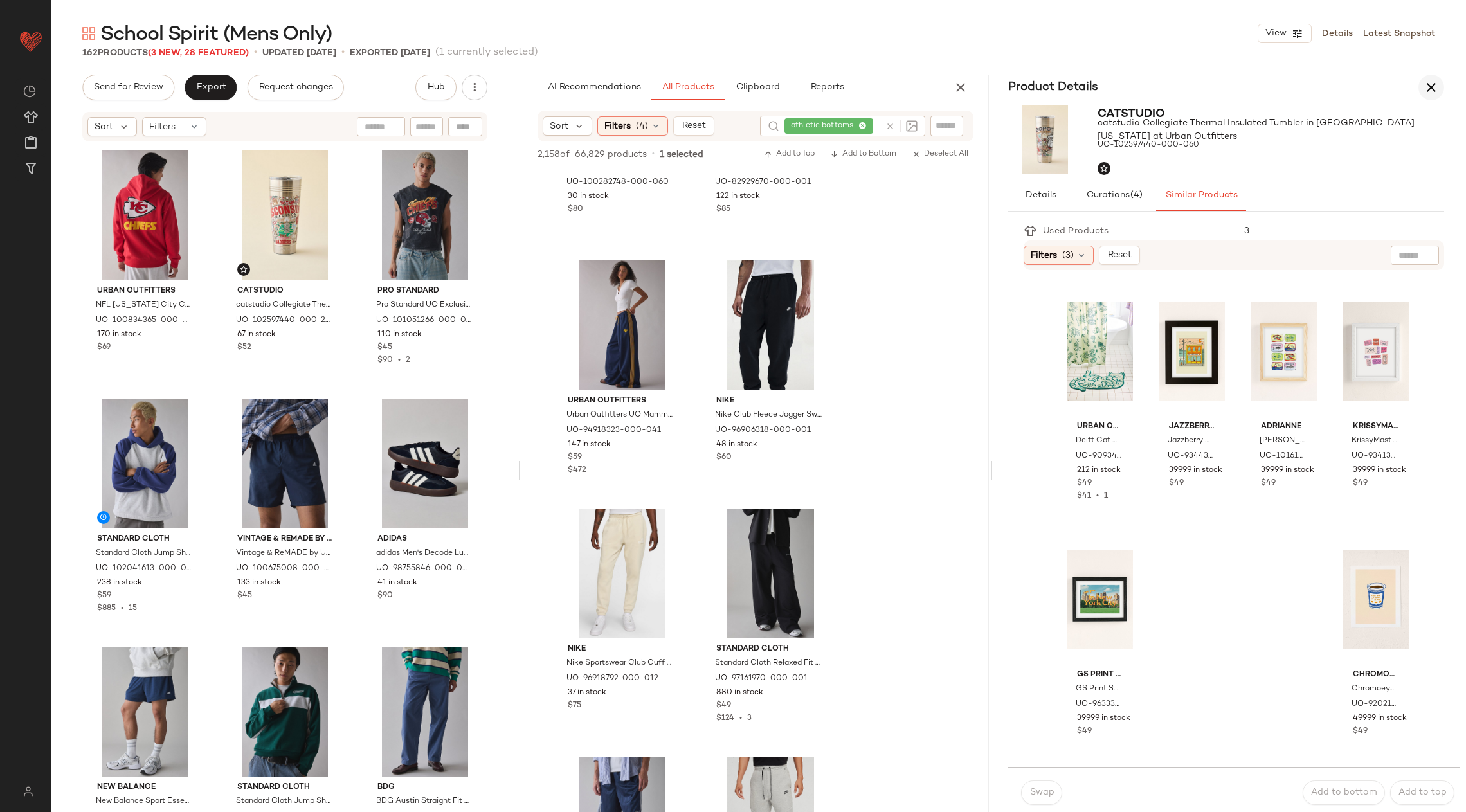
click at [1434, 93] on icon "button" at bounding box center [1431, 87] width 15 height 15
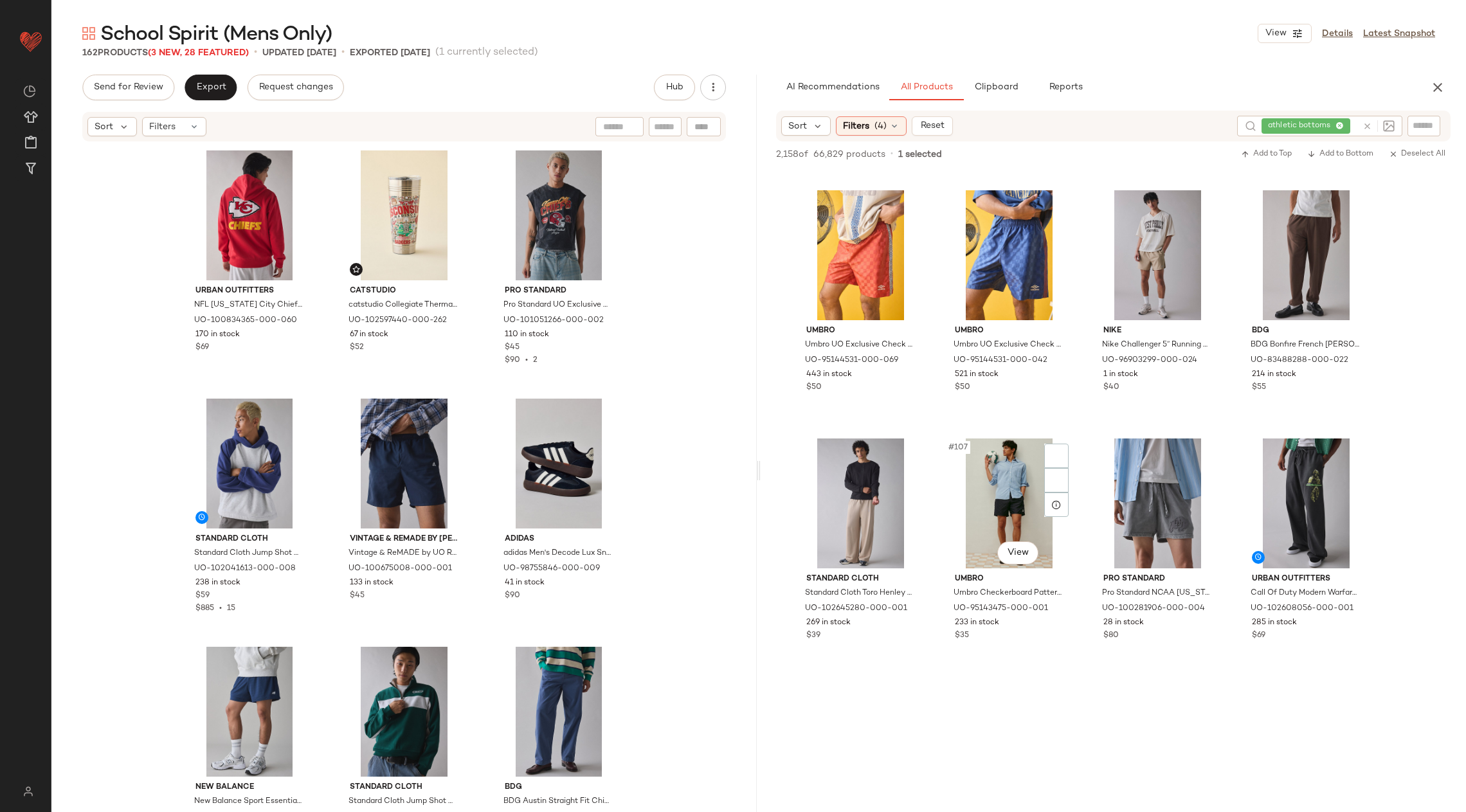
scroll to position [5752, 0]
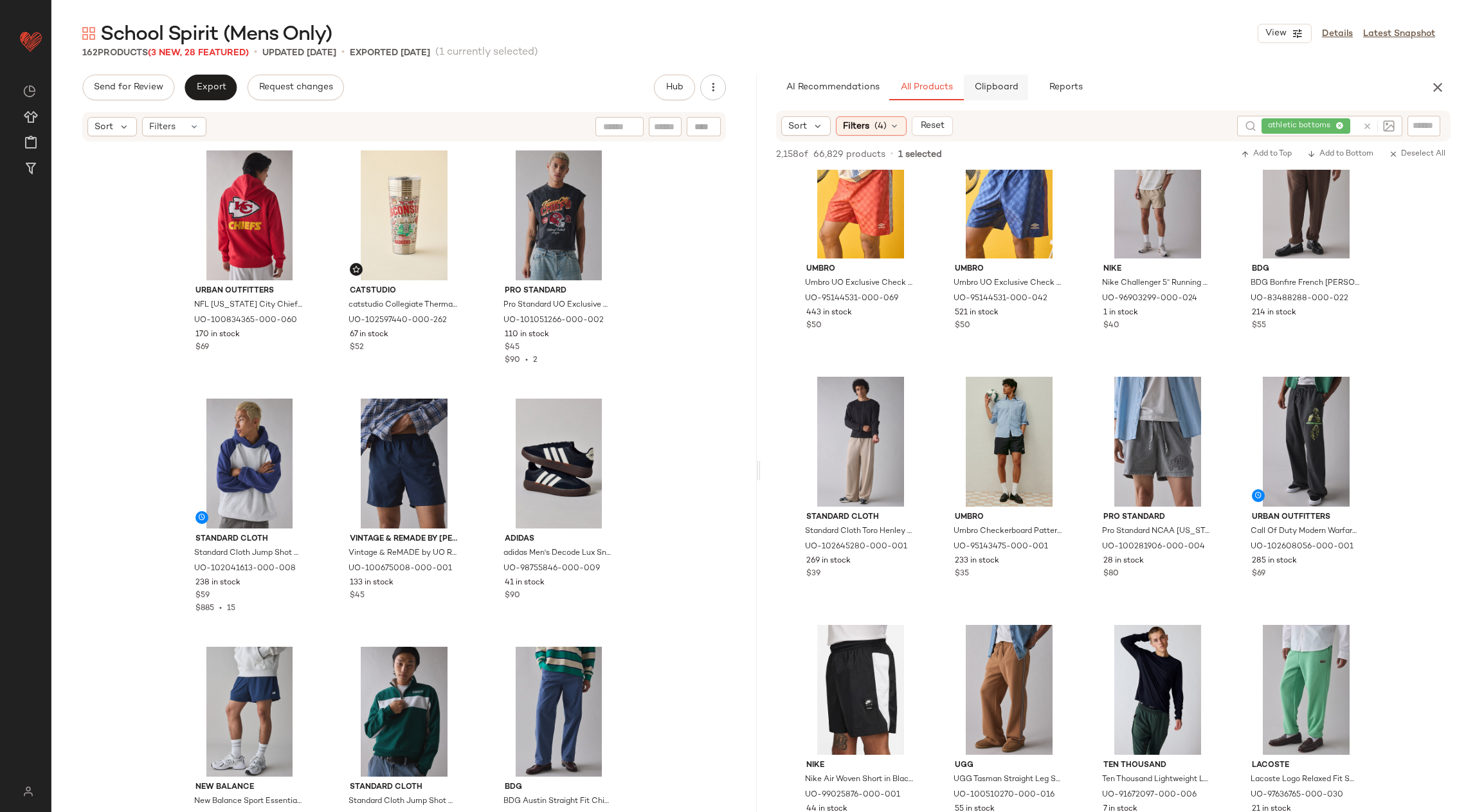
click at [1016, 86] on span "Clipboard" at bounding box center [995, 86] width 44 height 10
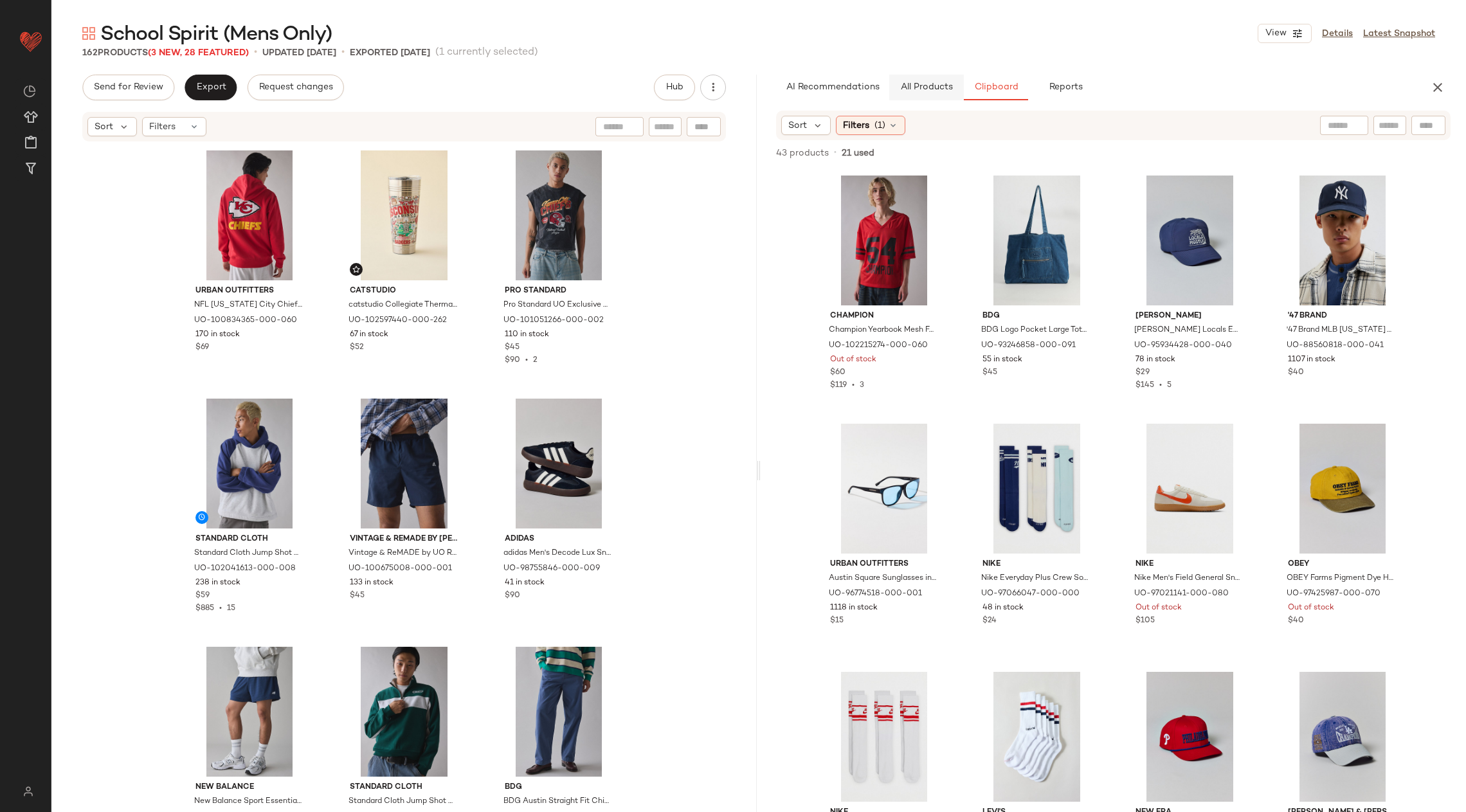
click at [932, 77] on button "All Products" at bounding box center [926, 87] width 75 height 26
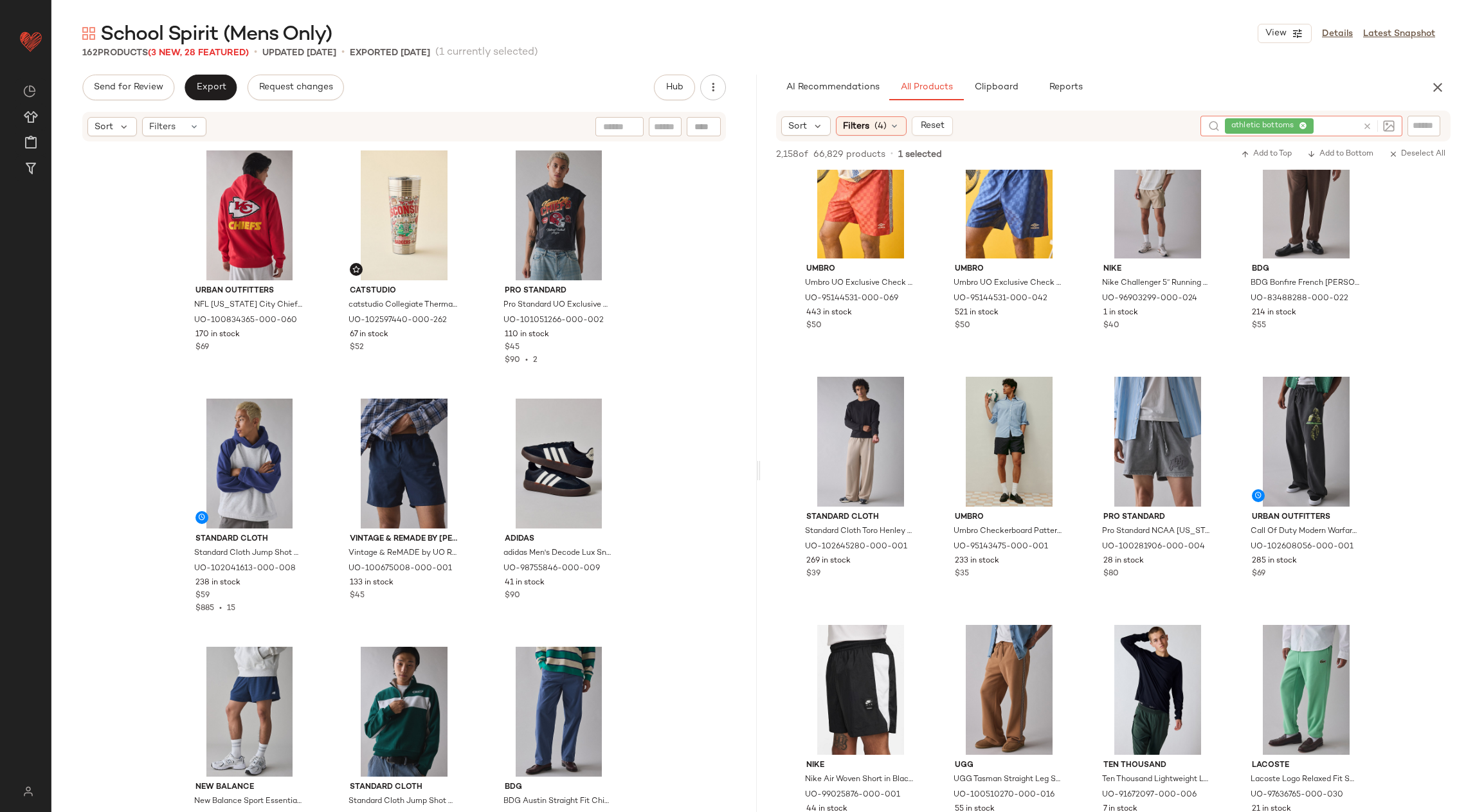
click at [1366, 124] on icon at bounding box center [1367, 126] width 10 height 10
type input "****"
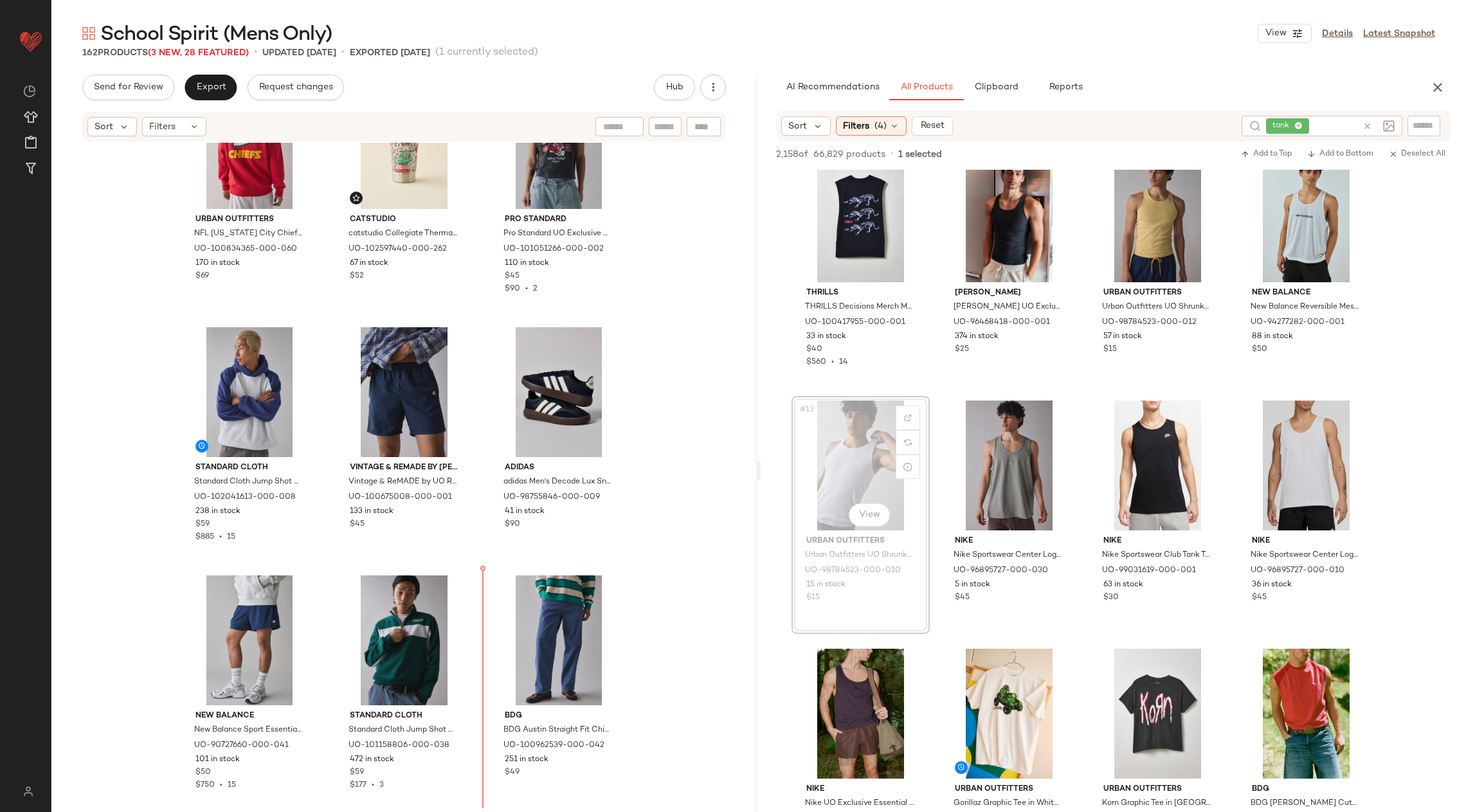
scroll to position [2314, 0]
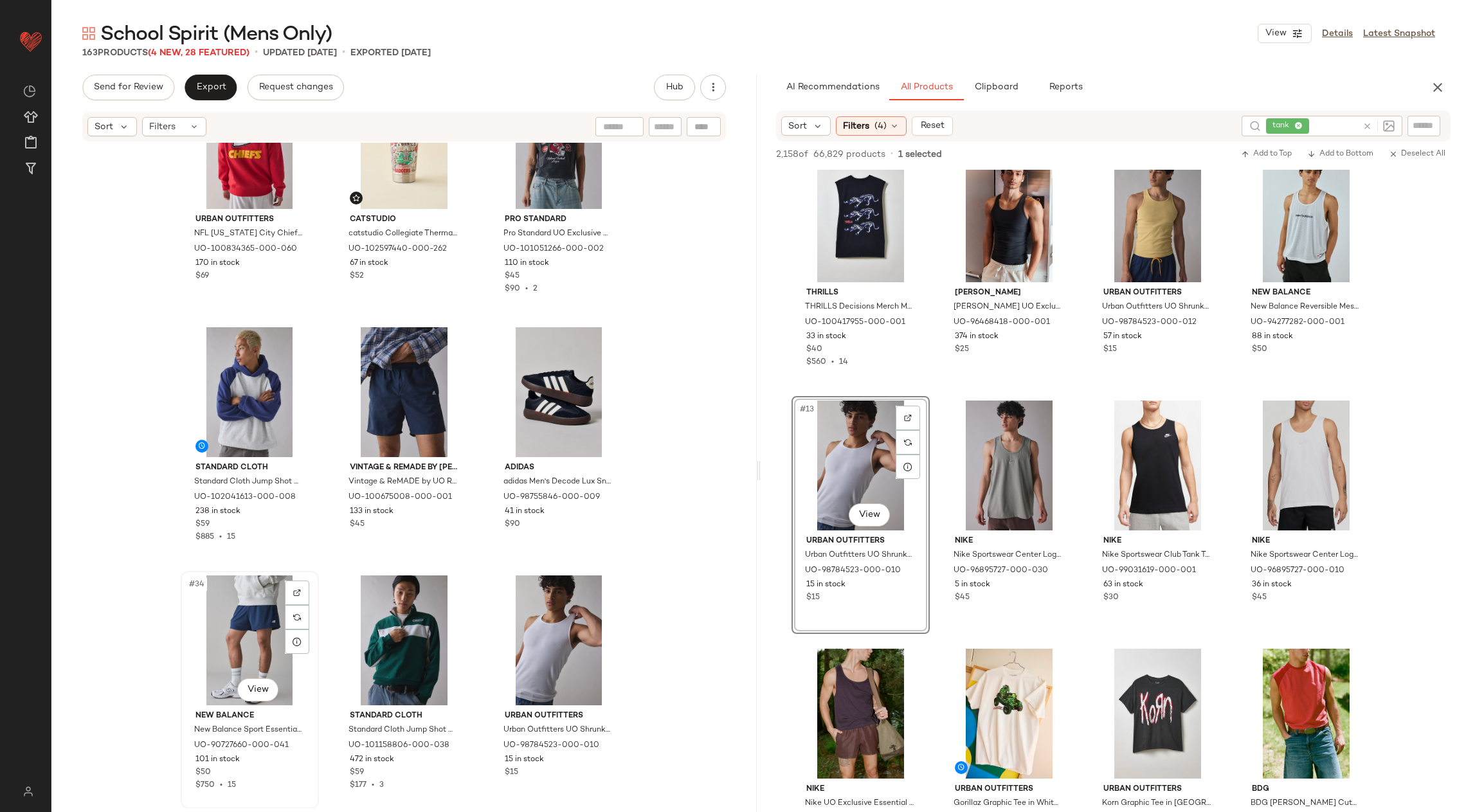
click at [224, 637] on div "#34 View" at bounding box center [250, 640] width 130 height 130
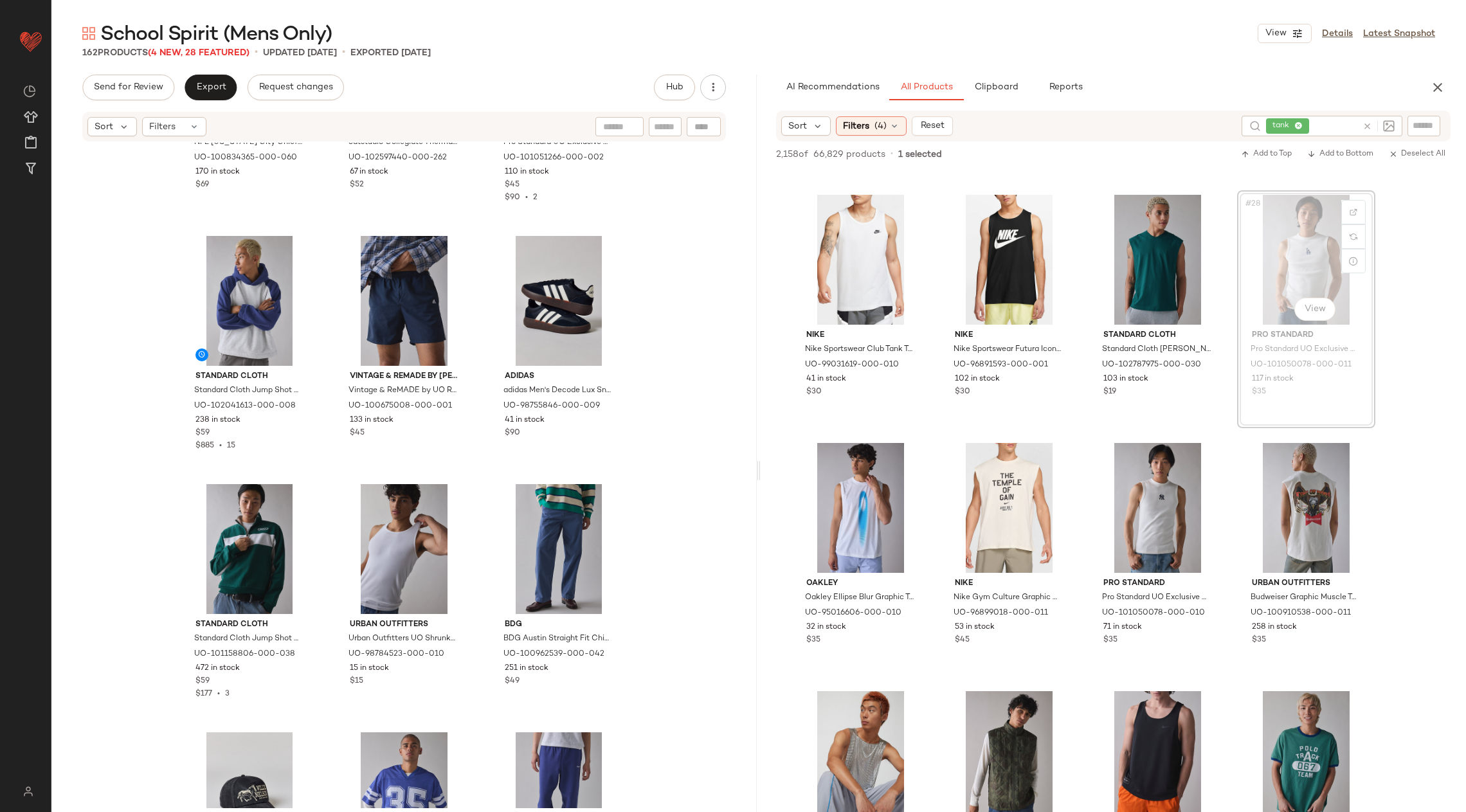
scroll to position [2410, 0]
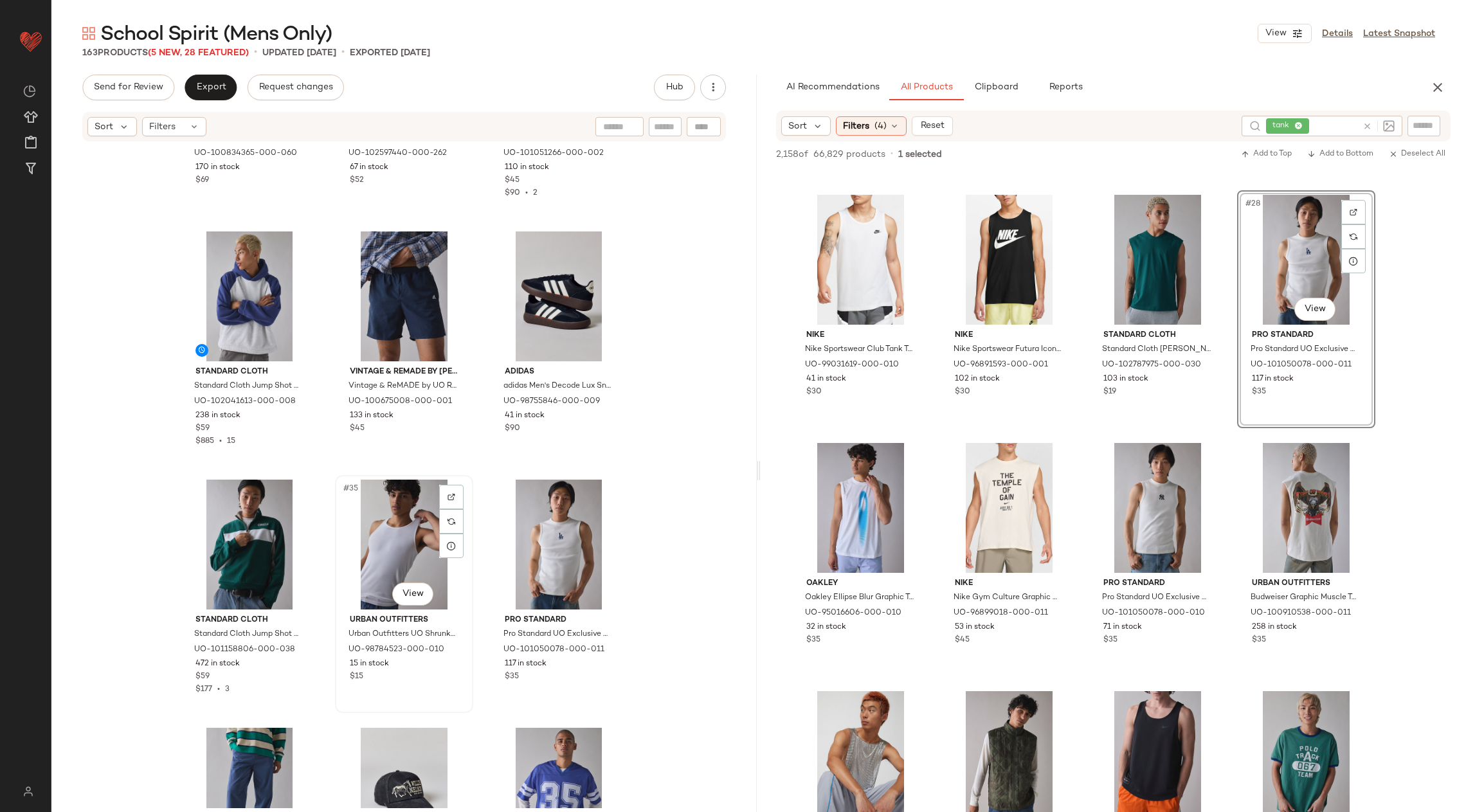
click at [403, 519] on div "#35 View" at bounding box center [404, 545] width 130 height 130
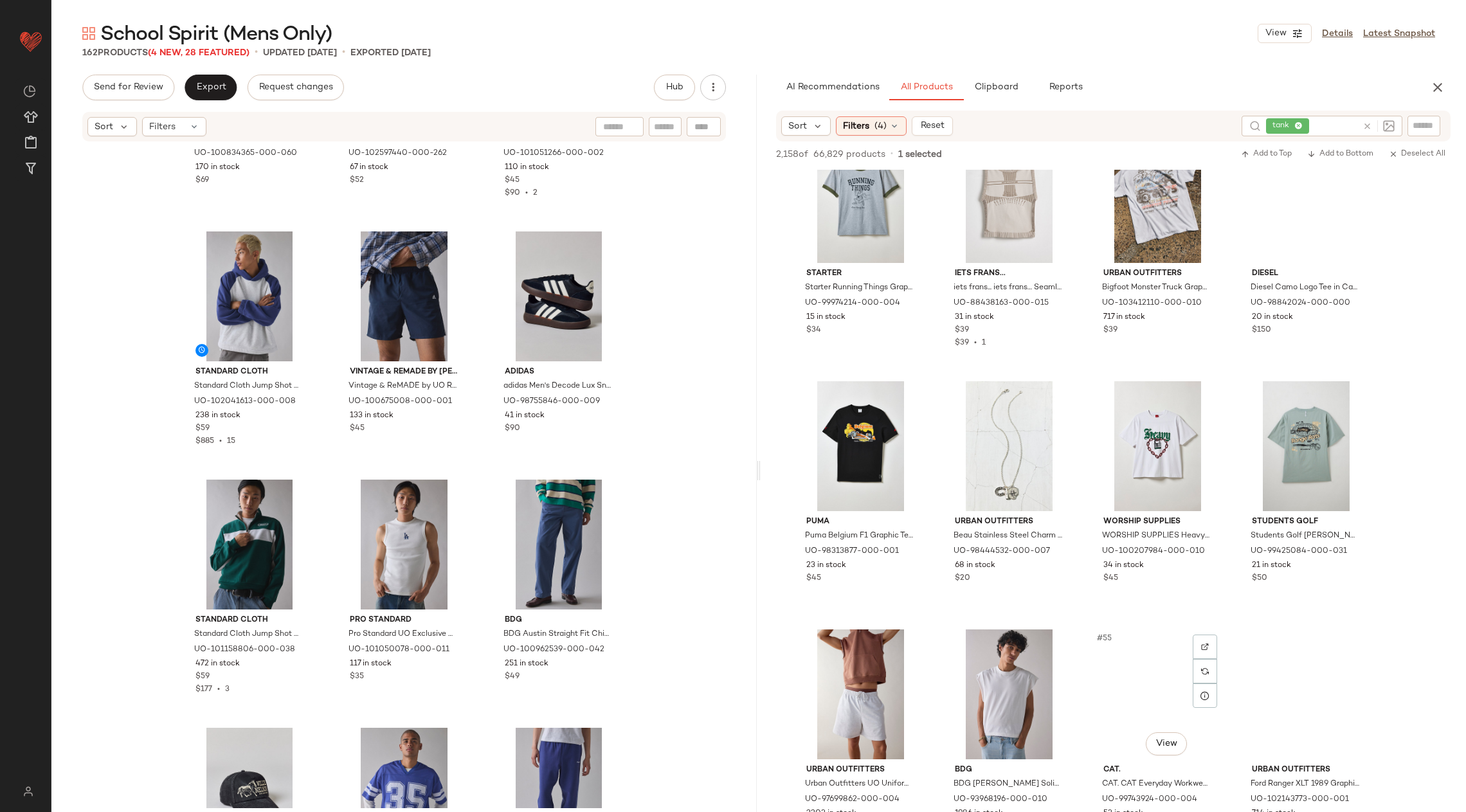
scroll to position [2995, 0]
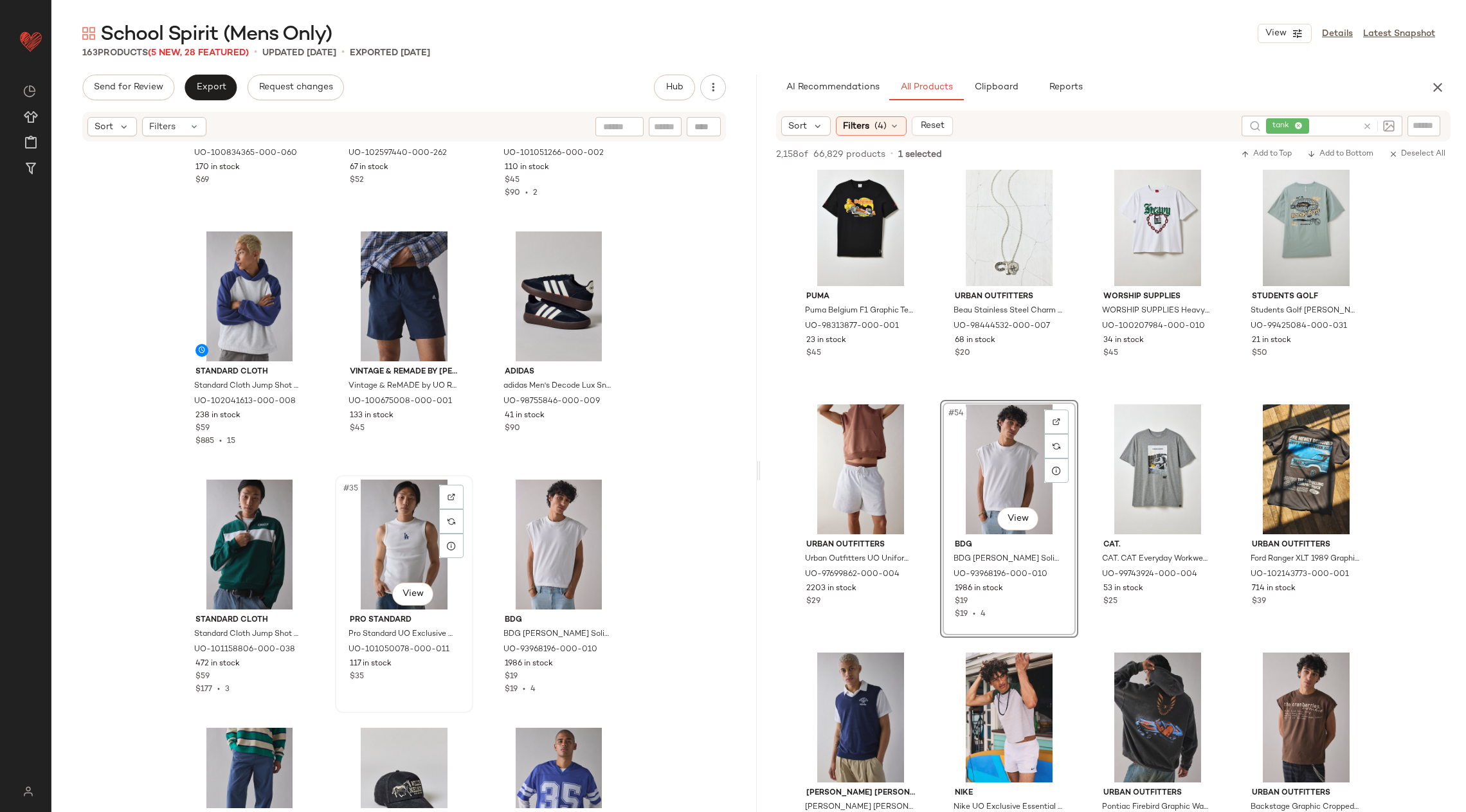
click at [422, 534] on div "#35 View" at bounding box center [404, 545] width 130 height 130
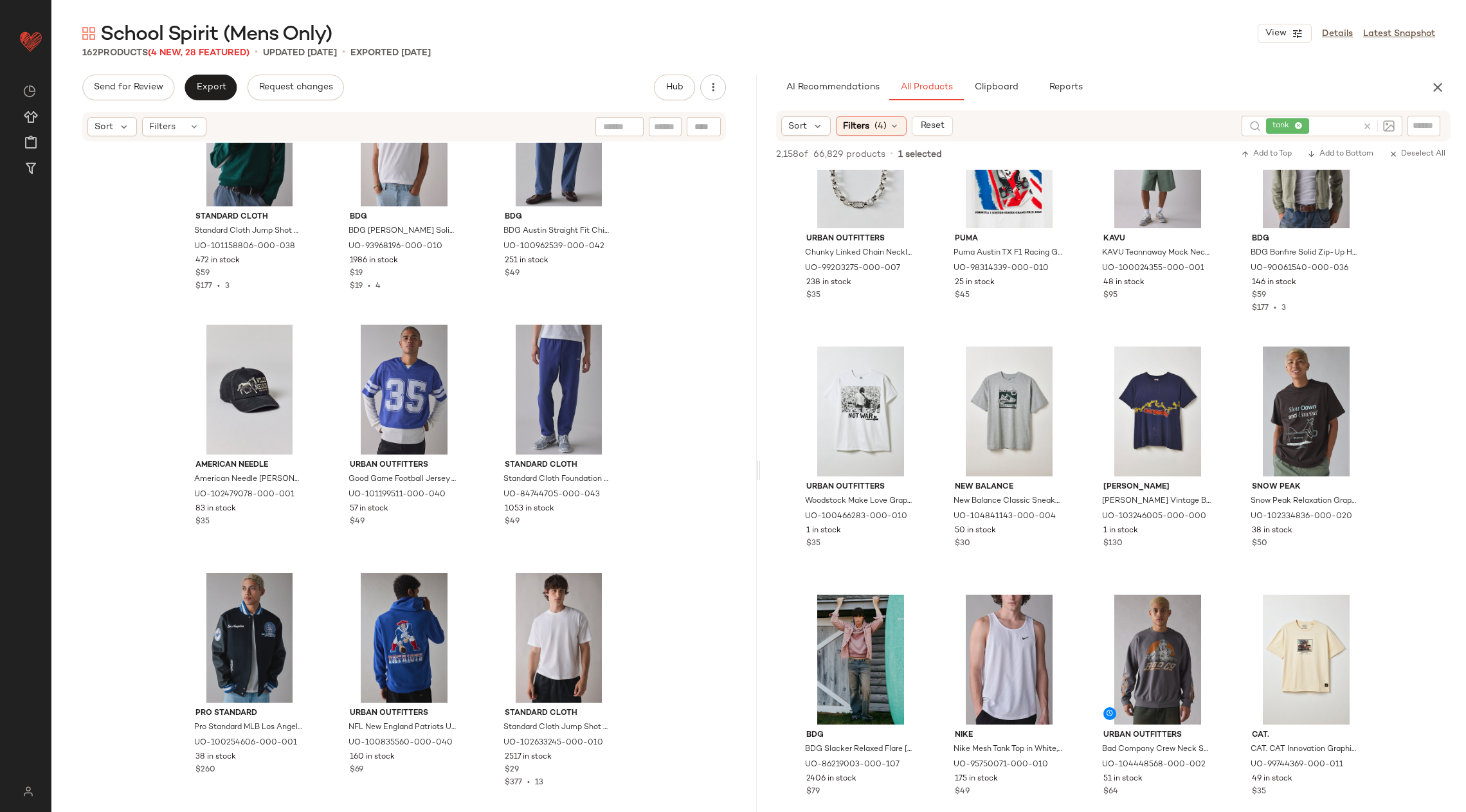
scroll to position [2814, 0]
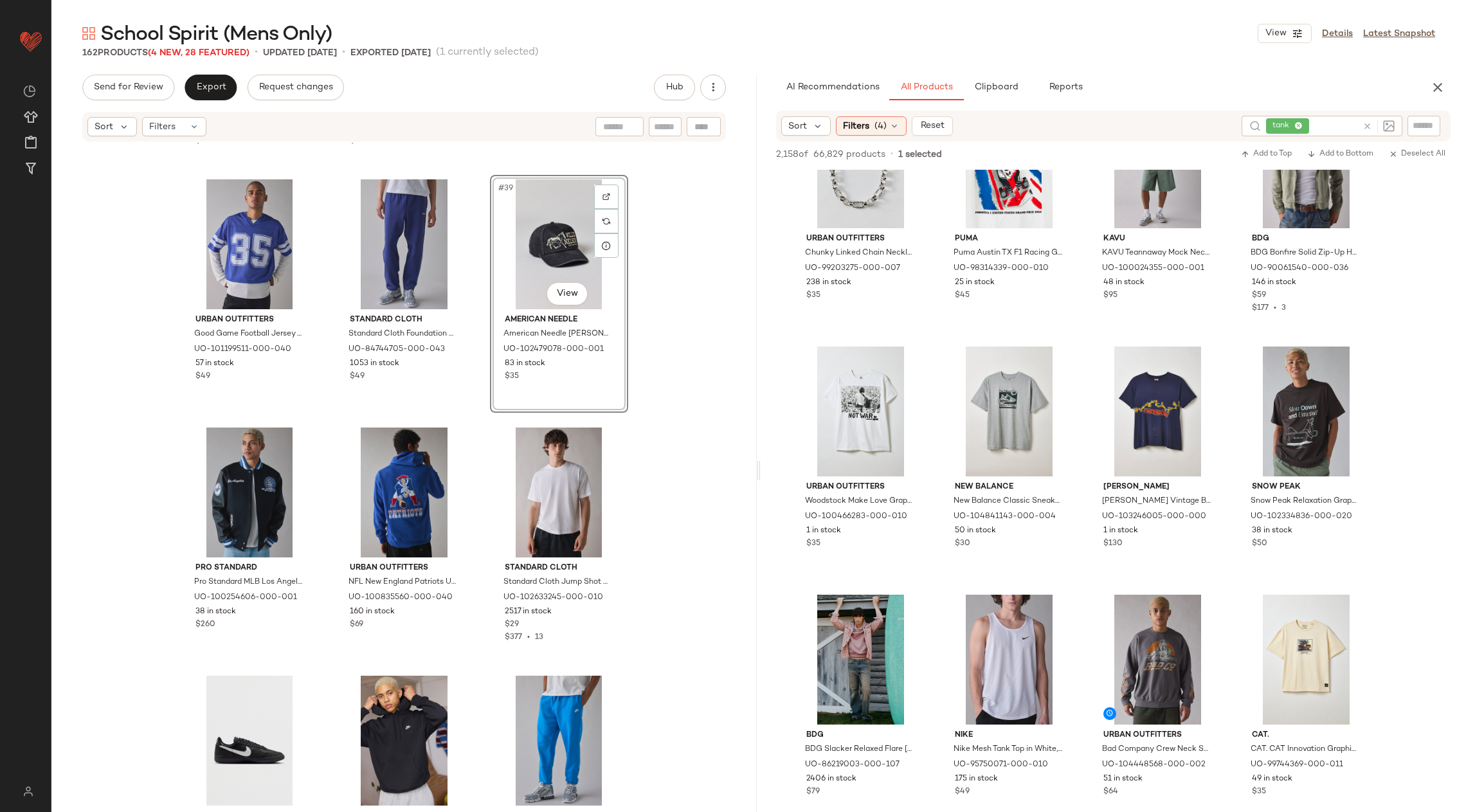
scroll to position [2965, 0]
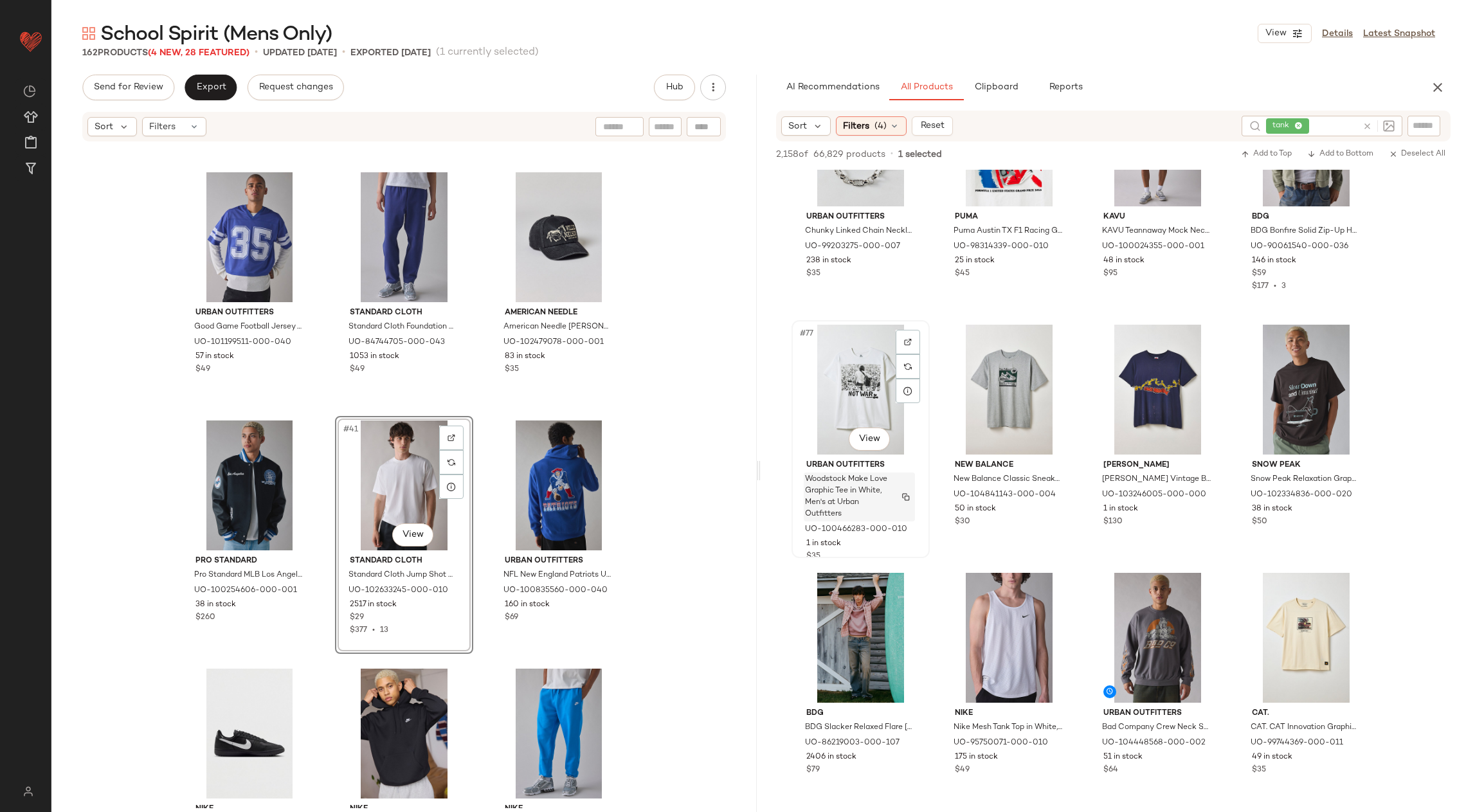
scroll to position [4587, 0]
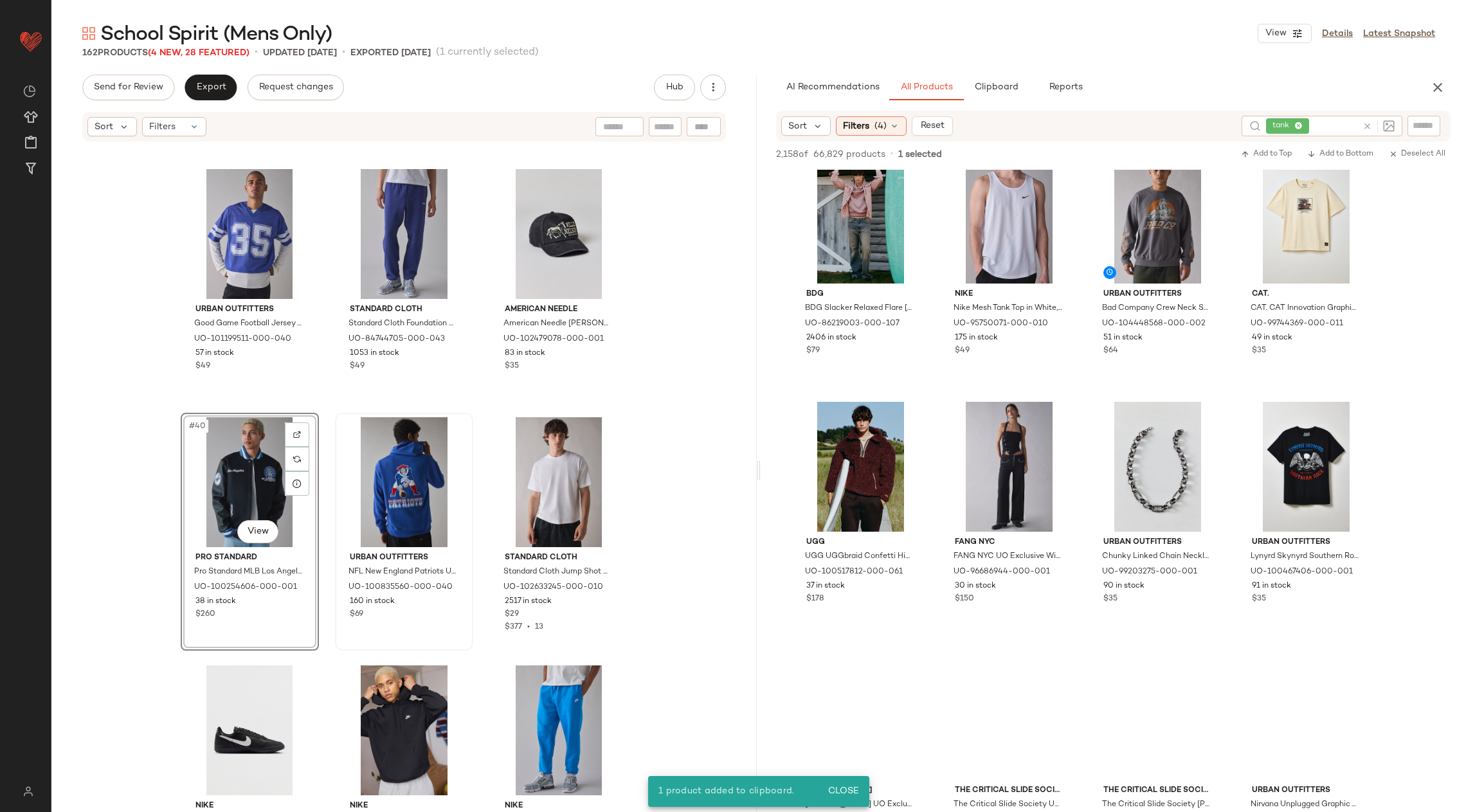
scroll to position [5058, 0]
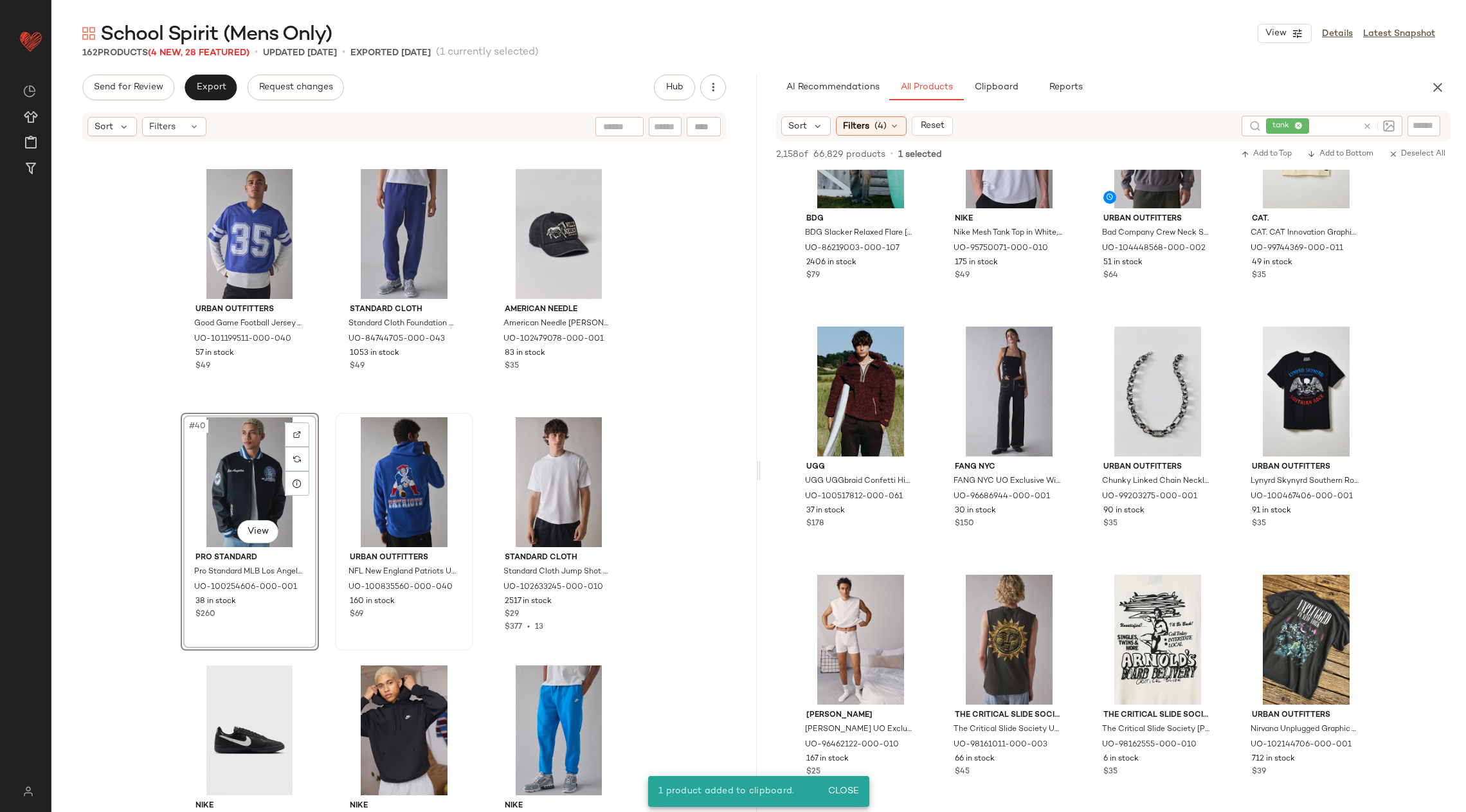
click at [1368, 122] on icon at bounding box center [1367, 126] width 10 height 10
click at [1341, 127] on input "text" at bounding box center [1322, 125] width 112 height 14
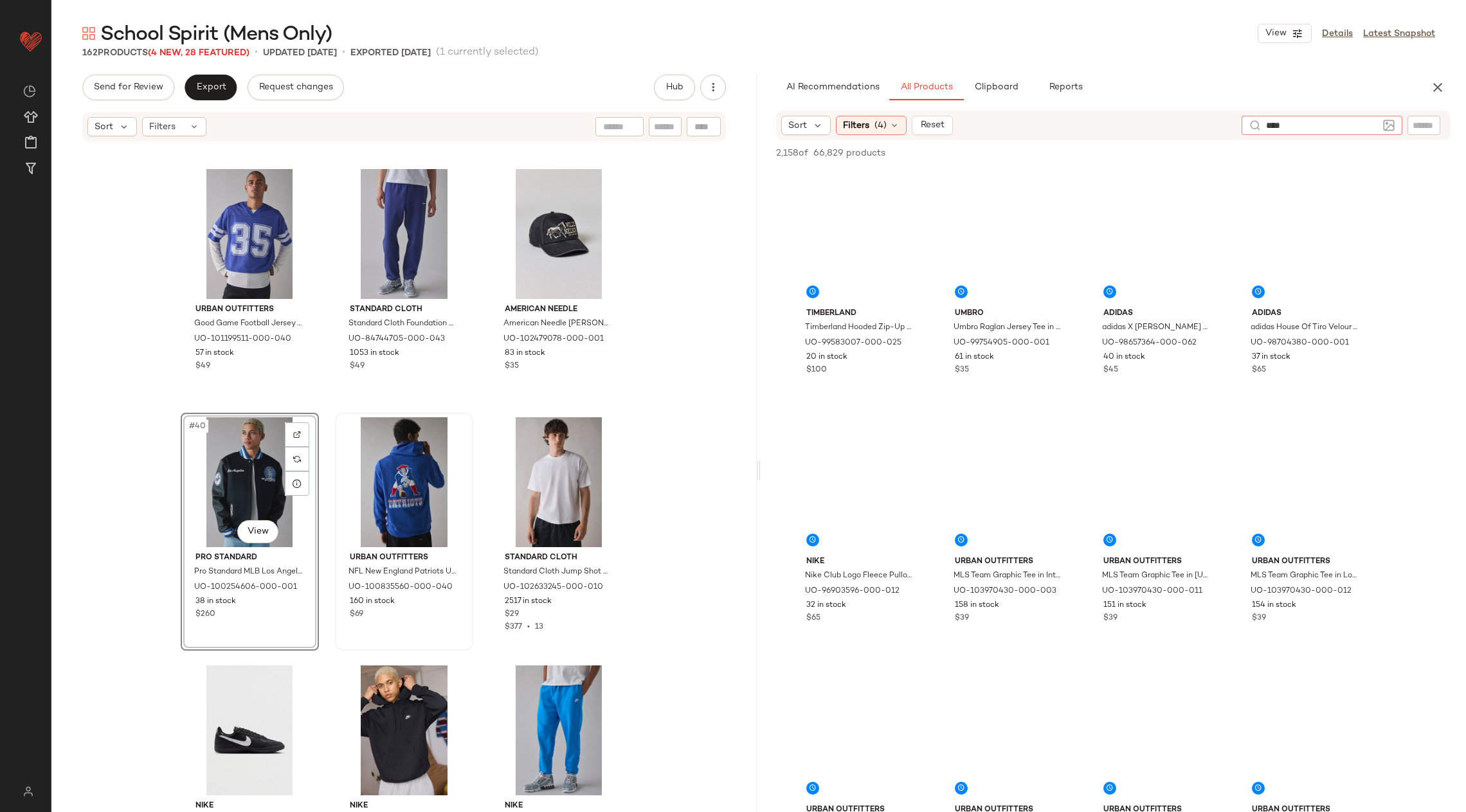
type input "*****"
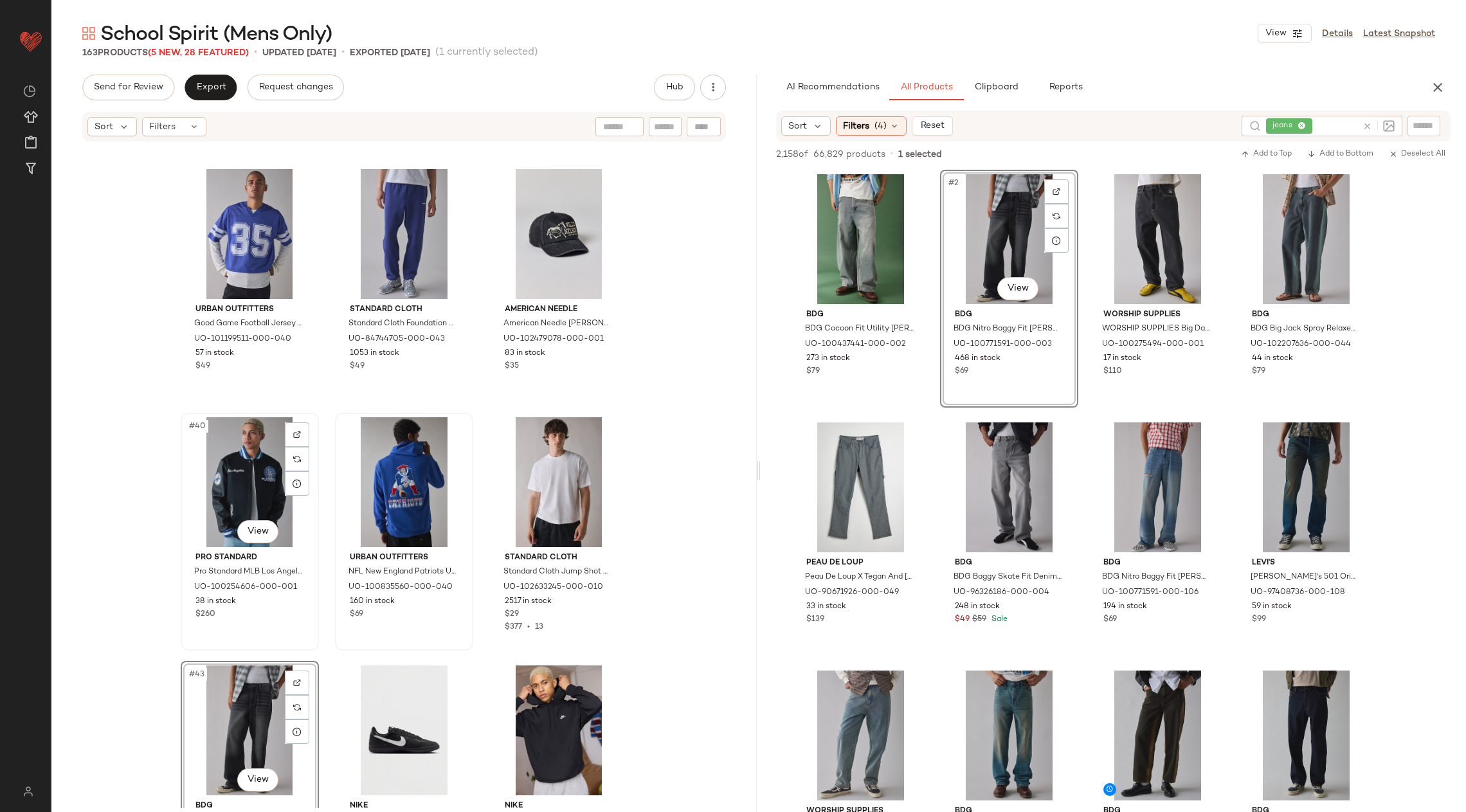
click at [234, 469] on div "#40 View" at bounding box center [250, 482] width 130 height 130
click at [191, 487] on div "#40 View" at bounding box center [250, 482] width 130 height 130
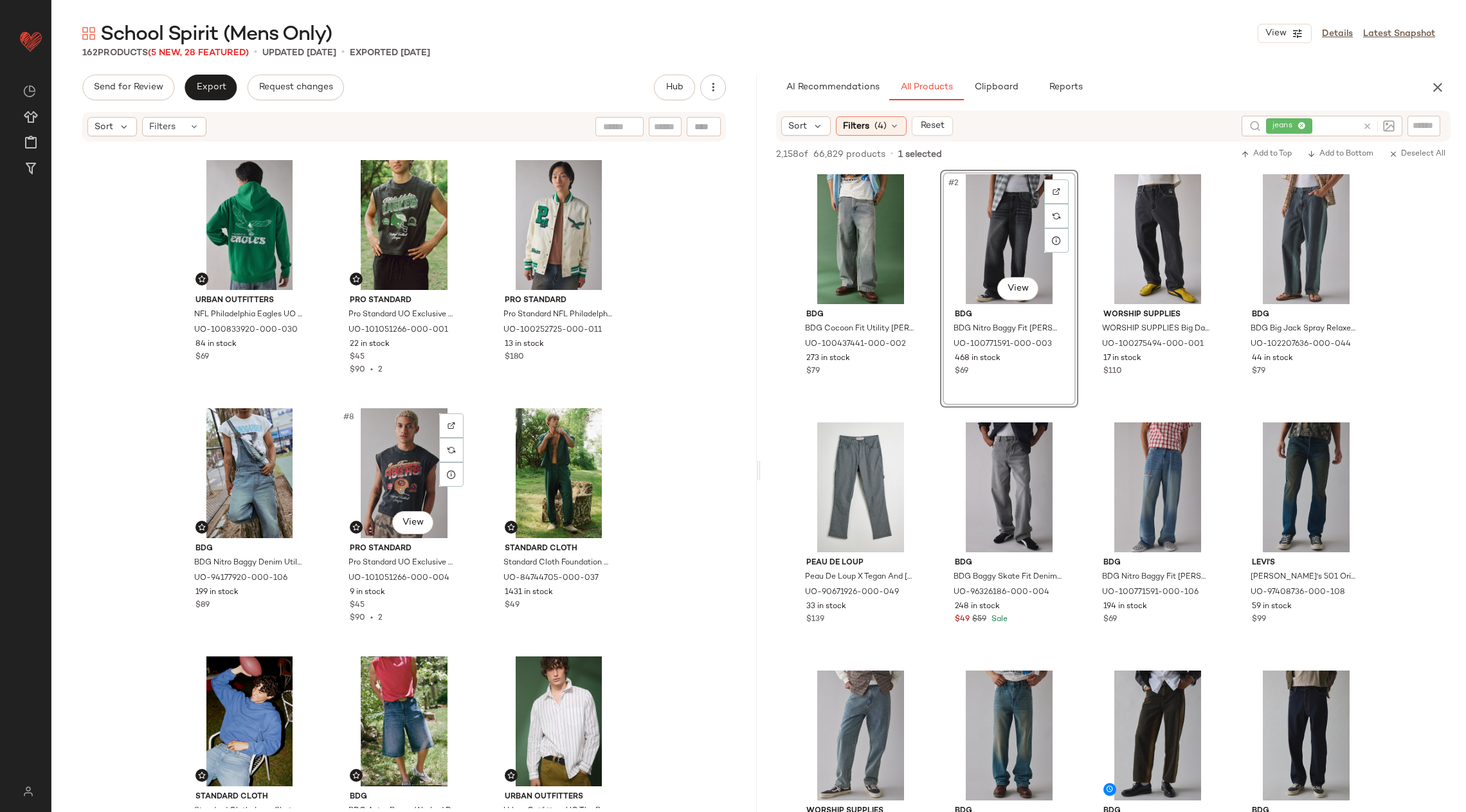
scroll to position [246, 0]
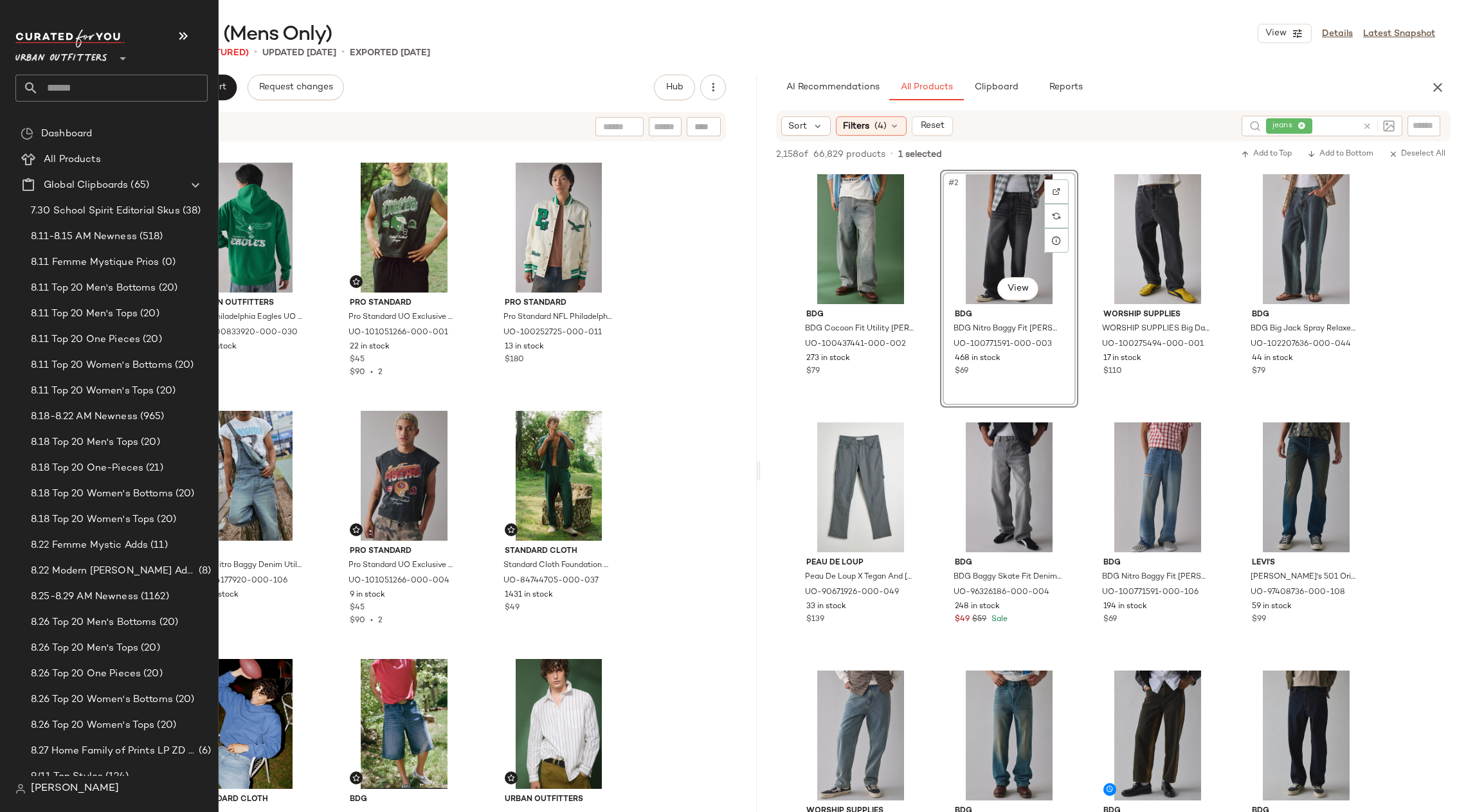
click at [55, 79] on input "text" at bounding box center [123, 88] width 169 height 27
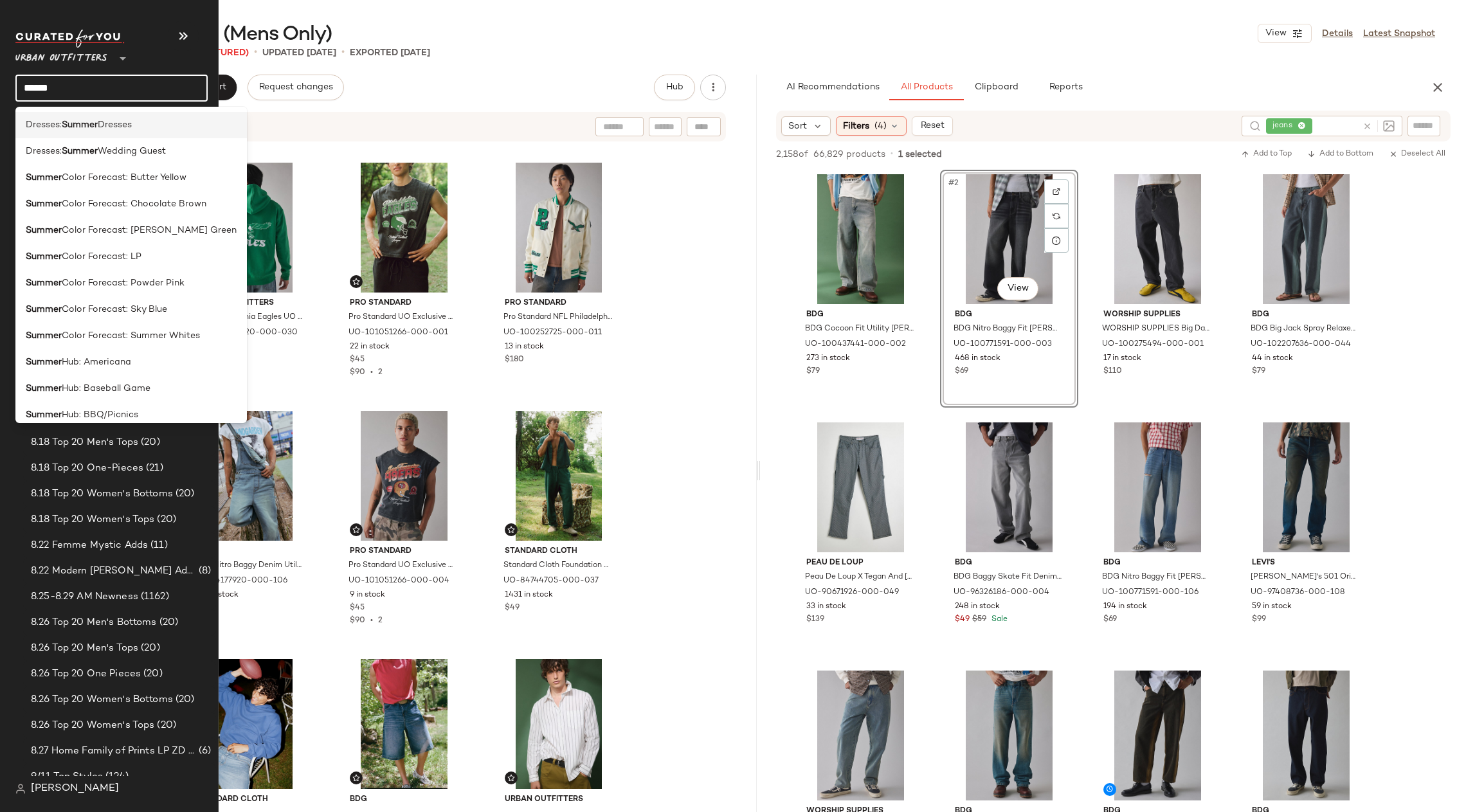
type input "******"
click at [122, 124] on span "Dresses" at bounding box center [115, 124] width 34 height 14
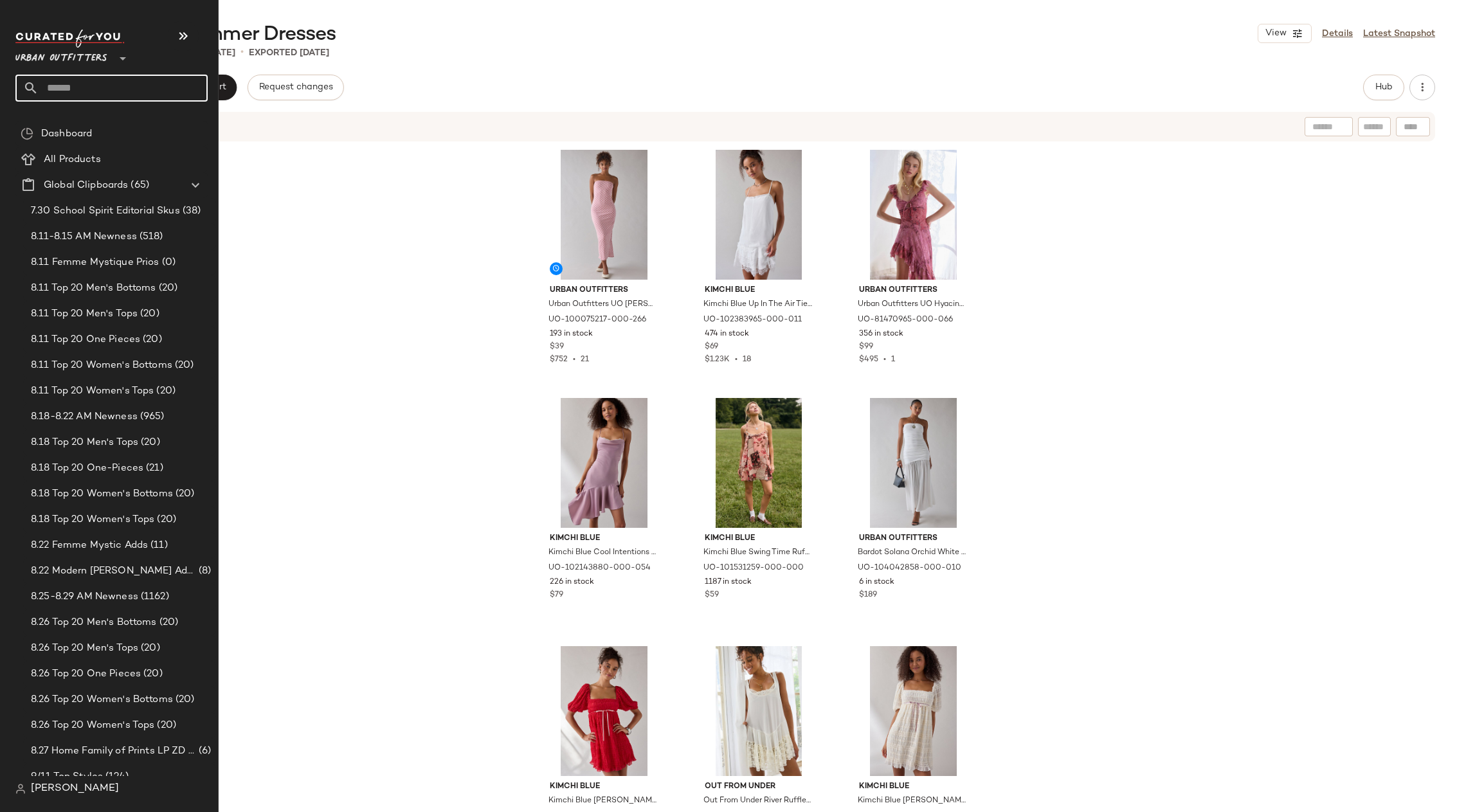
click at [70, 82] on input "text" at bounding box center [123, 88] width 169 height 27
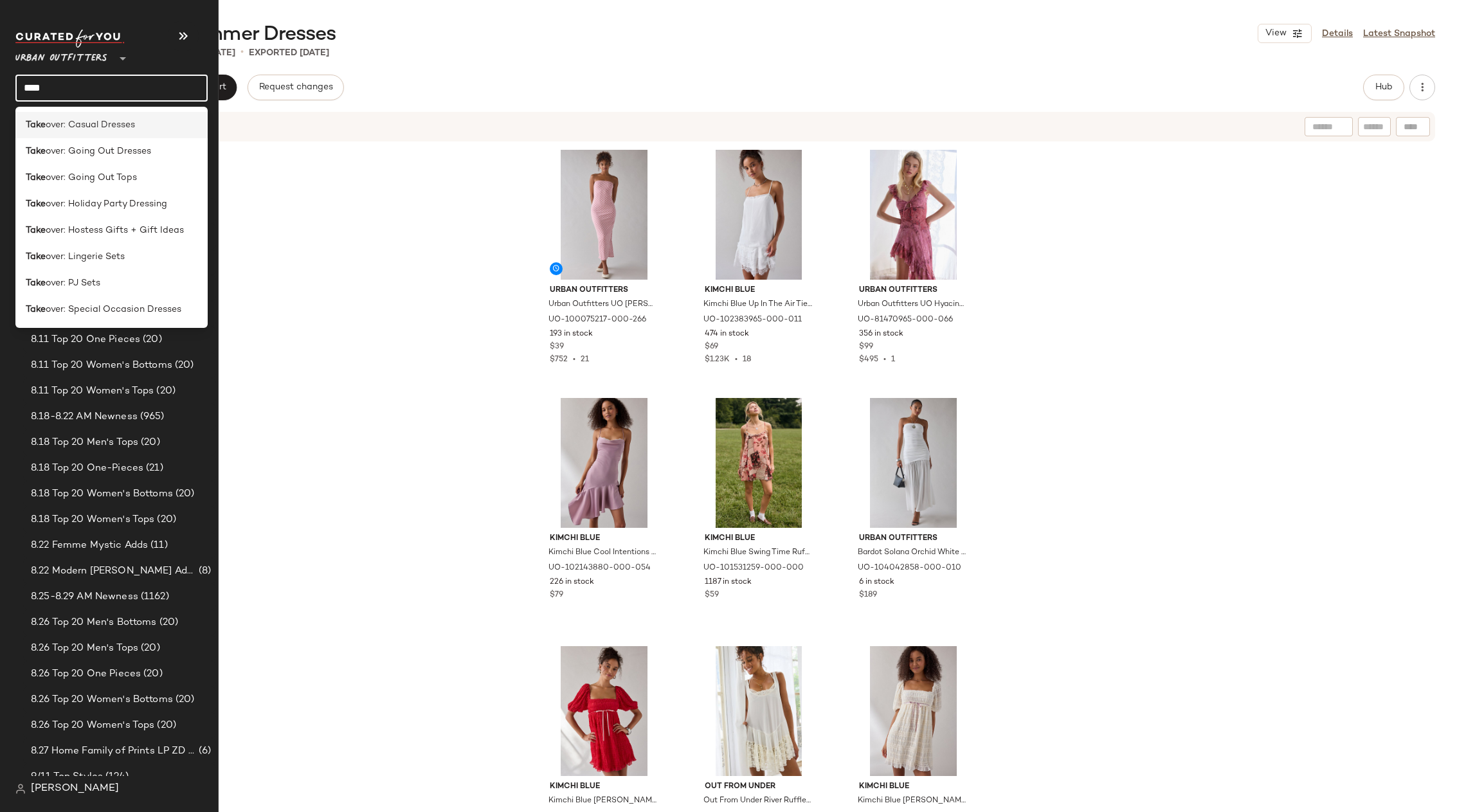
type input "****"
click at [130, 123] on span "over: Casual Dresses" at bounding box center [90, 124] width 89 height 14
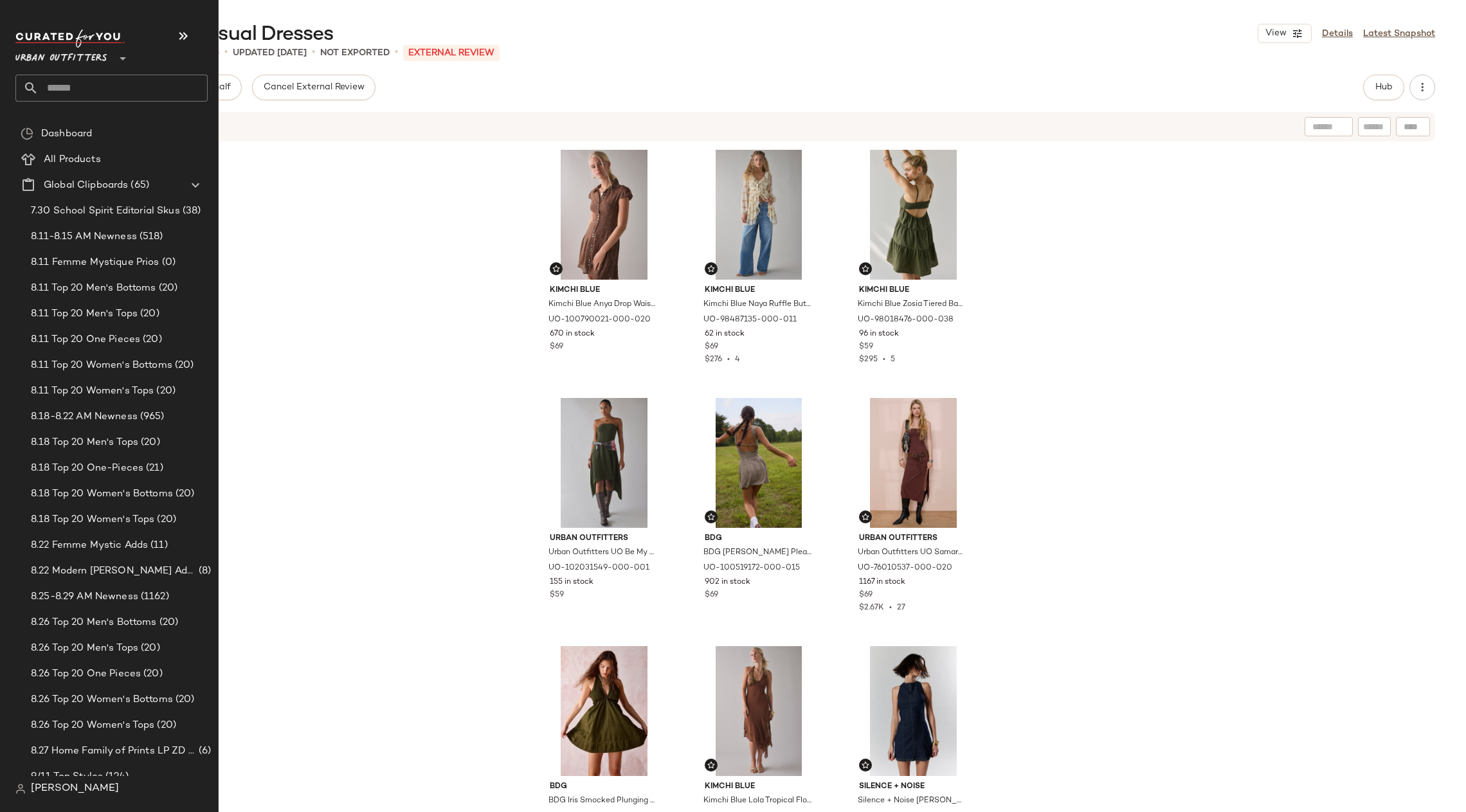
click at [95, 80] on input "text" at bounding box center [123, 88] width 169 height 27
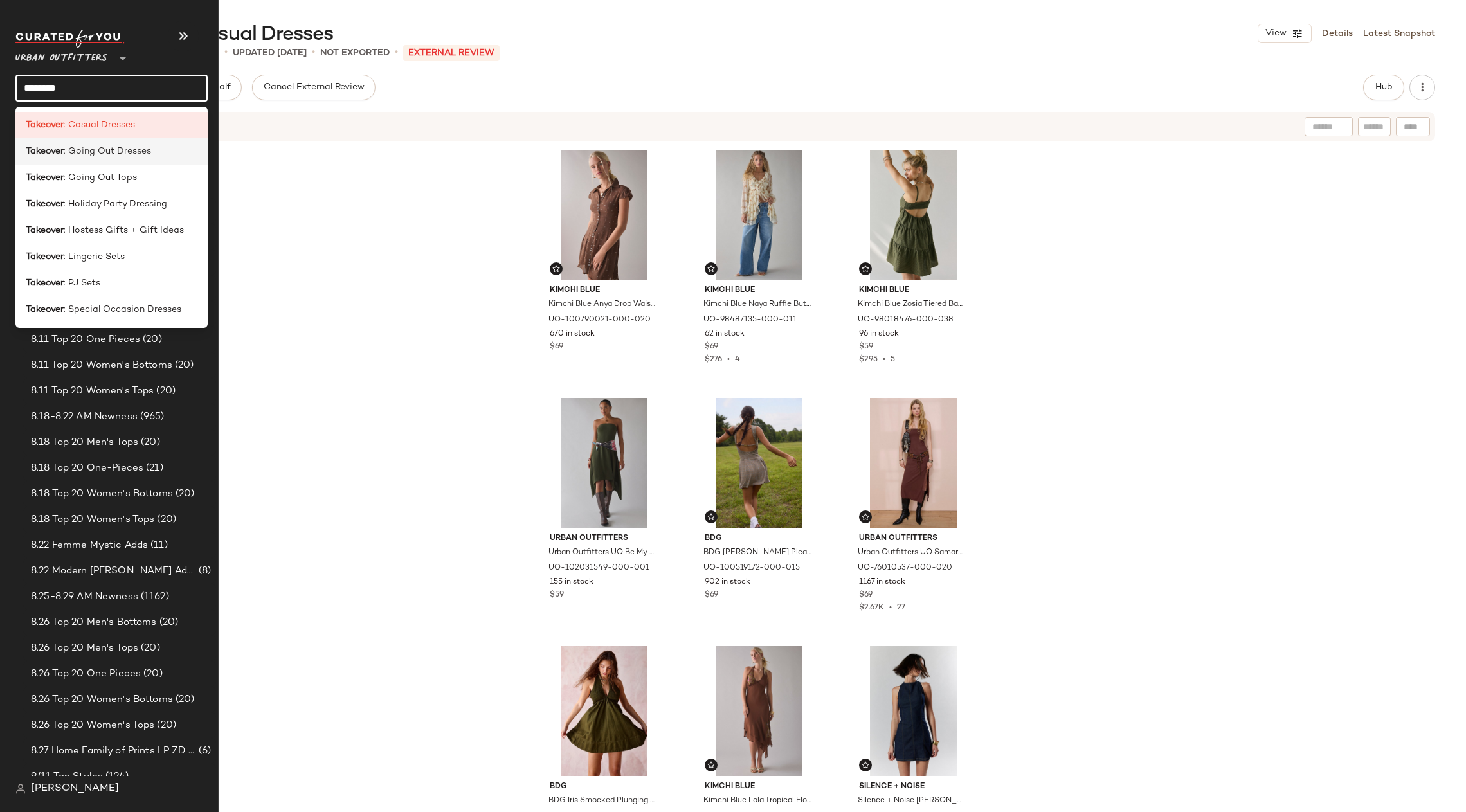
type input "********"
click at [103, 150] on span ": Going Out Dresses" at bounding box center [107, 151] width 87 height 14
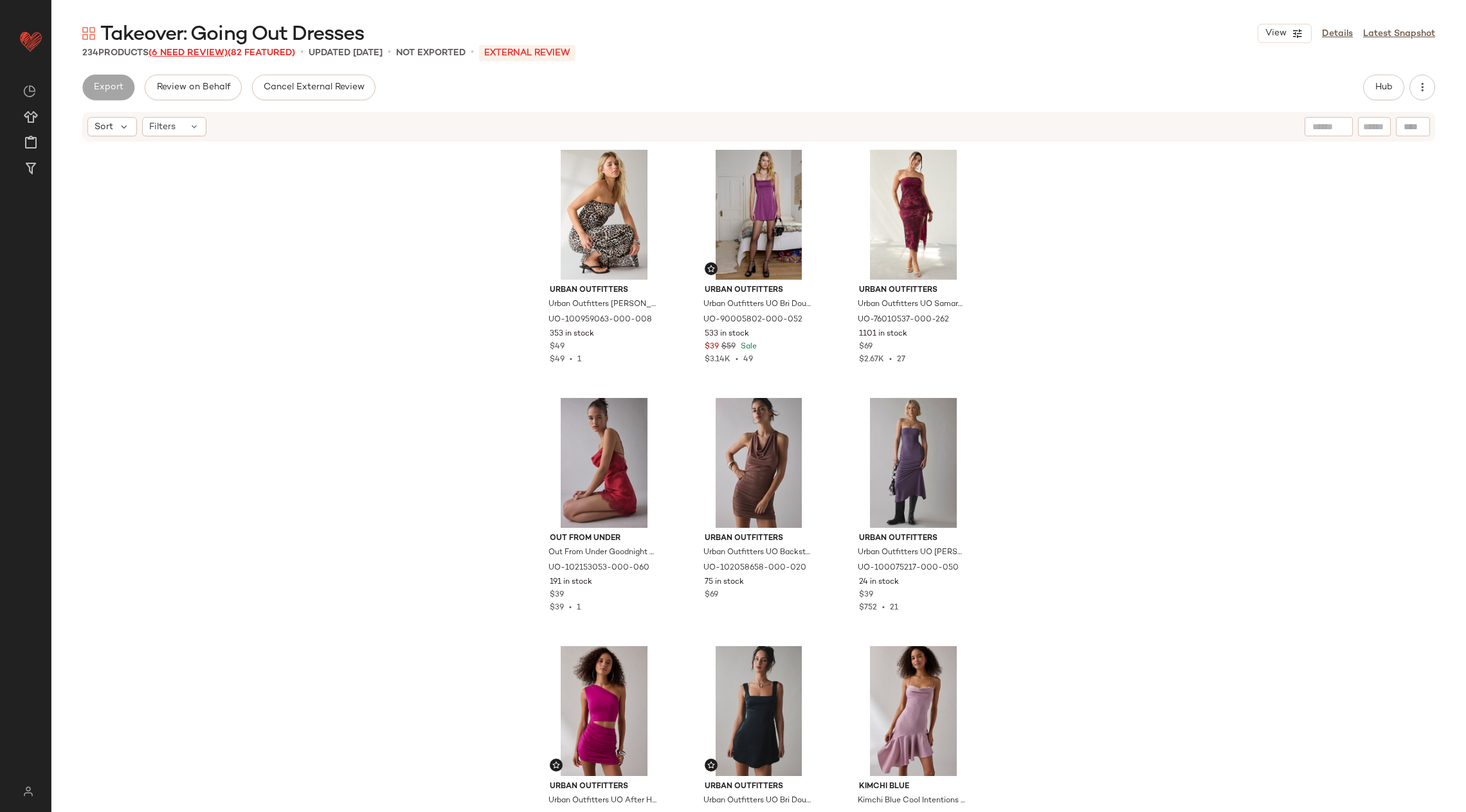
click at [203, 50] on span "(6 Need Review)" at bounding box center [188, 53] width 79 height 10
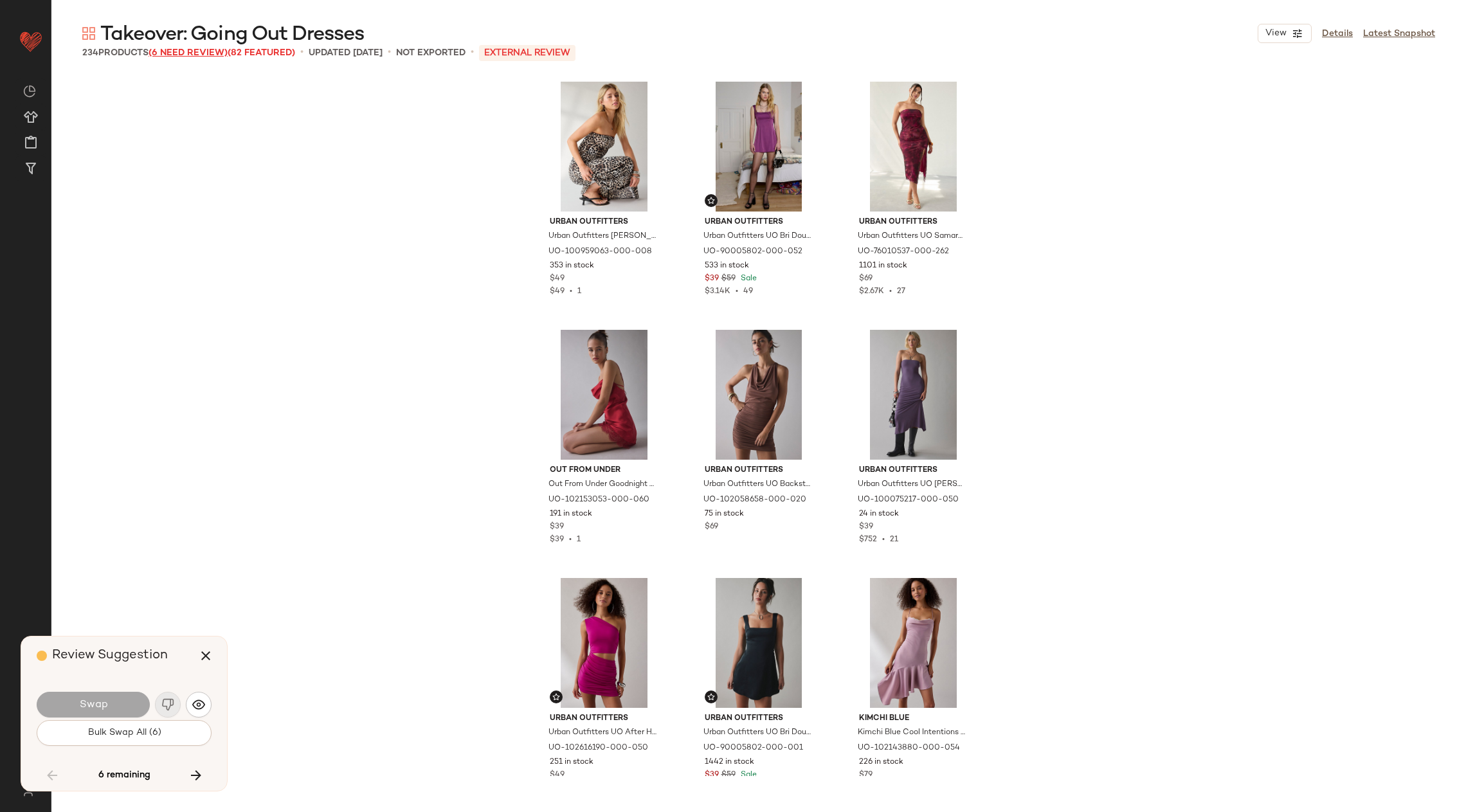
scroll to position [6203, 0]
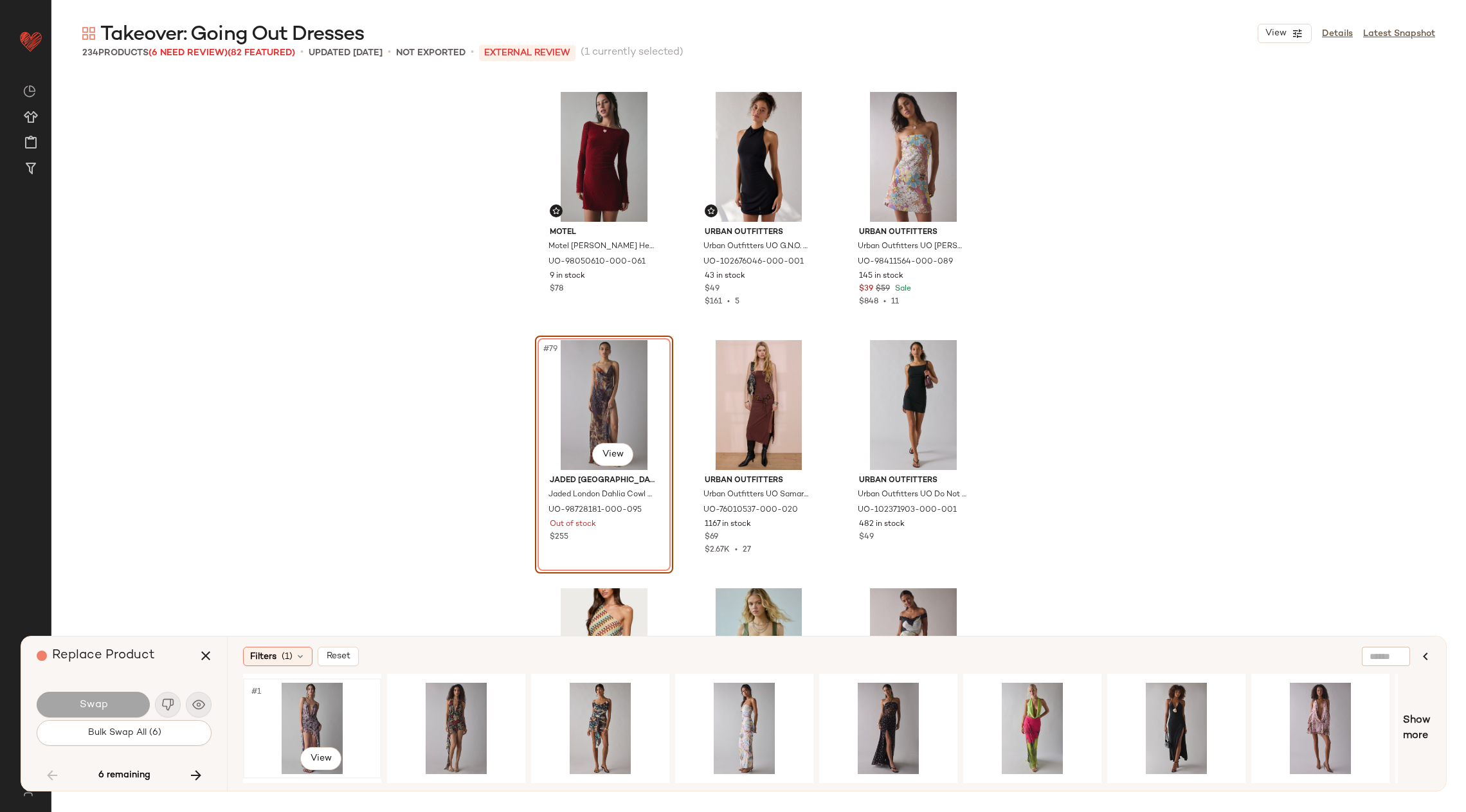
click at [326, 714] on div "#1 View" at bounding box center [312, 727] width 130 height 91
click at [122, 703] on button "Swap" at bounding box center [94, 704] width 113 height 26
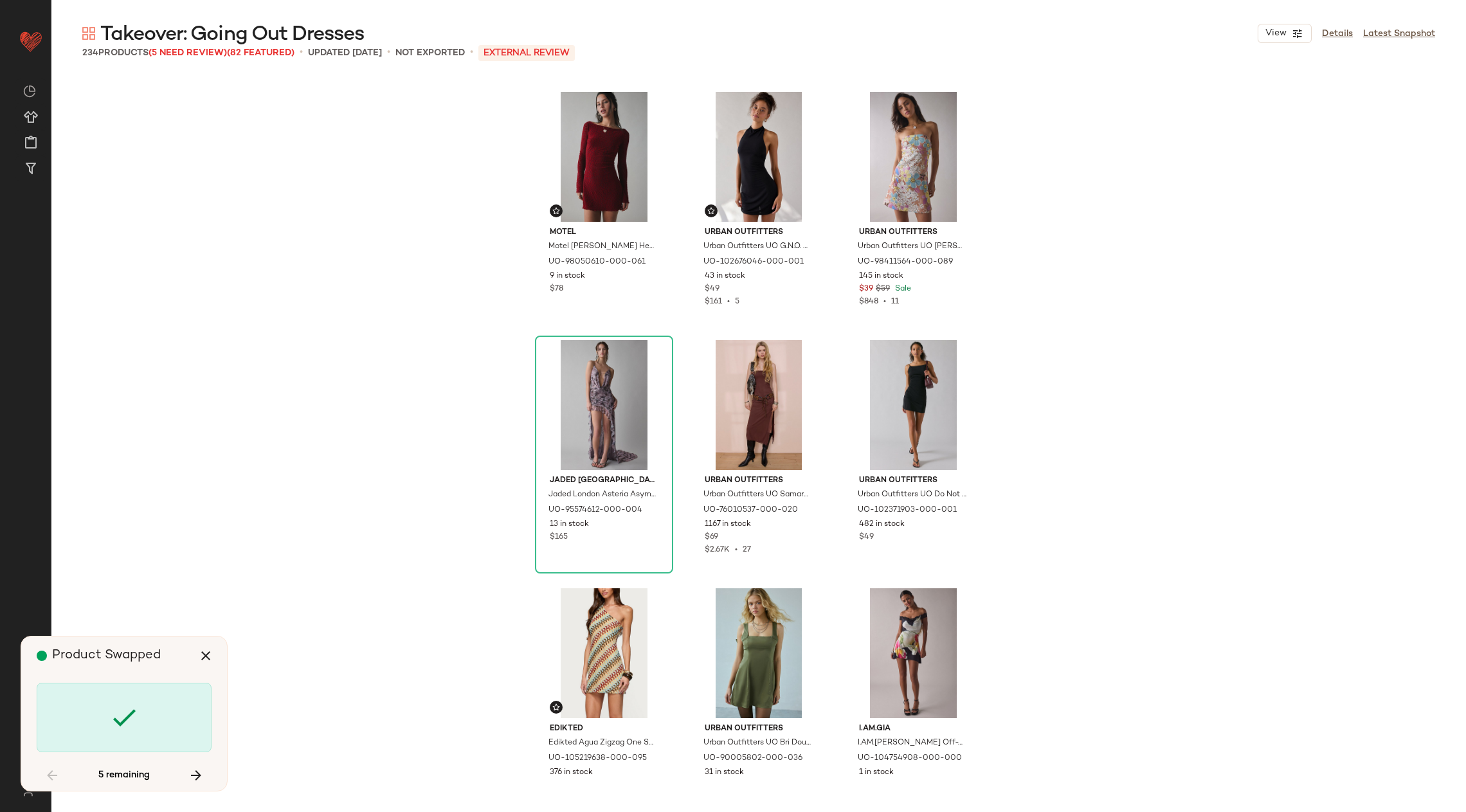
scroll to position [6699, 0]
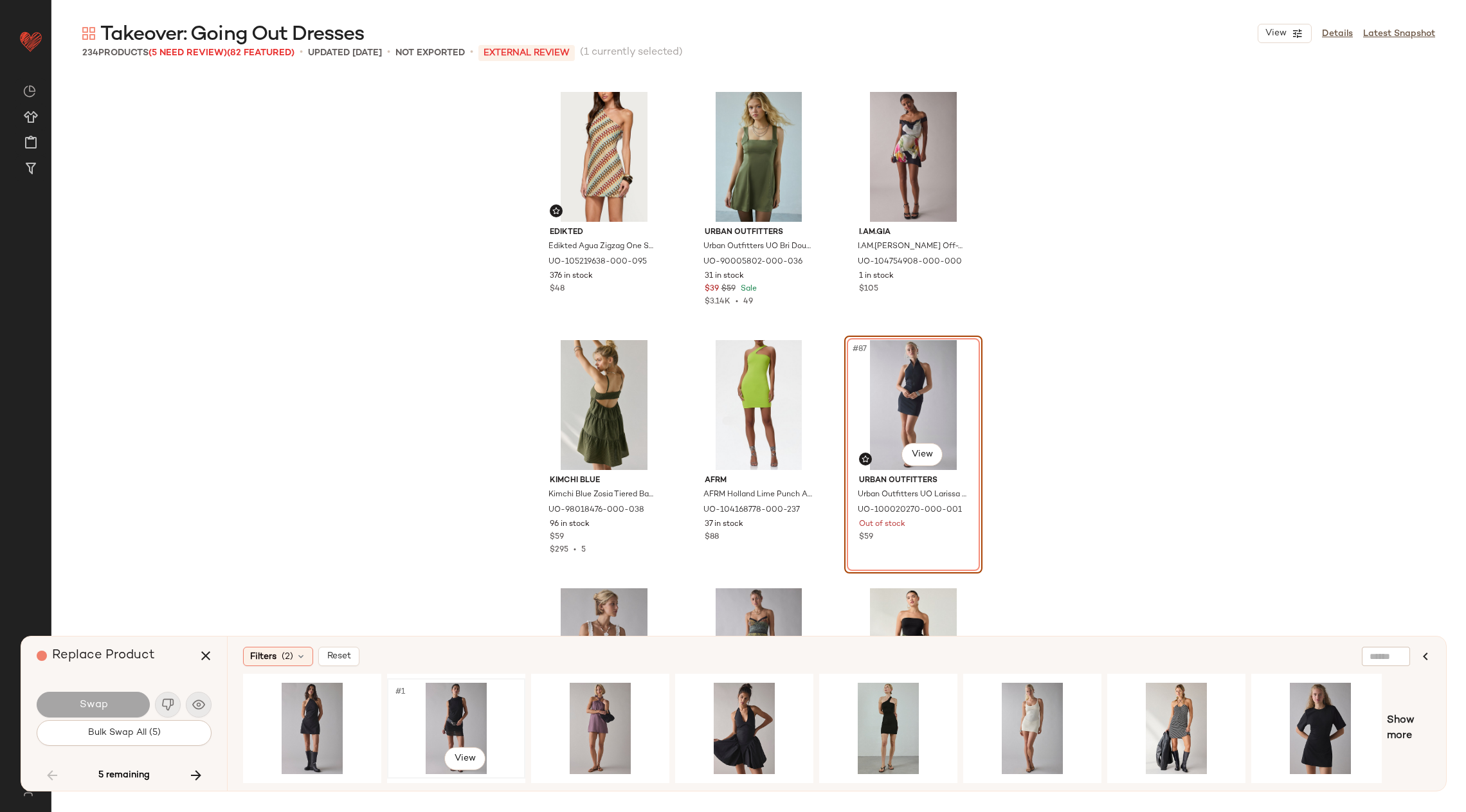
click at [449, 723] on div "#1 View" at bounding box center [457, 727] width 130 height 91
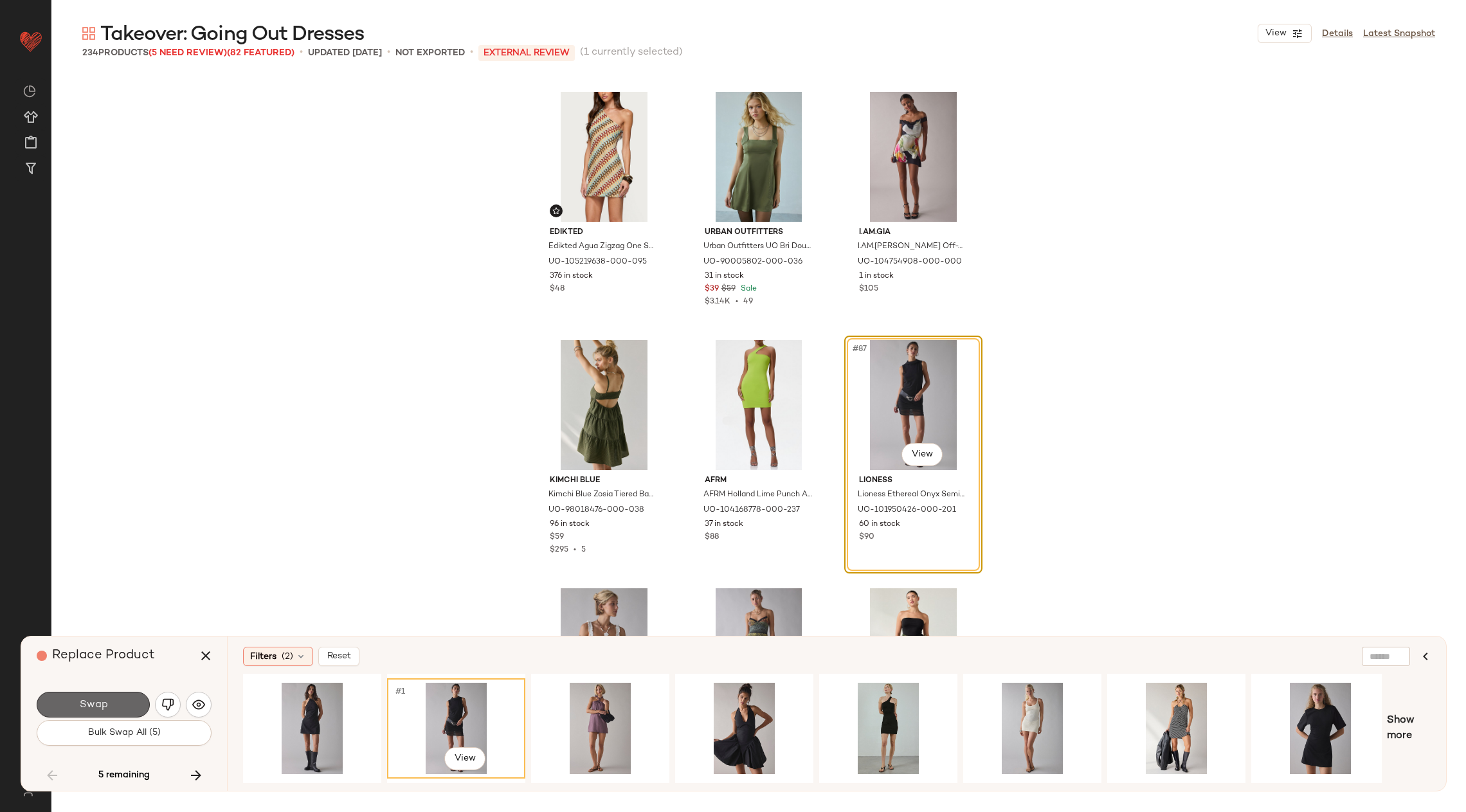
click at [111, 710] on button "Swap" at bounding box center [94, 704] width 113 height 26
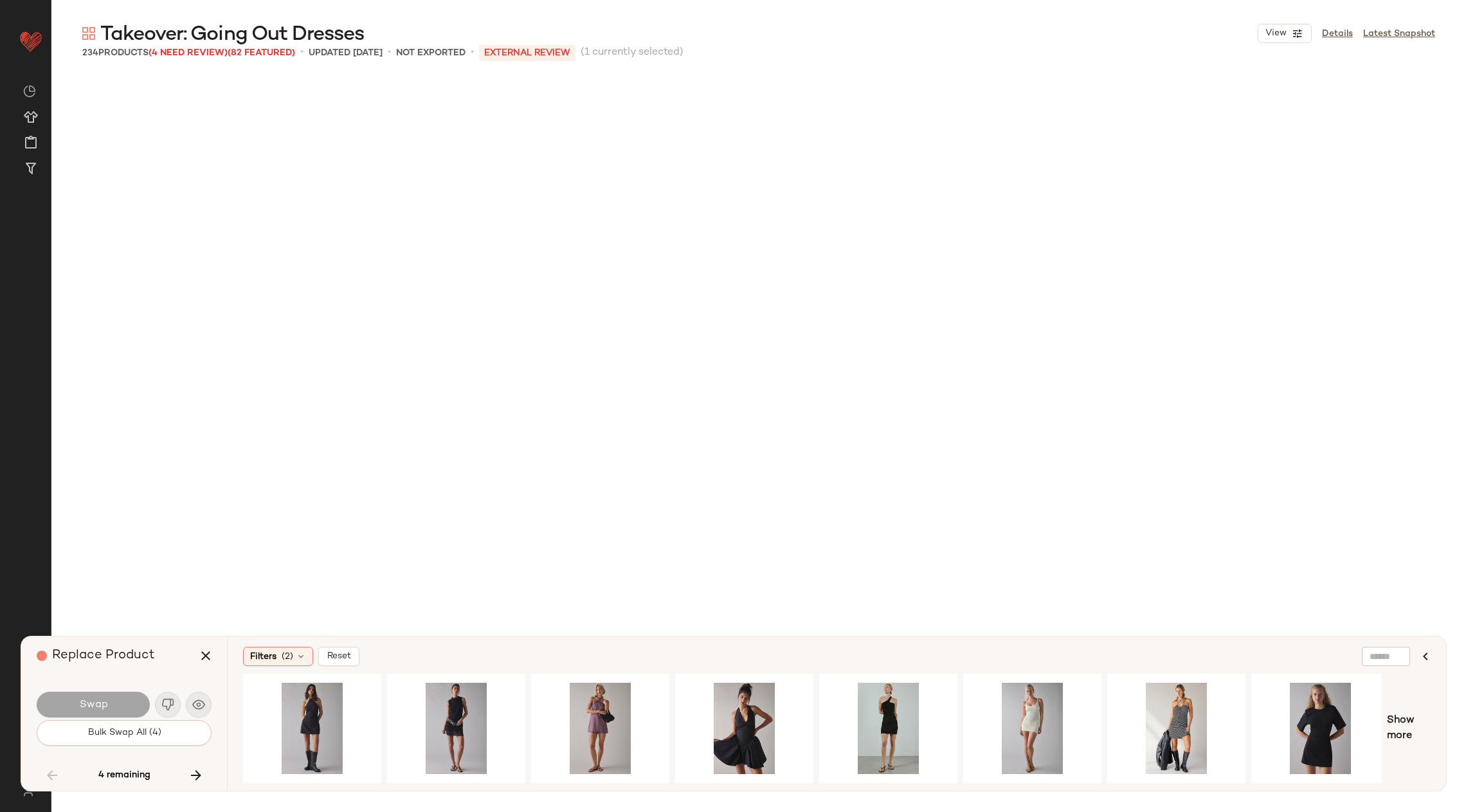
scroll to position [7940, 0]
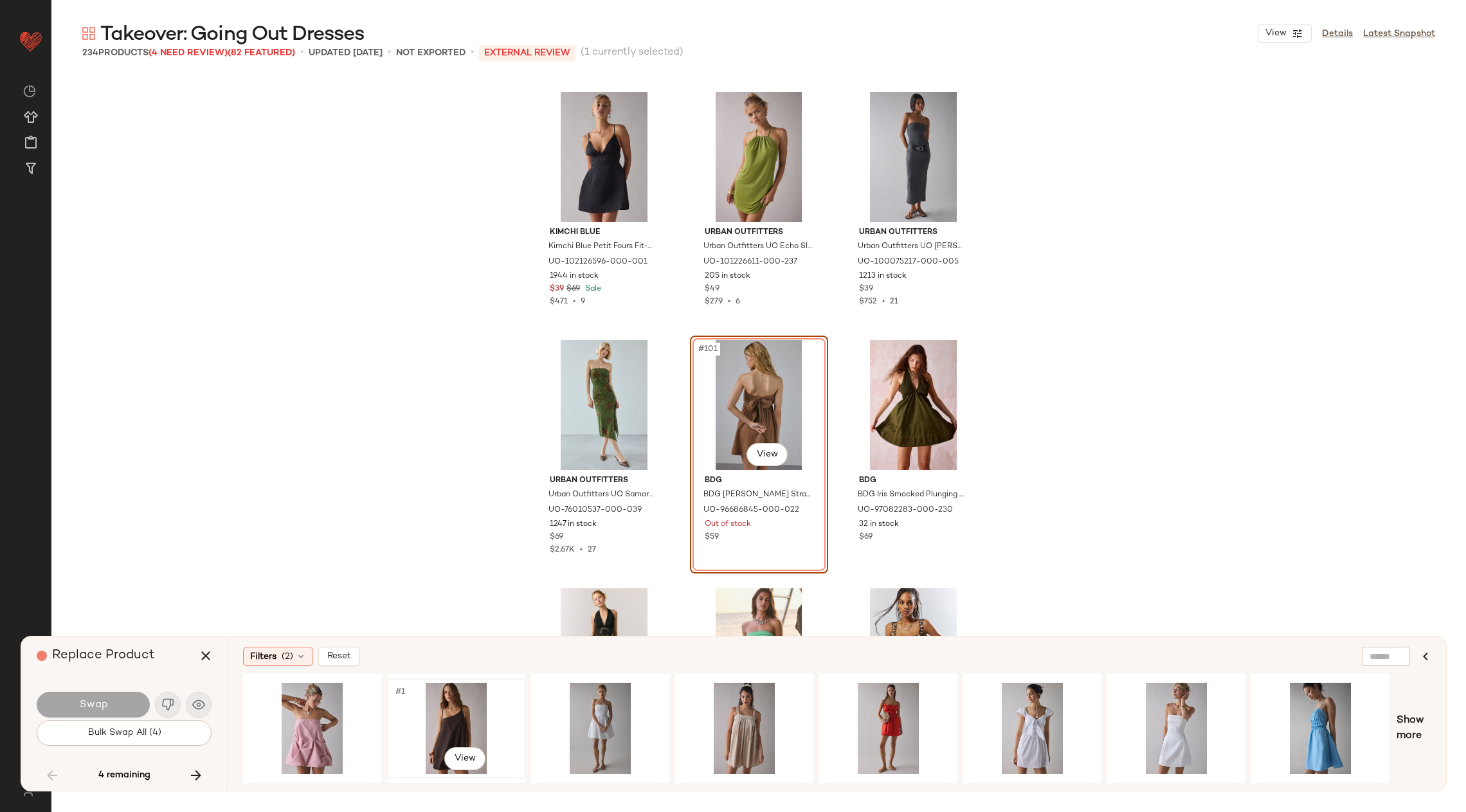
click at [424, 709] on div "#1 View" at bounding box center [457, 727] width 130 height 91
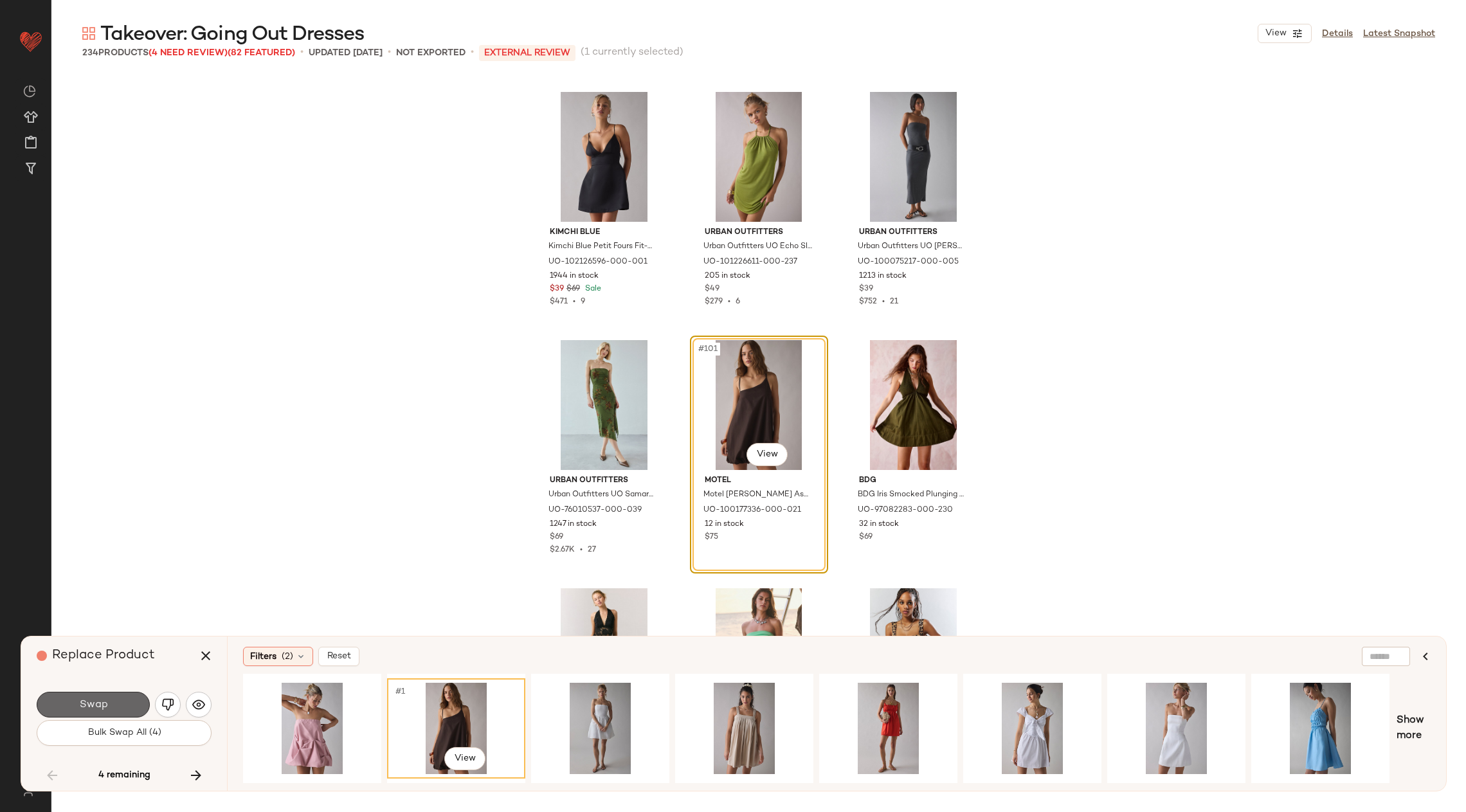
click at [98, 699] on span "Swap" at bounding box center [93, 705] width 29 height 13
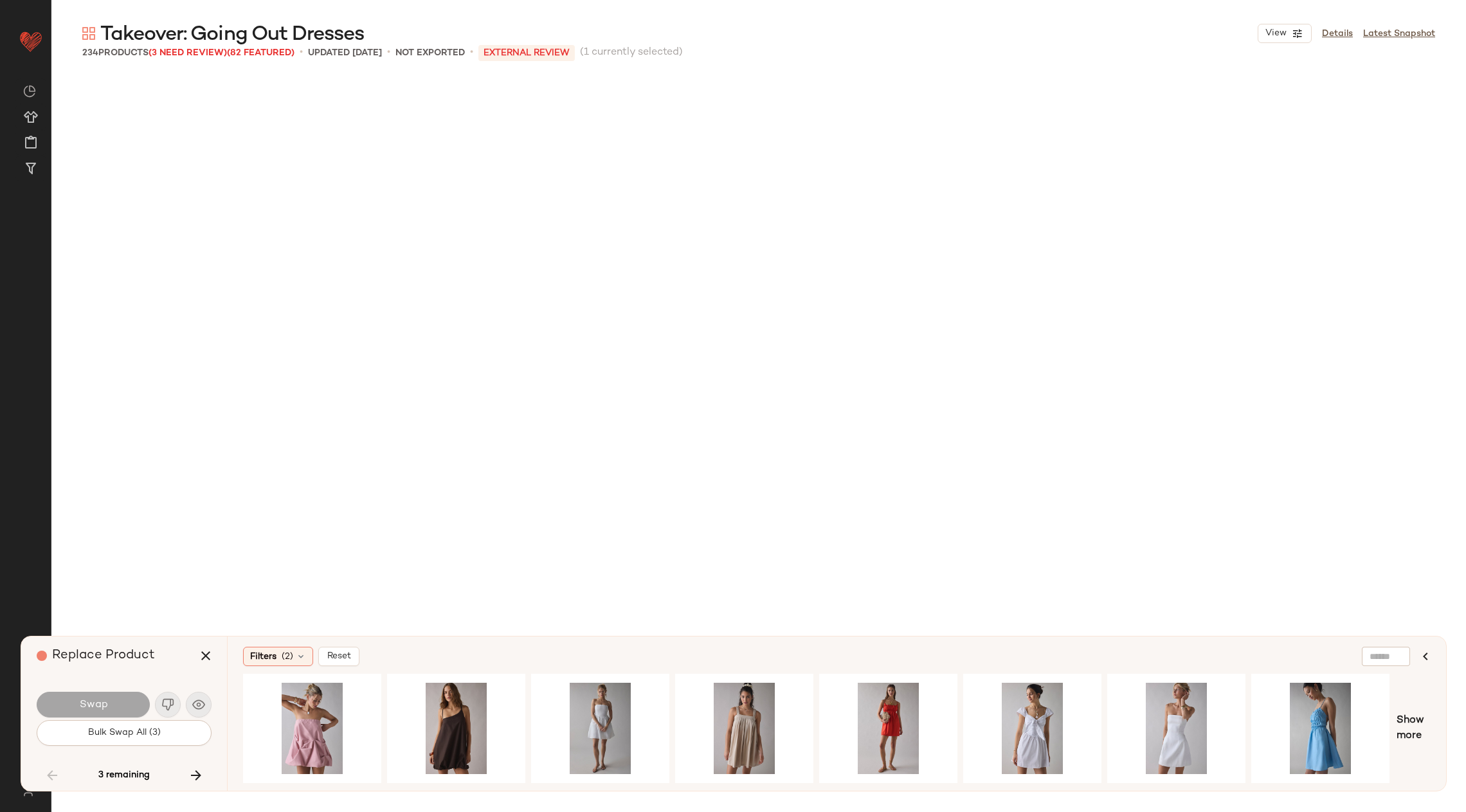
scroll to position [12902, 0]
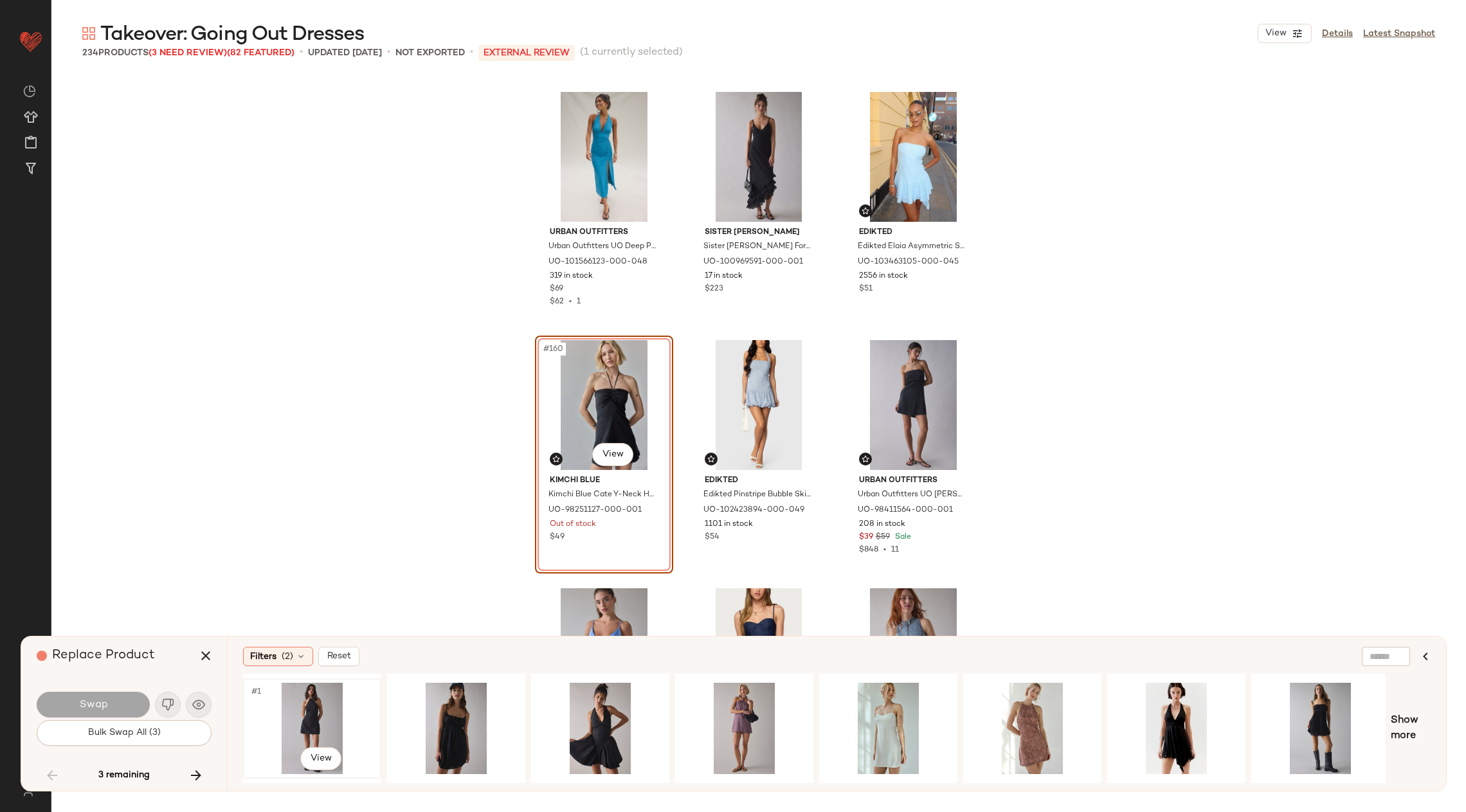
click at [320, 716] on div "#1 View" at bounding box center [312, 727] width 130 height 91
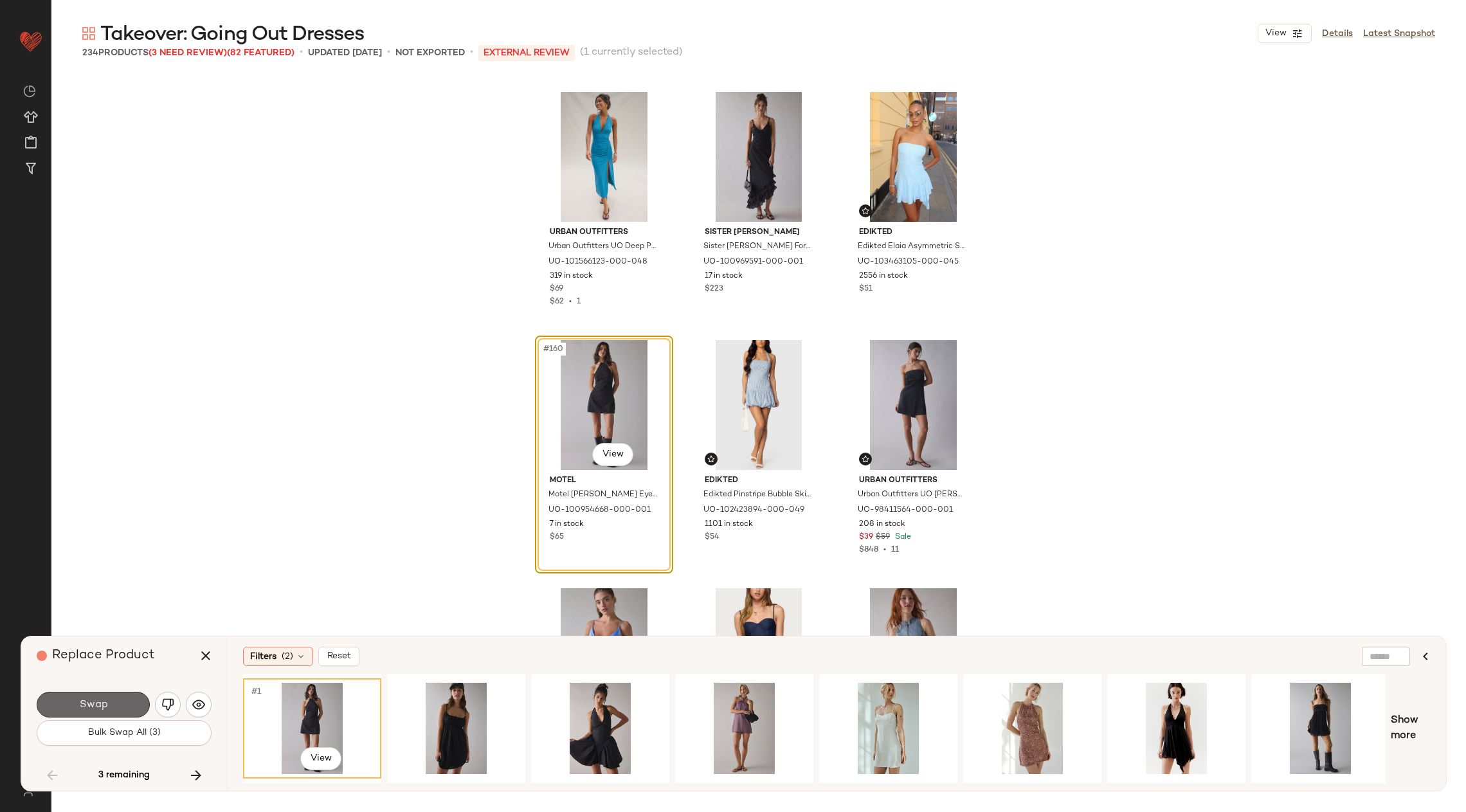
click at [110, 693] on button "Swap" at bounding box center [94, 704] width 113 height 26
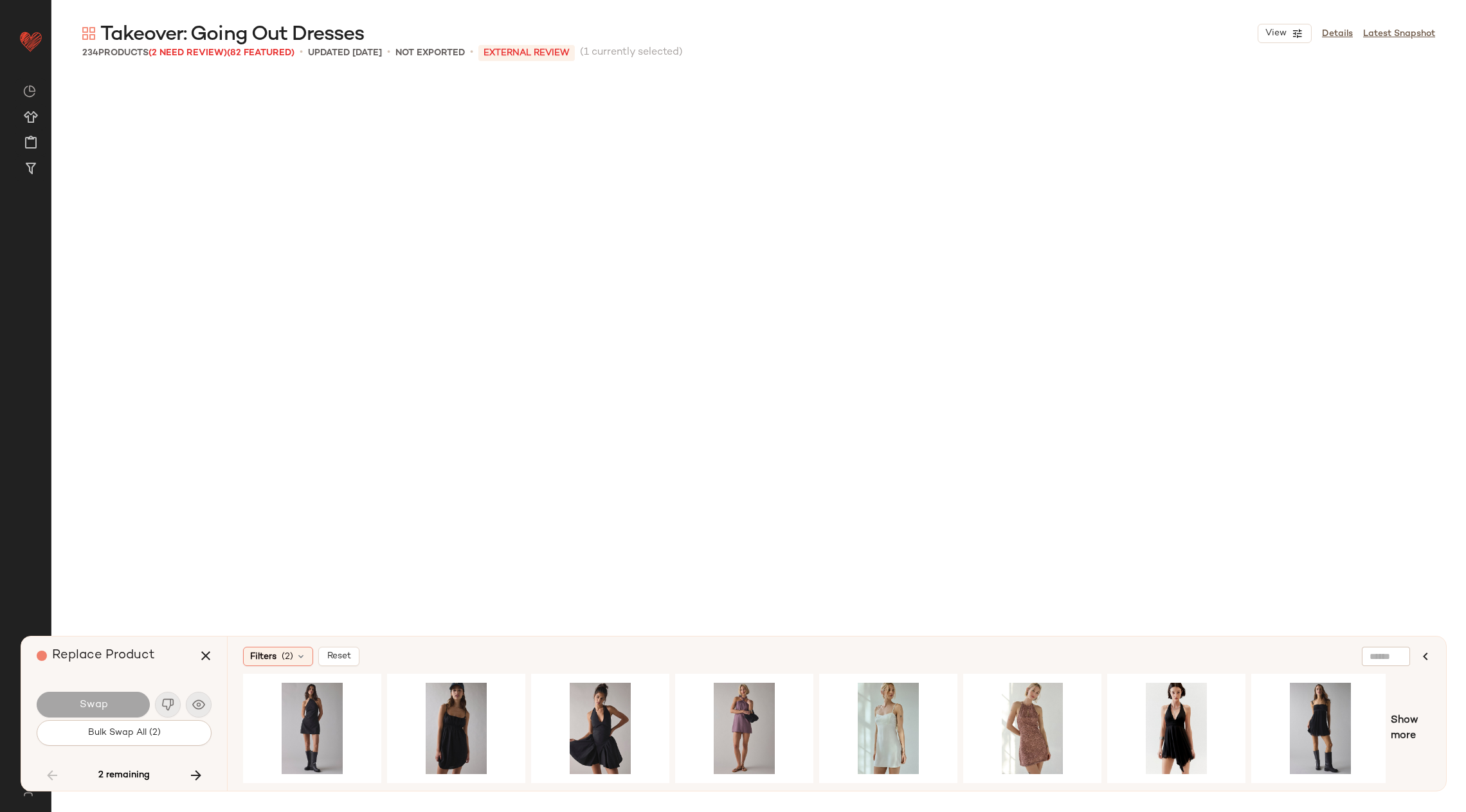
scroll to position [16375, 0]
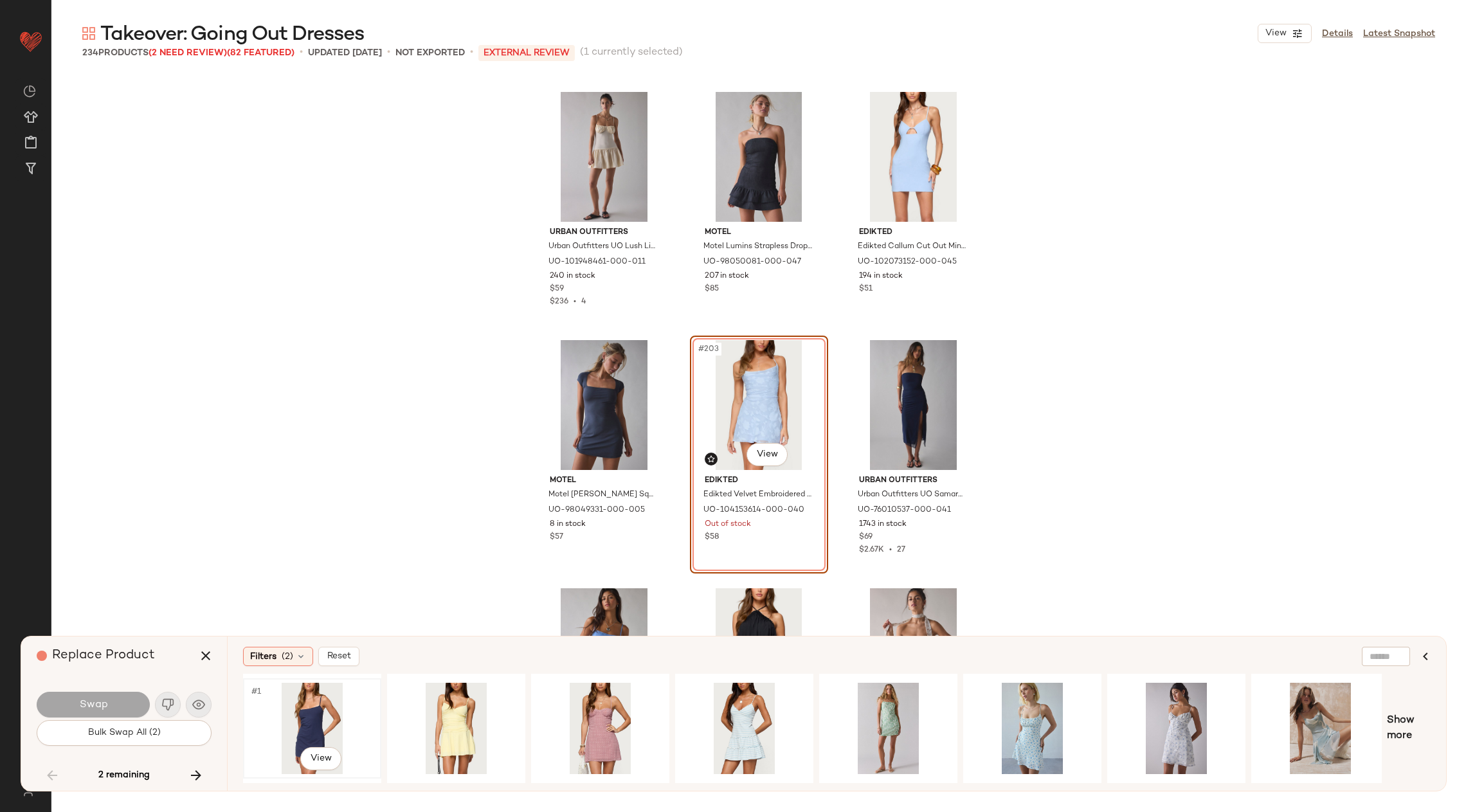
click at [295, 730] on div "#1 View" at bounding box center [312, 727] width 130 height 91
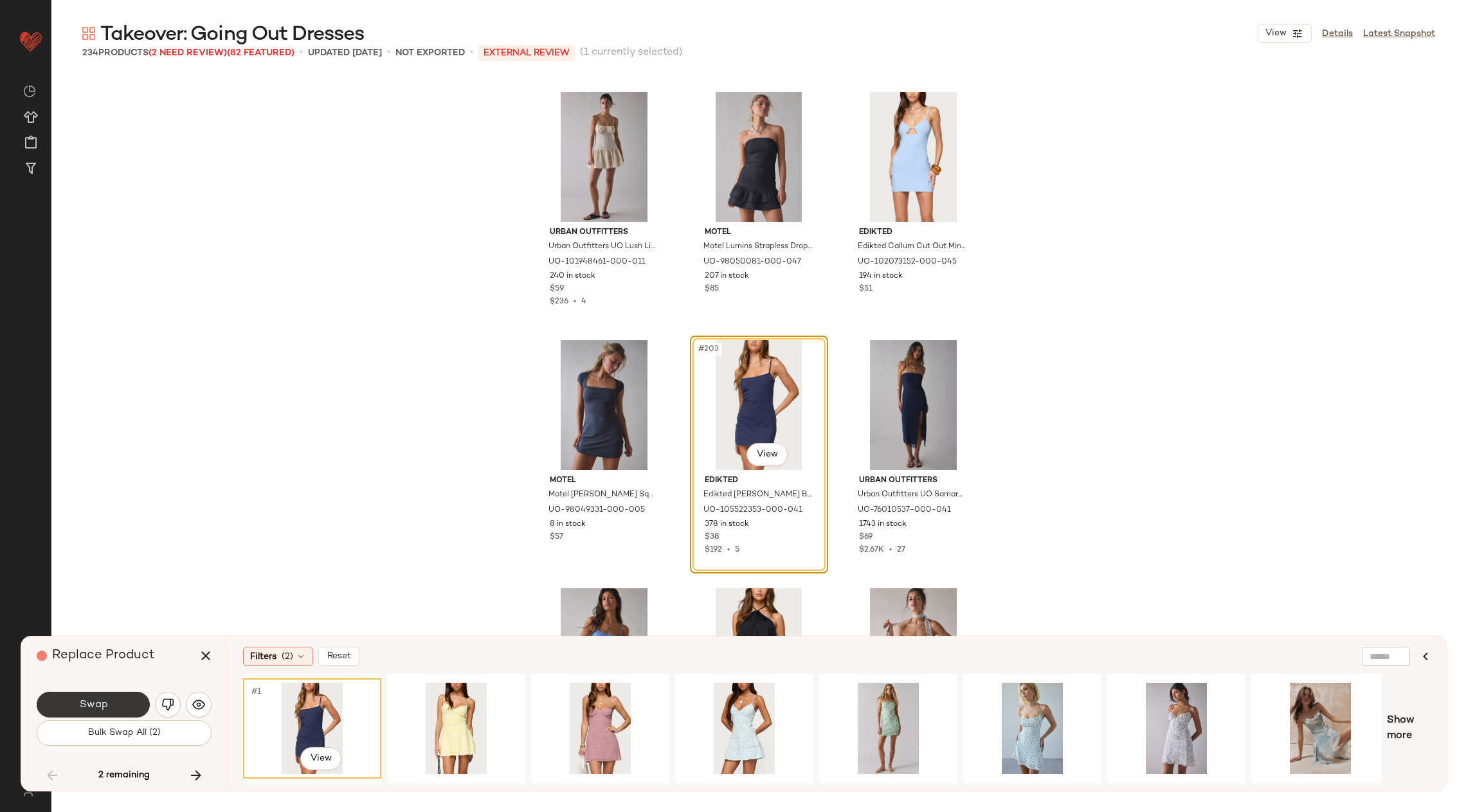
click at [115, 705] on button "Swap" at bounding box center [94, 704] width 113 height 26
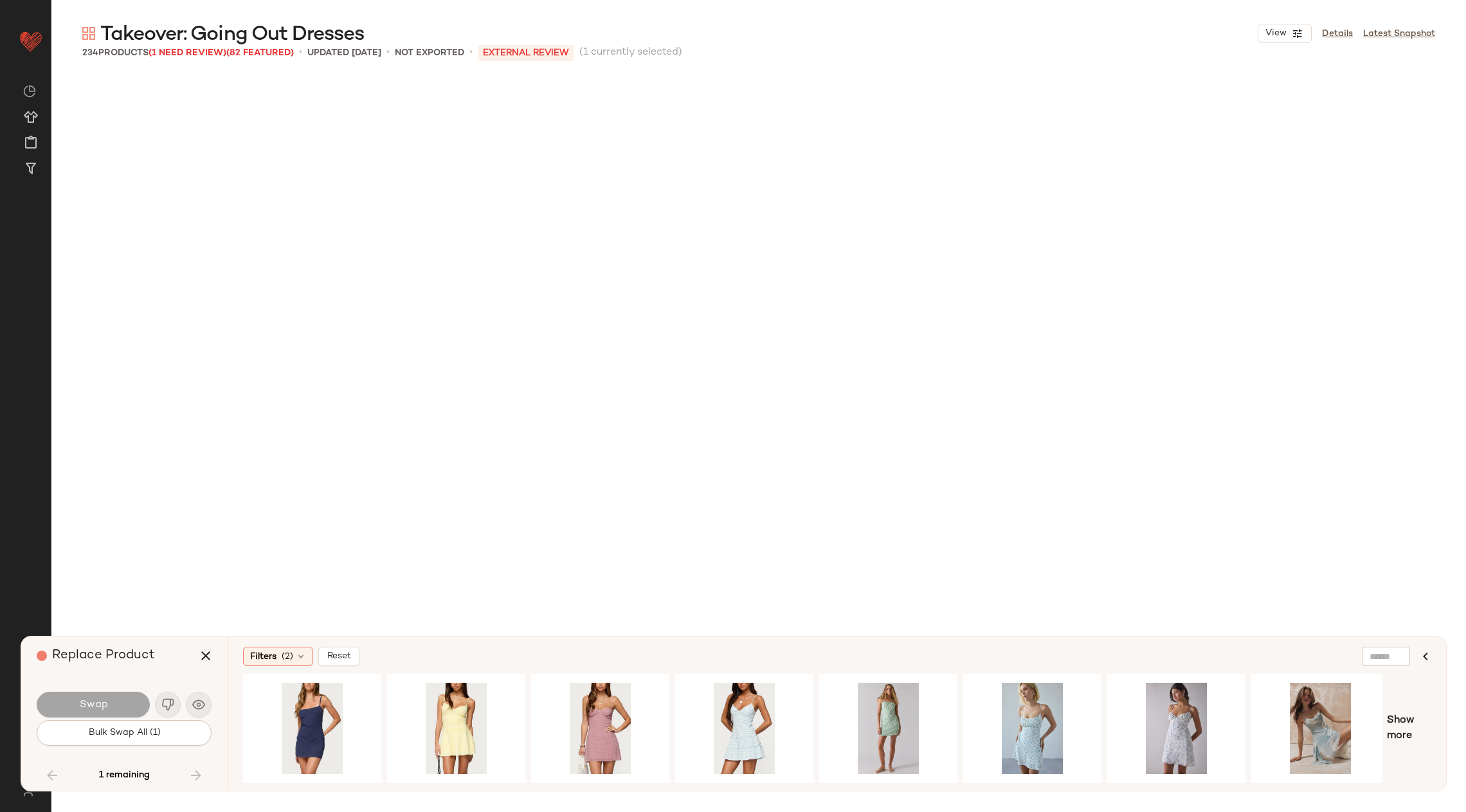
scroll to position [17120, 0]
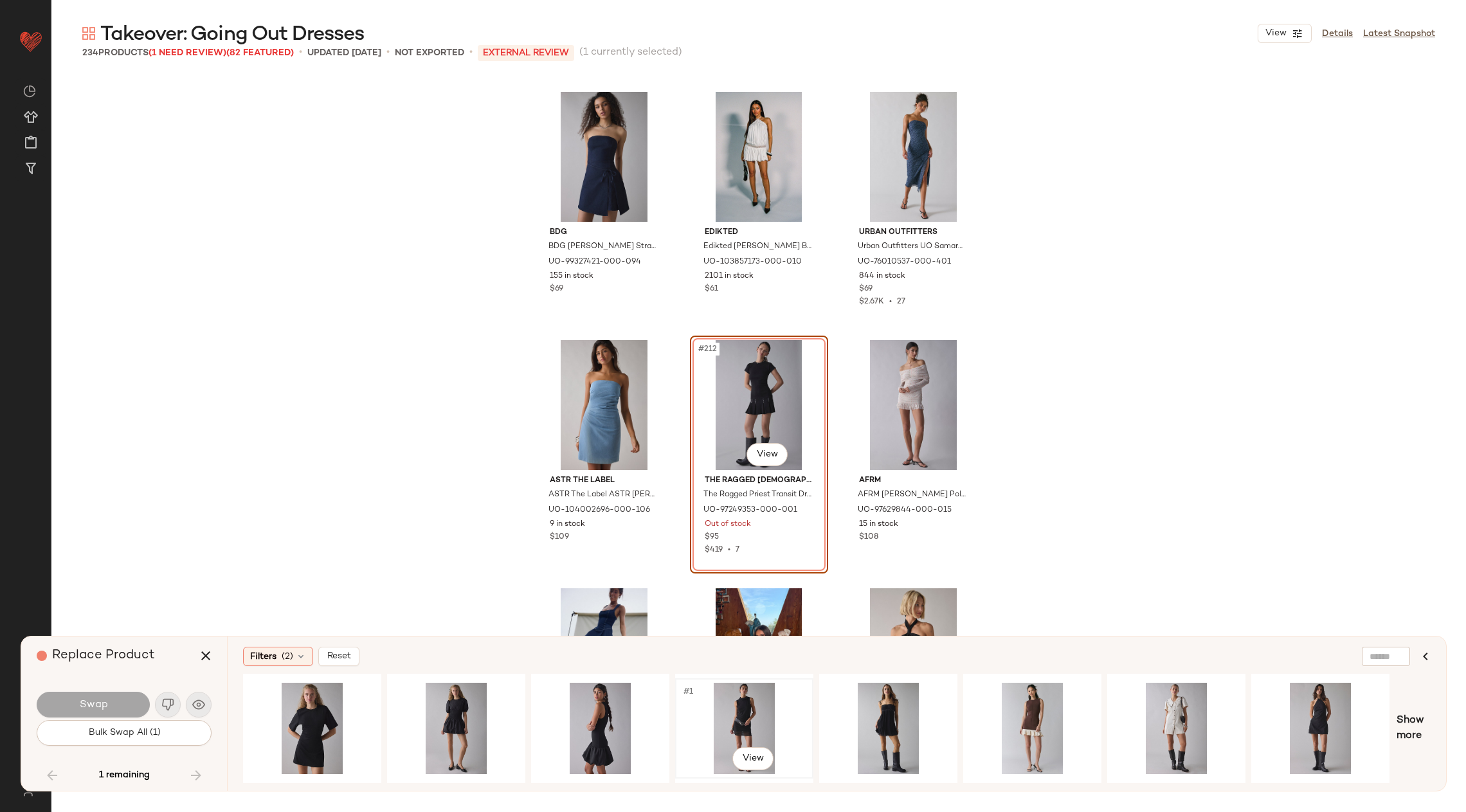
click at [737, 729] on div "#1 View" at bounding box center [745, 727] width 130 height 91
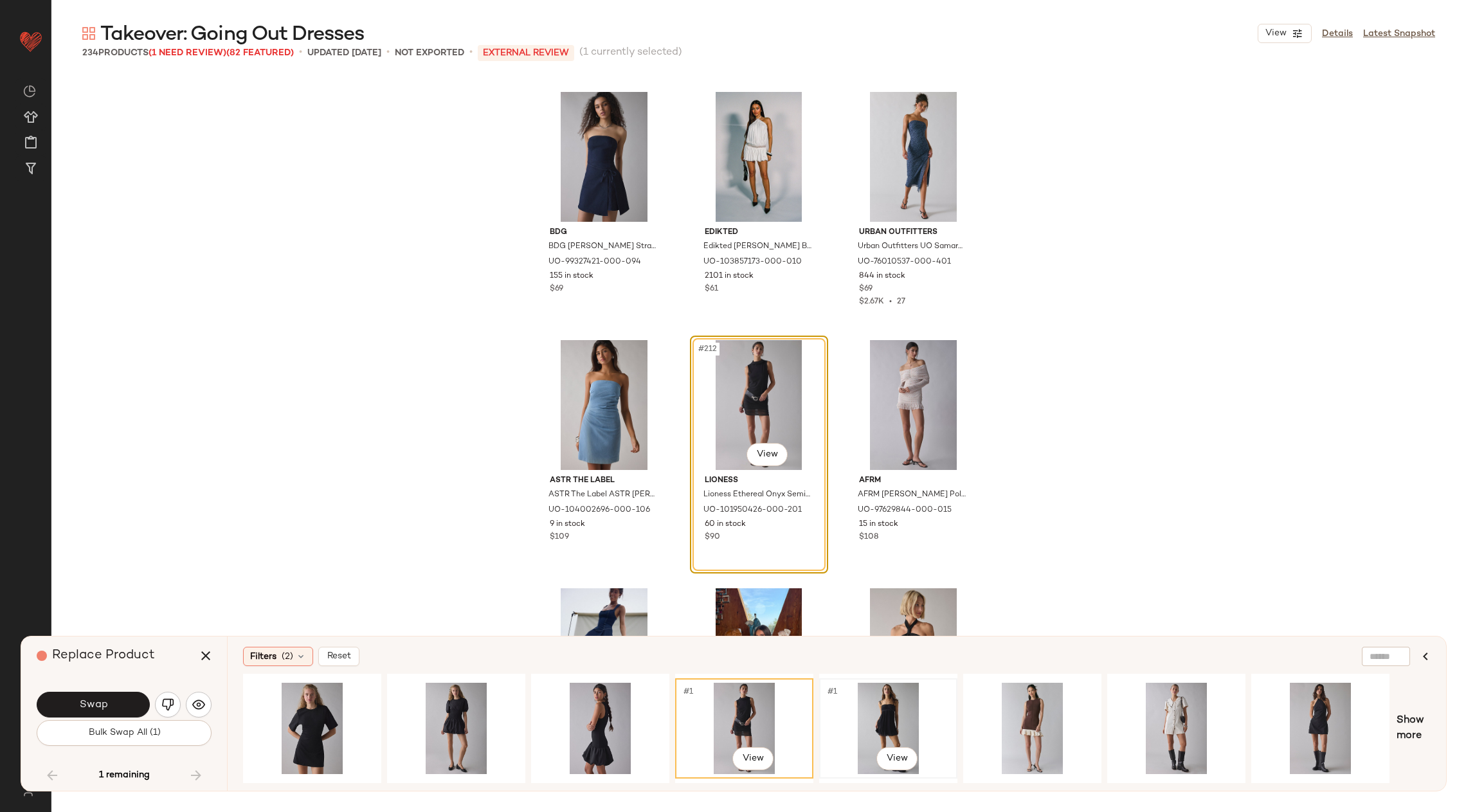
click at [869, 709] on div "#1 View" at bounding box center [889, 727] width 130 height 91
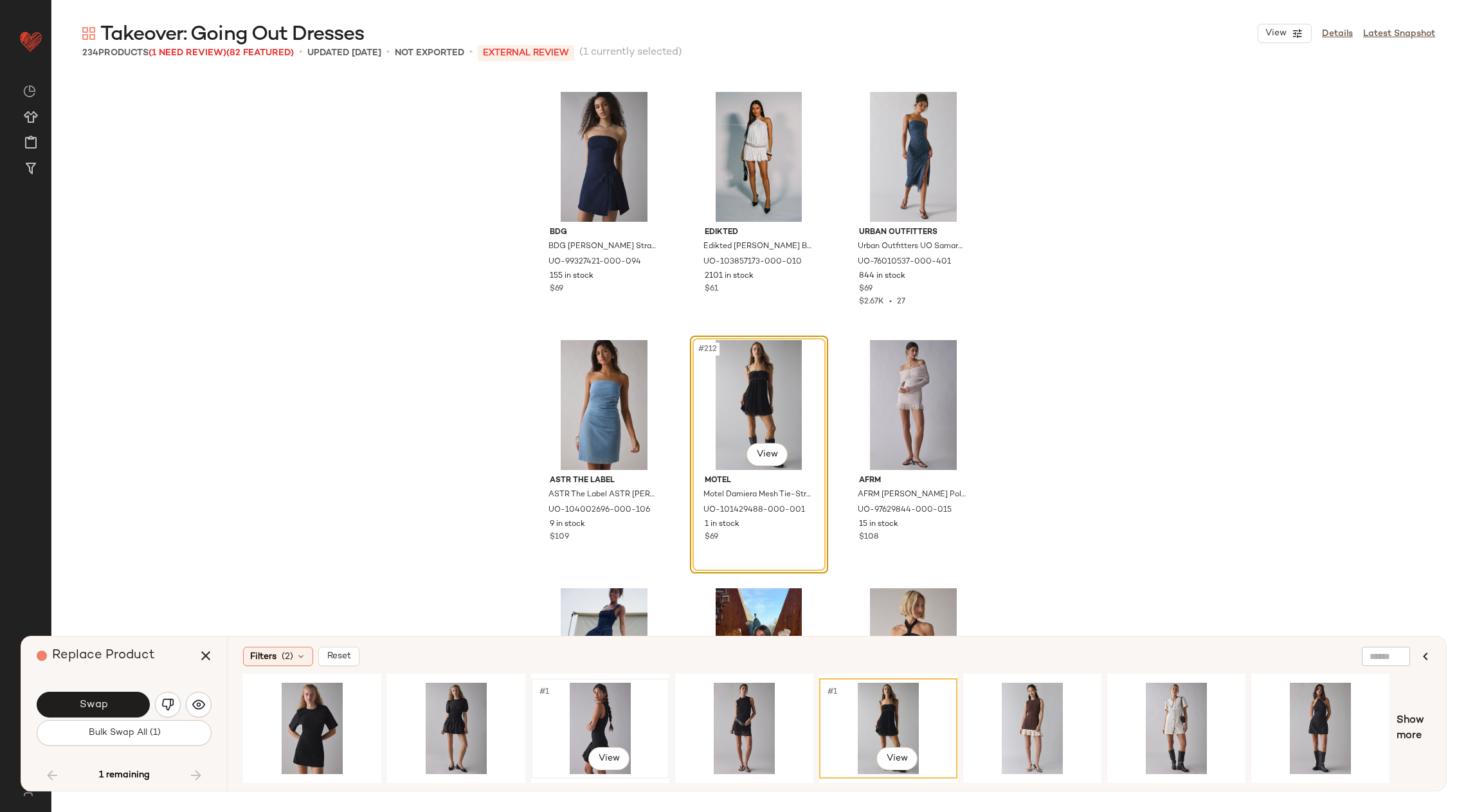
click at [602, 705] on div "#1 View" at bounding box center [601, 727] width 130 height 91
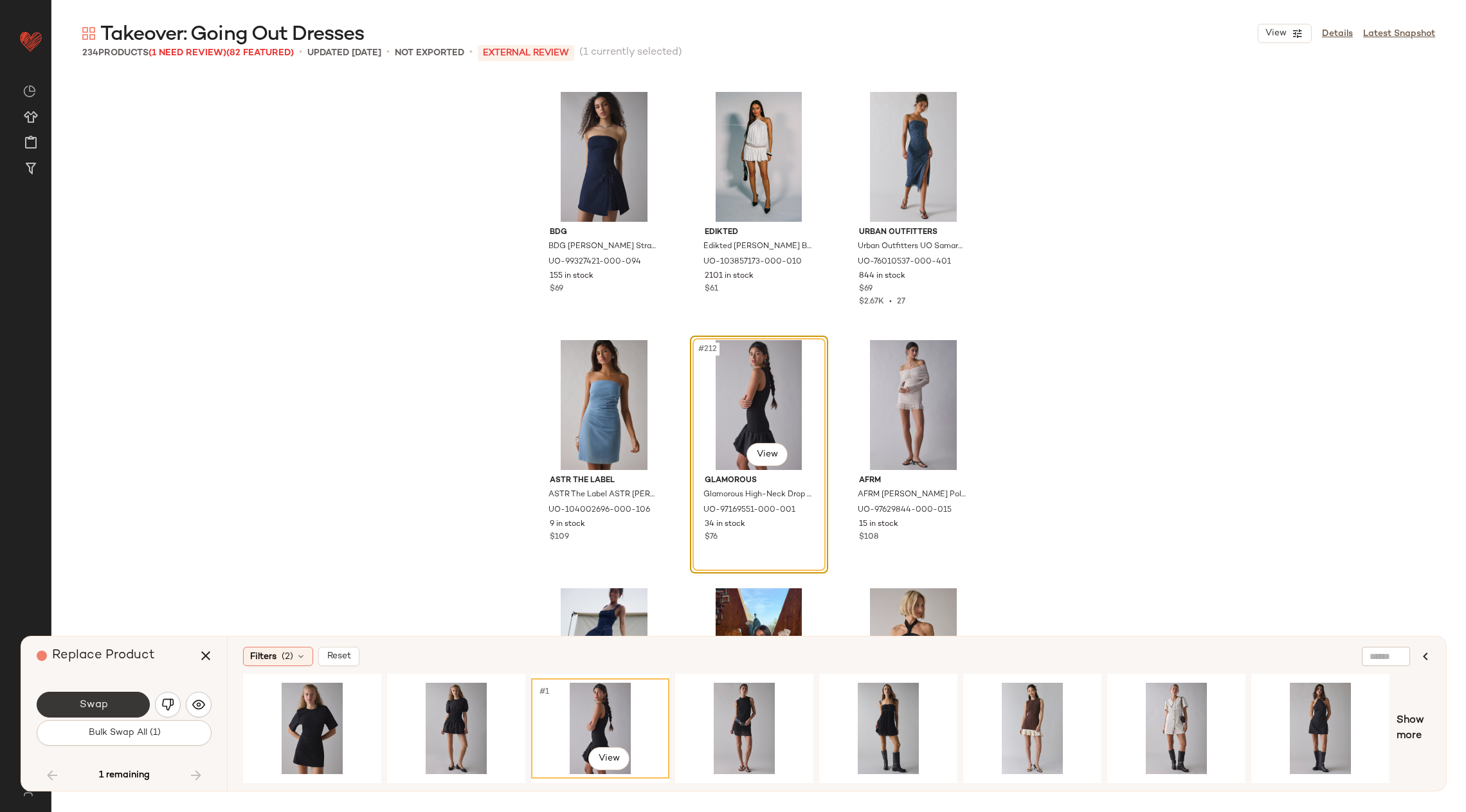
click at [107, 707] on button "Swap" at bounding box center [94, 704] width 113 height 26
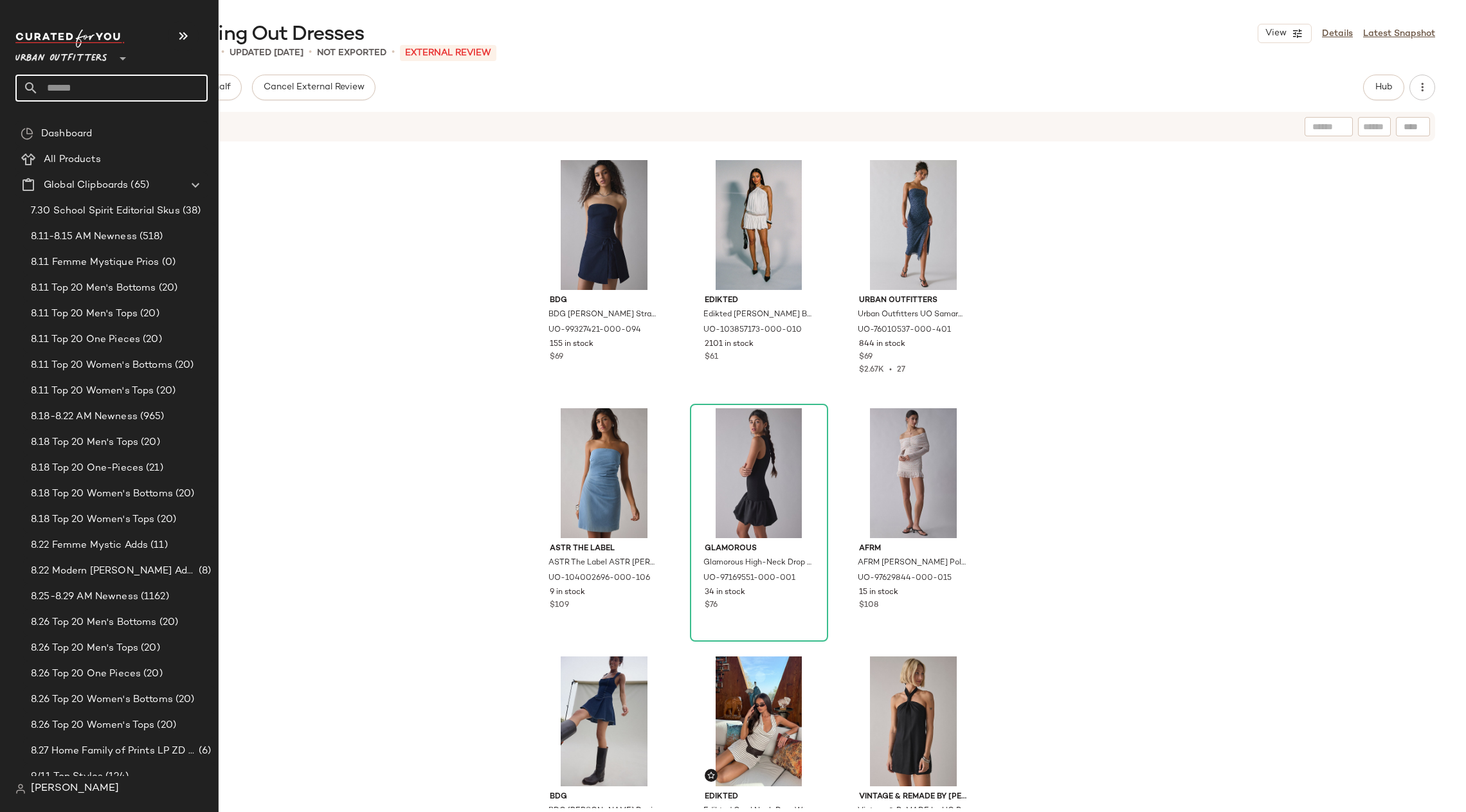
click at [68, 85] on input "text" at bounding box center [123, 88] width 169 height 27
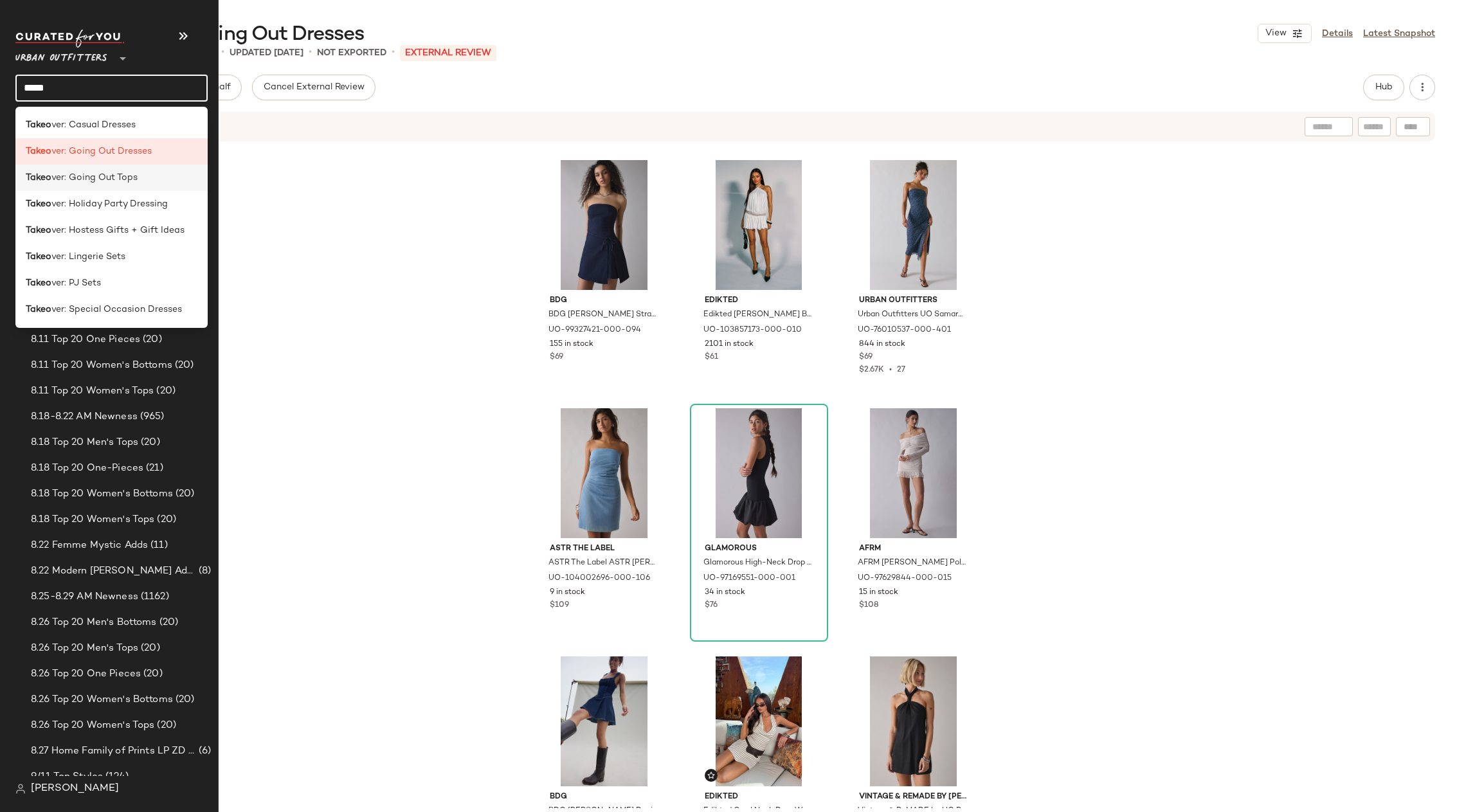
type input "*****"
click at [130, 182] on span "ver: Going Out Tops" at bounding box center [95, 177] width 86 height 14
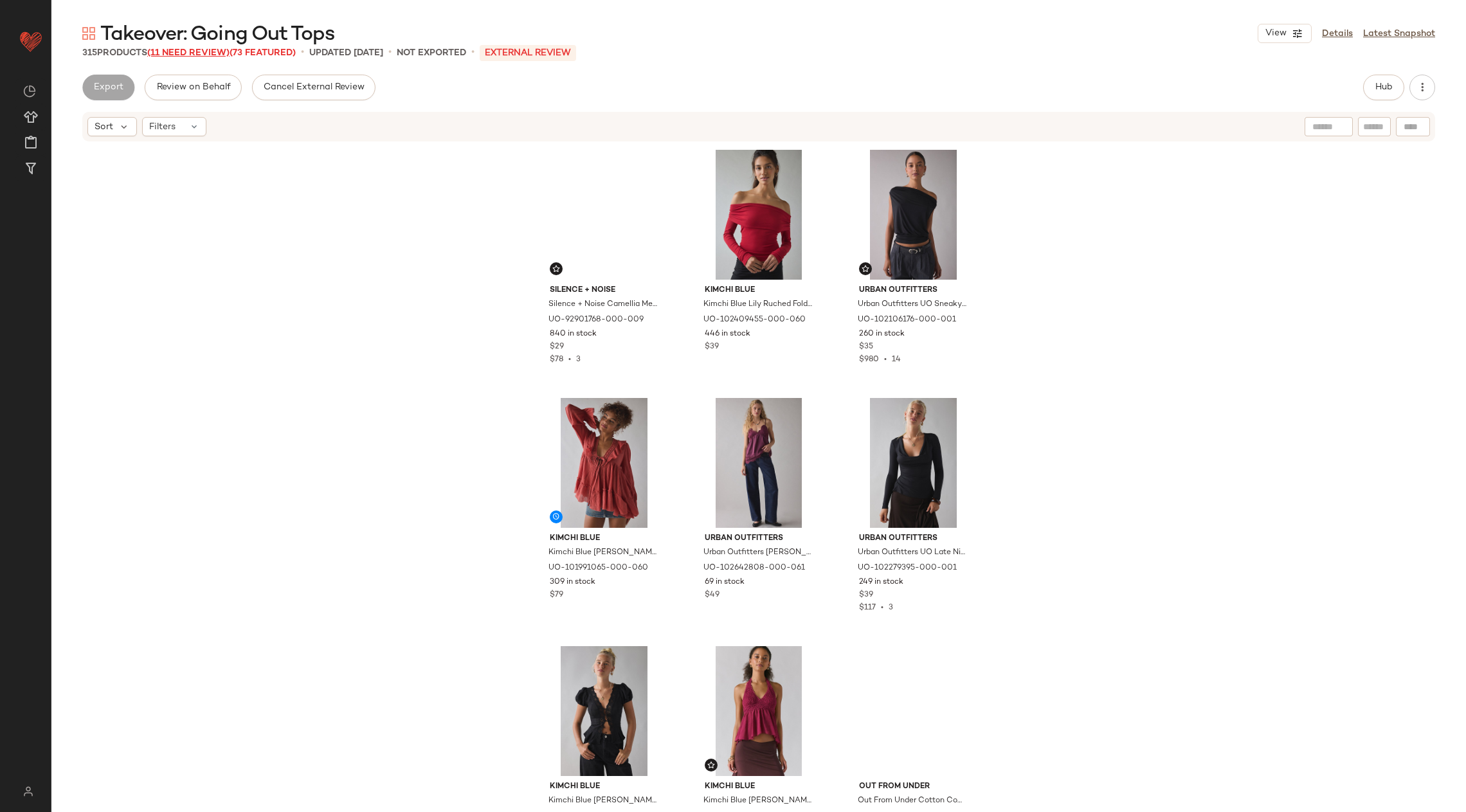
click at [202, 51] on span "(11 Need Review)" at bounding box center [188, 53] width 82 height 10
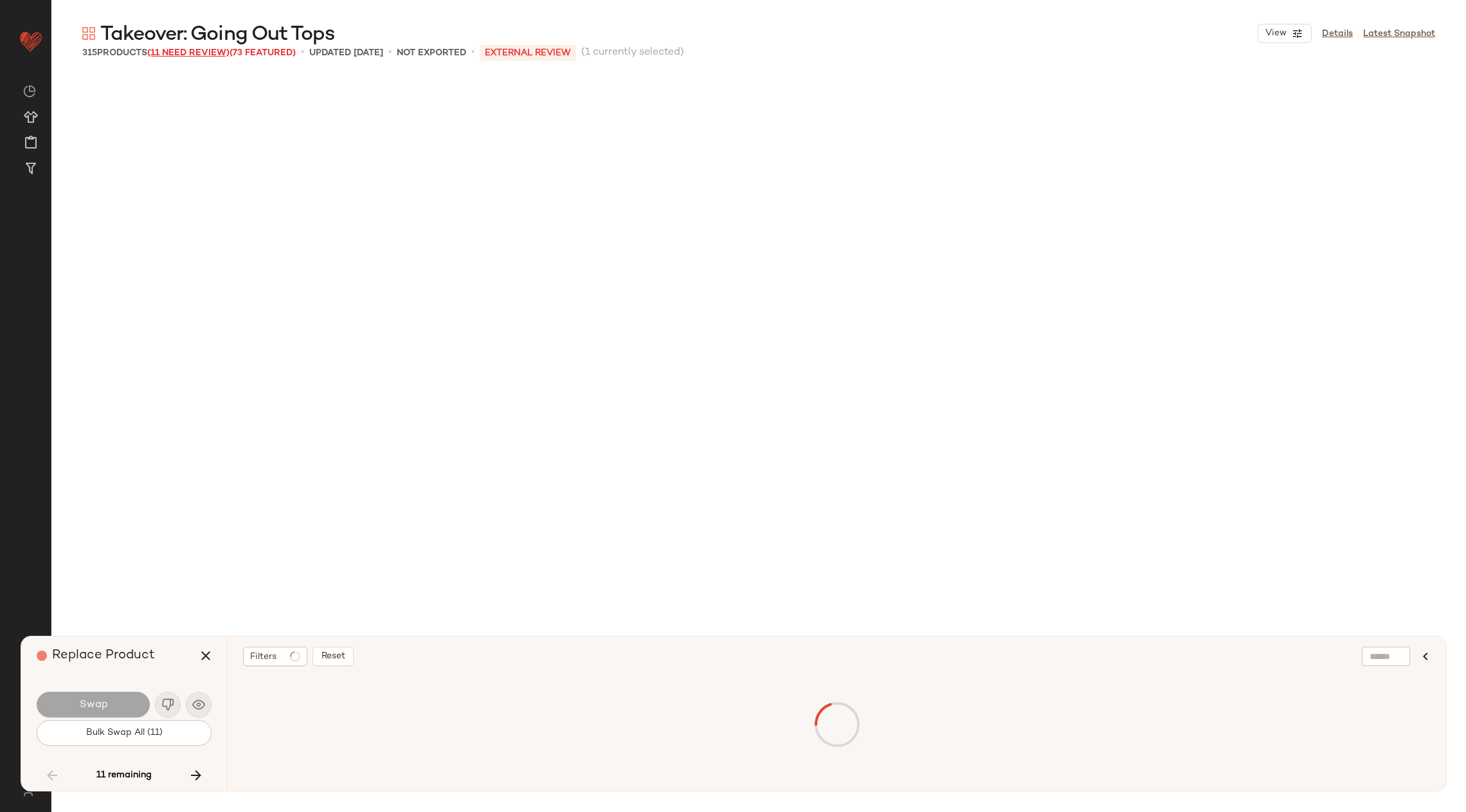
scroll to position [6947, 0]
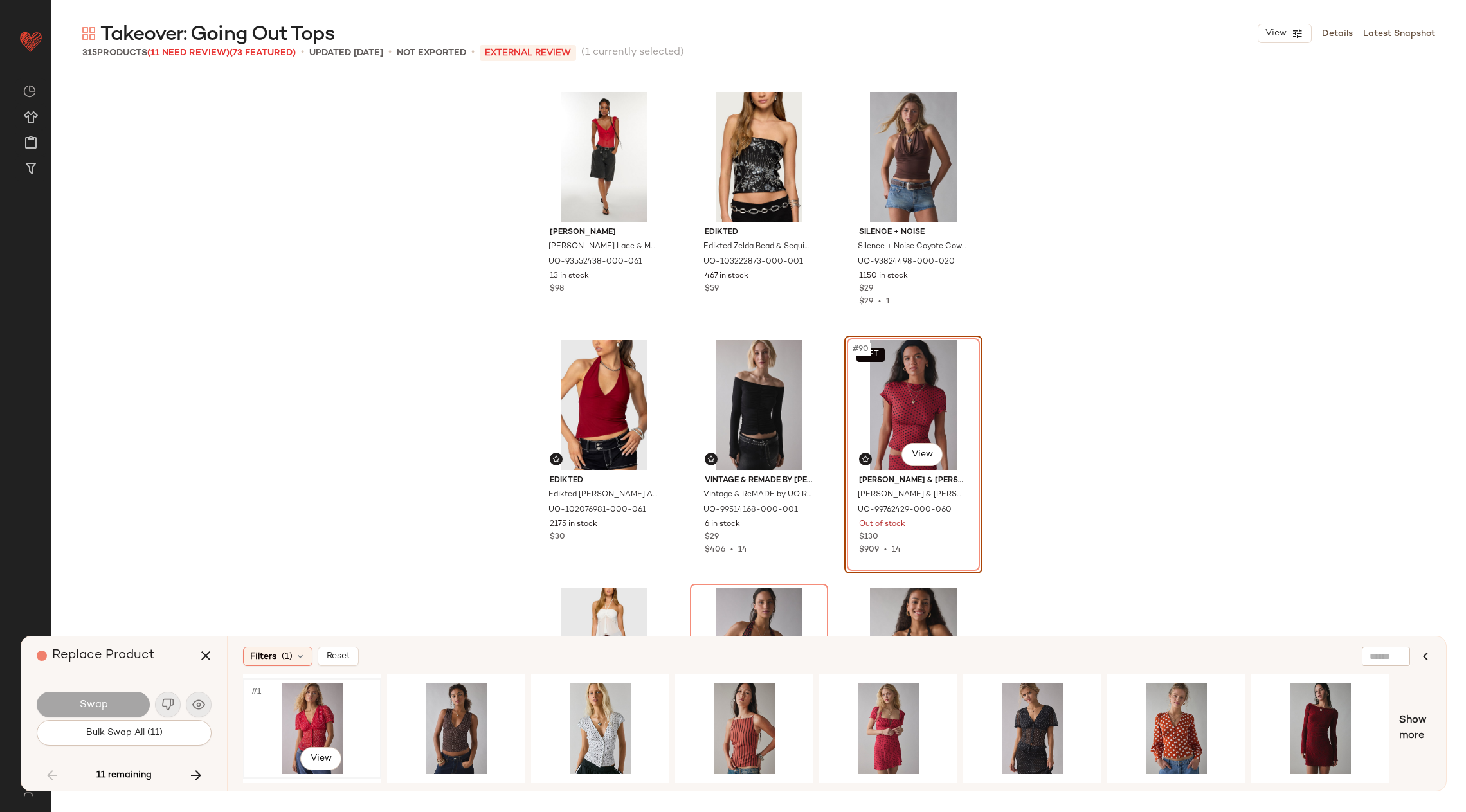
click at [312, 708] on div "#1 View" at bounding box center [312, 727] width 130 height 91
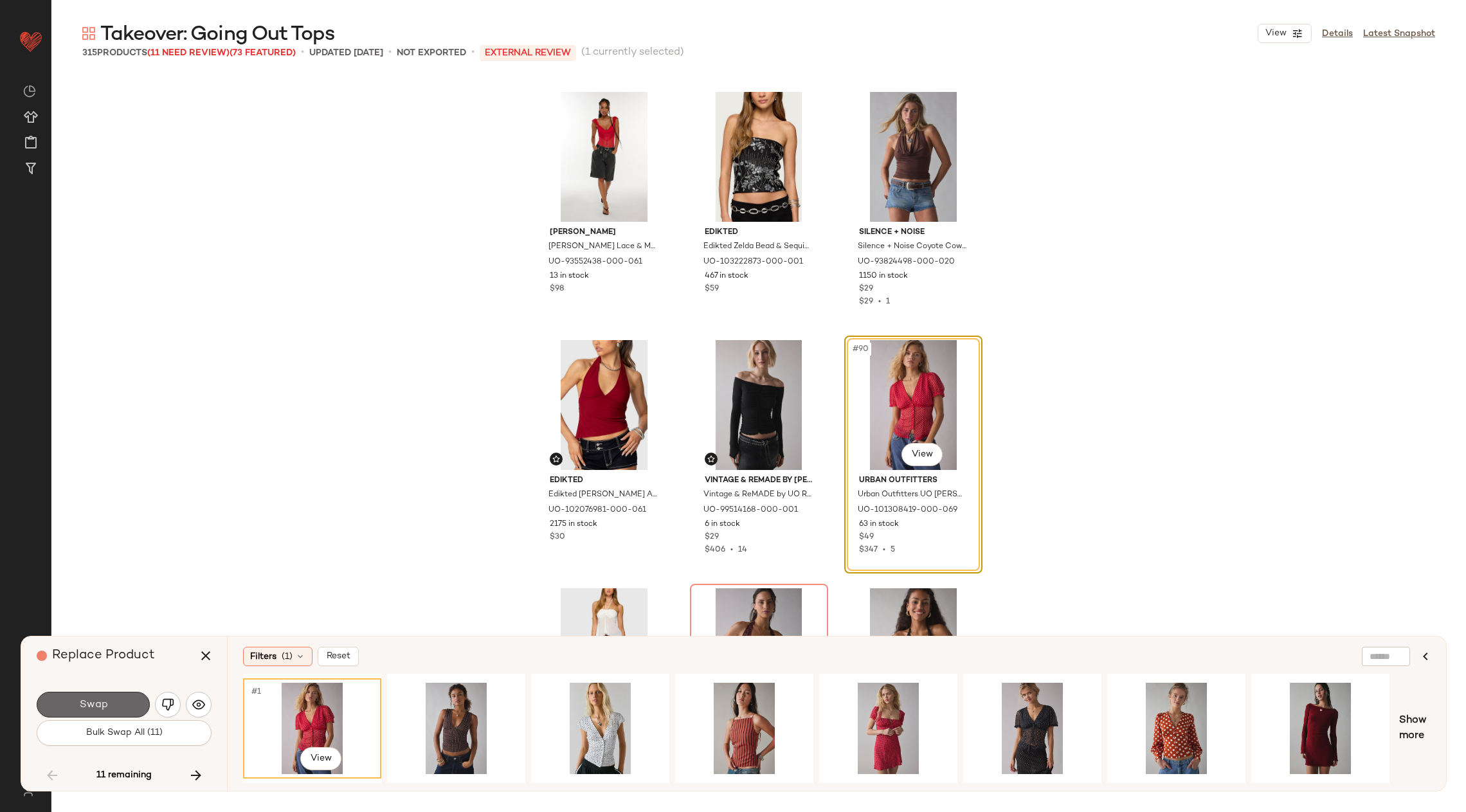
click at [134, 700] on button "Swap" at bounding box center [94, 704] width 113 height 26
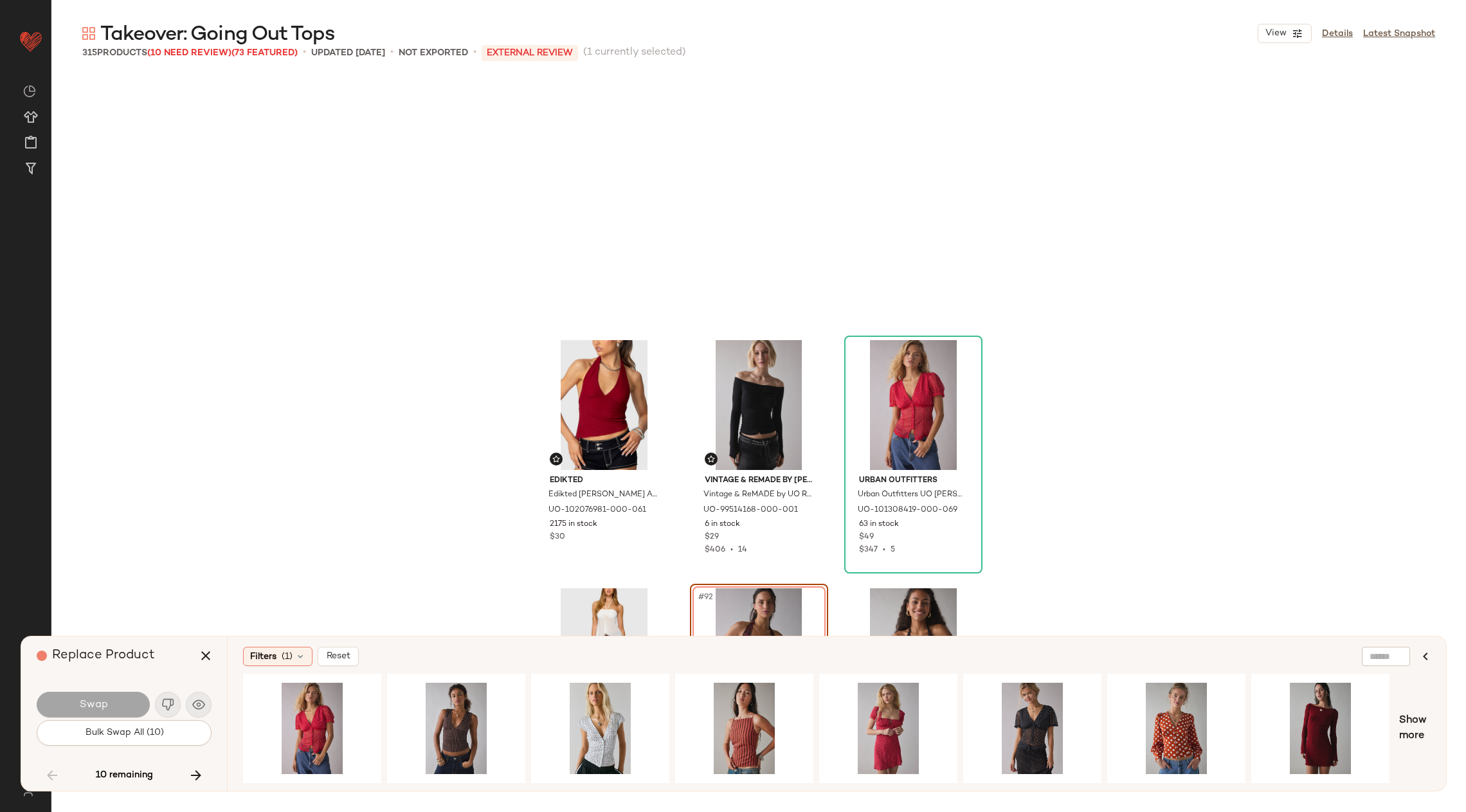
scroll to position [7195, 0]
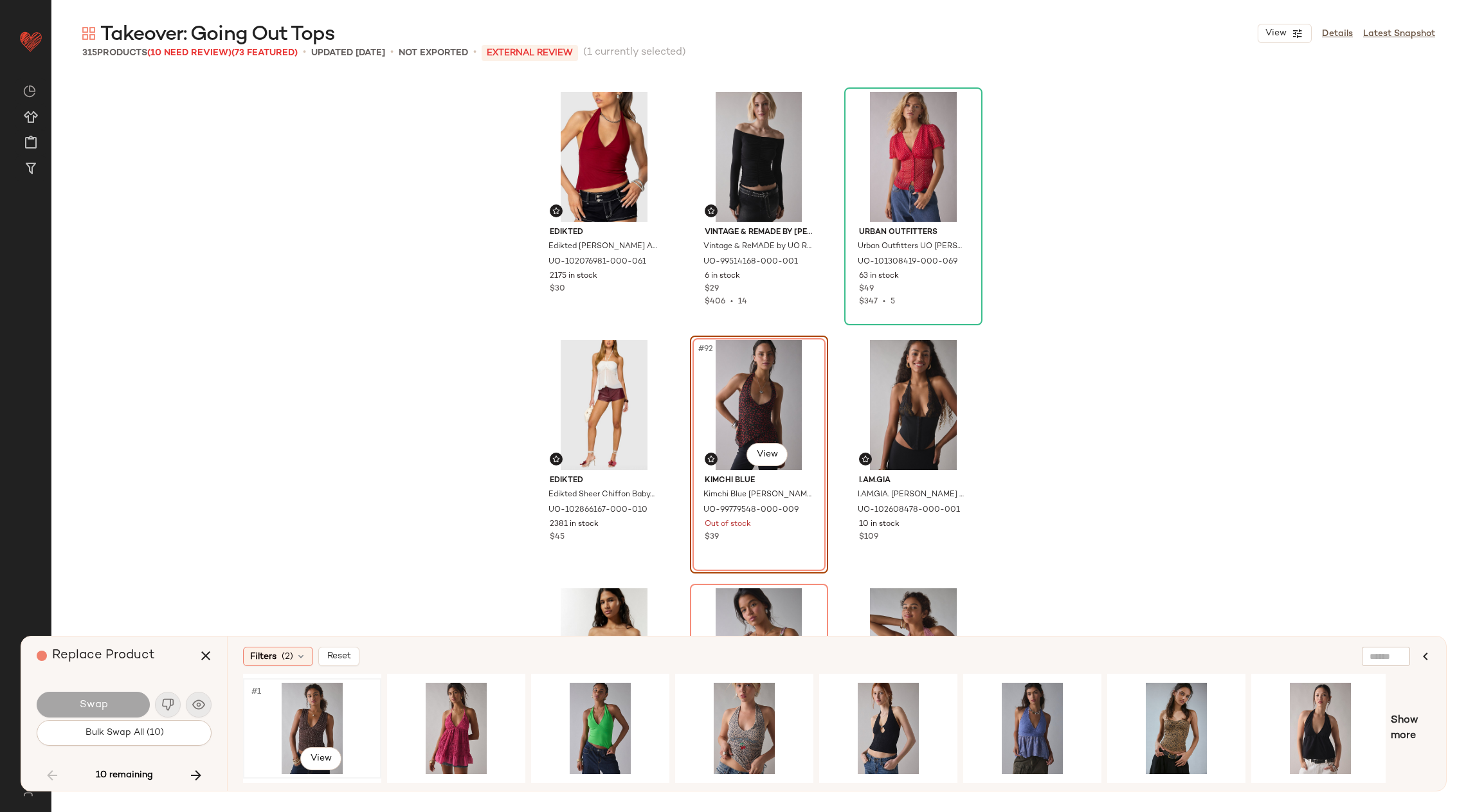
click at [317, 721] on div "#1 View" at bounding box center [312, 727] width 130 height 91
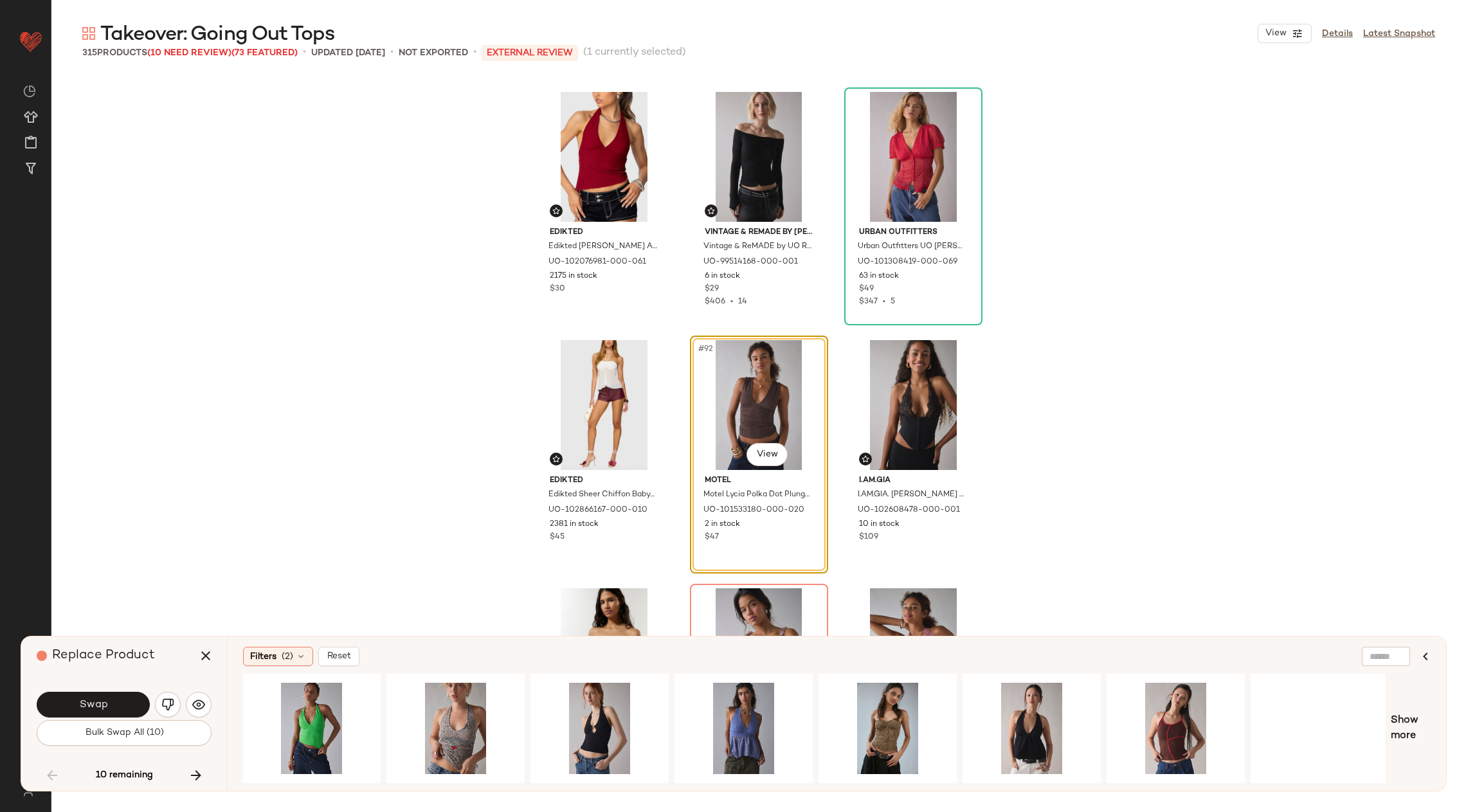
scroll to position [0, 435]
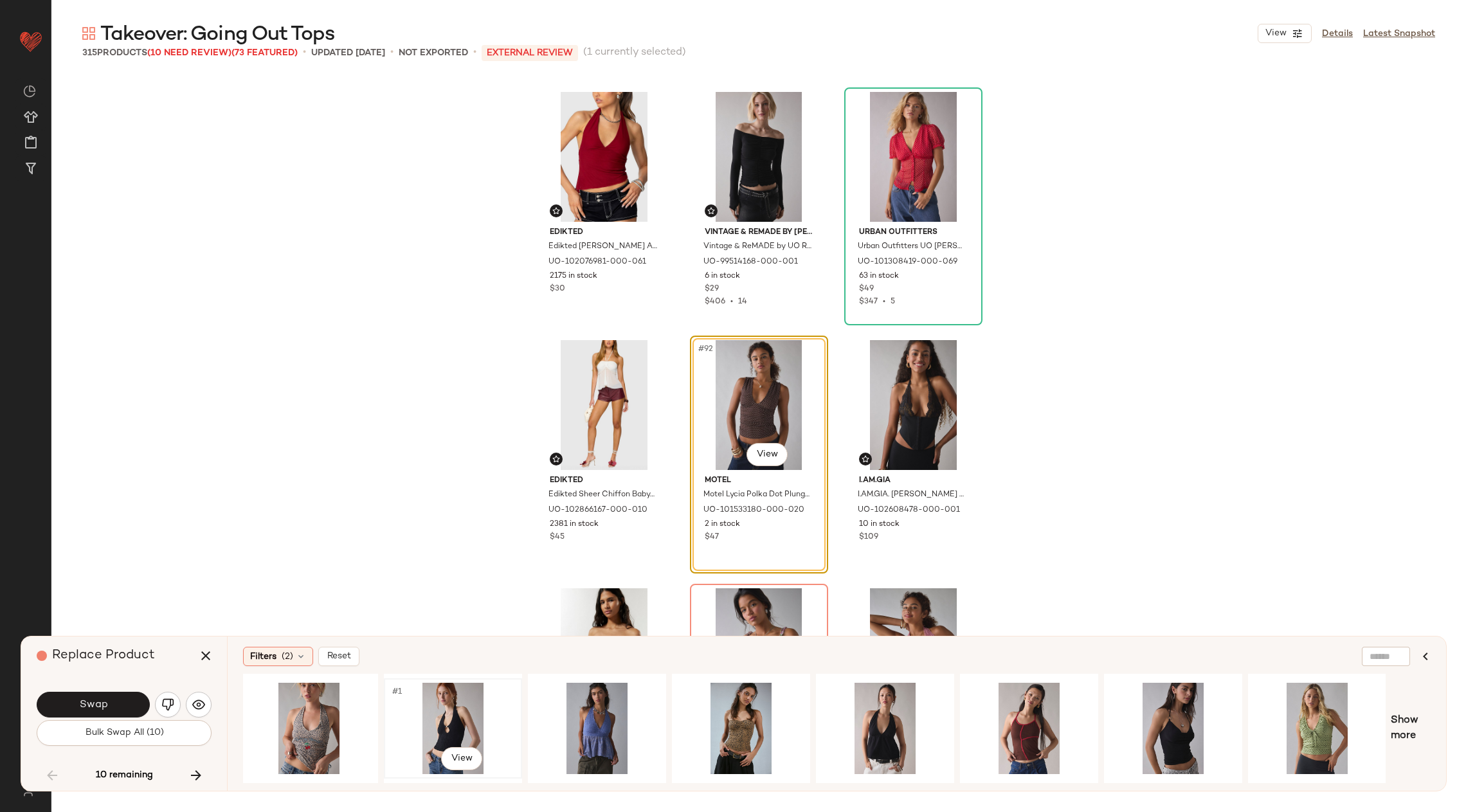
click at [453, 707] on div "#1 View" at bounding box center [453, 727] width 130 height 91
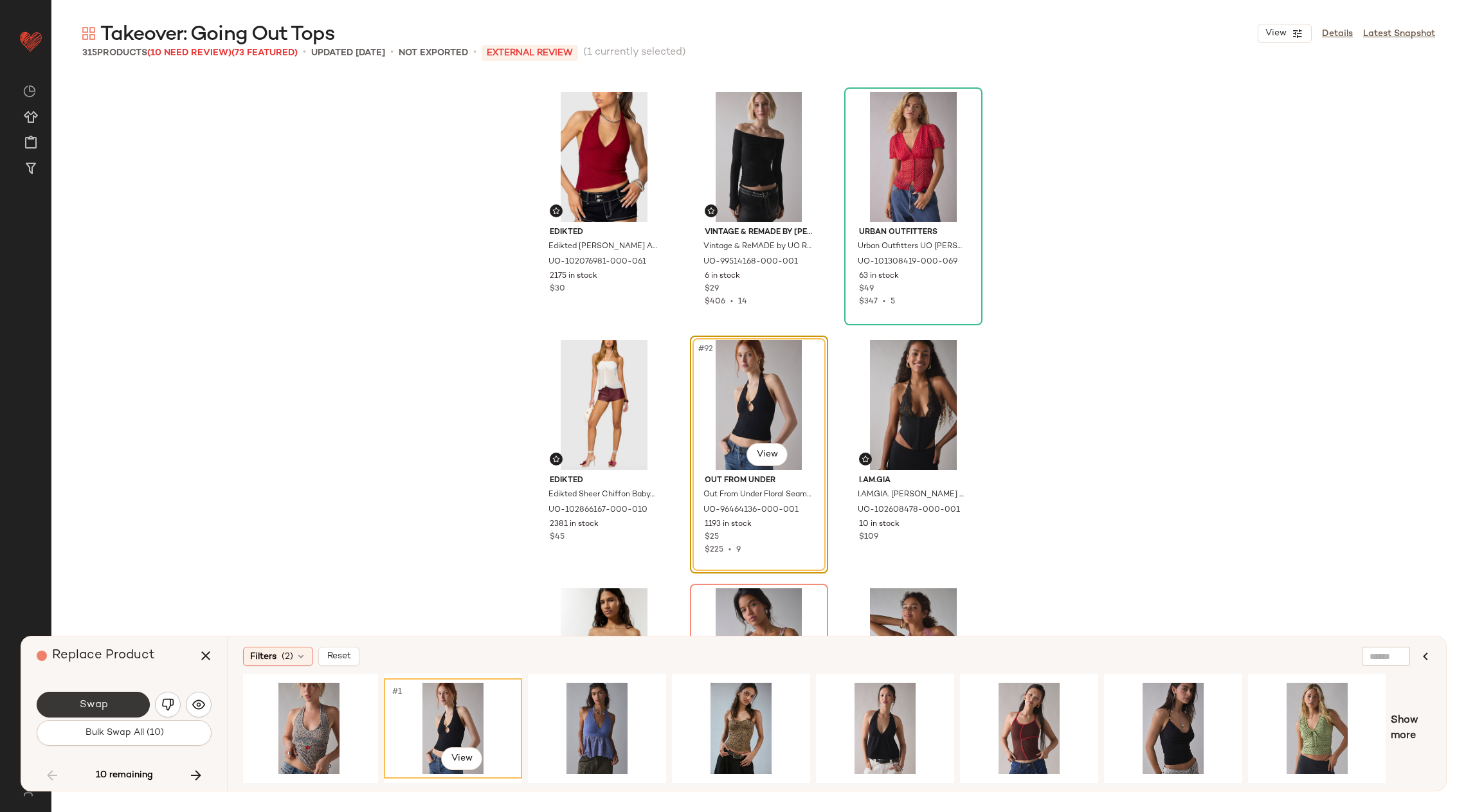
click at [120, 701] on button "Swap" at bounding box center [94, 704] width 113 height 26
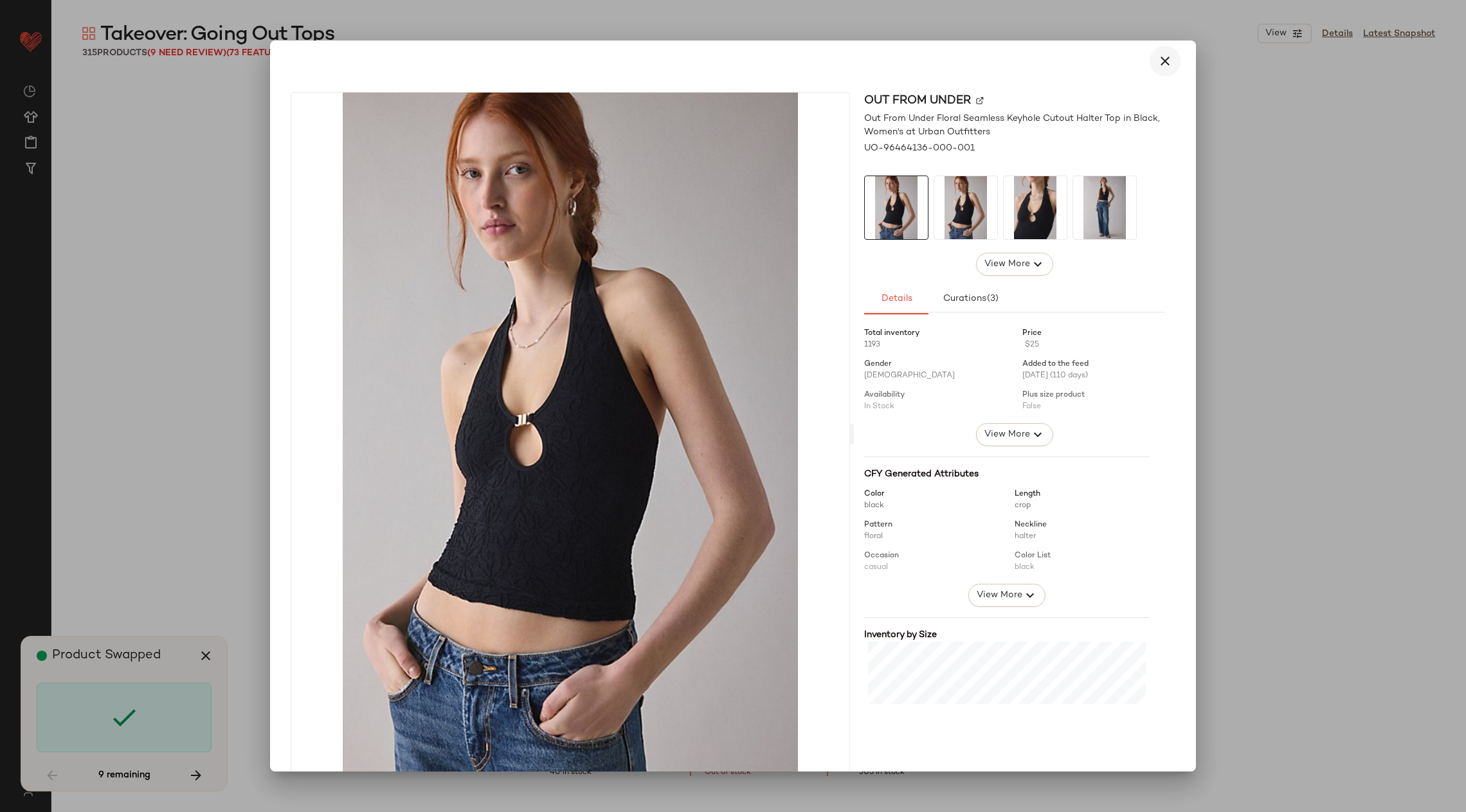
click at [1157, 59] on icon "button" at bounding box center [1164, 60] width 15 height 15
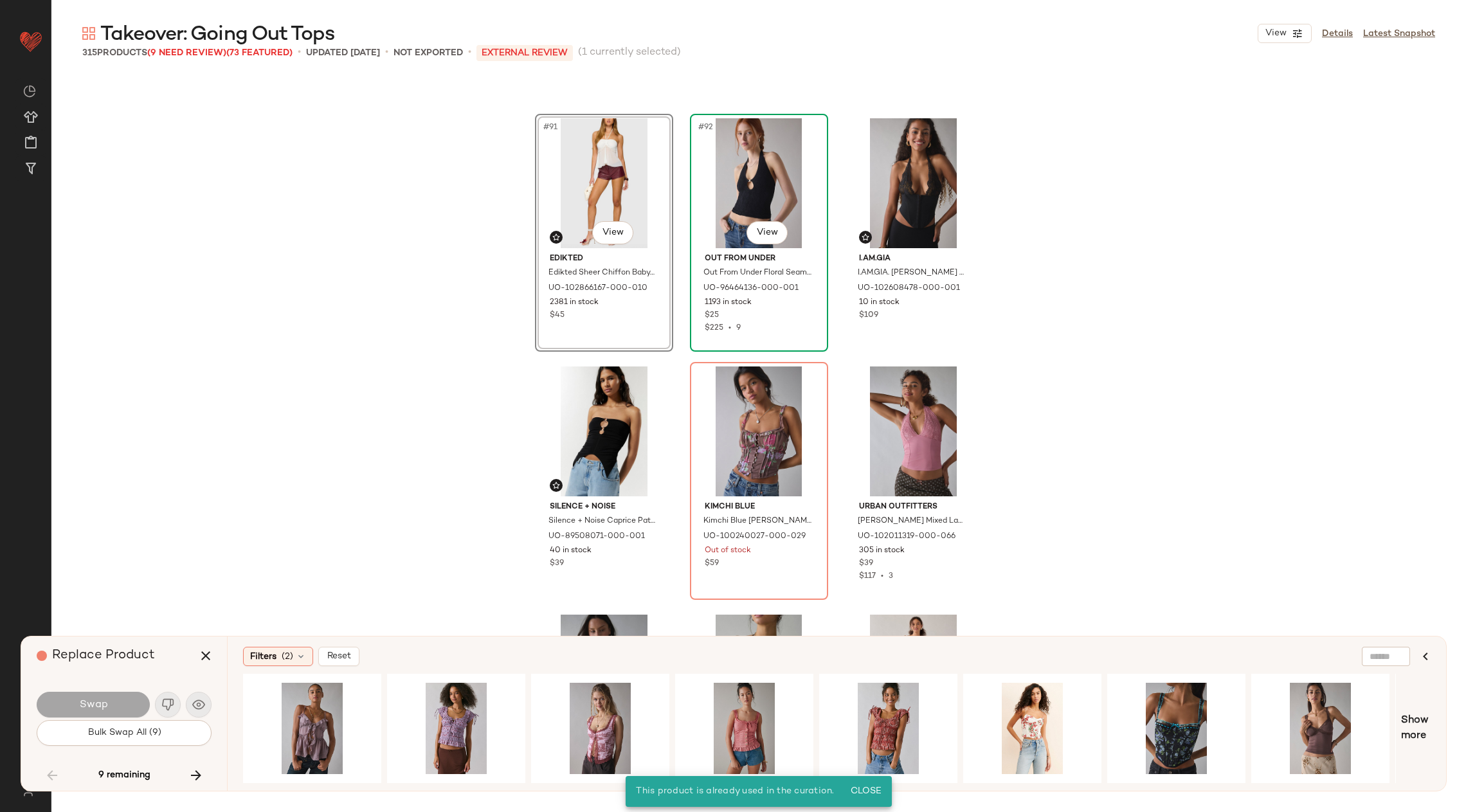
scroll to position [7416, 0]
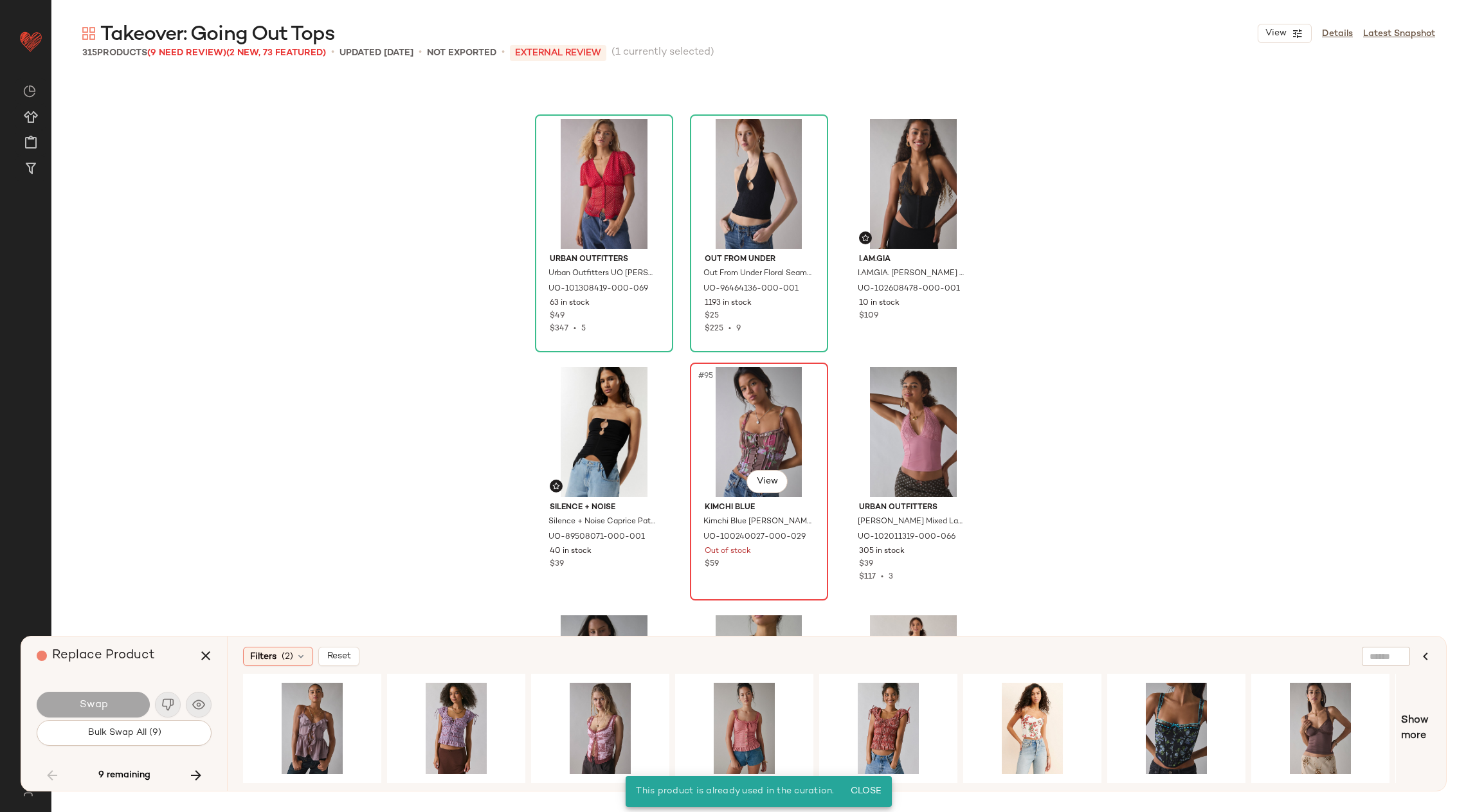
click at [744, 436] on div "#95 View" at bounding box center [759, 432] width 130 height 130
click at [602, 716] on div "#1 View" at bounding box center [601, 727] width 130 height 91
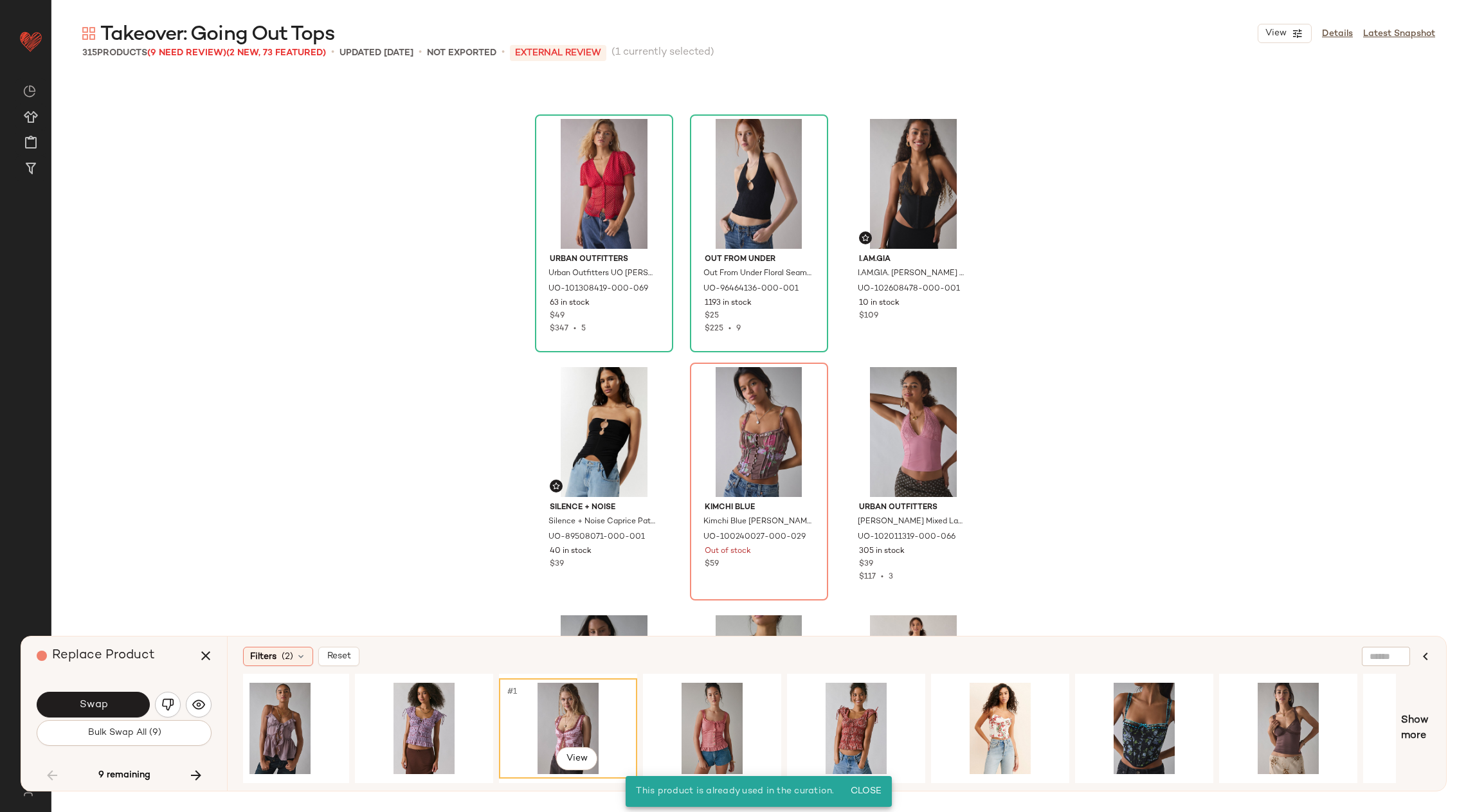
click at [557, 716] on div "#1 View" at bounding box center [568, 727] width 130 height 91
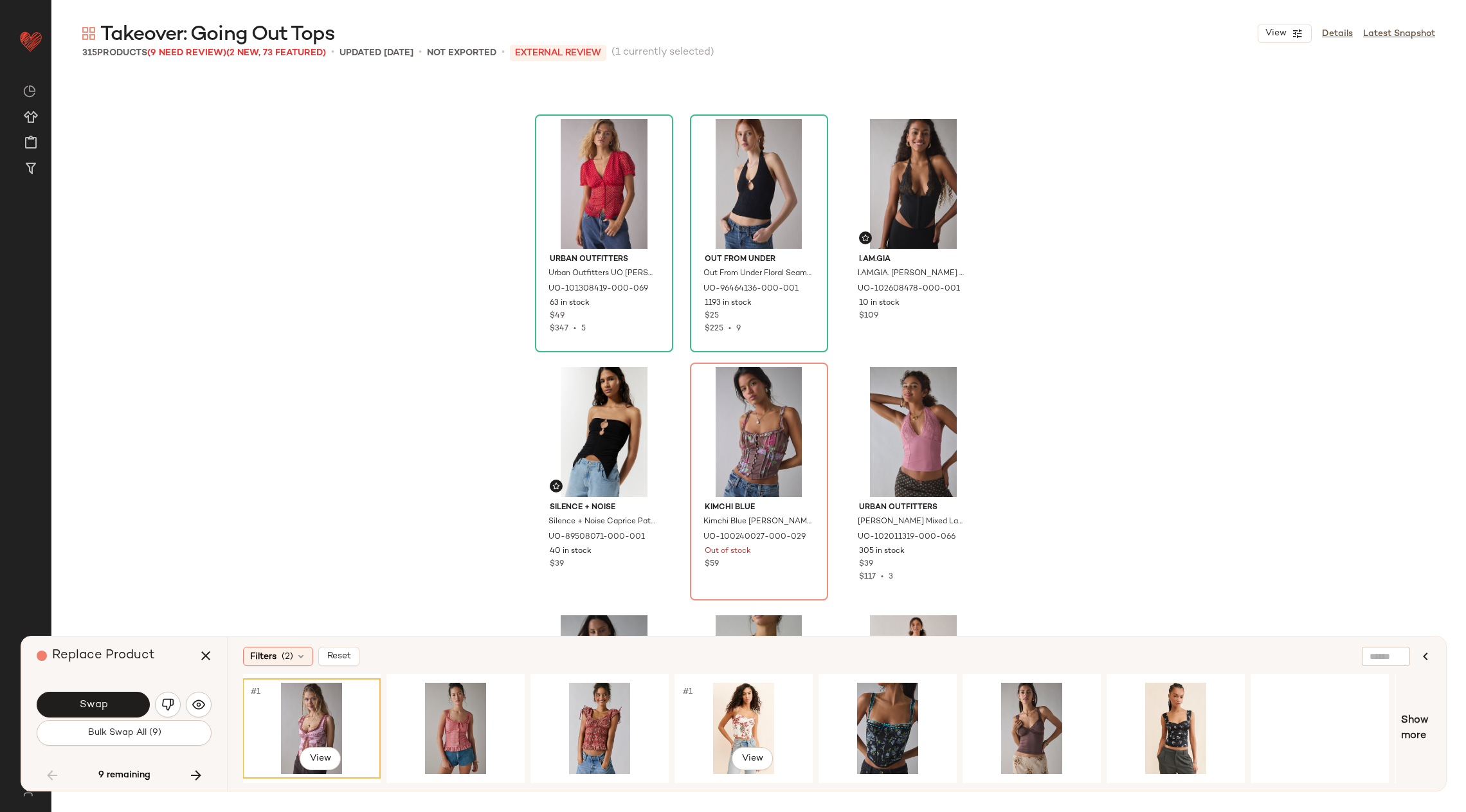
scroll to position [0, 451]
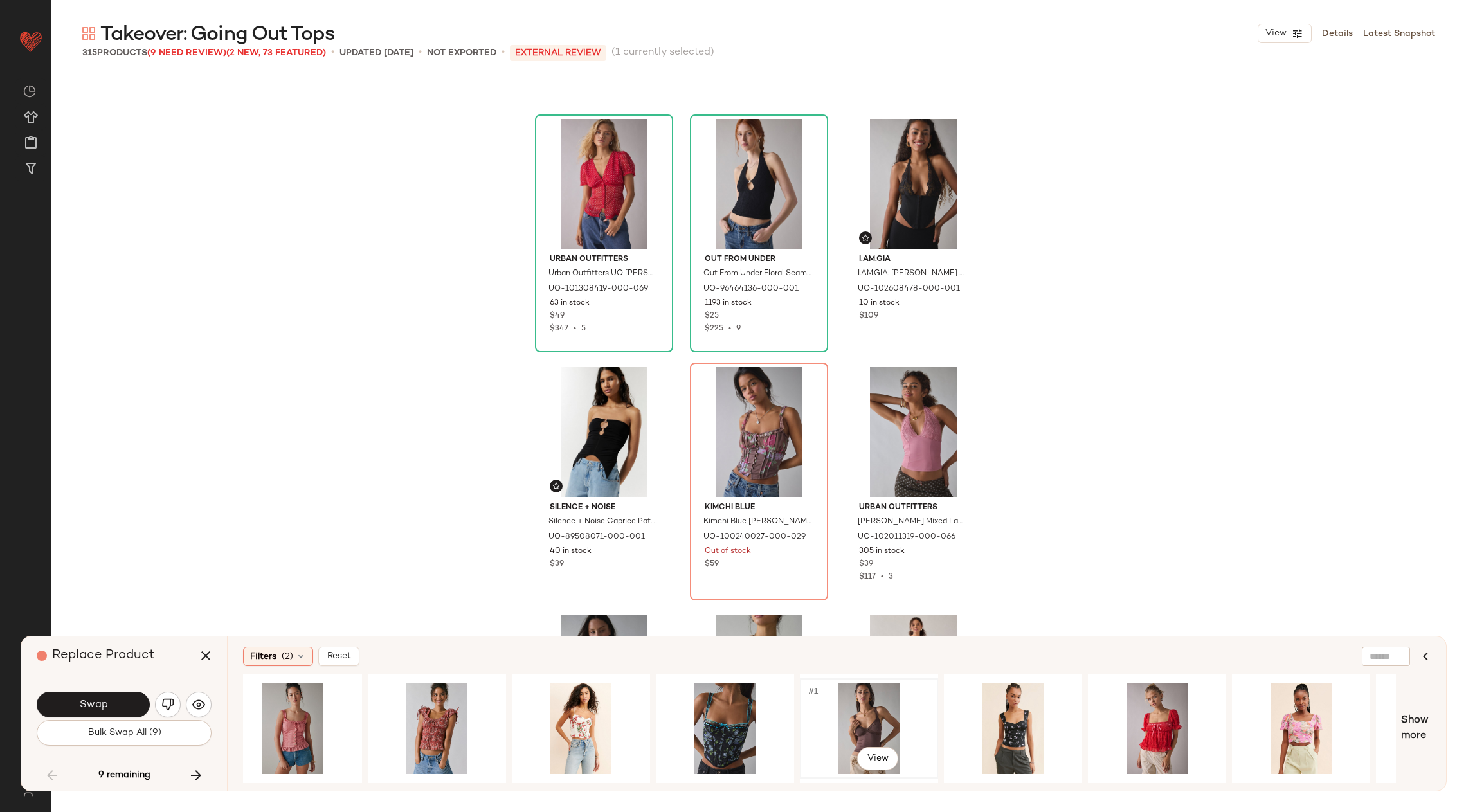
click at [869, 709] on div "#1 View" at bounding box center [869, 727] width 130 height 91
click at [161, 699] on button "button" at bounding box center [167, 704] width 26 height 26
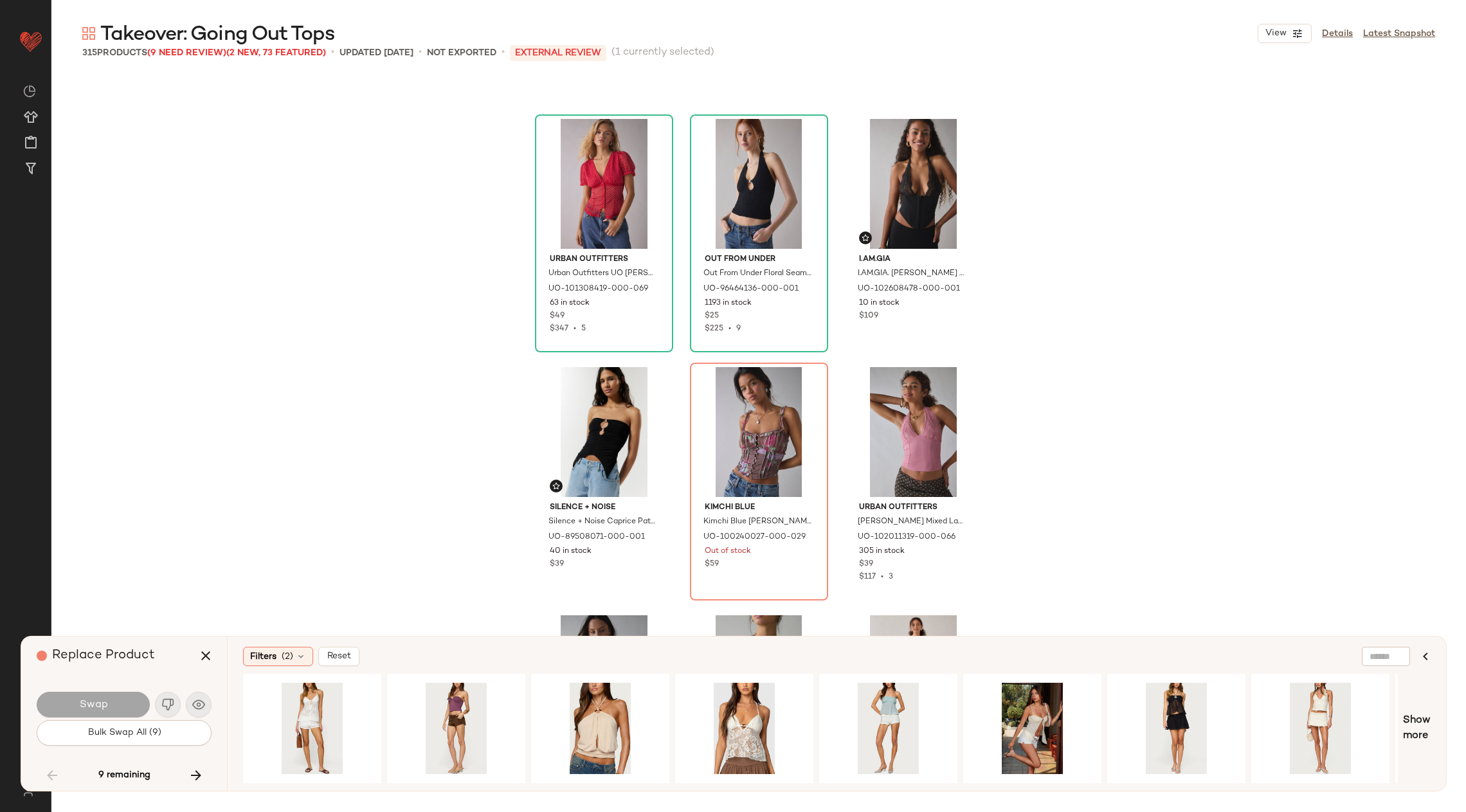
click at [166, 706] on div "Swap" at bounding box center [124, 704] width 175 height 31
click at [187, 657] on div "Replace Product" at bounding box center [129, 655] width 185 height 39
click at [203, 49] on span "(9 Need Review)" at bounding box center [187, 53] width 79 height 10
click at [199, 659] on icon "button" at bounding box center [205, 655] width 15 height 15
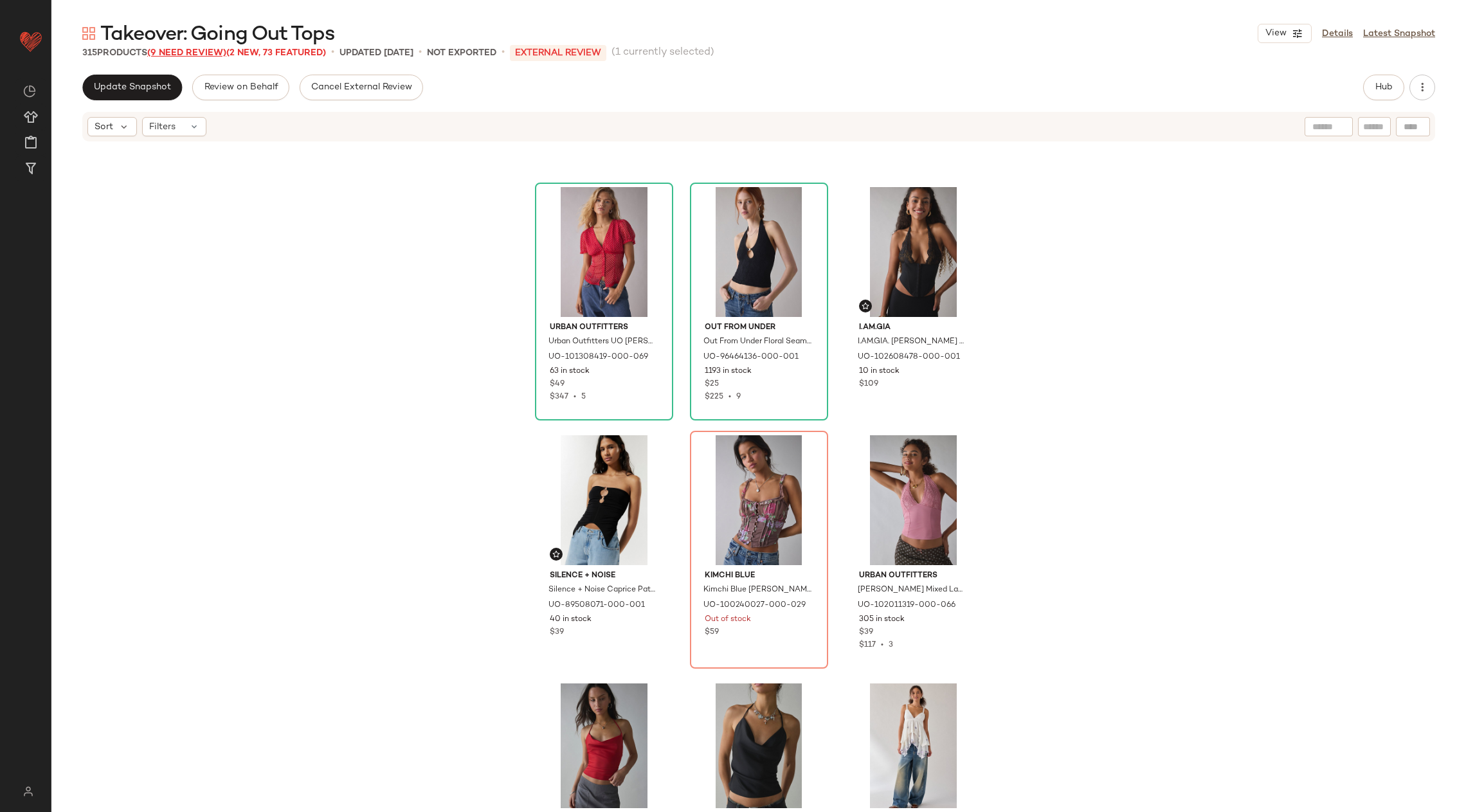
click at [200, 50] on span "(9 Need Review)" at bounding box center [187, 53] width 79 height 10
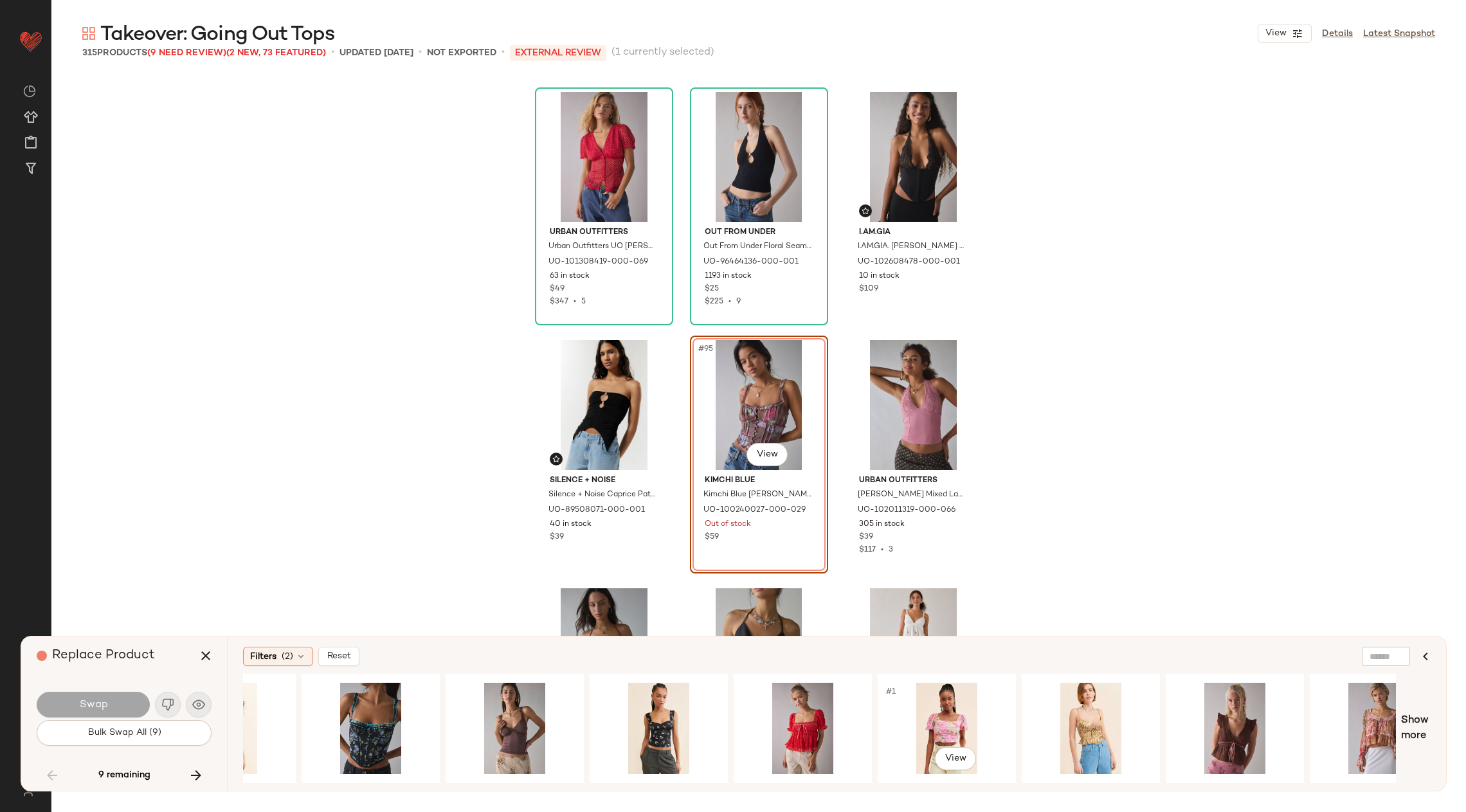
scroll to position [0, 805]
click at [493, 714] on div "#1 View" at bounding box center [516, 727] width 130 height 91
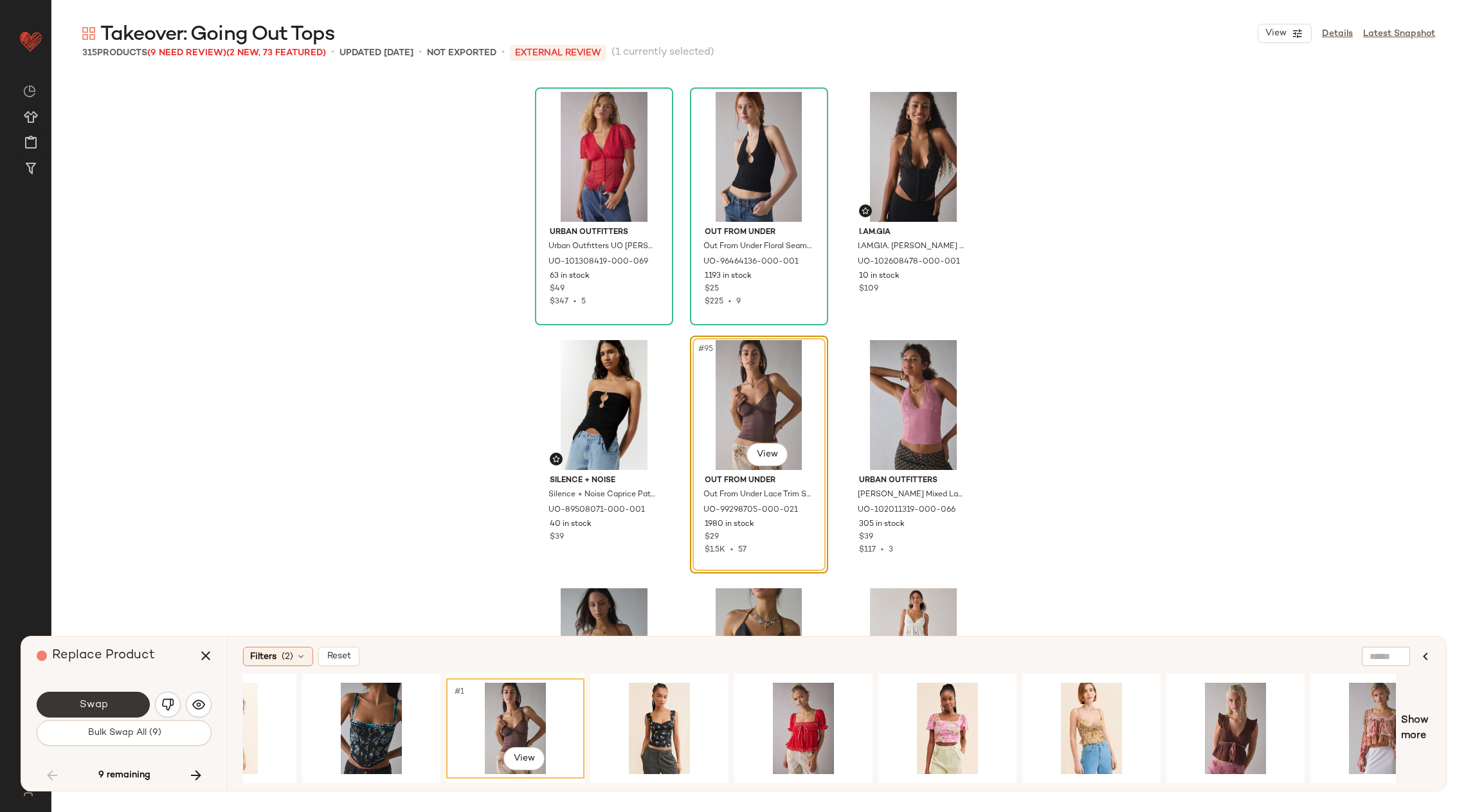
click at [131, 704] on button "Swap" at bounding box center [94, 704] width 113 height 26
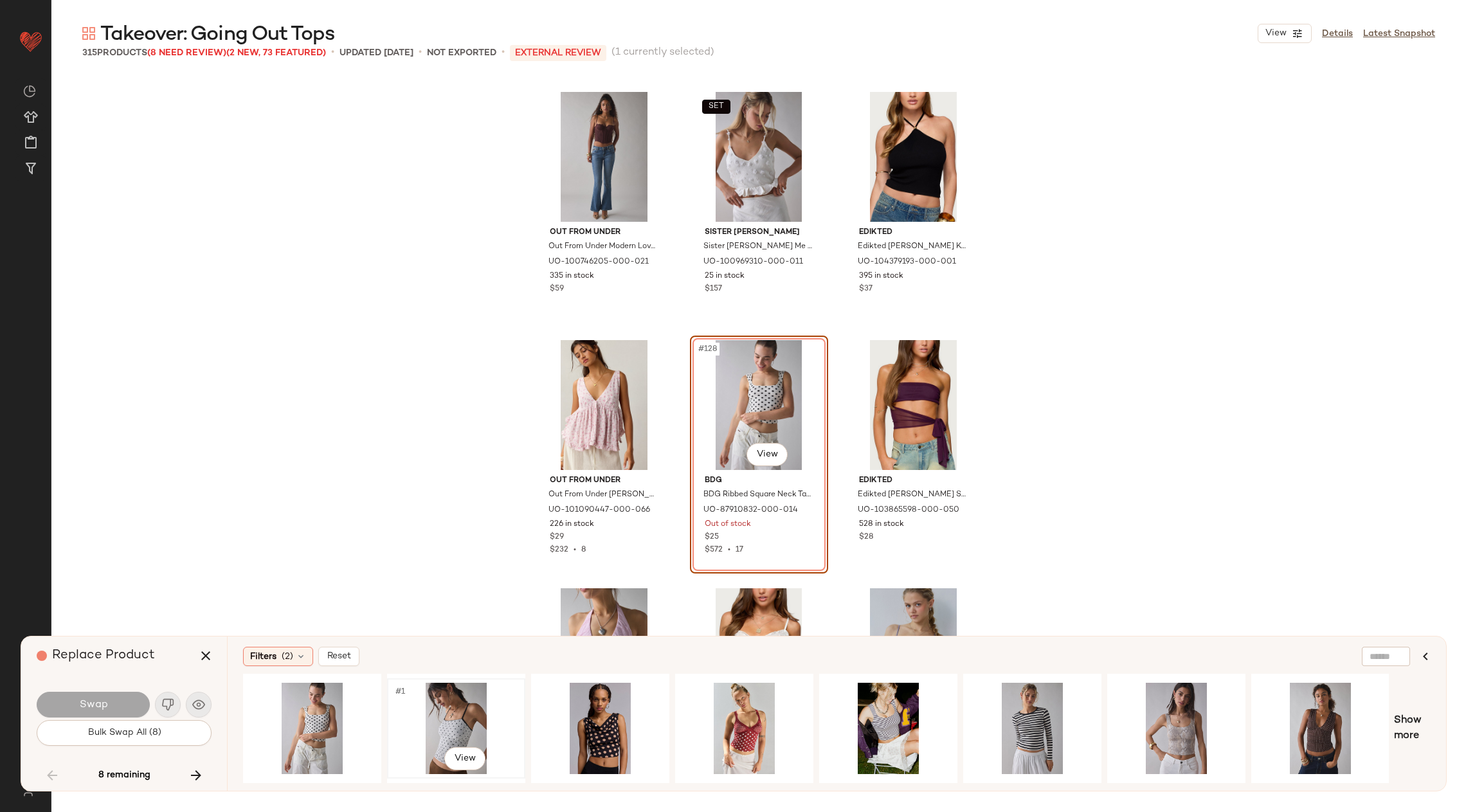
click at [432, 718] on div "#1 View" at bounding box center [457, 727] width 130 height 91
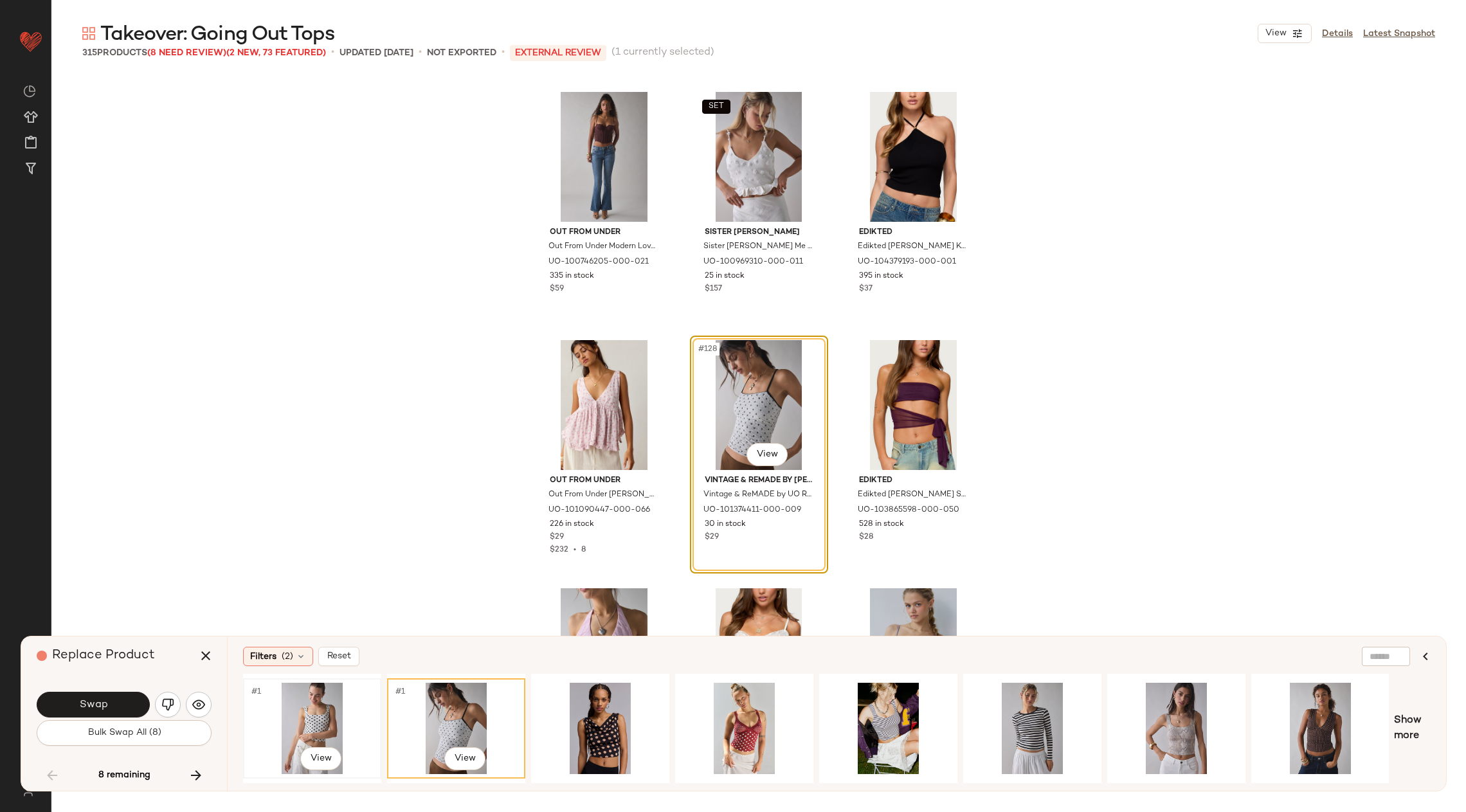
click at [306, 705] on div "#1 View" at bounding box center [312, 727] width 130 height 91
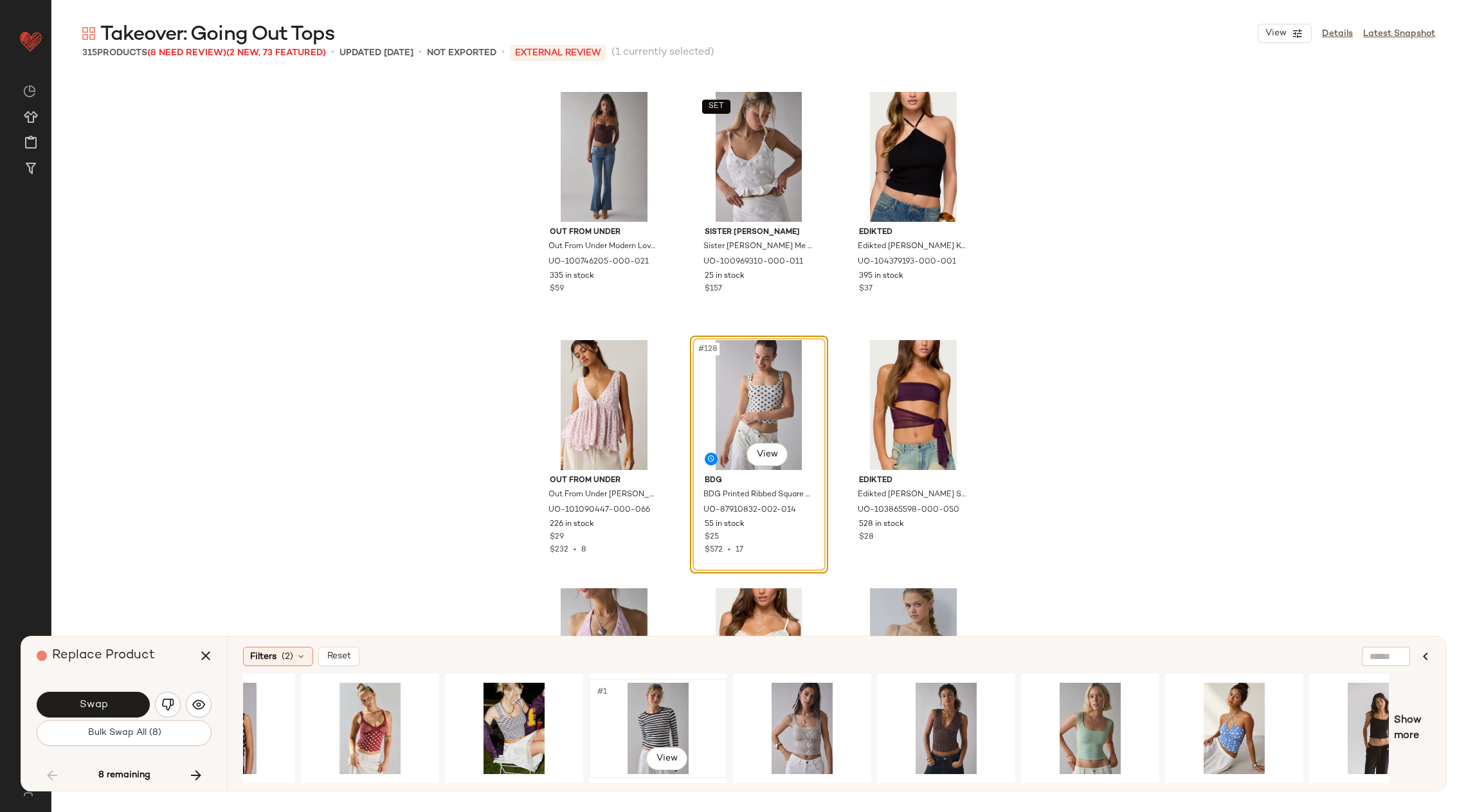
scroll to position [0, 576]
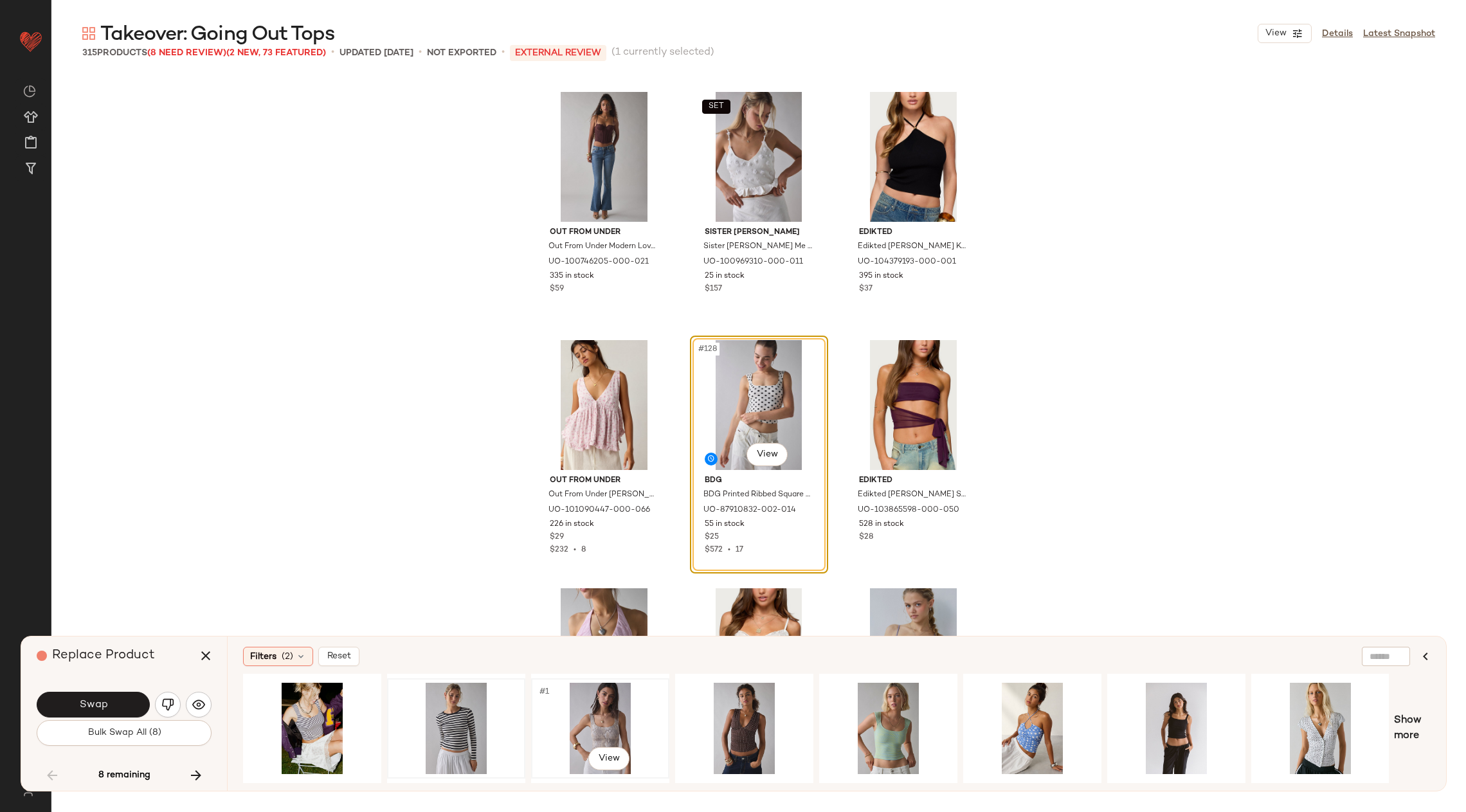
click at [587, 719] on div "#1 View" at bounding box center [601, 727] width 130 height 91
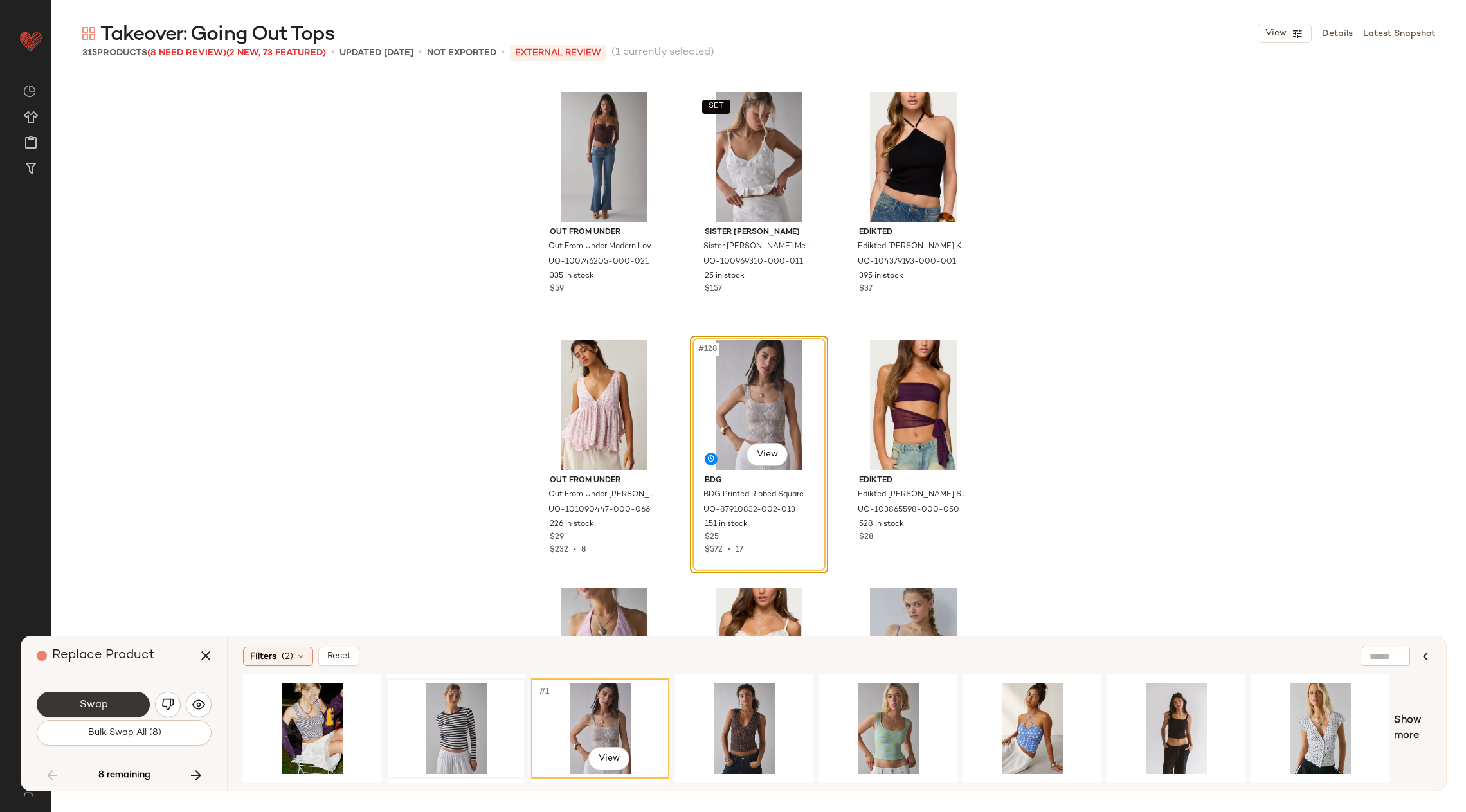
click at [125, 700] on button "Swap" at bounding box center [94, 704] width 113 height 26
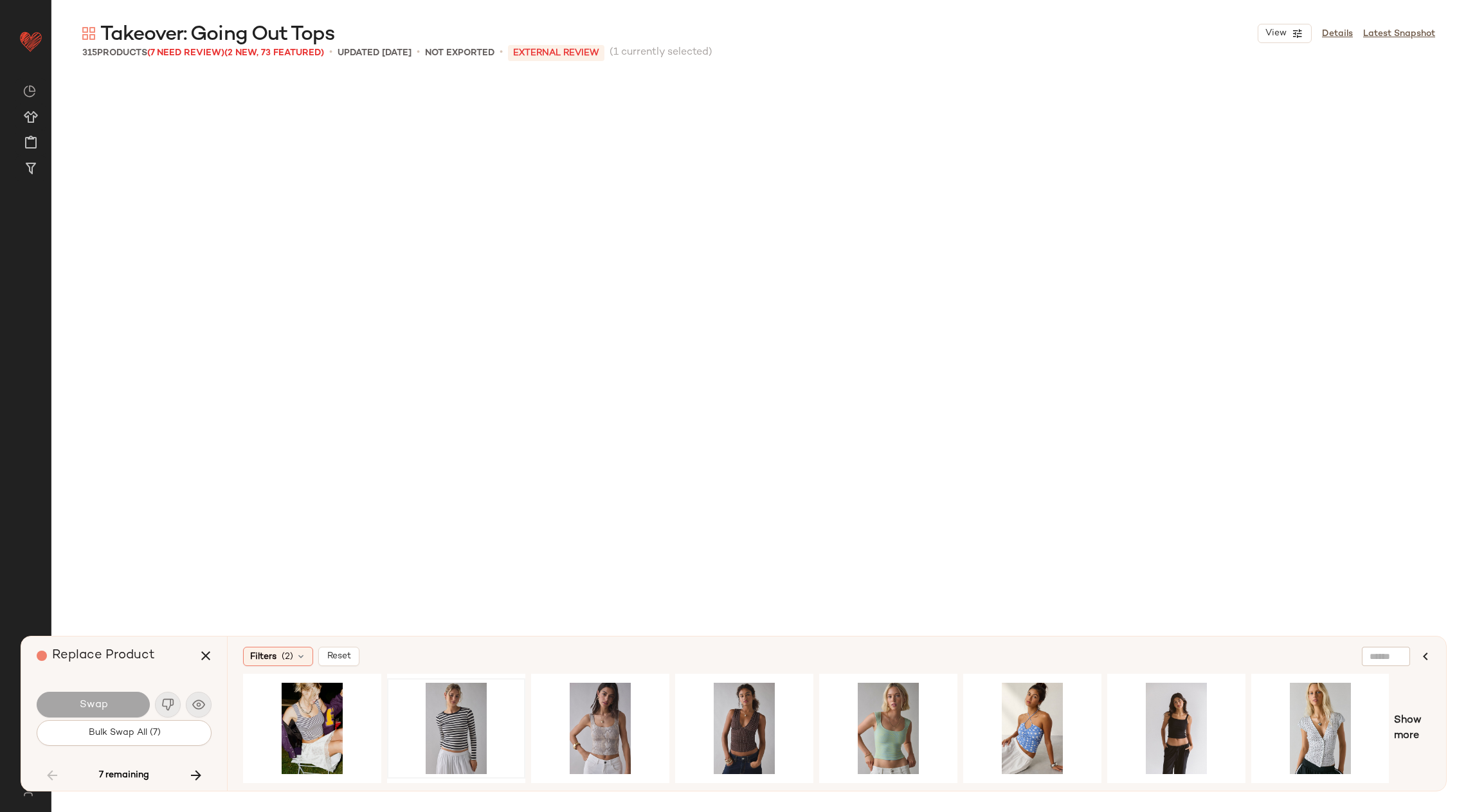
scroll to position [11661, 0]
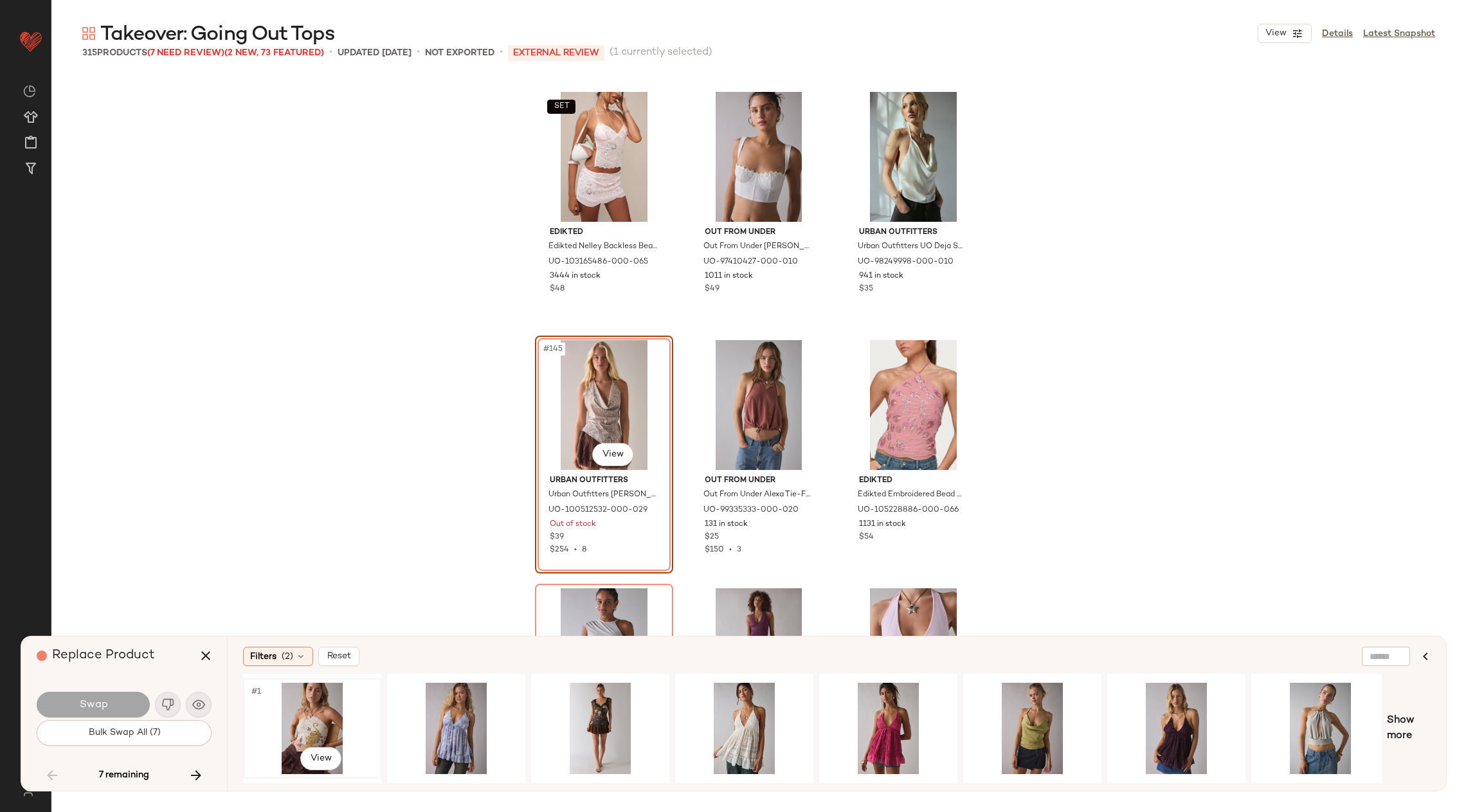
click at [313, 709] on div "#1 View" at bounding box center [312, 727] width 130 height 91
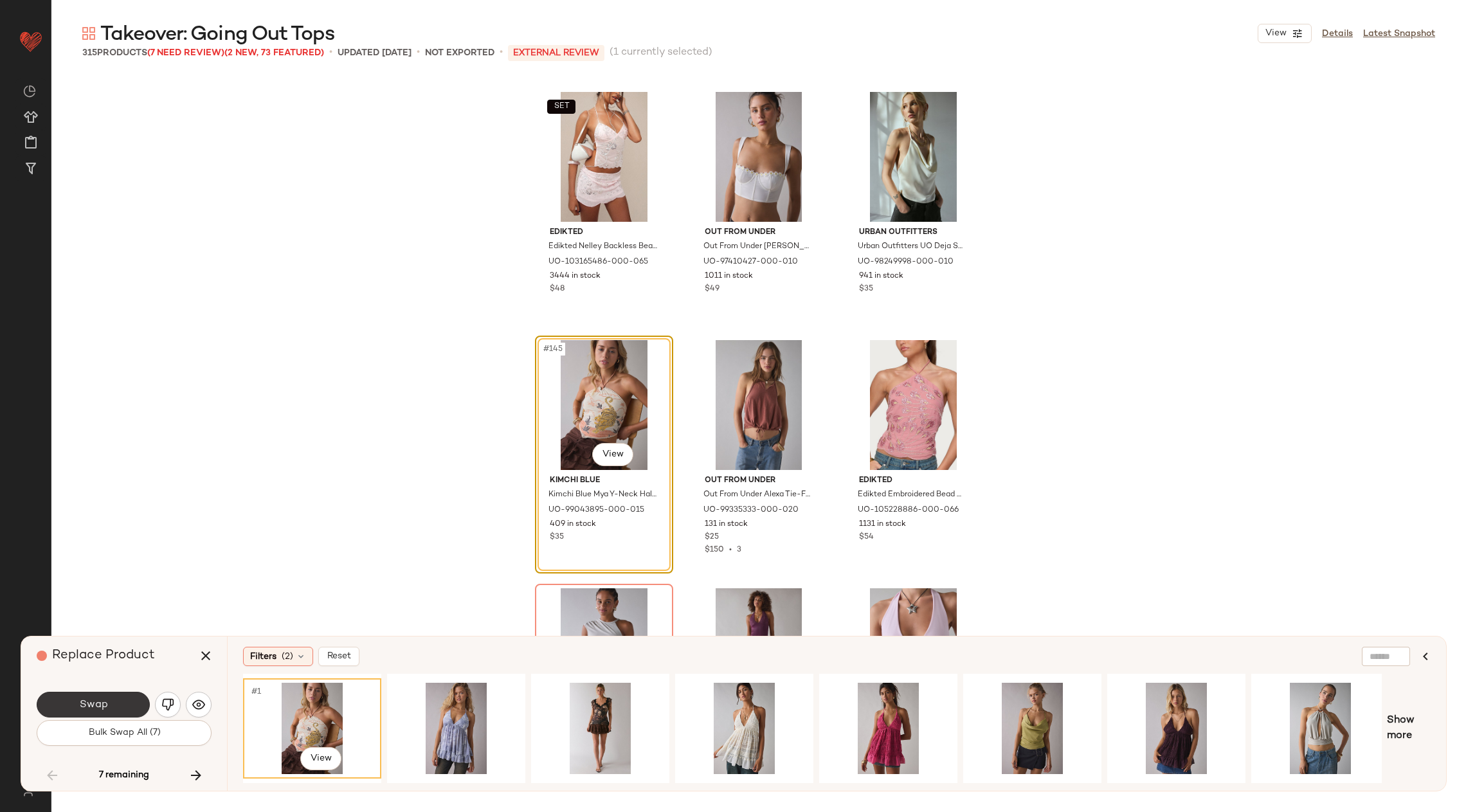
click at [139, 698] on button "Swap" at bounding box center [94, 704] width 113 height 26
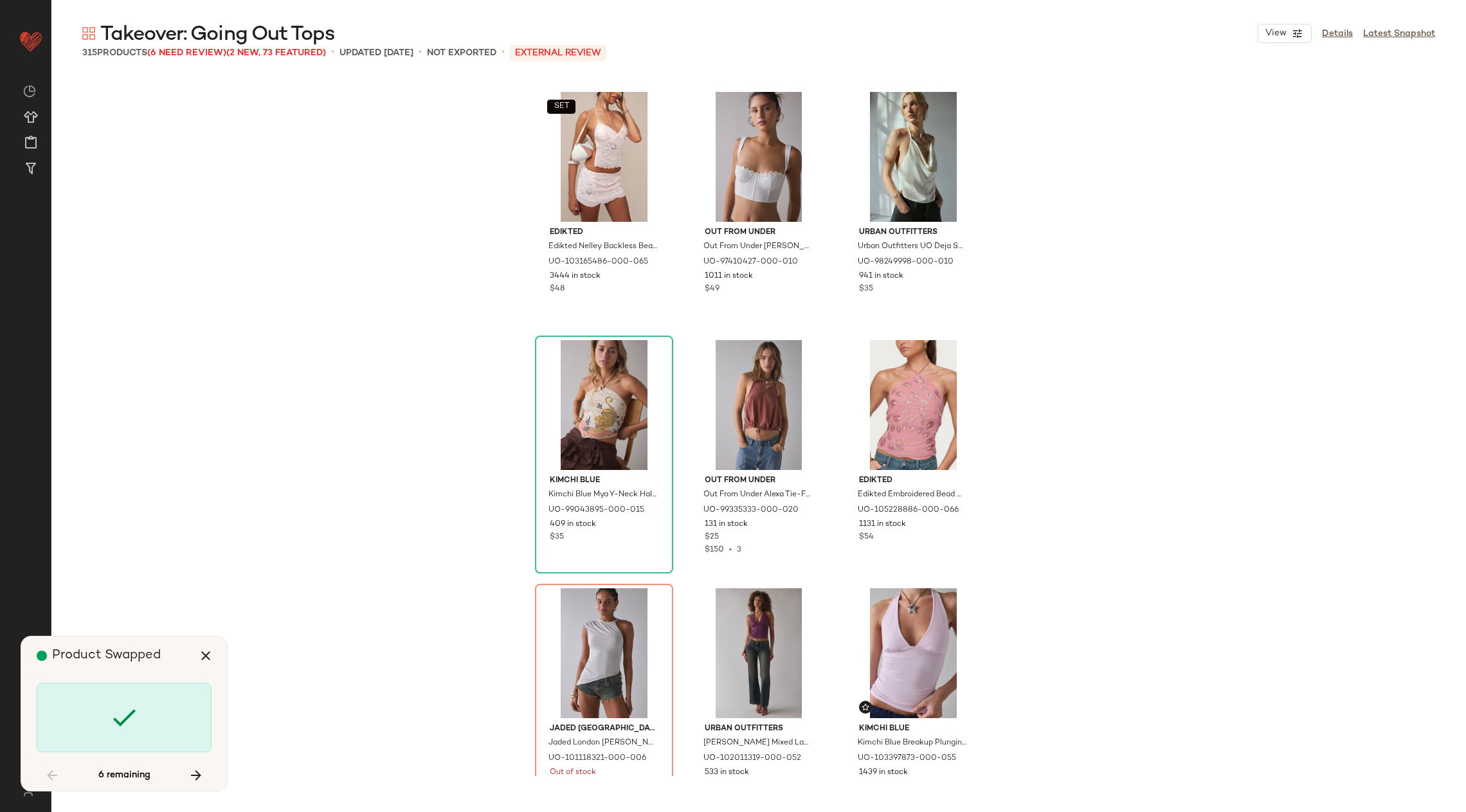
scroll to position [11909, 0]
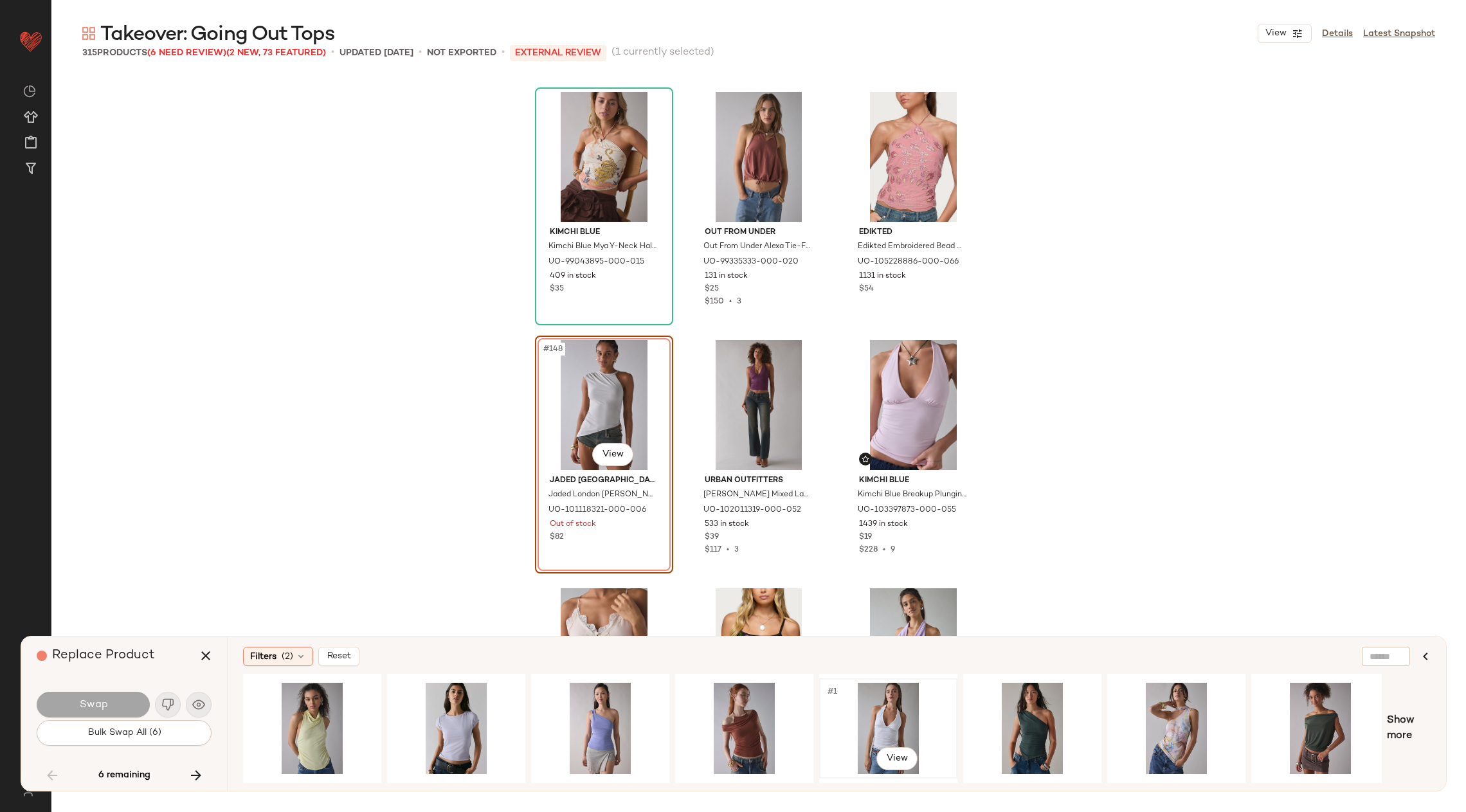
click at [878, 728] on div "#1 View" at bounding box center [889, 727] width 130 height 91
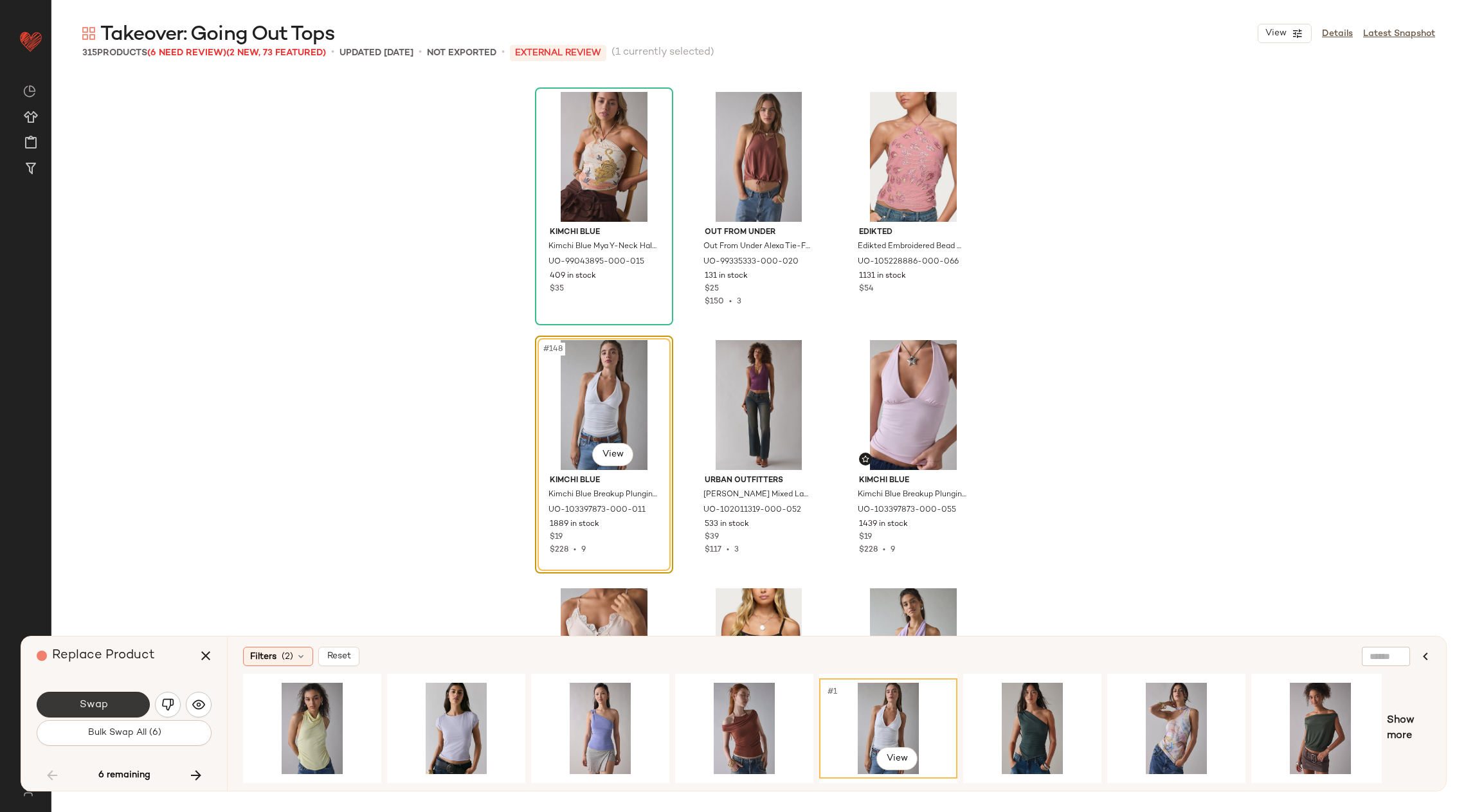
click at [122, 702] on button "Swap" at bounding box center [94, 704] width 113 height 26
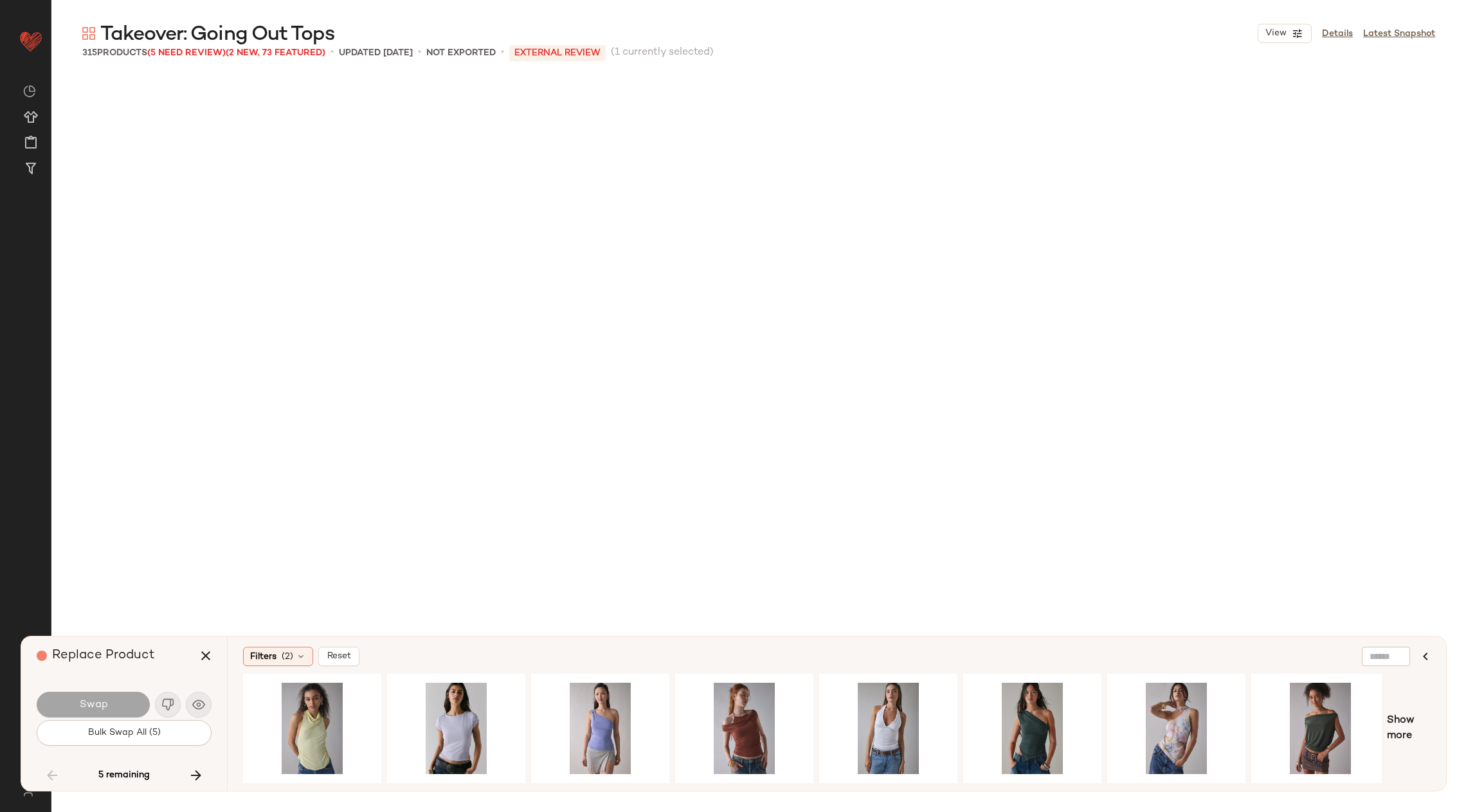
scroll to position [16127, 0]
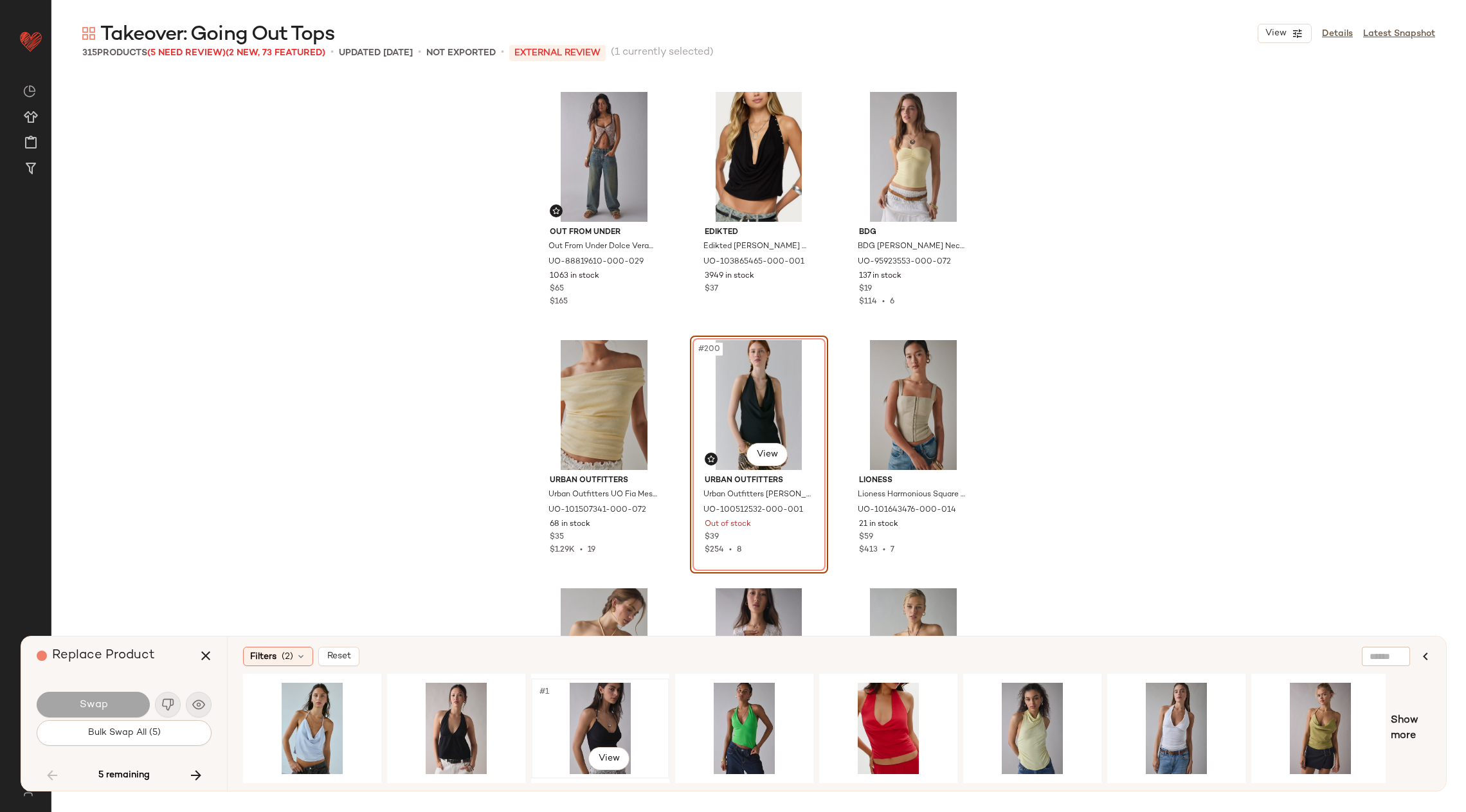
click at [566, 707] on div "#1 View" at bounding box center [601, 727] width 130 height 91
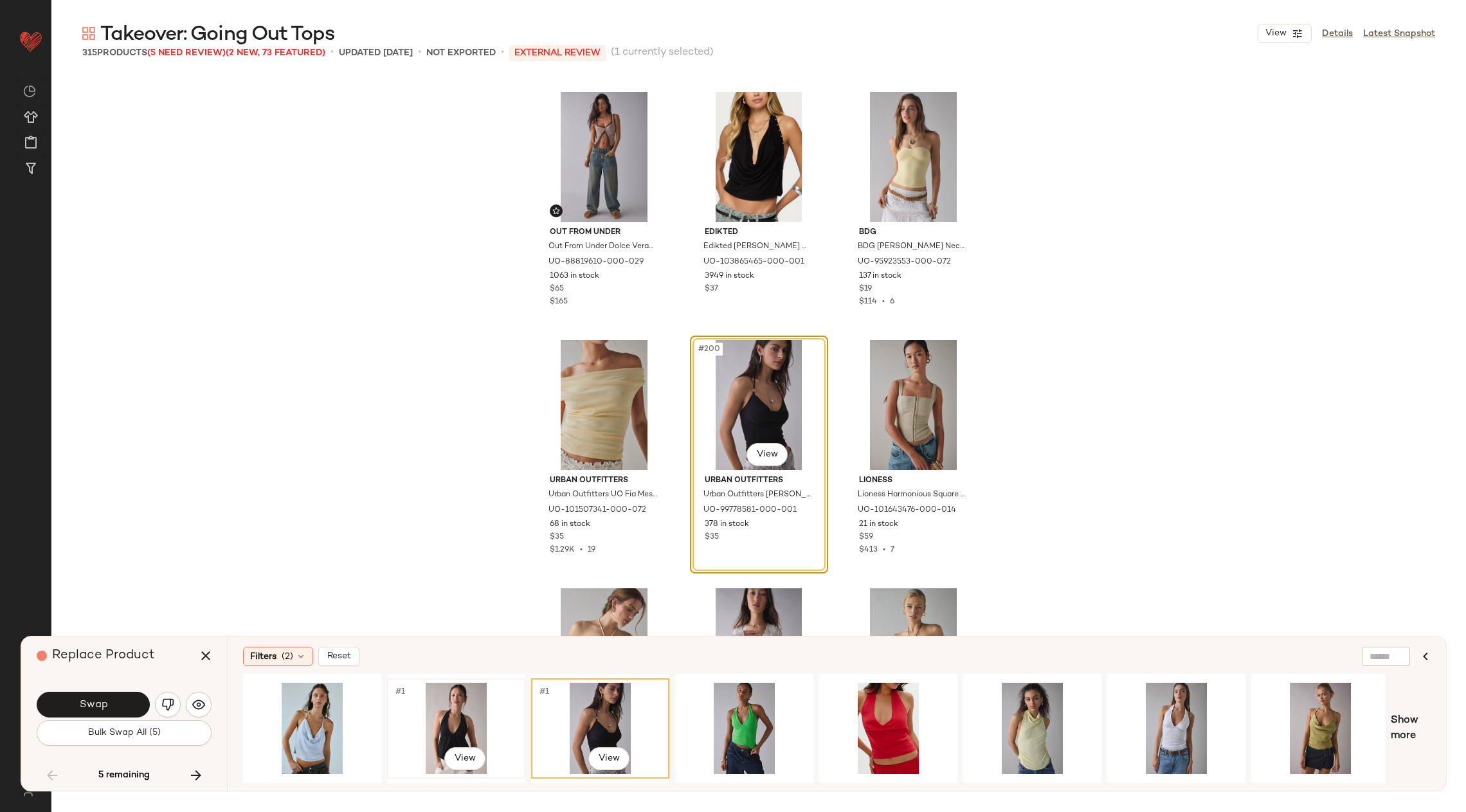
click at [457, 708] on div "#1 View" at bounding box center [457, 727] width 130 height 91
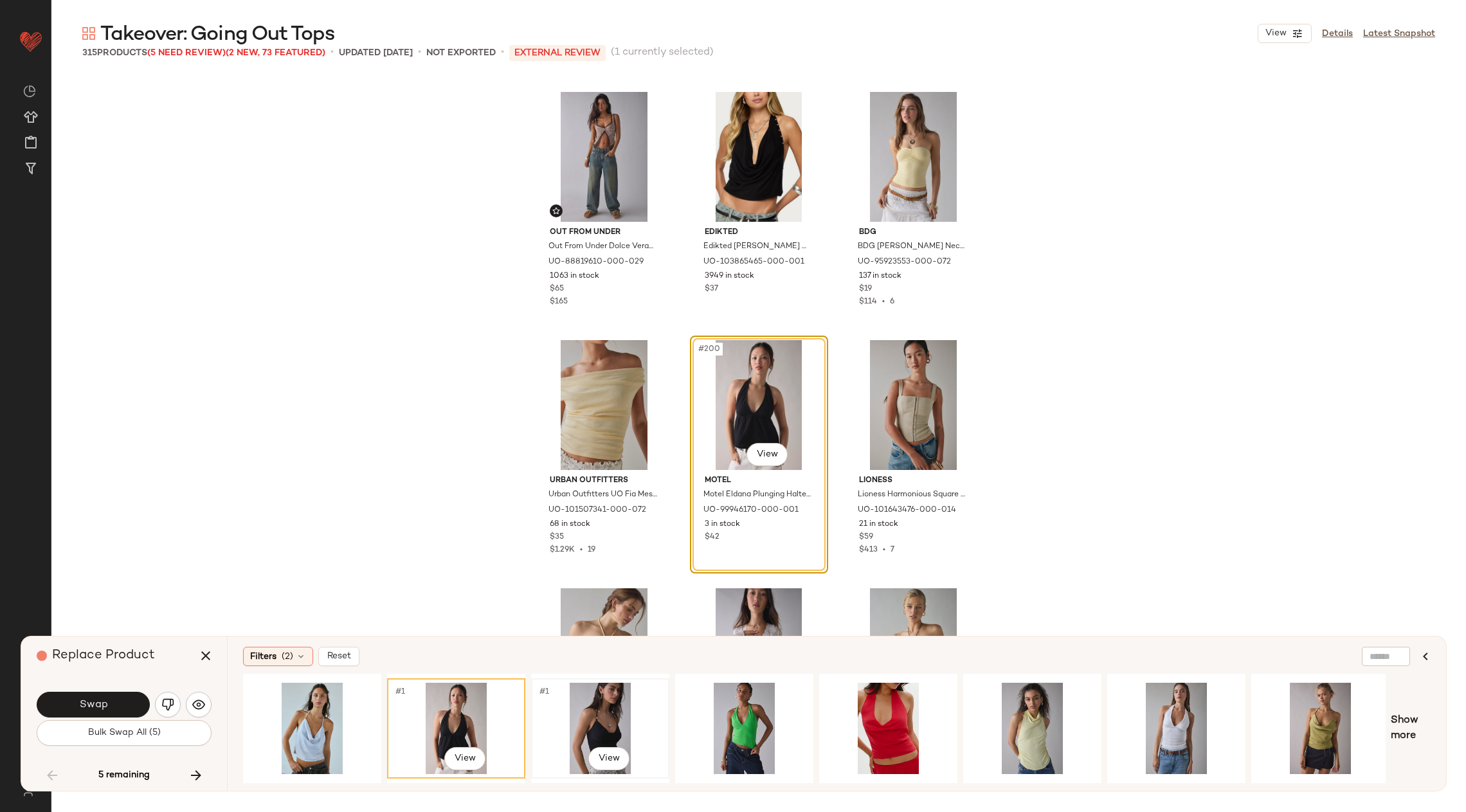
click at [590, 725] on div "#1 View" at bounding box center [601, 727] width 130 height 91
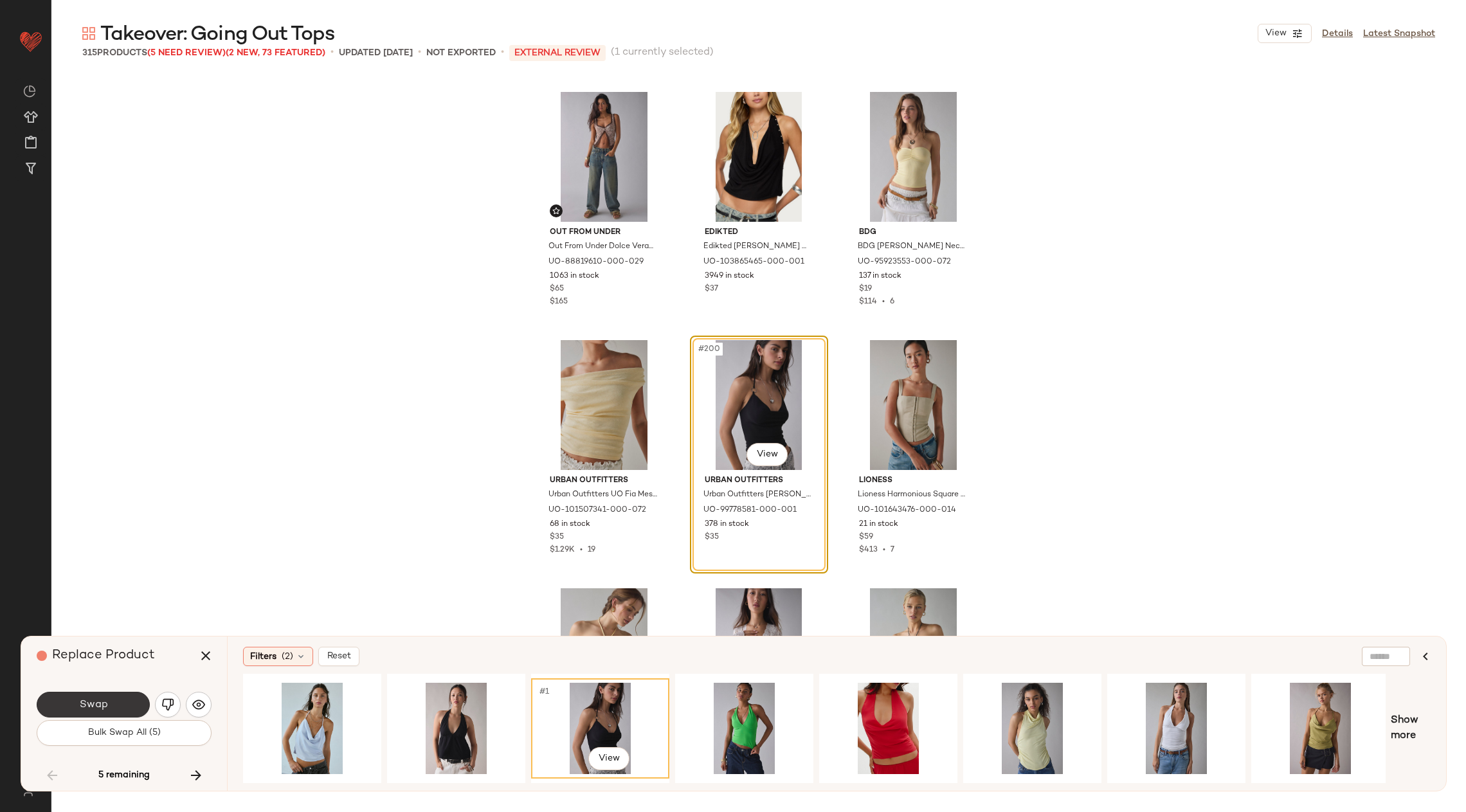
click at [112, 695] on button "Swap" at bounding box center [94, 704] width 113 height 26
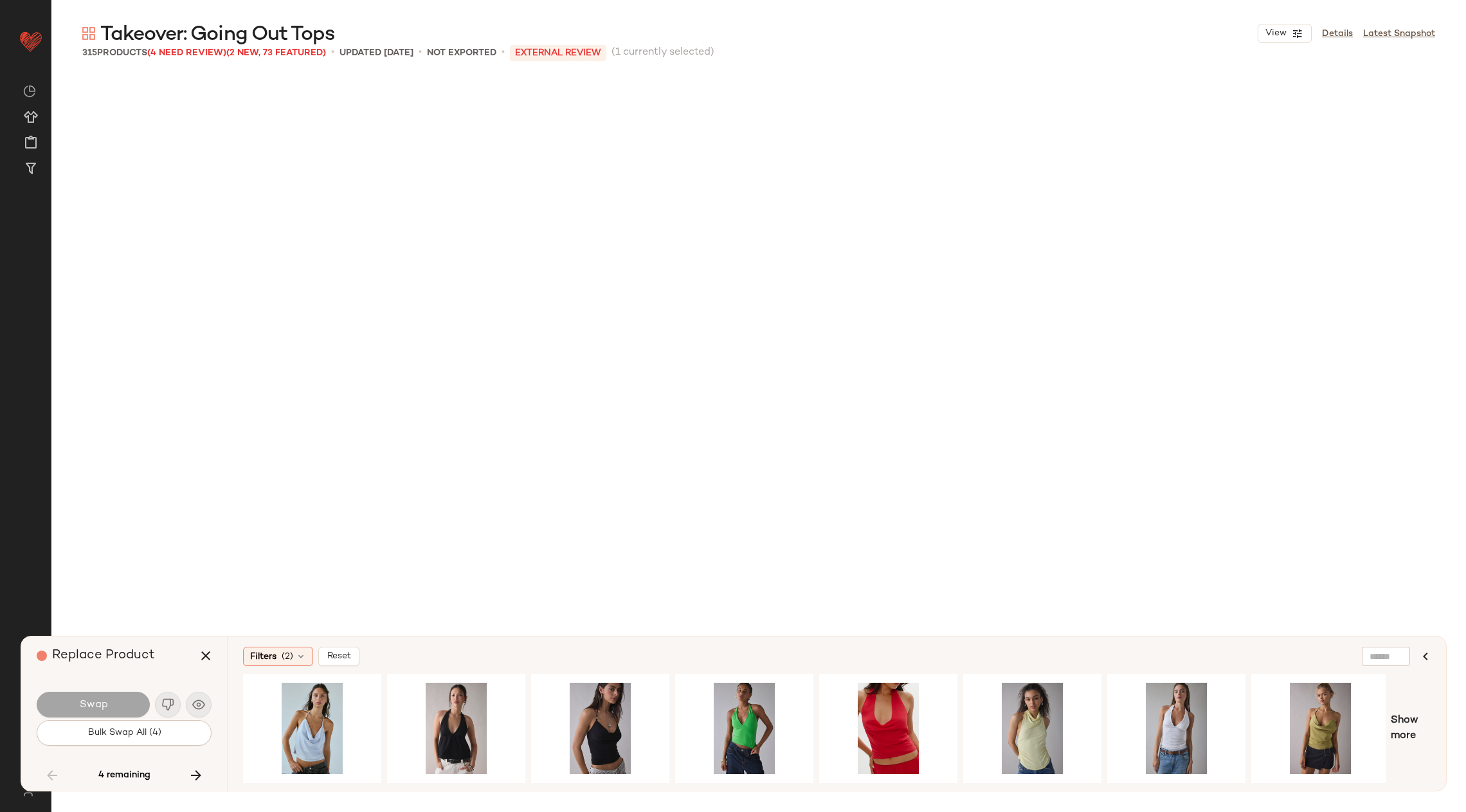
scroll to position [17368, 0]
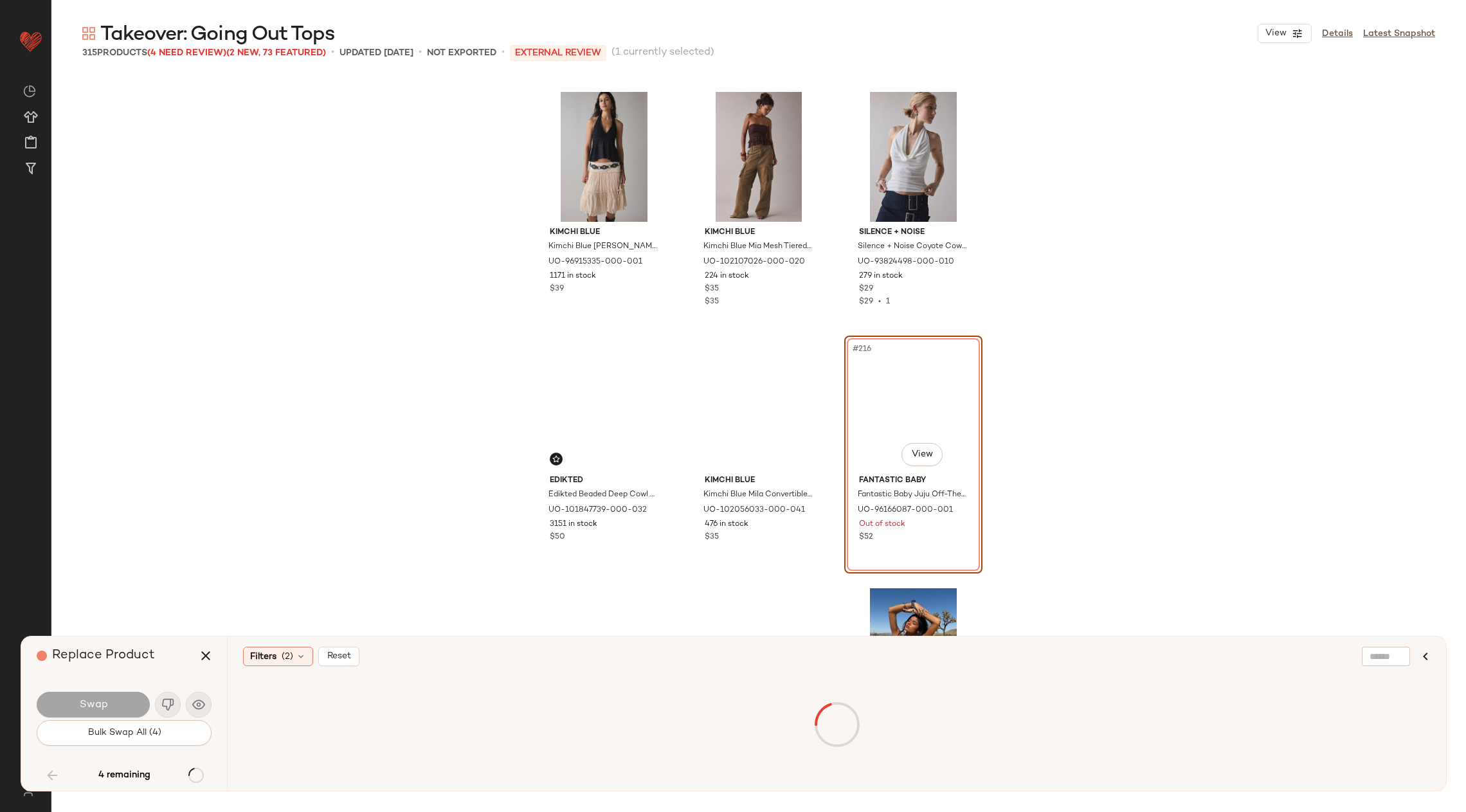
drag, startPoint x: 739, startPoint y: 663, endPoint x: 588, endPoint y: 663, distance: 151.0
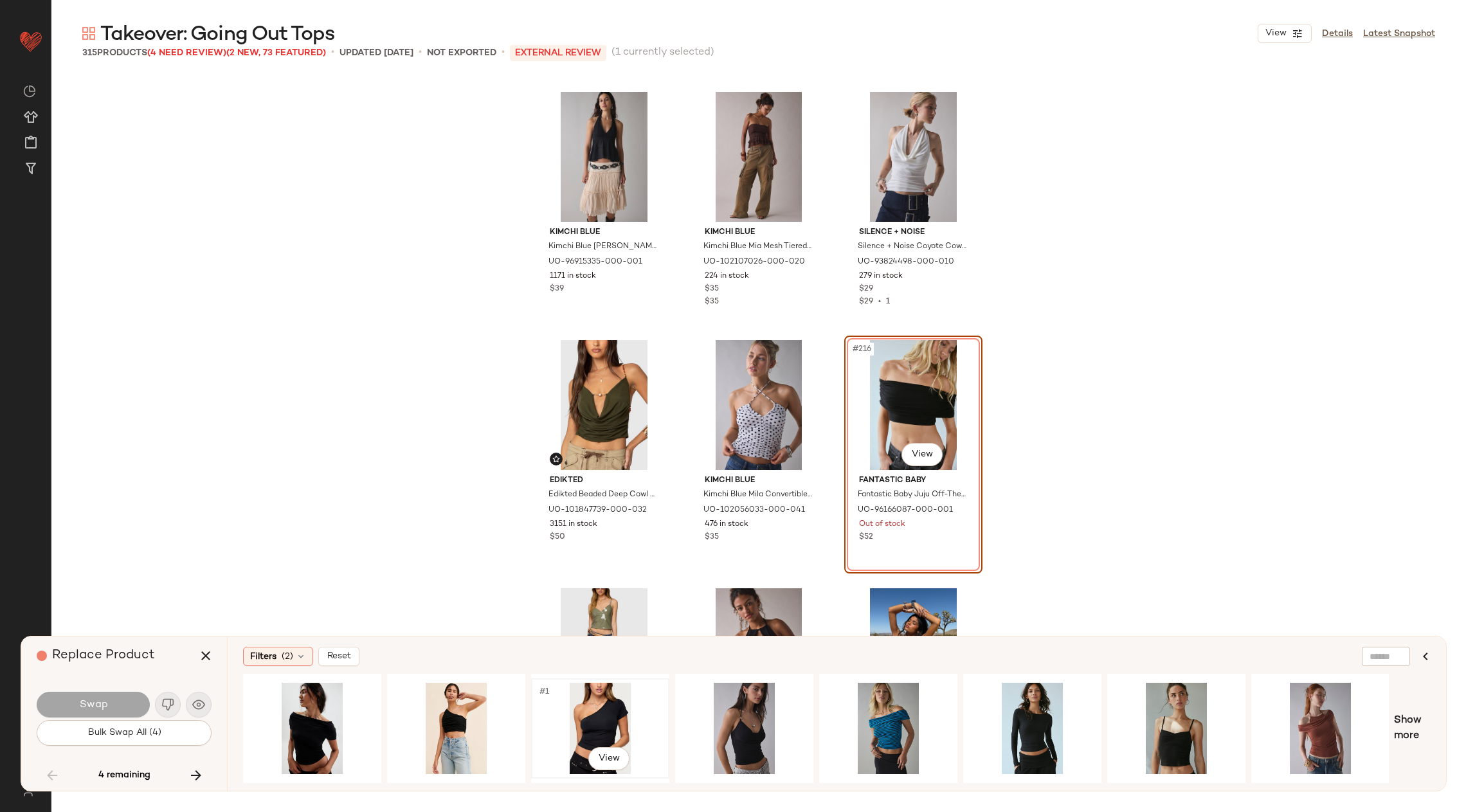
click at [593, 703] on div "#1 View" at bounding box center [601, 727] width 130 height 91
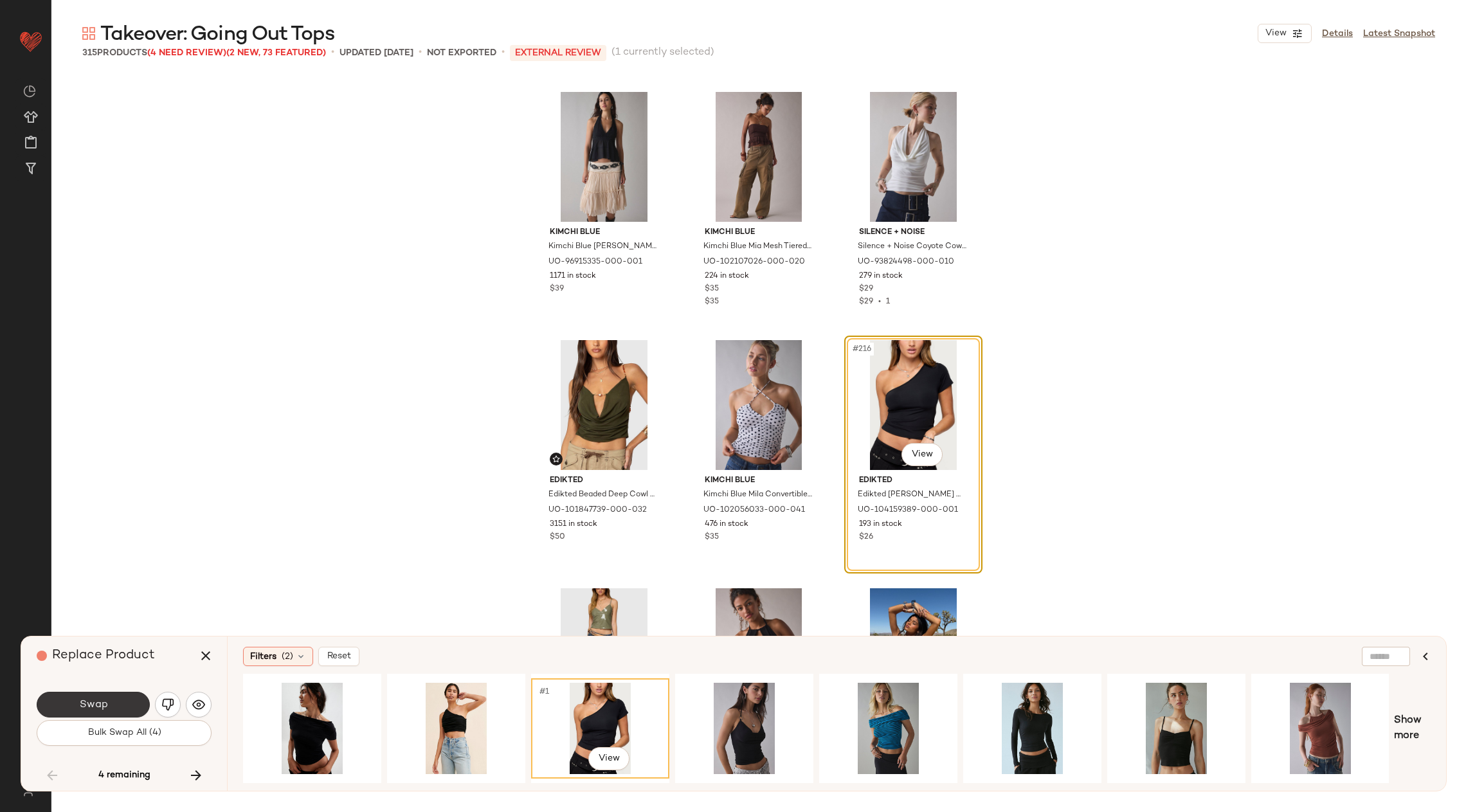
click at [127, 700] on button "Swap" at bounding box center [94, 704] width 113 height 26
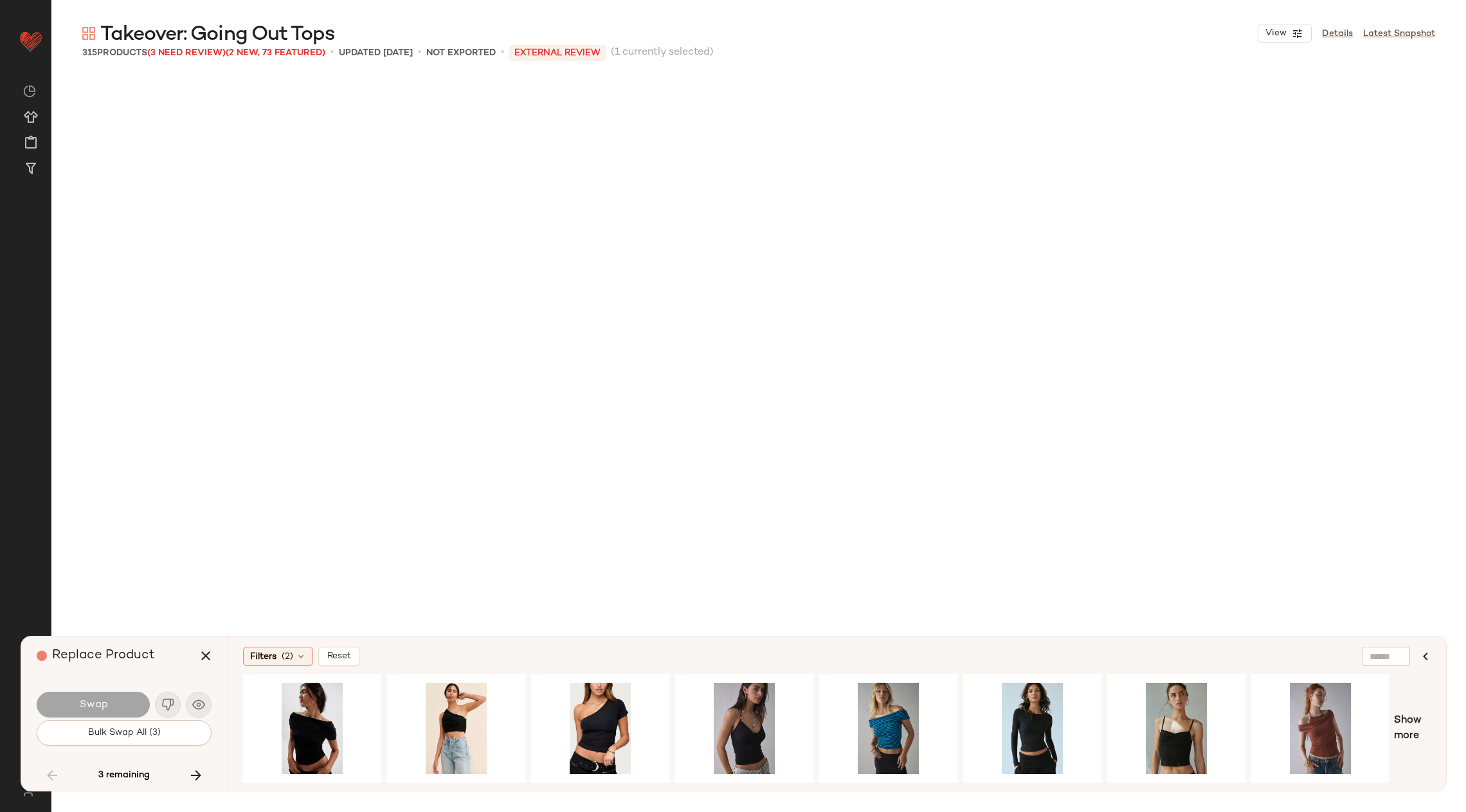
scroll to position [20593, 0]
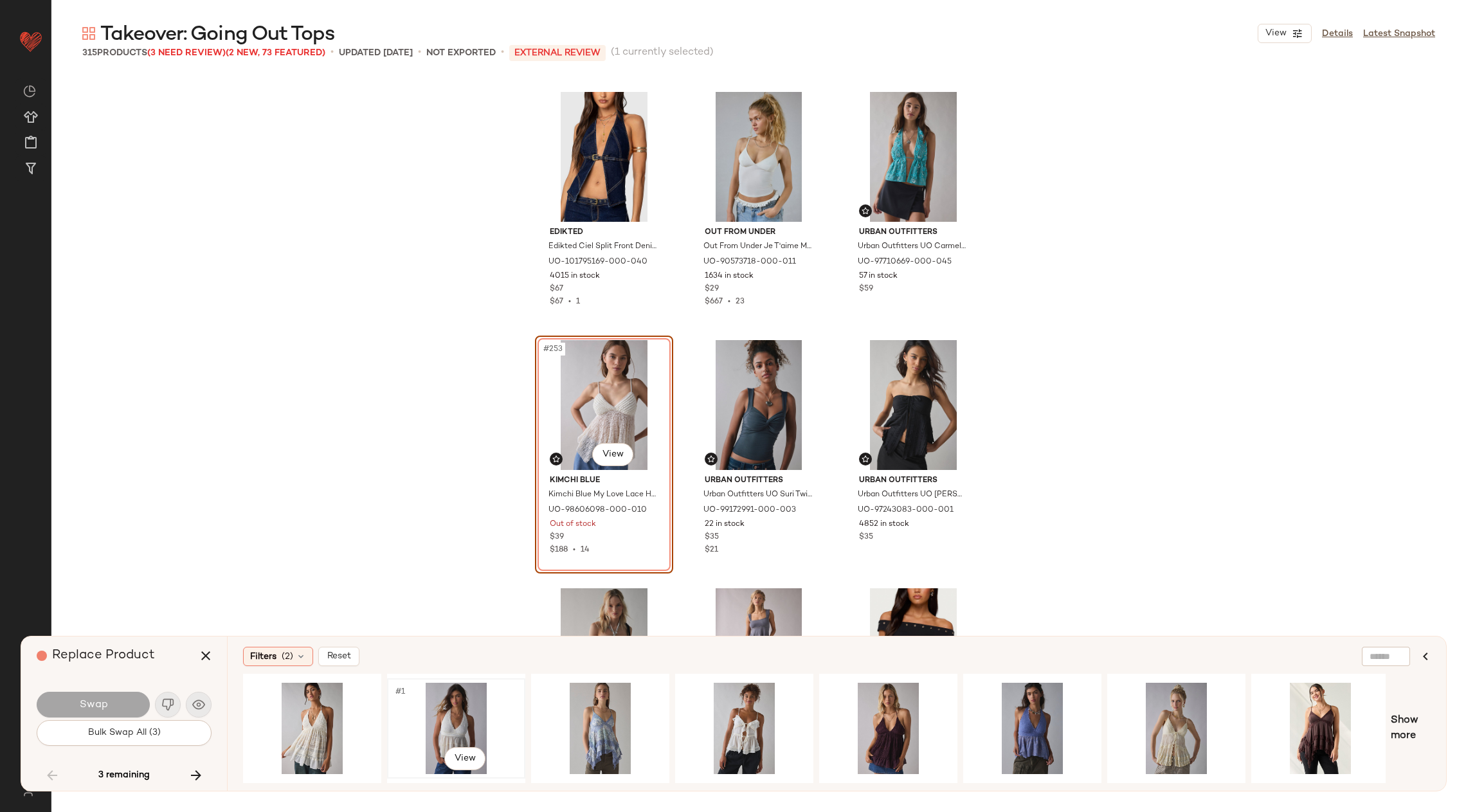
click at [439, 725] on div "#1 View" at bounding box center [457, 727] width 130 height 91
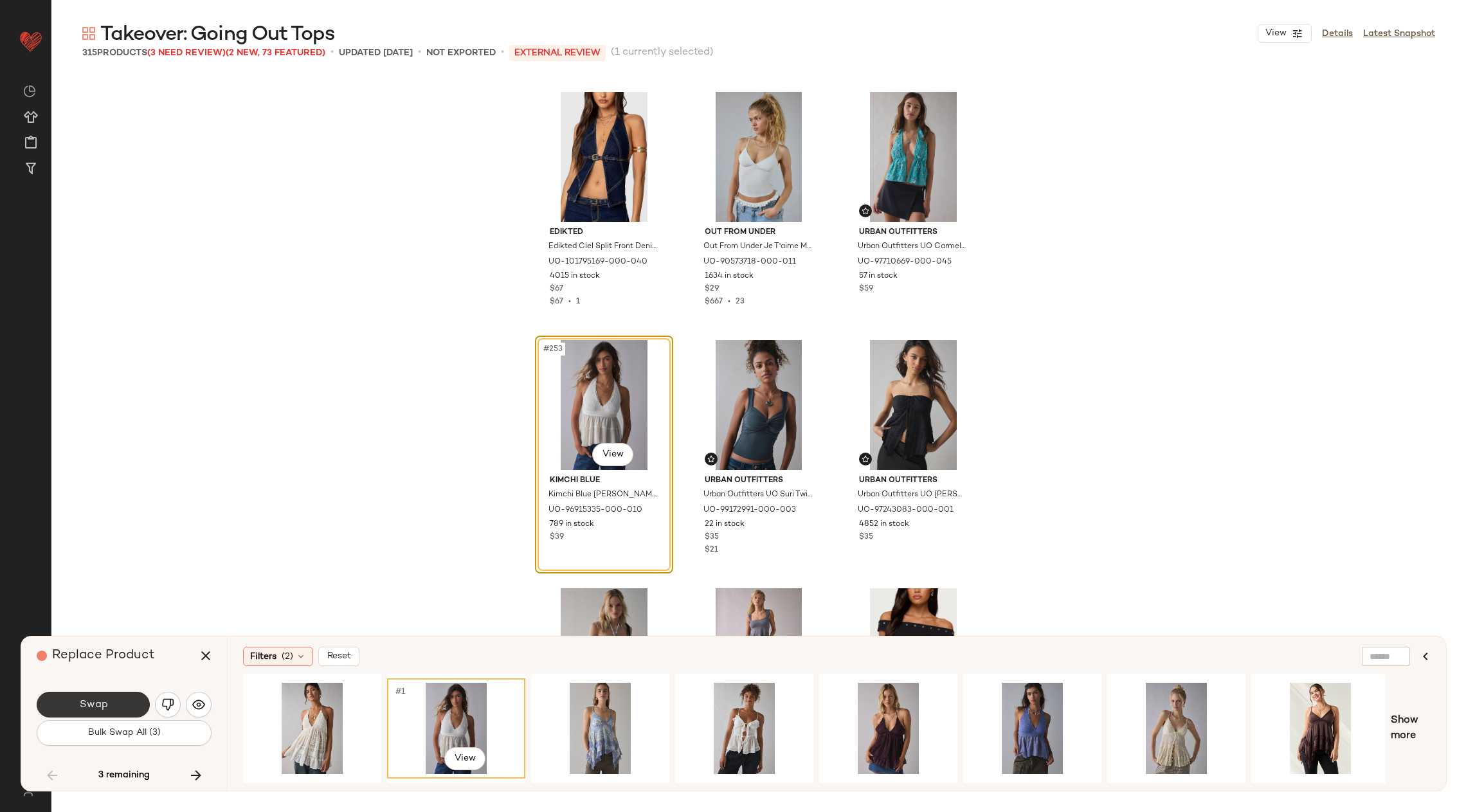
click at [74, 699] on button "Swap" at bounding box center [94, 704] width 113 height 26
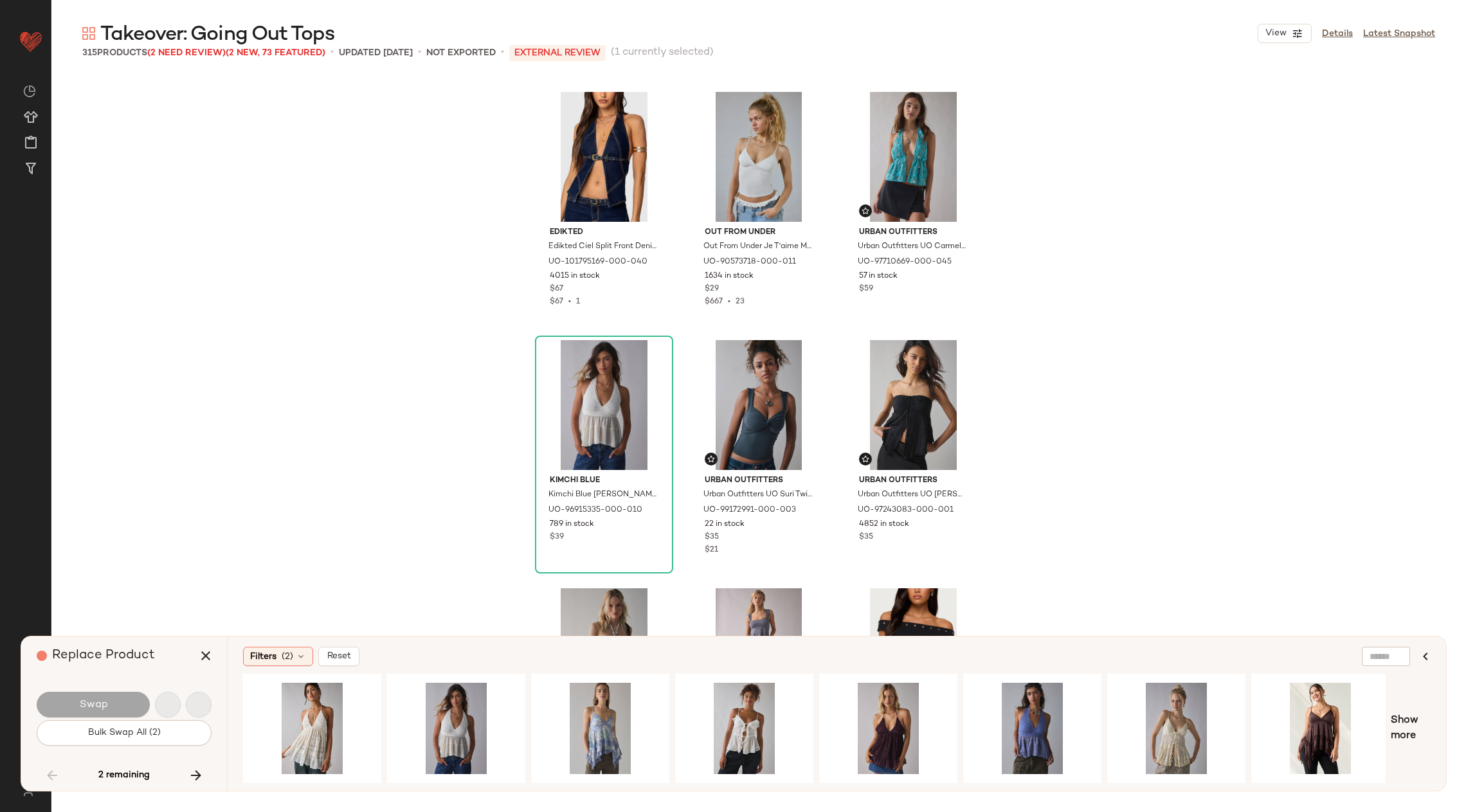
scroll to position [21586, 0]
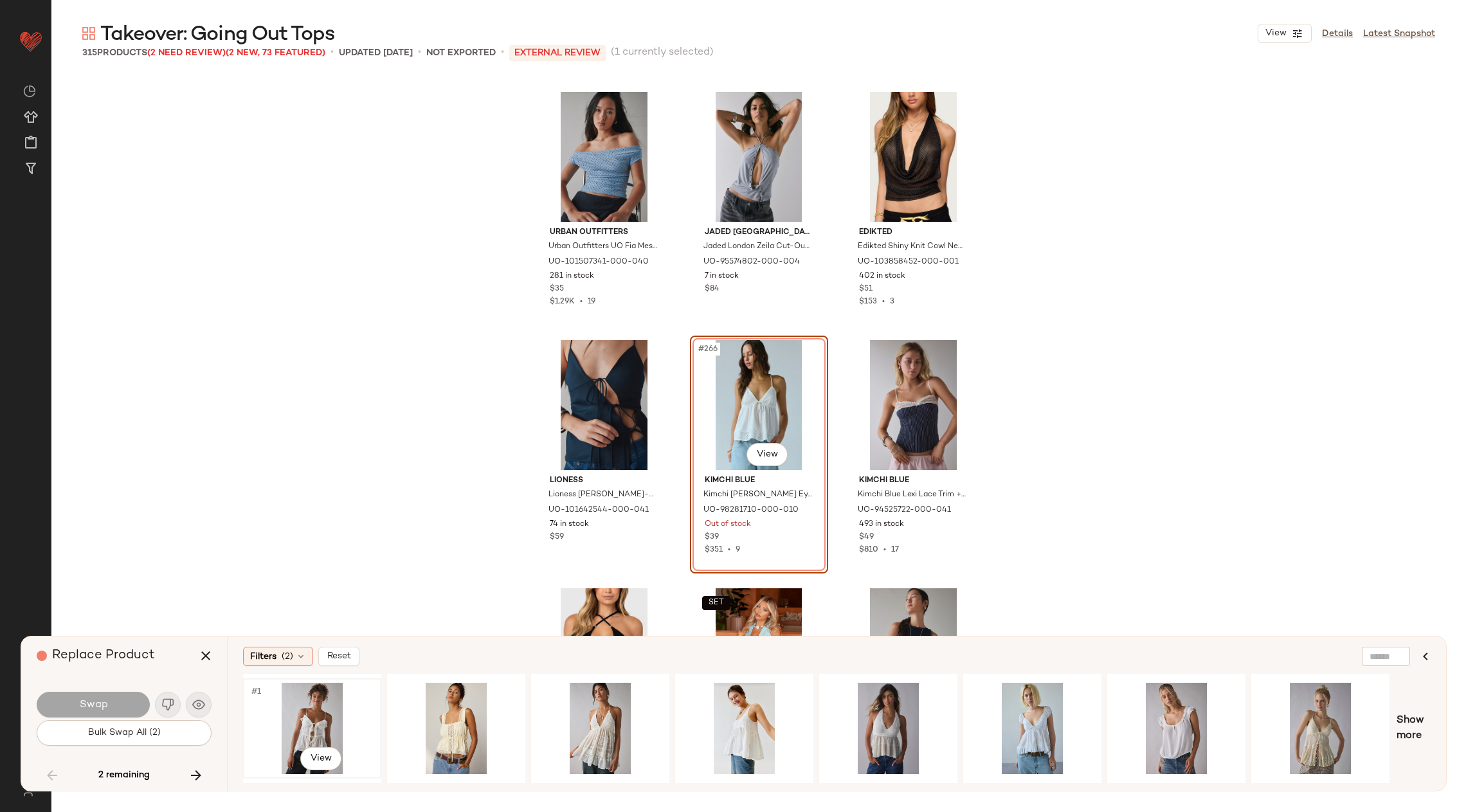
click at [302, 723] on div "#1 View" at bounding box center [312, 727] width 130 height 91
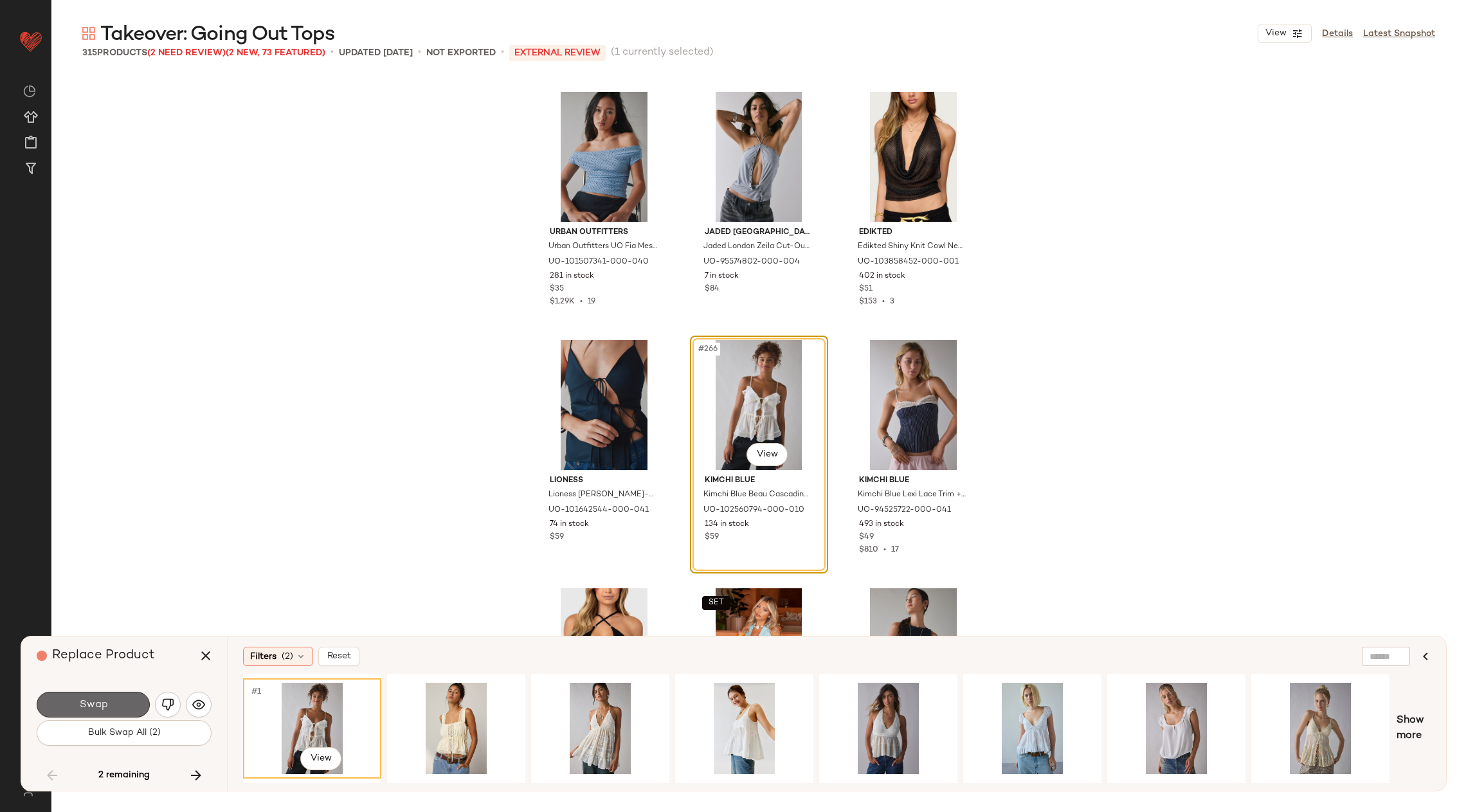
click at [94, 700] on span "Swap" at bounding box center [93, 705] width 29 height 13
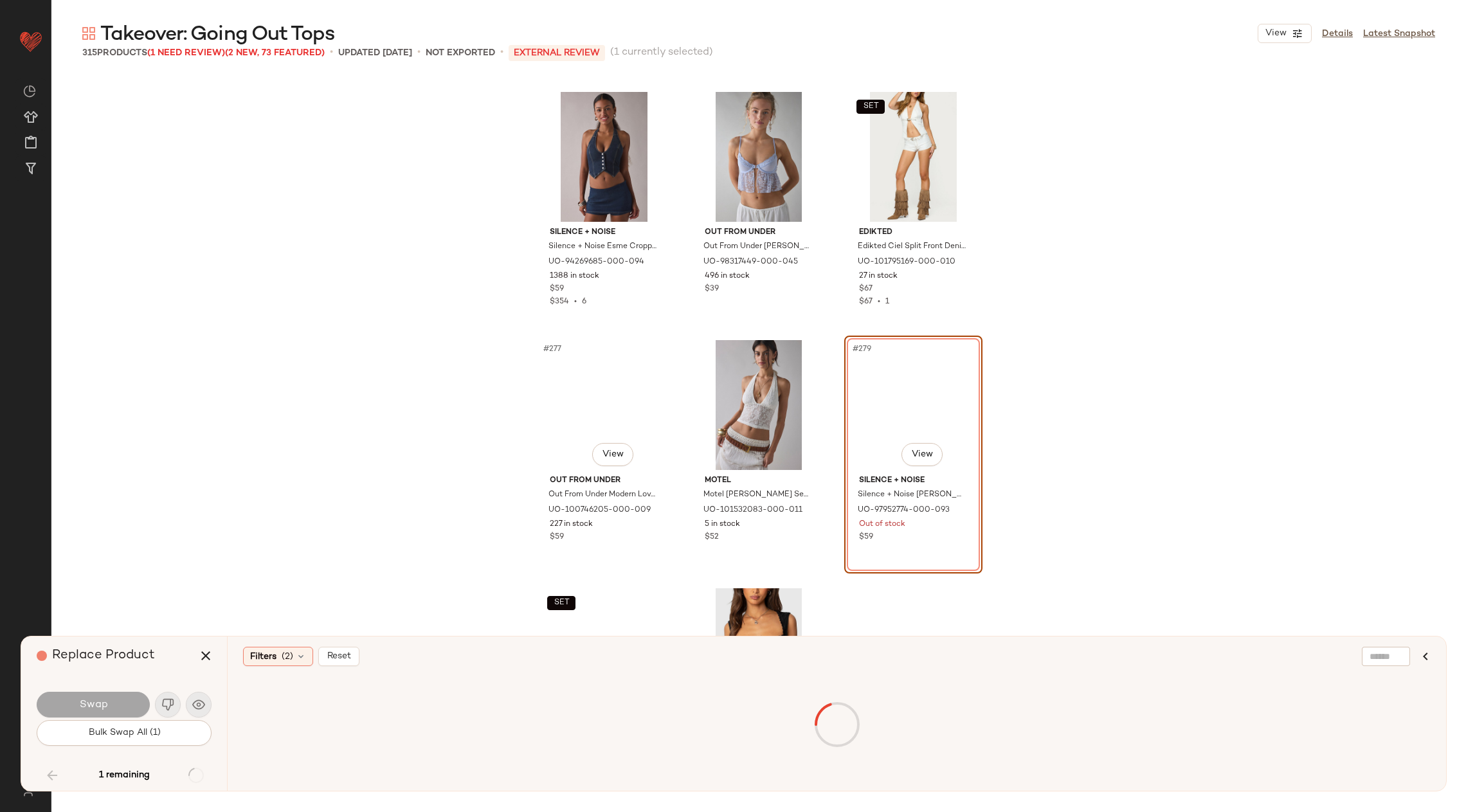
scroll to position [22579, 0]
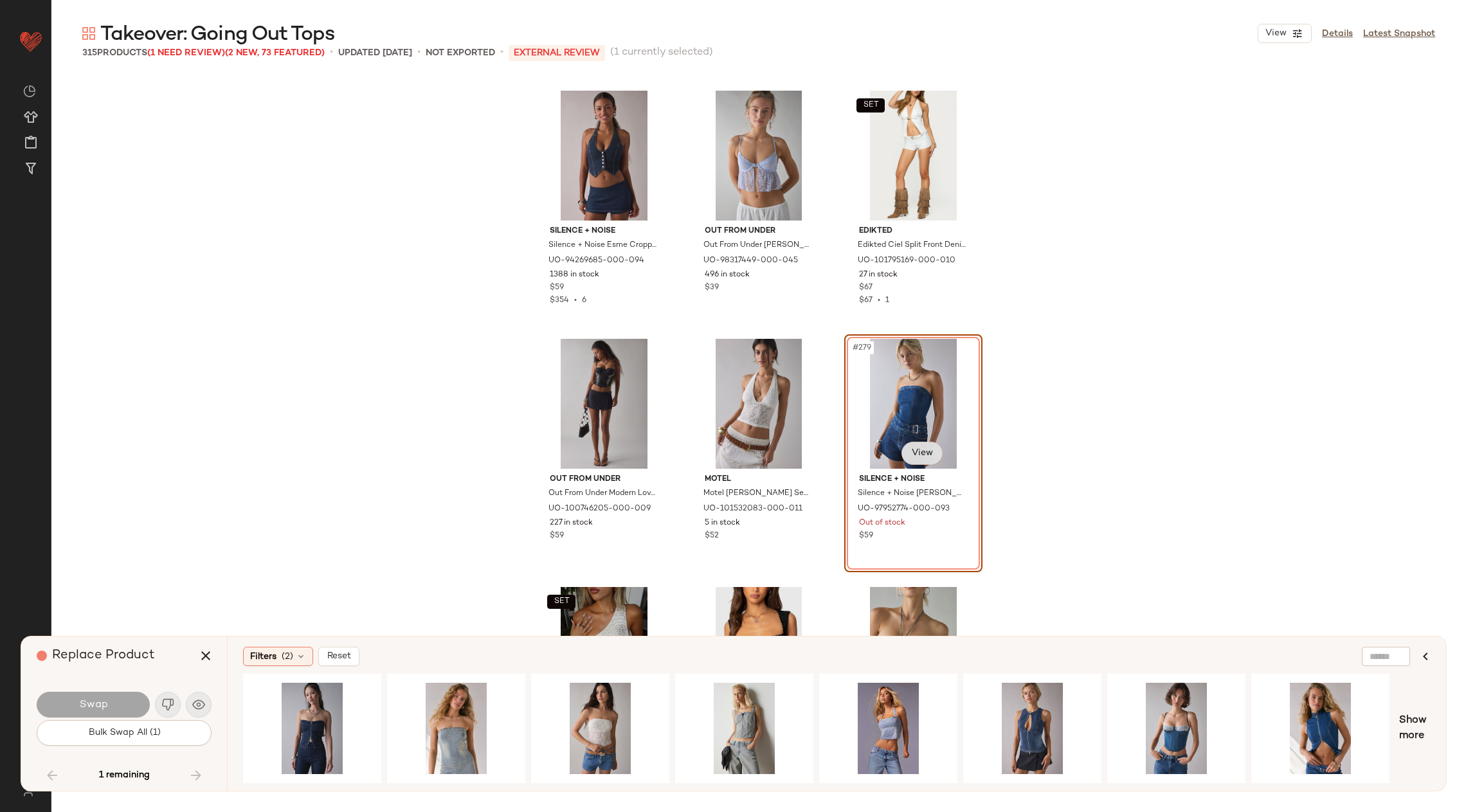
click at [924, 453] on body "Urban Outfitters ** Dashboard All Products Global Clipboards (65) Curations (19…" at bounding box center [733, 406] width 1466 height 812
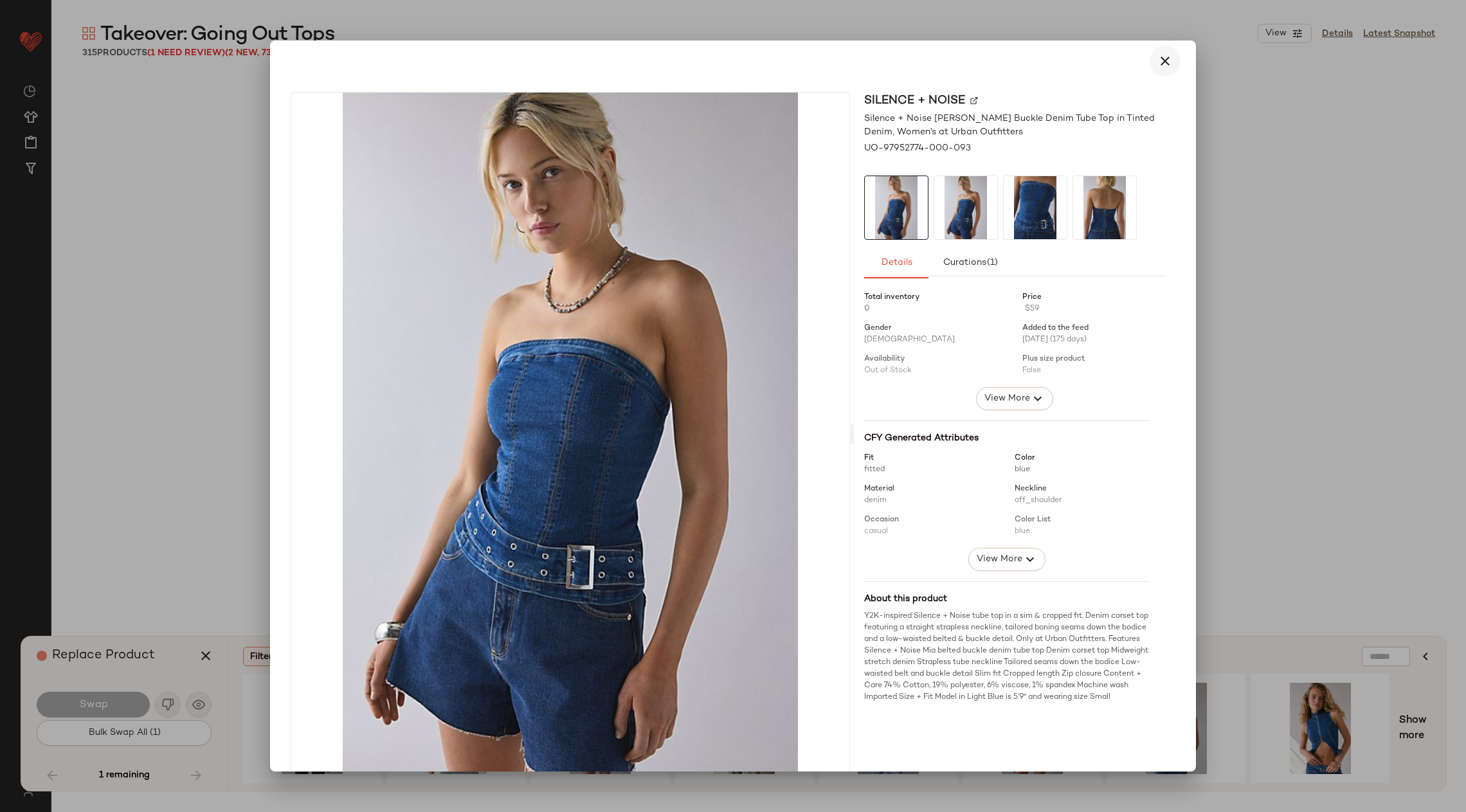
click at [1150, 67] on button "button" at bounding box center [1165, 61] width 31 height 31
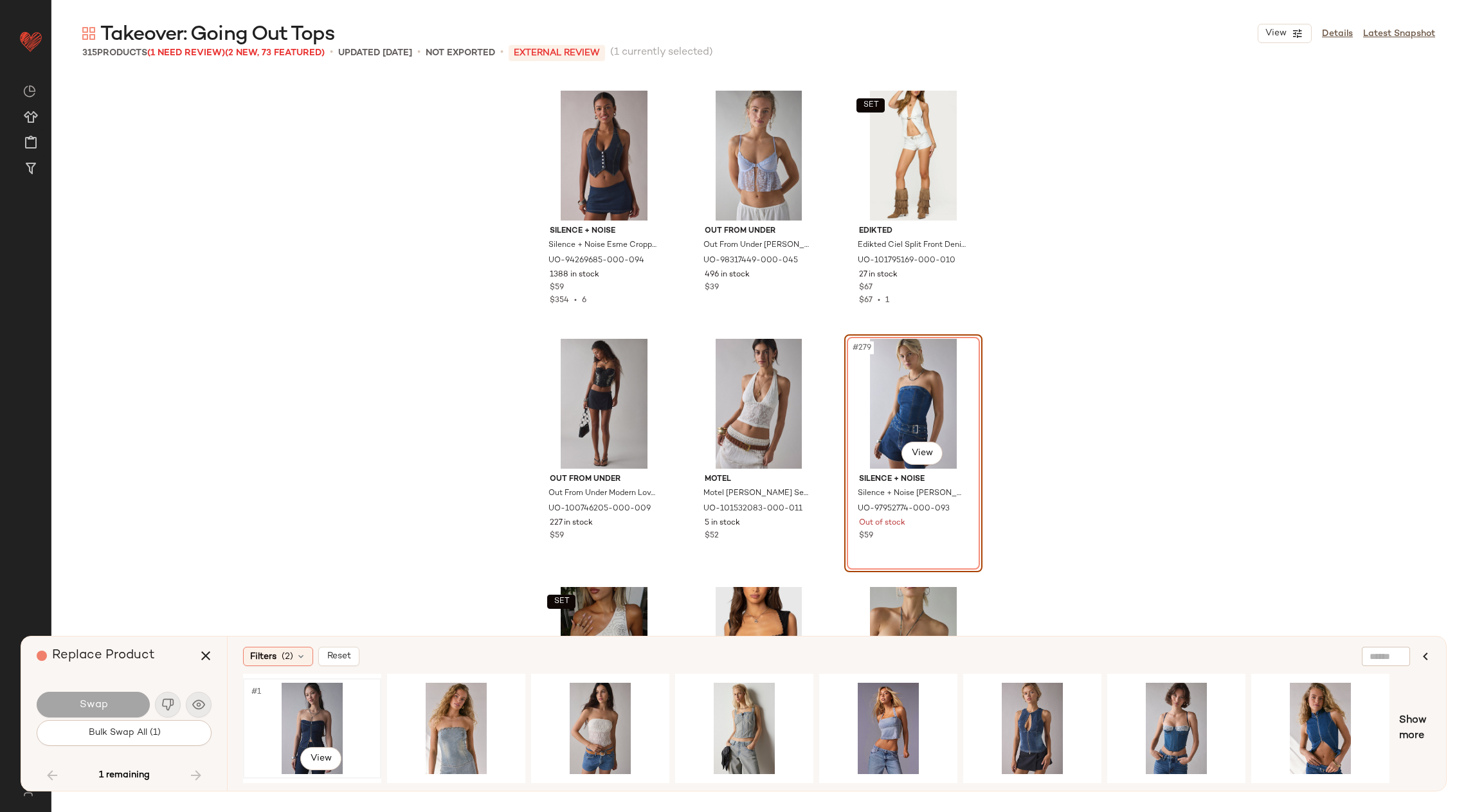
click at [330, 713] on div "#1 View" at bounding box center [312, 727] width 130 height 91
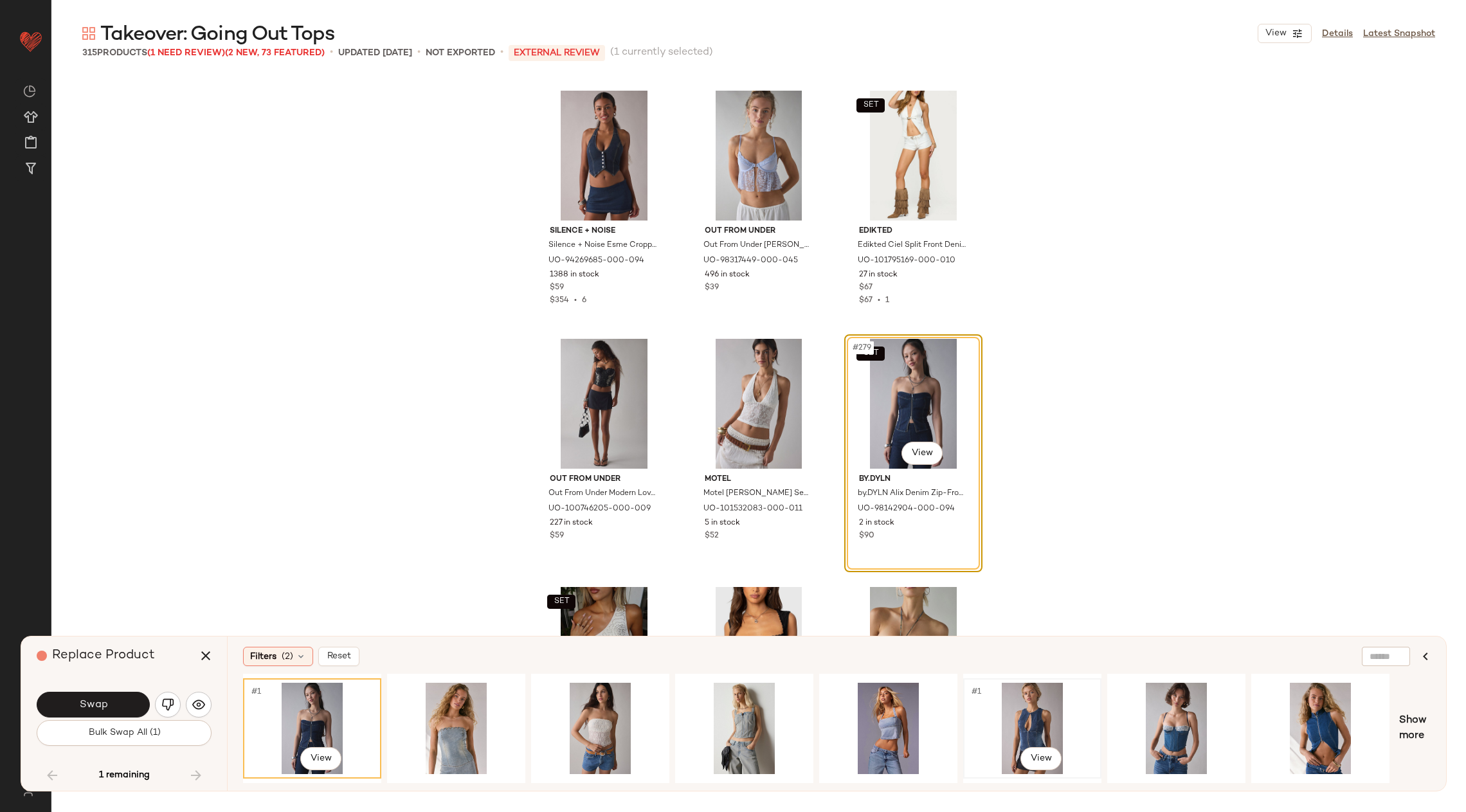
click at [1018, 710] on div "#1 View" at bounding box center [1033, 727] width 130 height 91
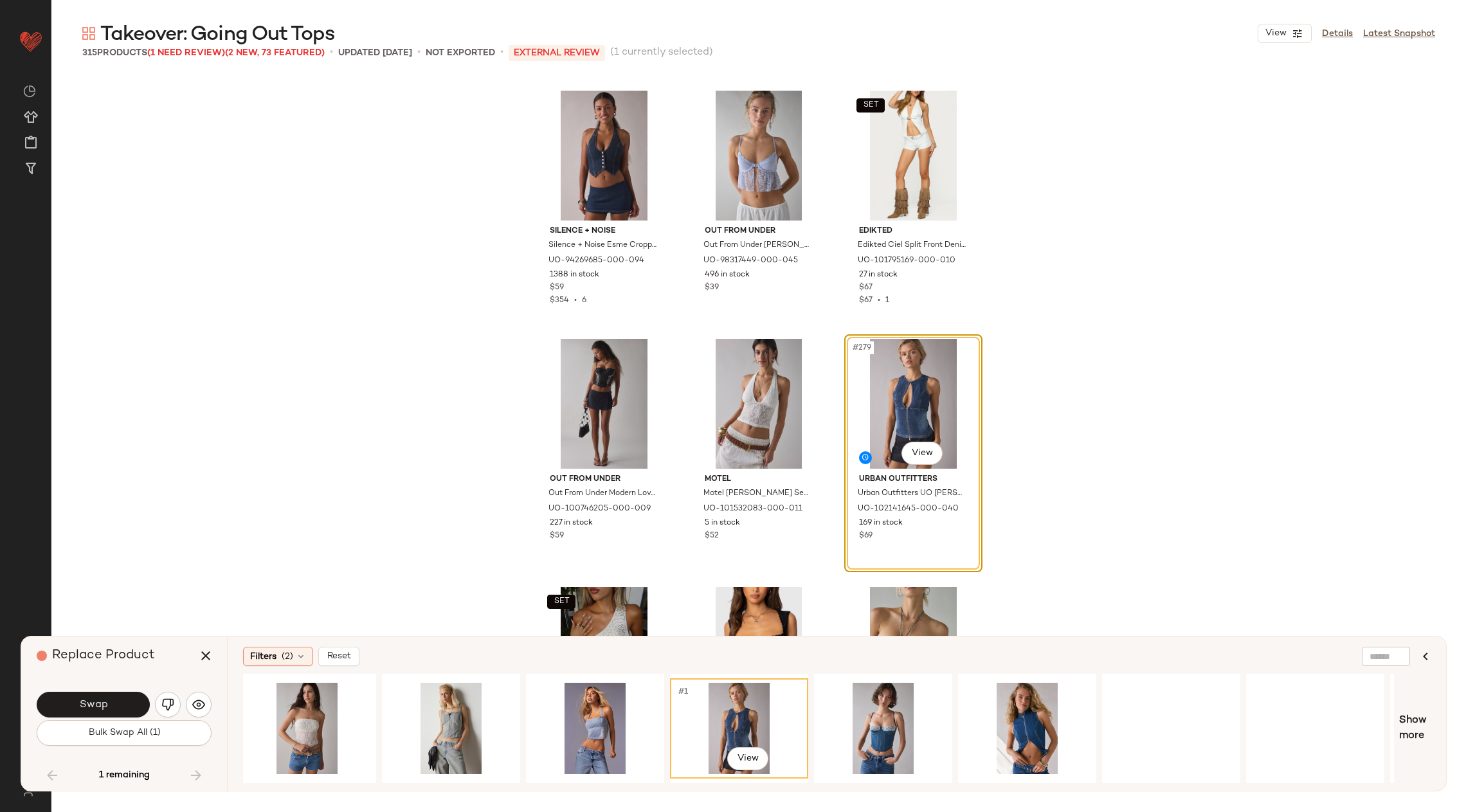
scroll to position [0, 512]
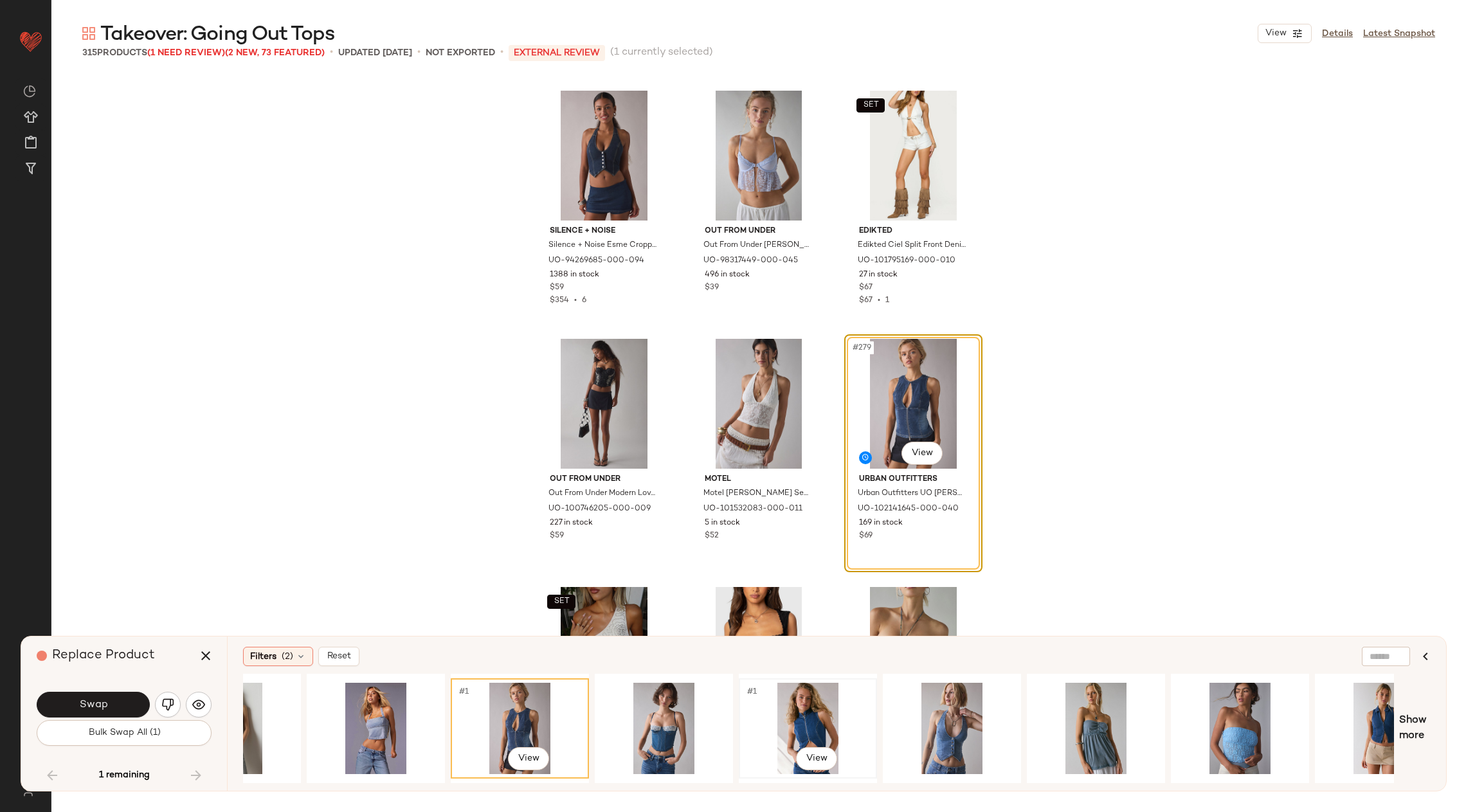
click at [810, 725] on div "#1 View" at bounding box center [808, 727] width 130 height 91
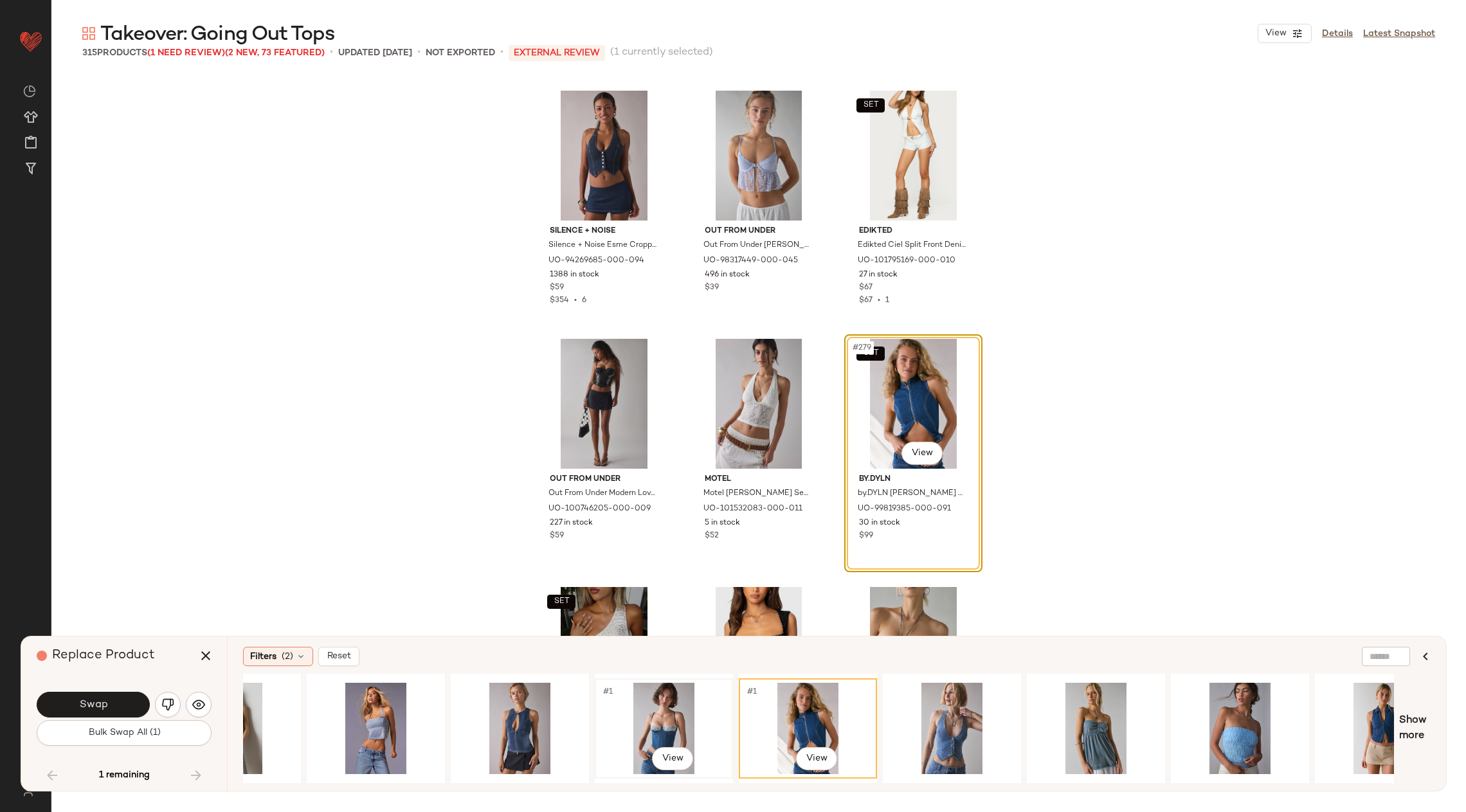
click at [649, 735] on div "#1 View" at bounding box center [664, 727] width 130 height 91
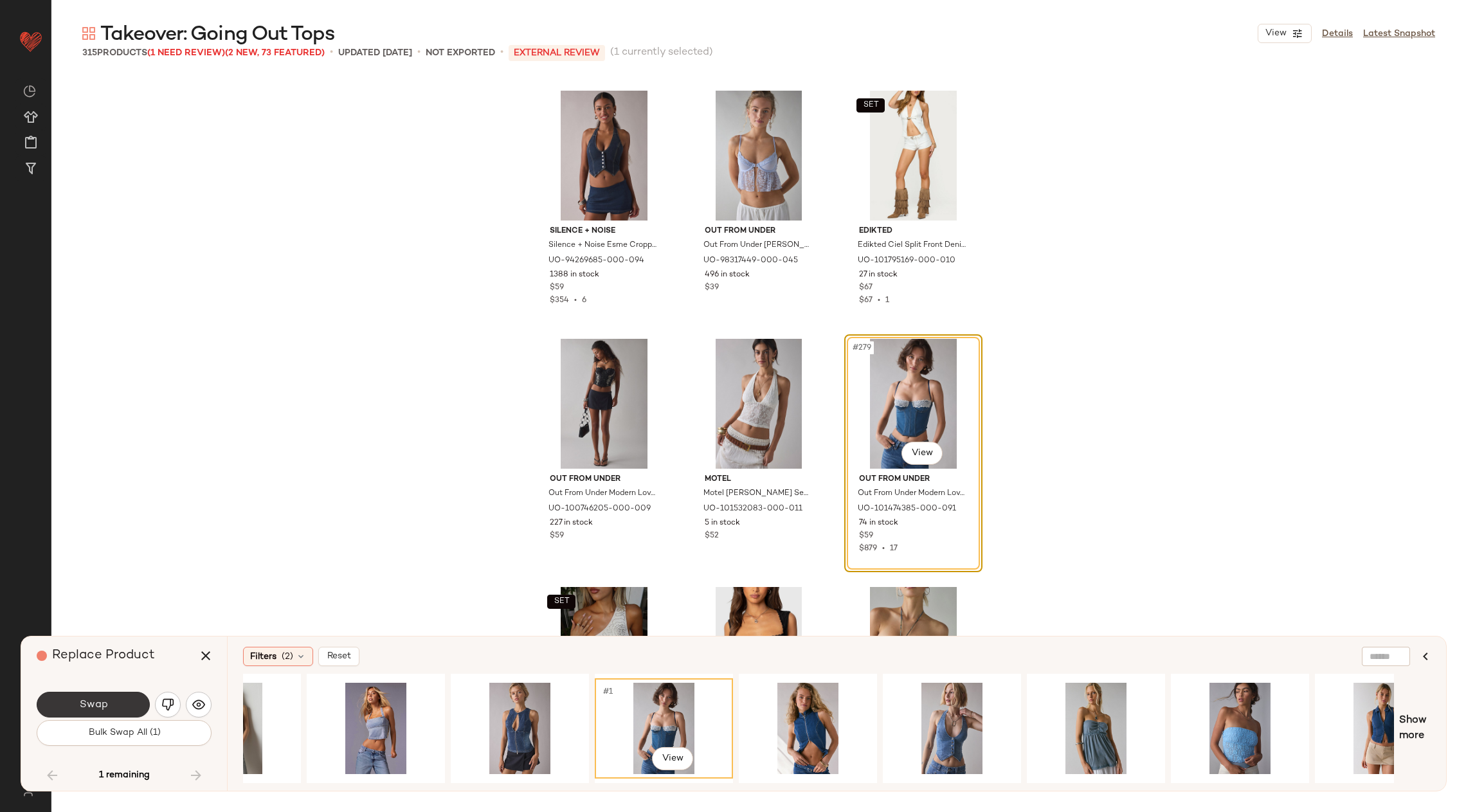
click at [71, 705] on button "Swap" at bounding box center [94, 704] width 113 height 26
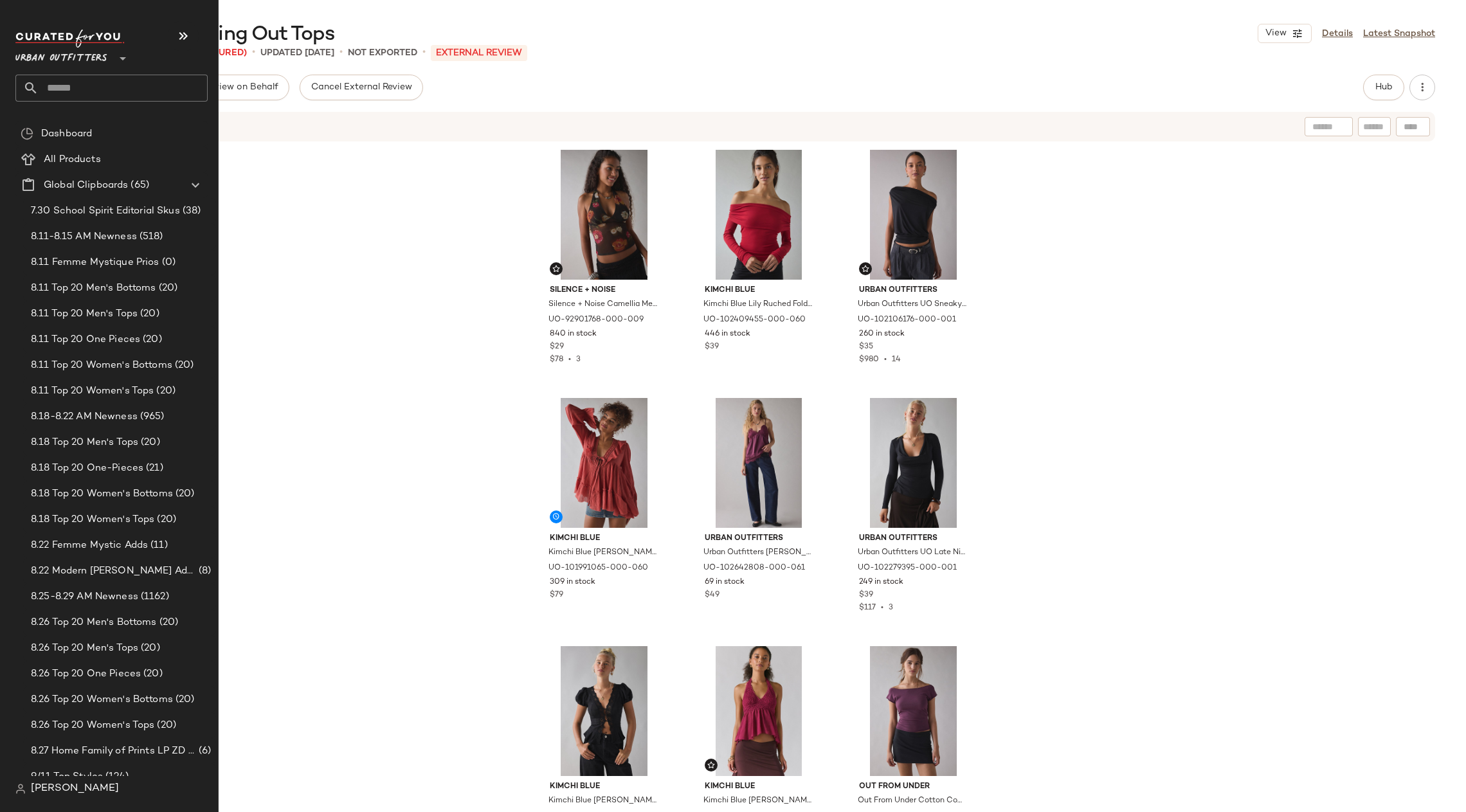
click at [51, 96] on input "text" at bounding box center [123, 88] width 169 height 27
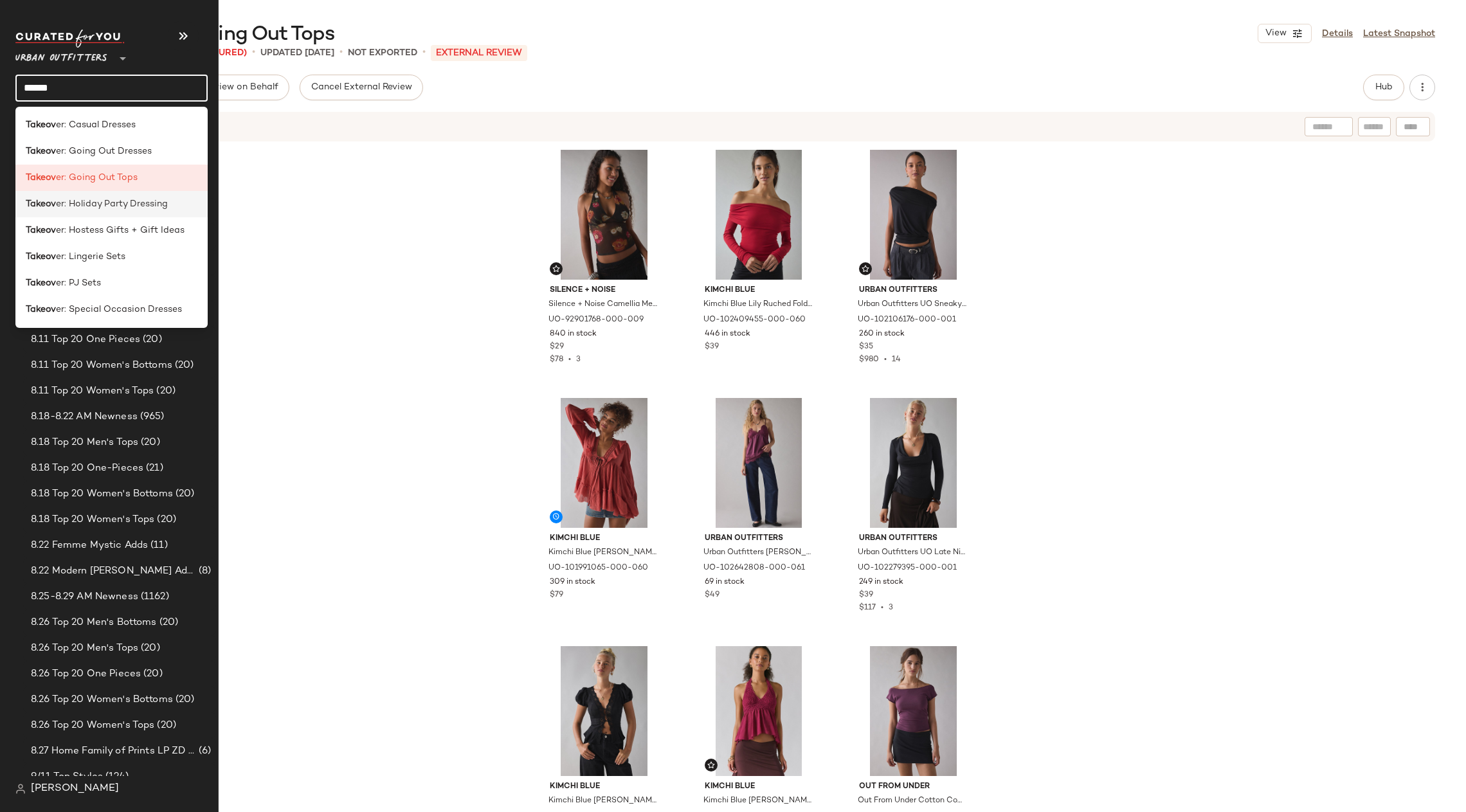
type input "******"
click at [125, 201] on span "er: Holiday Party Dressing" at bounding box center [112, 203] width 112 height 14
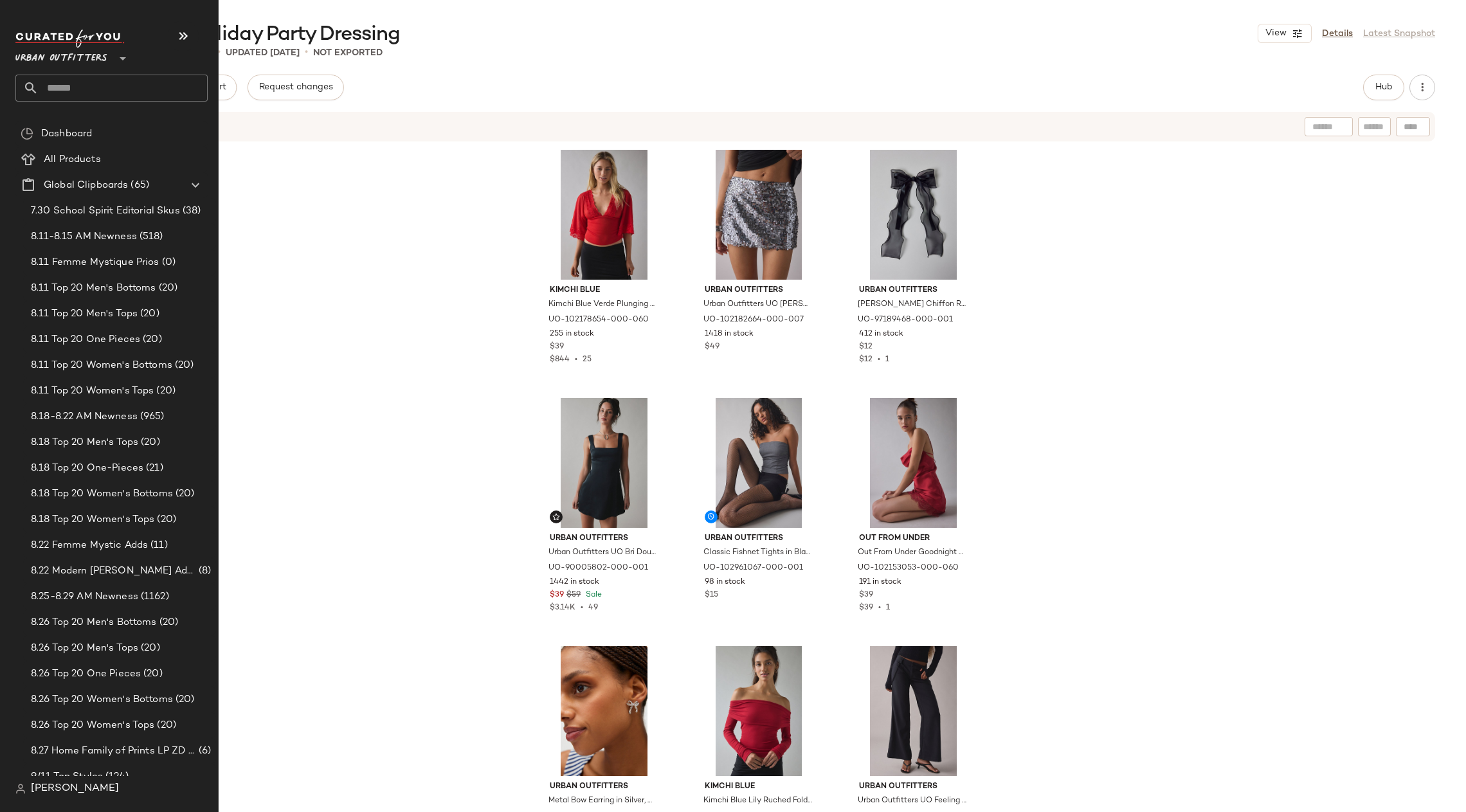
click at [59, 85] on input "text" at bounding box center [123, 88] width 169 height 27
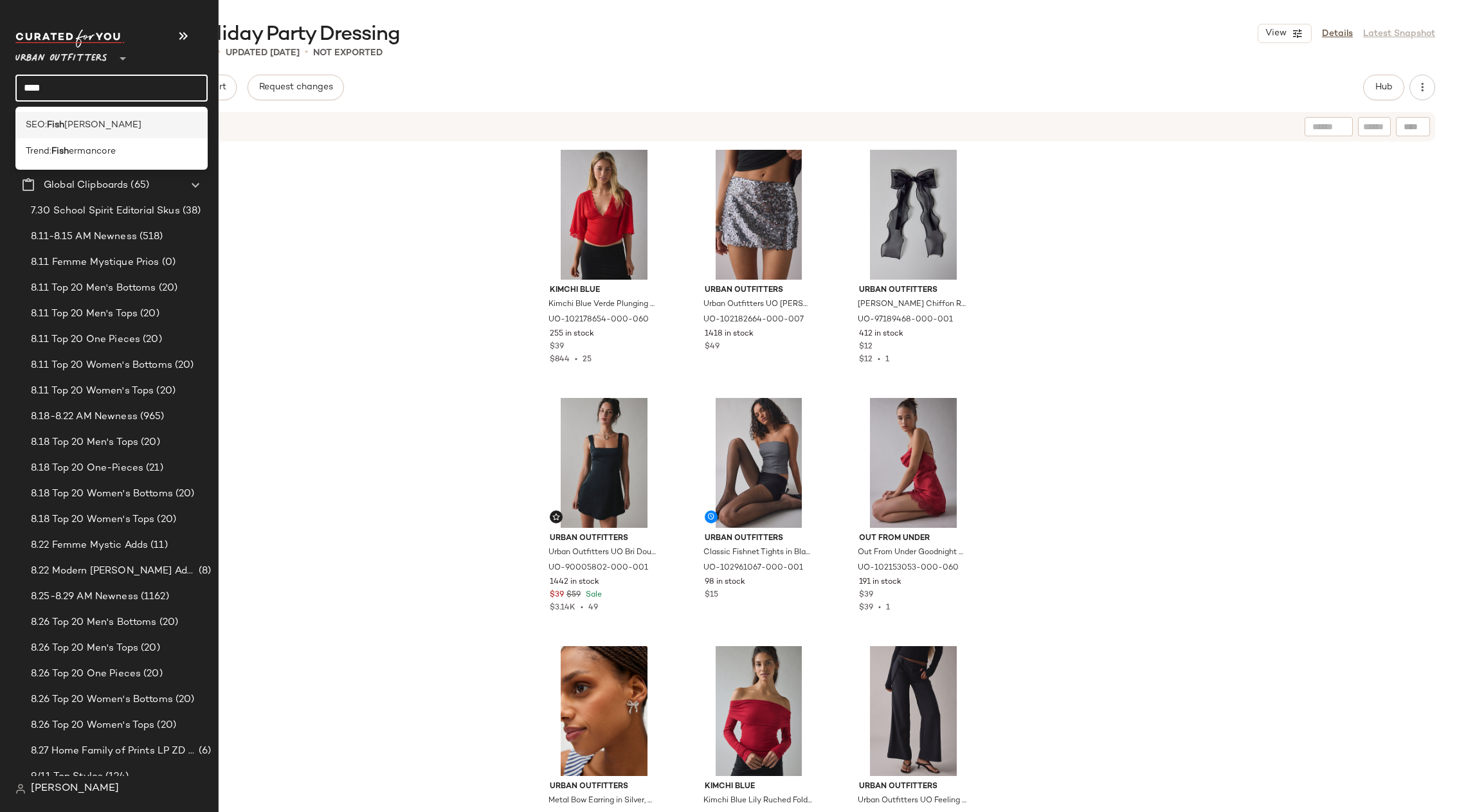
type input "****"
click at [113, 126] on span "erman Sandals" at bounding box center [103, 124] width 77 height 14
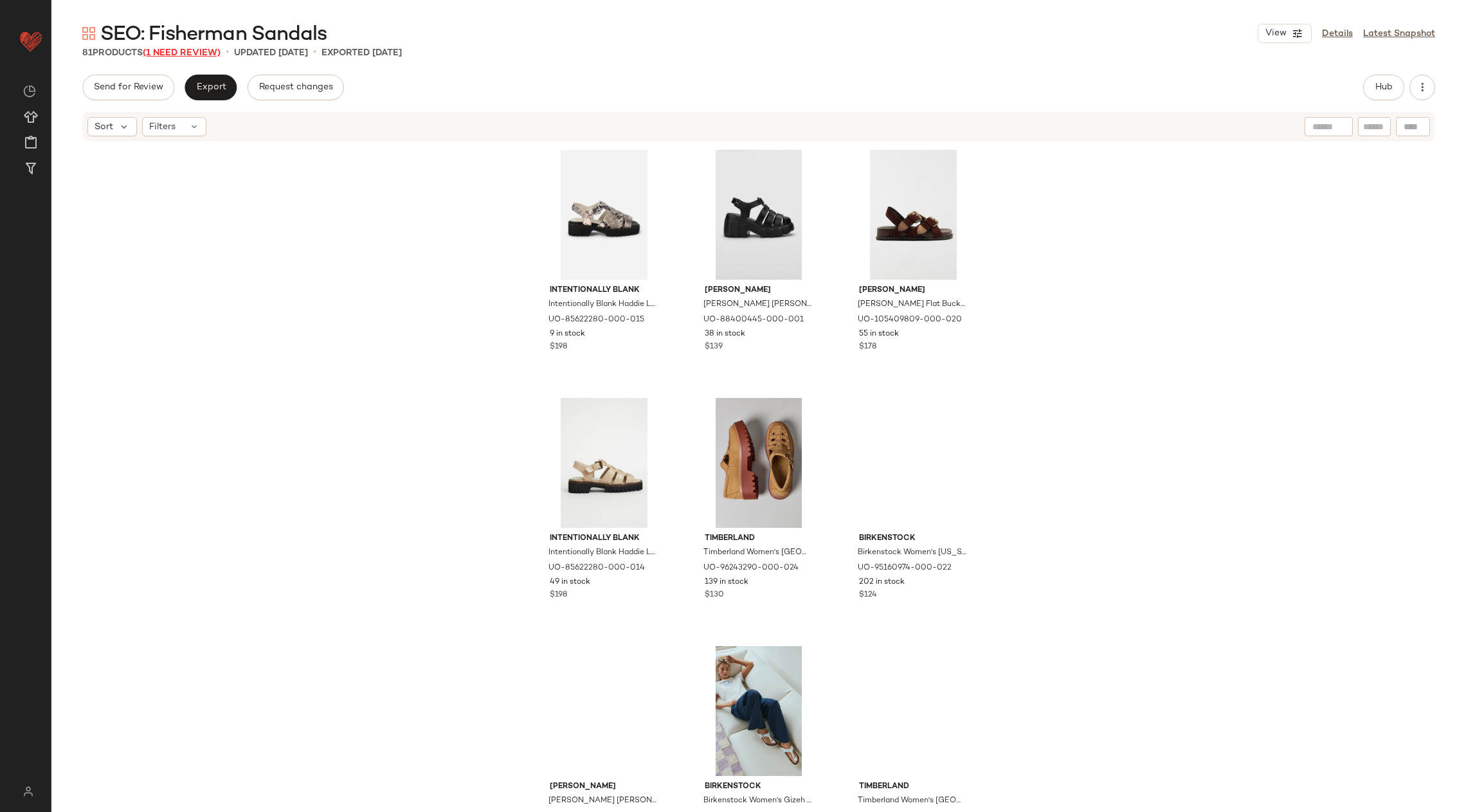
click at [190, 50] on span "(1 Need Review)" at bounding box center [182, 53] width 77 height 10
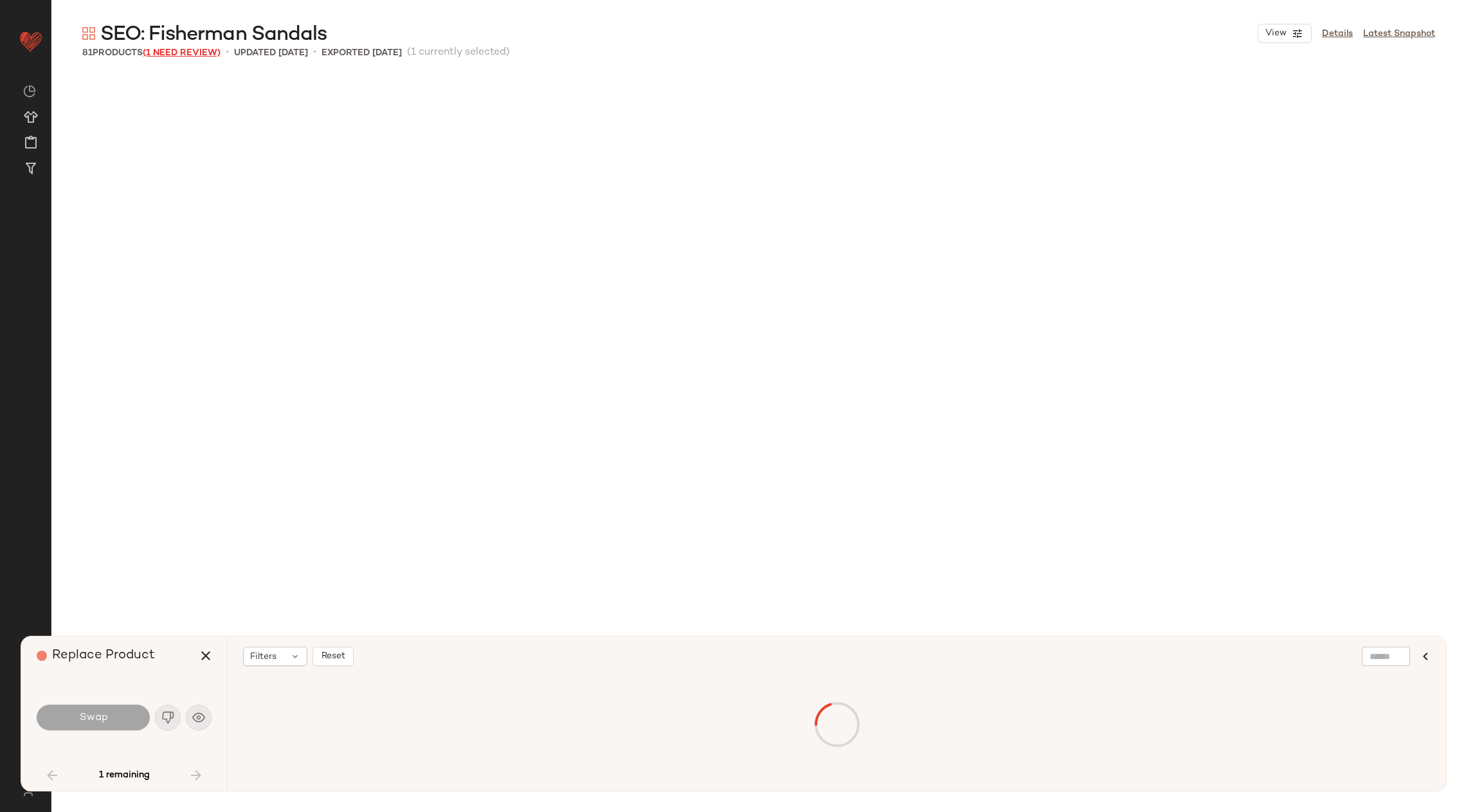
scroll to position [2233, 0]
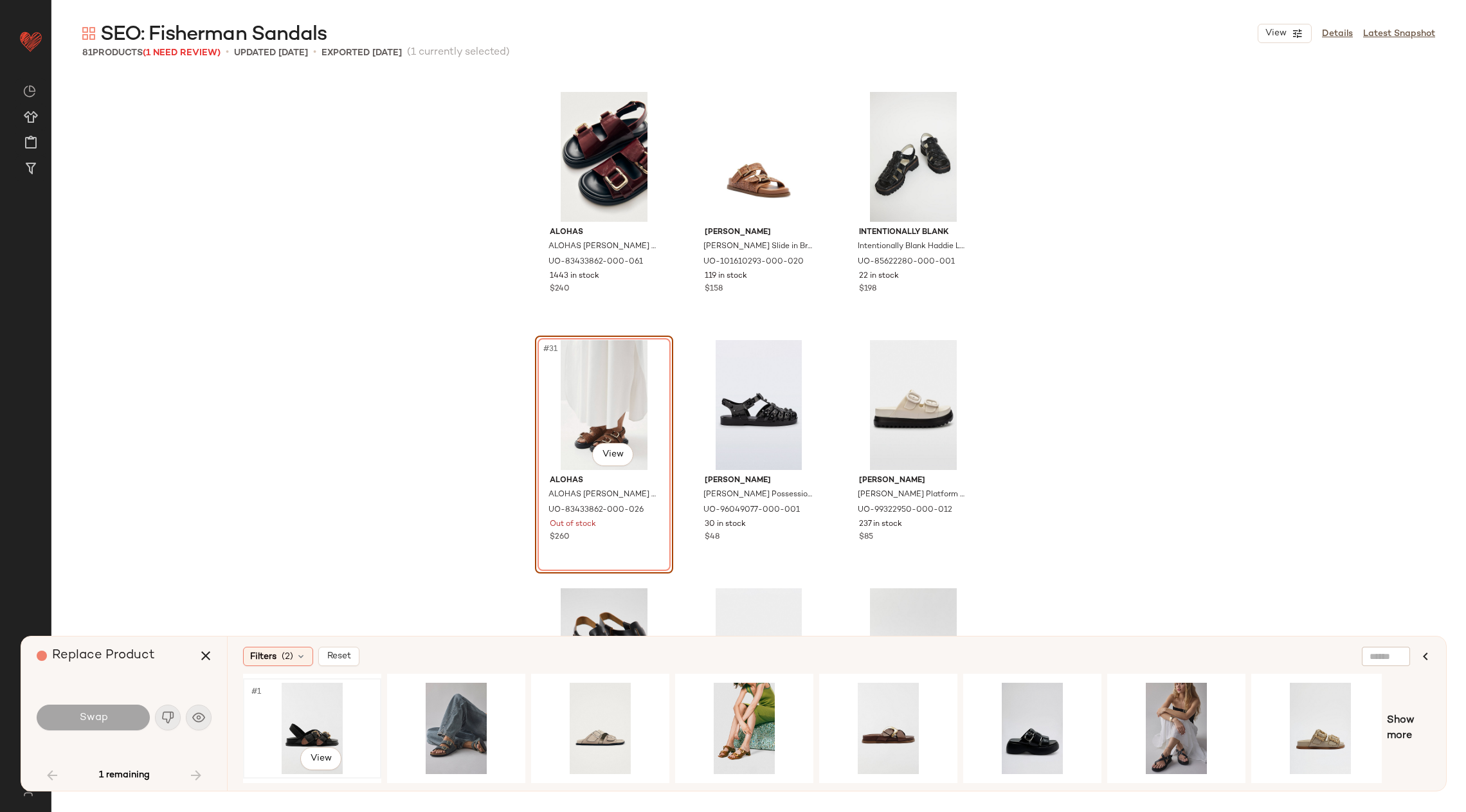
click at [314, 723] on div "#1 View" at bounding box center [312, 727] width 130 height 91
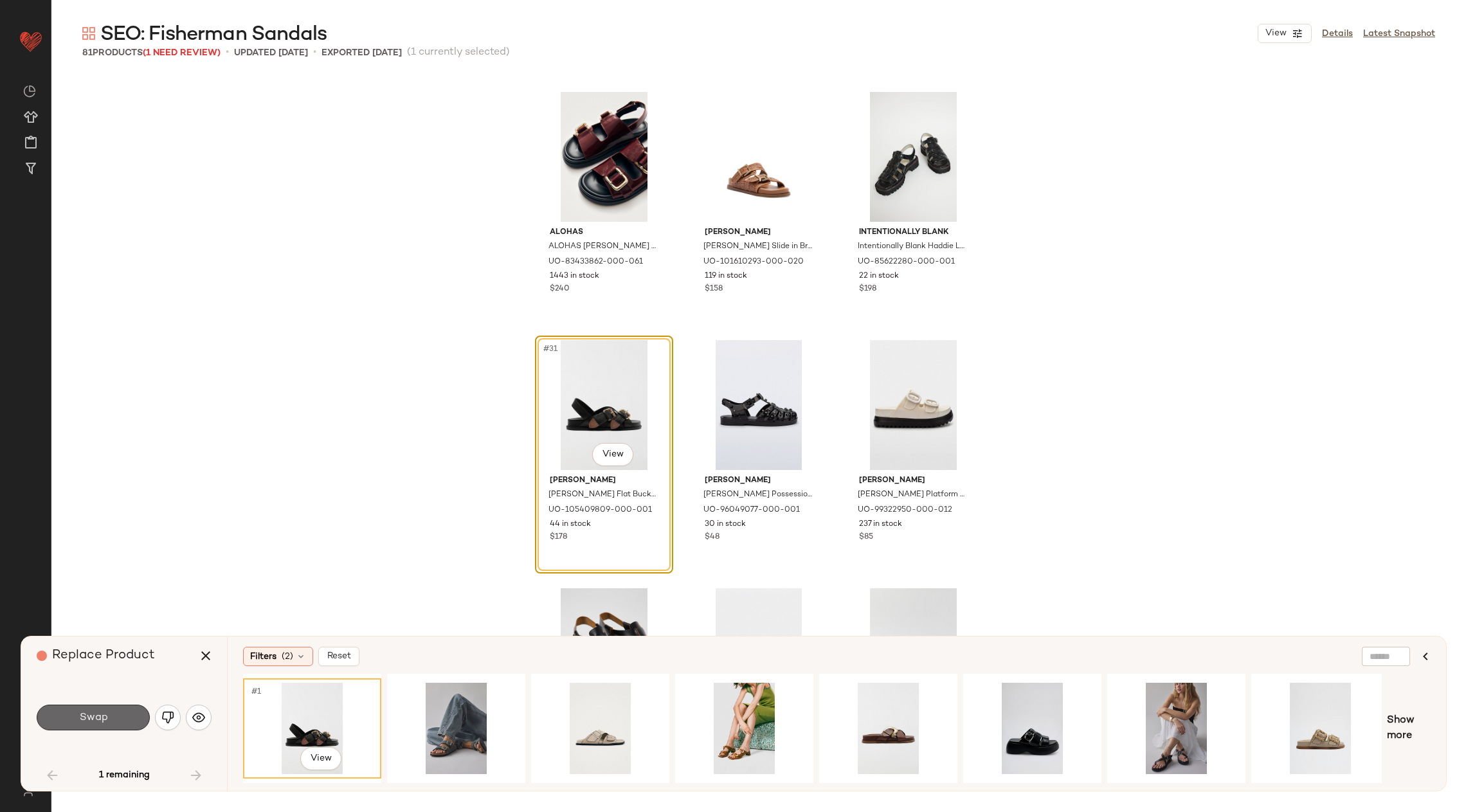
click at [87, 720] on span "Swap" at bounding box center [93, 717] width 29 height 13
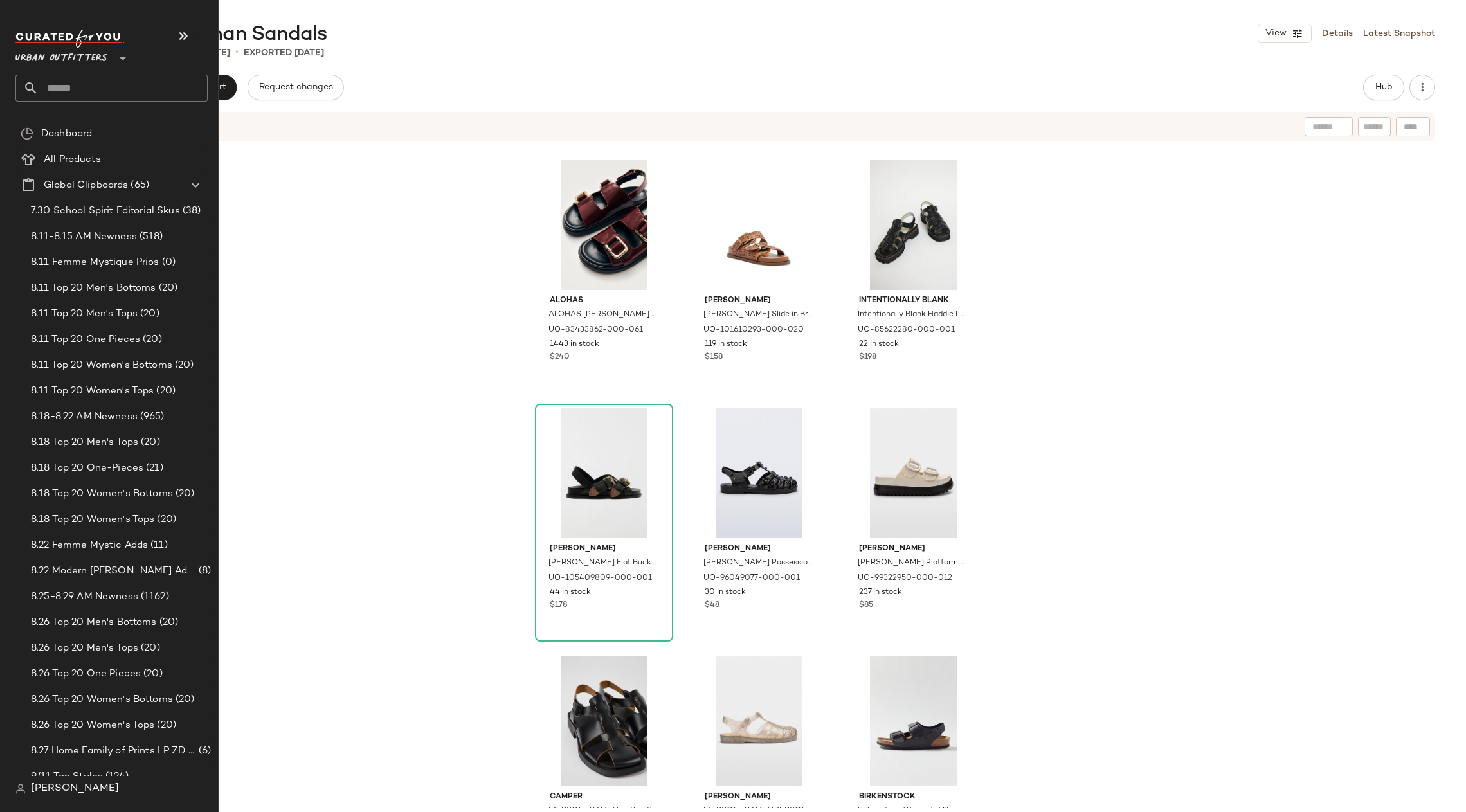
click at [97, 91] on input "text" at bounding box center [123, 88] width 169 height 27
type input "*****"
click at [104, 128] on span "aid Dresses" at bounding box center [98, 124] width 50 height 14
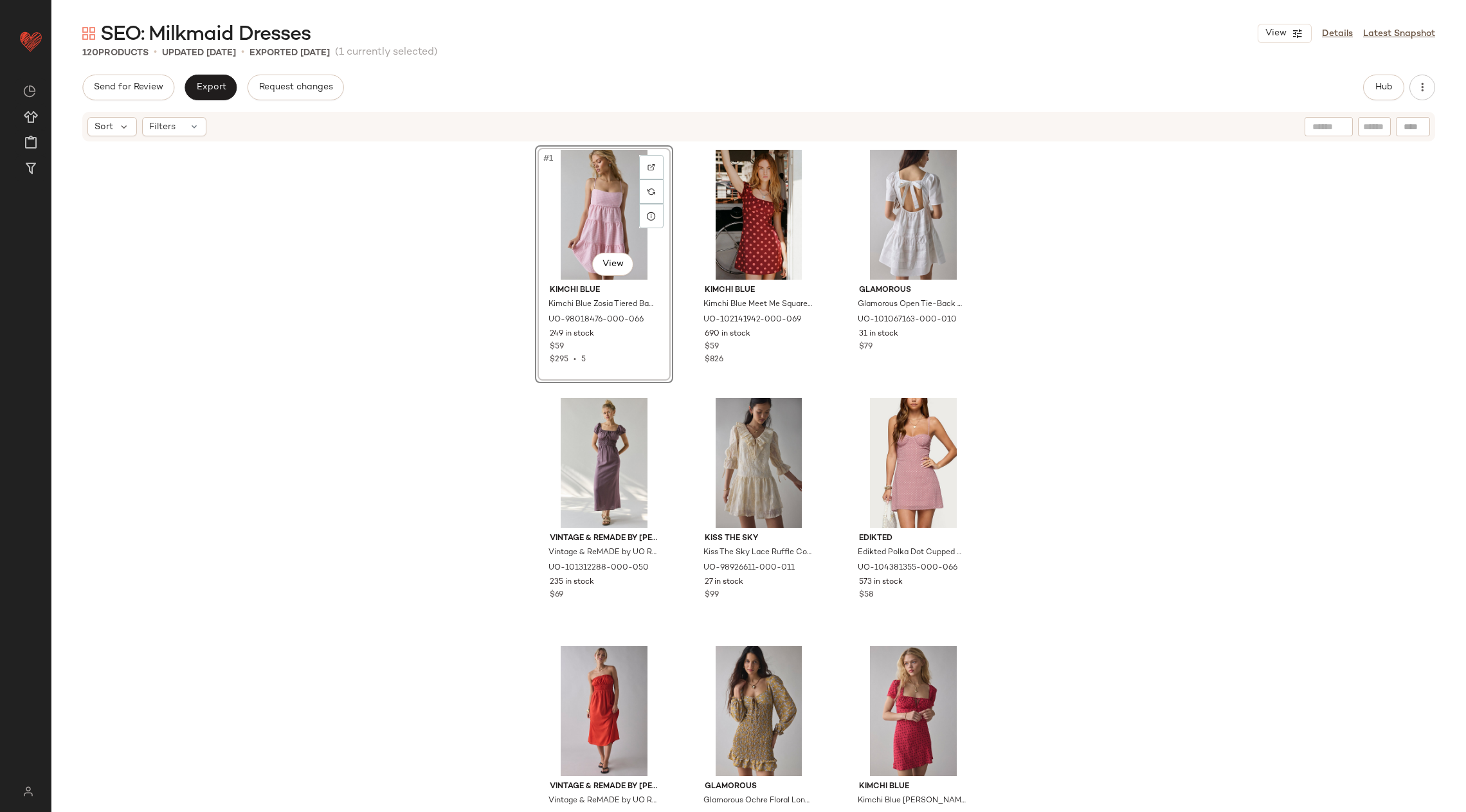
drag, startPoint x: 815, startPoint y: 212, endPoint x: 422, endPoint y: 3, distance: 445.1
